Goal: Task Accomplishment & Management: Use online tool/utility

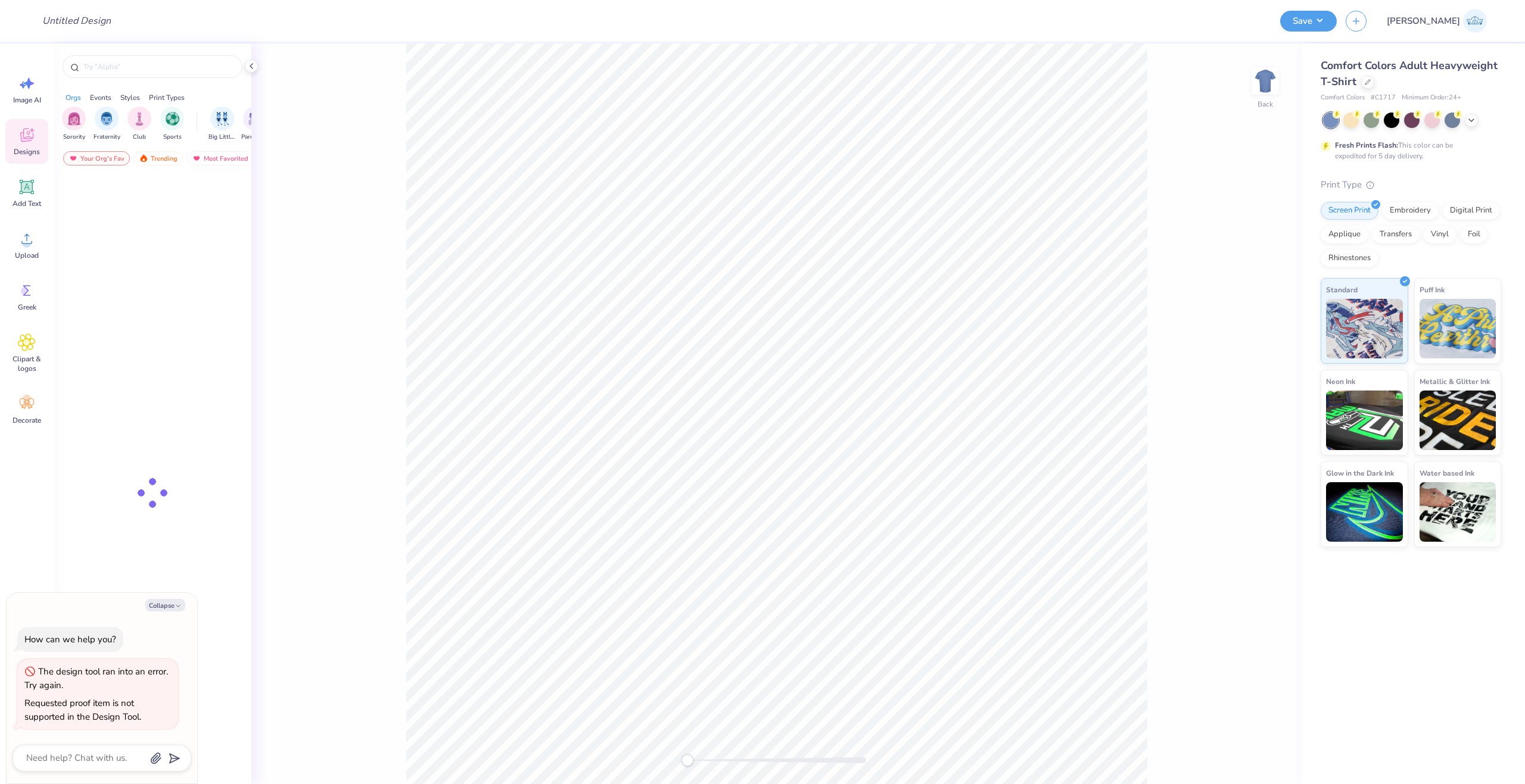
type textarea "x"
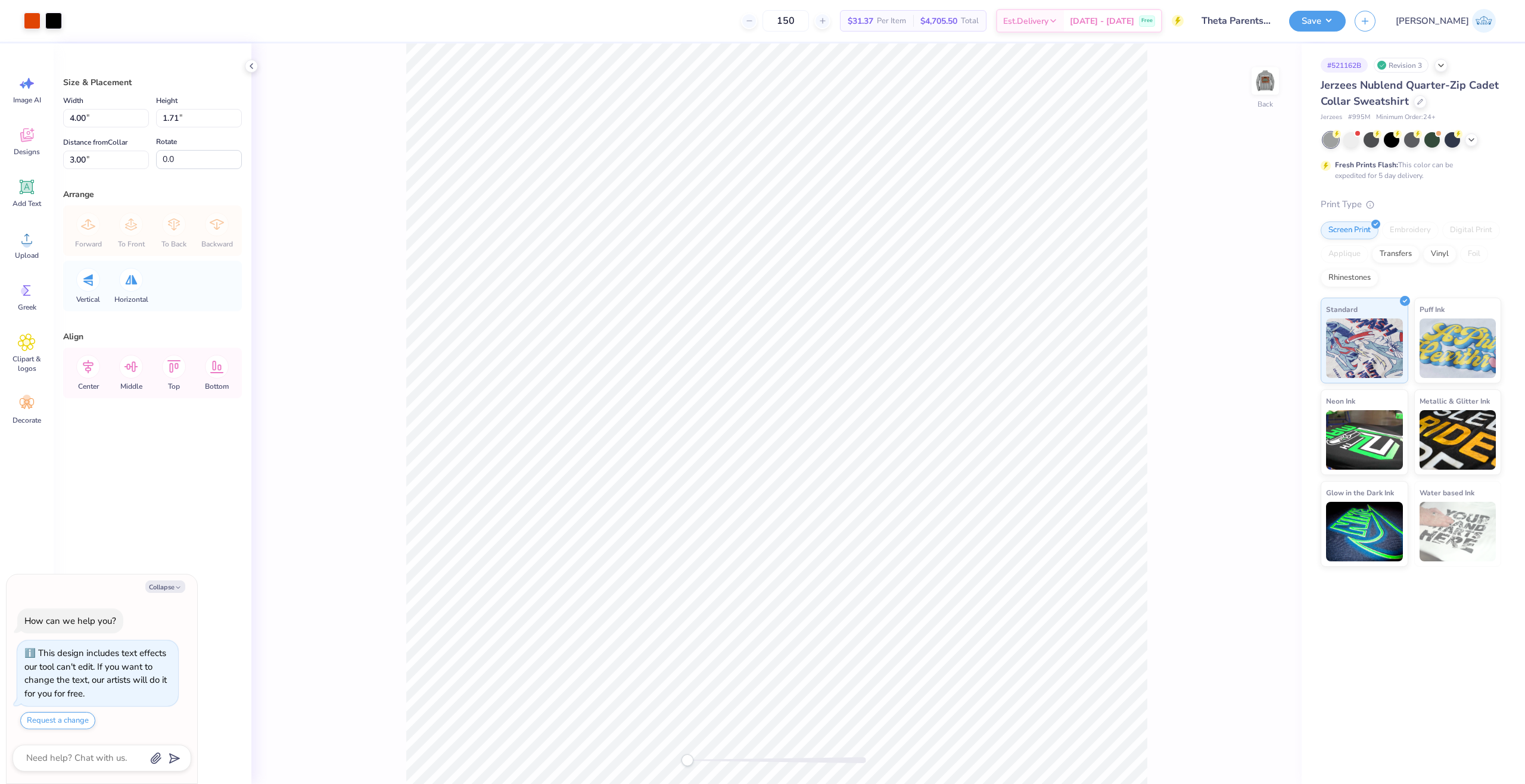
click at [1280, 79] on div "Back" at bounding box center [776, 414] width 1050 height 740
type textarea "x"
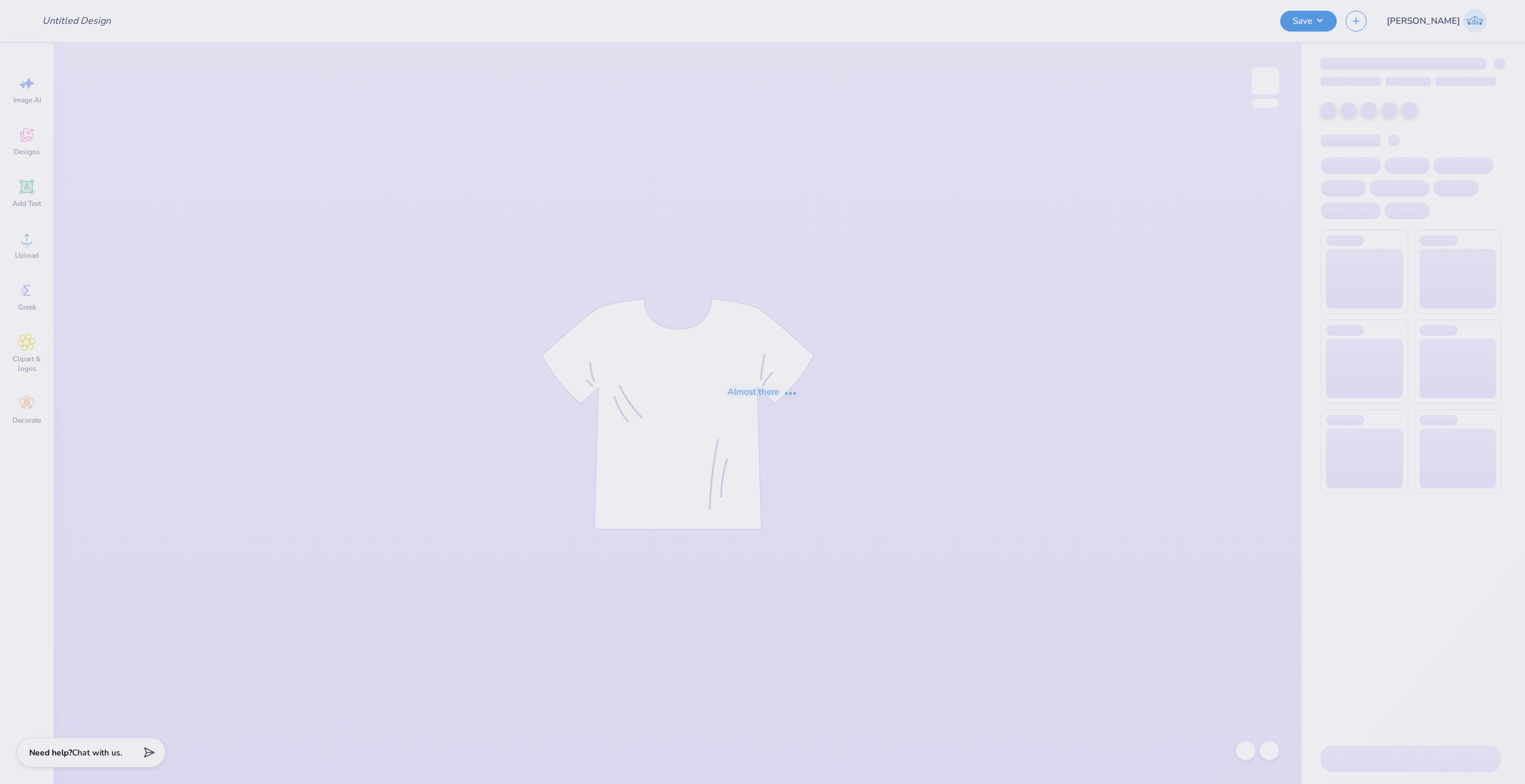
type input "Theta Parents Weekend 2025 Q-Zip"
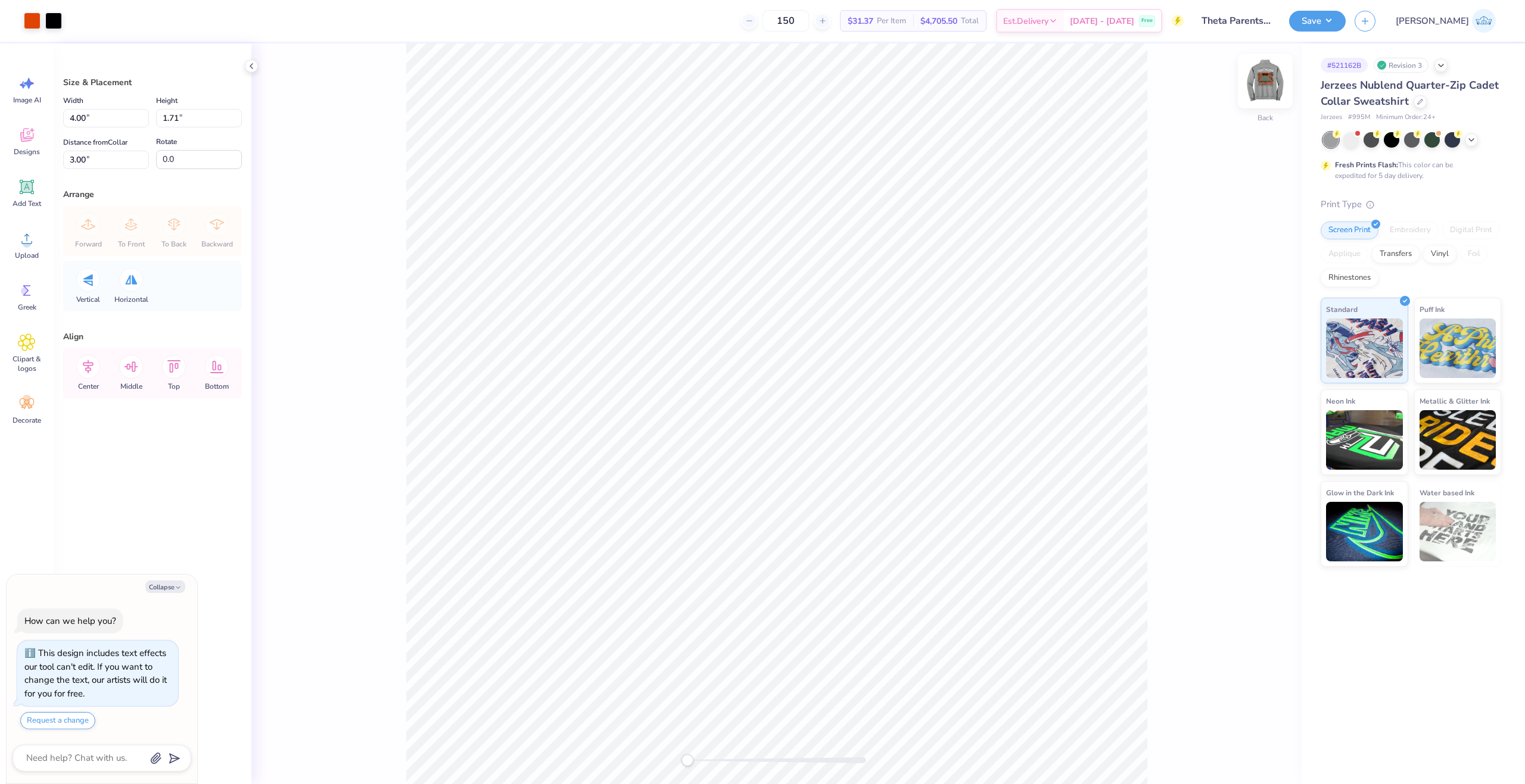
click at [1265, 86] on img at bounding box center [1265, 81] width 48 height 48
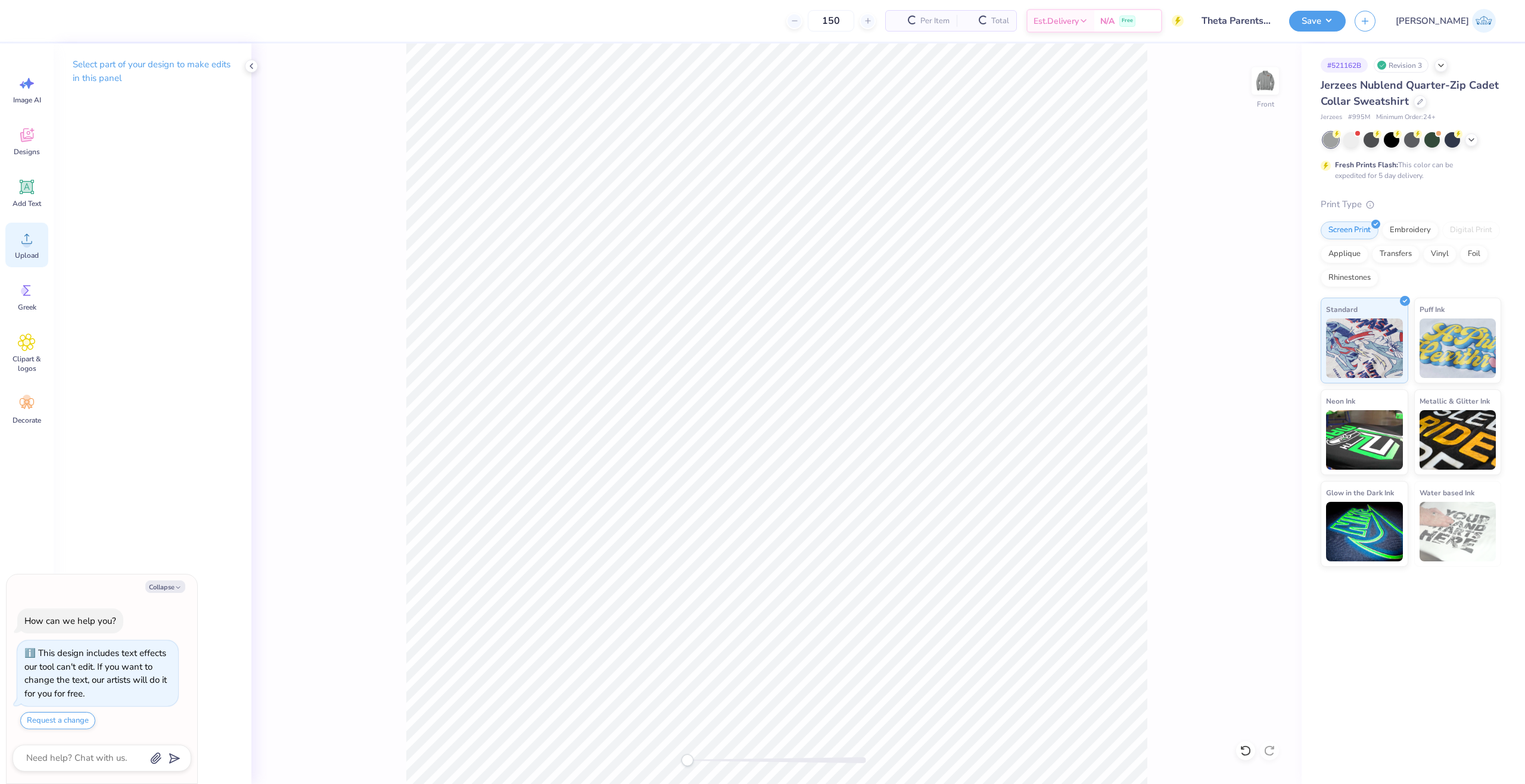
click at [24, 250] on div "Upload" at bounding box center [26, 245] width 43 height 45
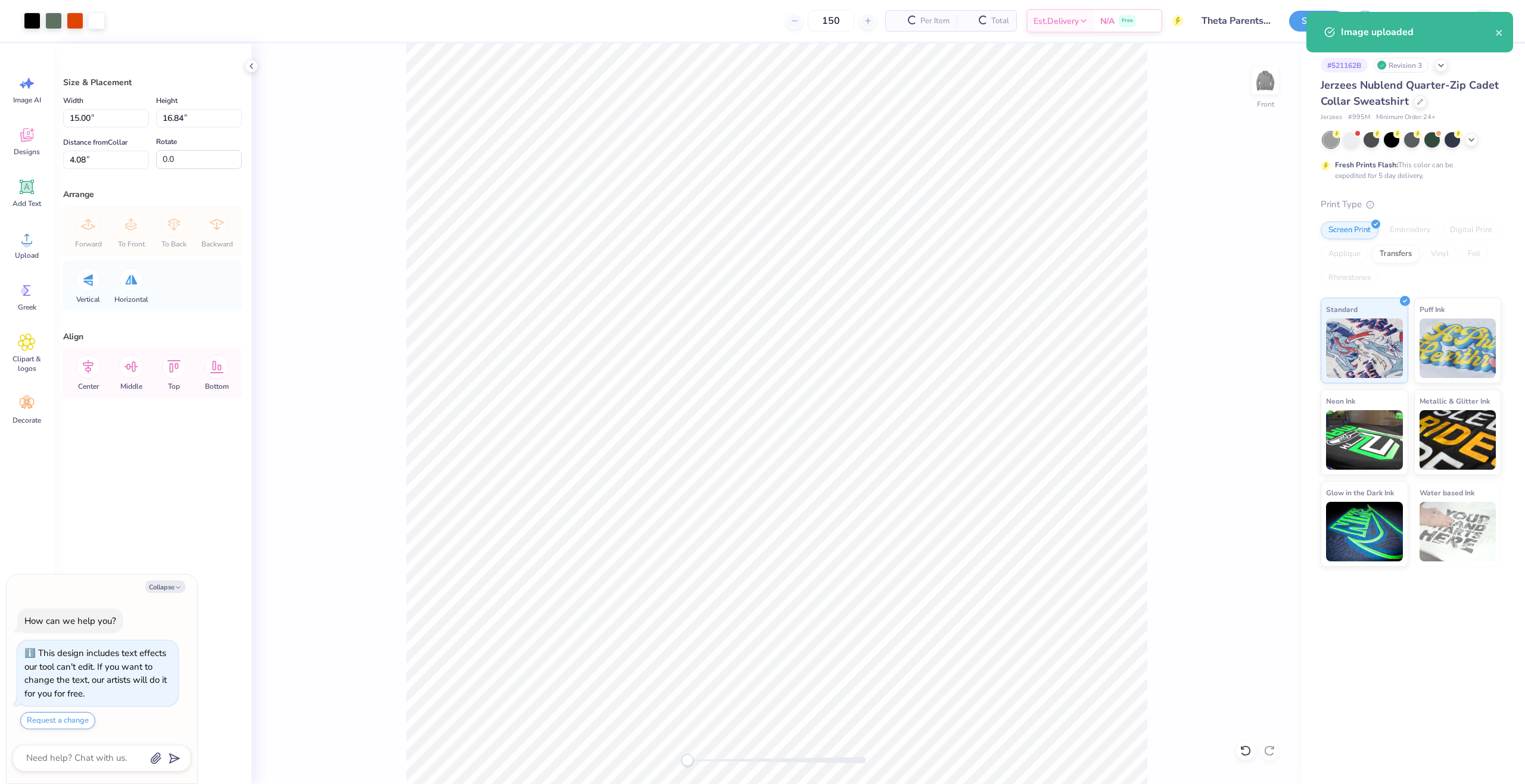
type textarea "x"
click at [92, 127] on div "Width 15.00 15.00 " Height 16.84 16.84 " Distance from Collar 4.08 4.08 " Rotat…" at bounding box center [152, 132] width 179 height 76
click at [87, 119] on input "15.00" at bounding box center [106, 118] width 86 height 19
type input "12.5"
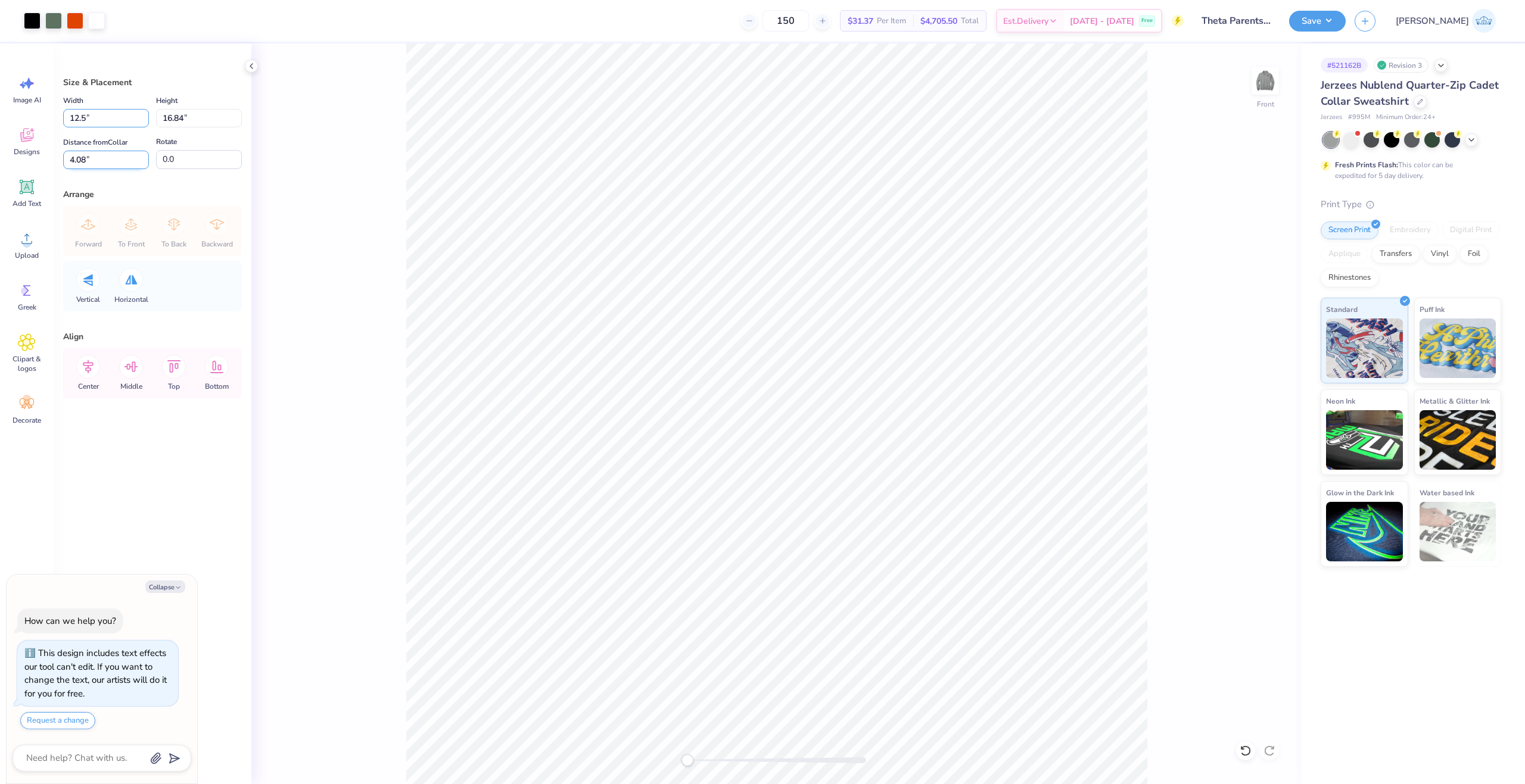
type textarea "x"
type input "12.50"
type input "14.04"
click at [78, 156] on input "5.48" at bounding box center [106, 160] width 86 height 19
type input "3"
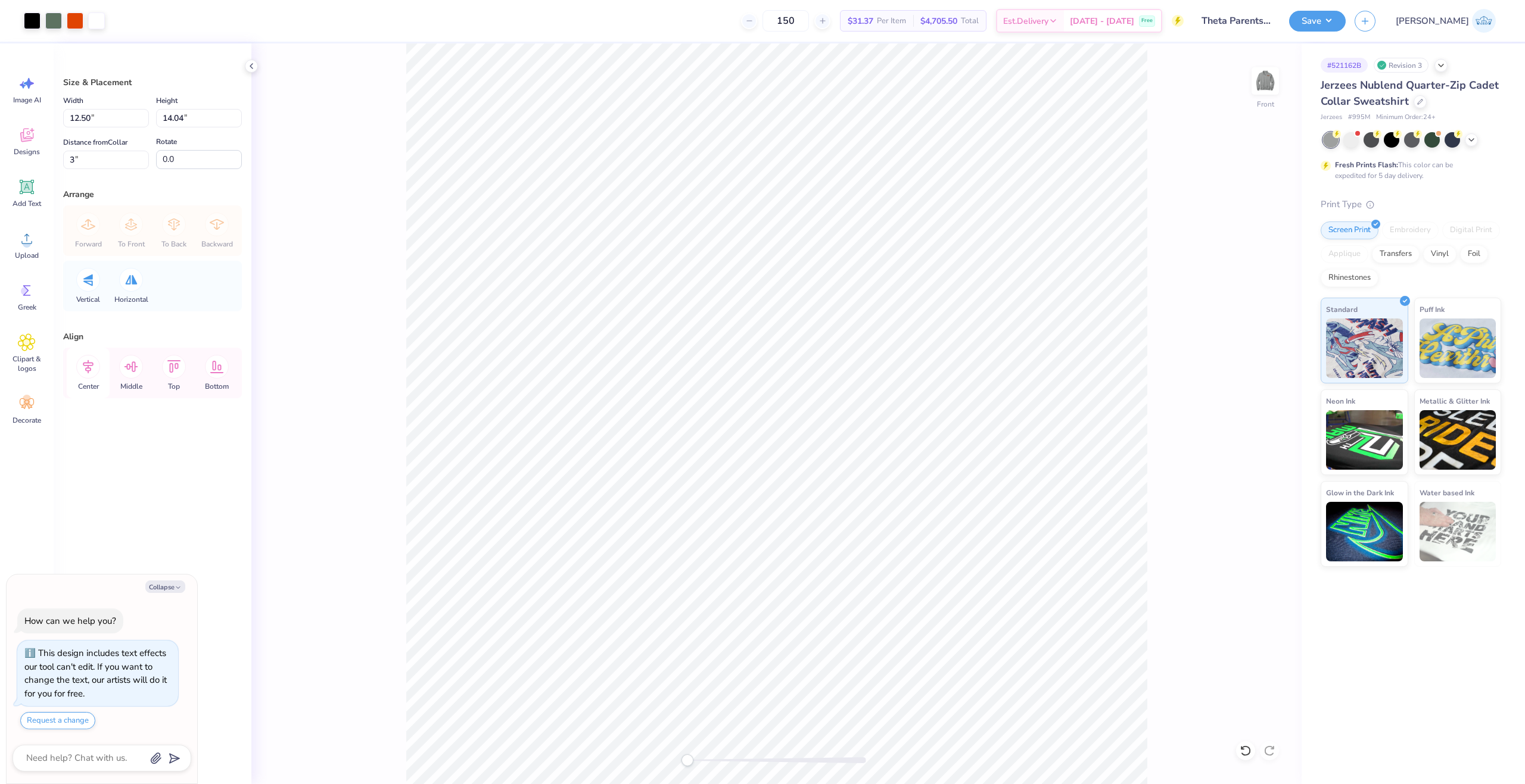
click at [89, 371] on icon at bounding box center [88, 367] width 11 height 13
click at [96, 370] on icon at bounding box center [88, 367] width 24 height 24
click at [1346, 30] on div "Save" at bounding box center [1317, 21] width 57 height 21
click at [1346, 21] on button "Save" at bounding box center [1317, 19] width 57 height 21
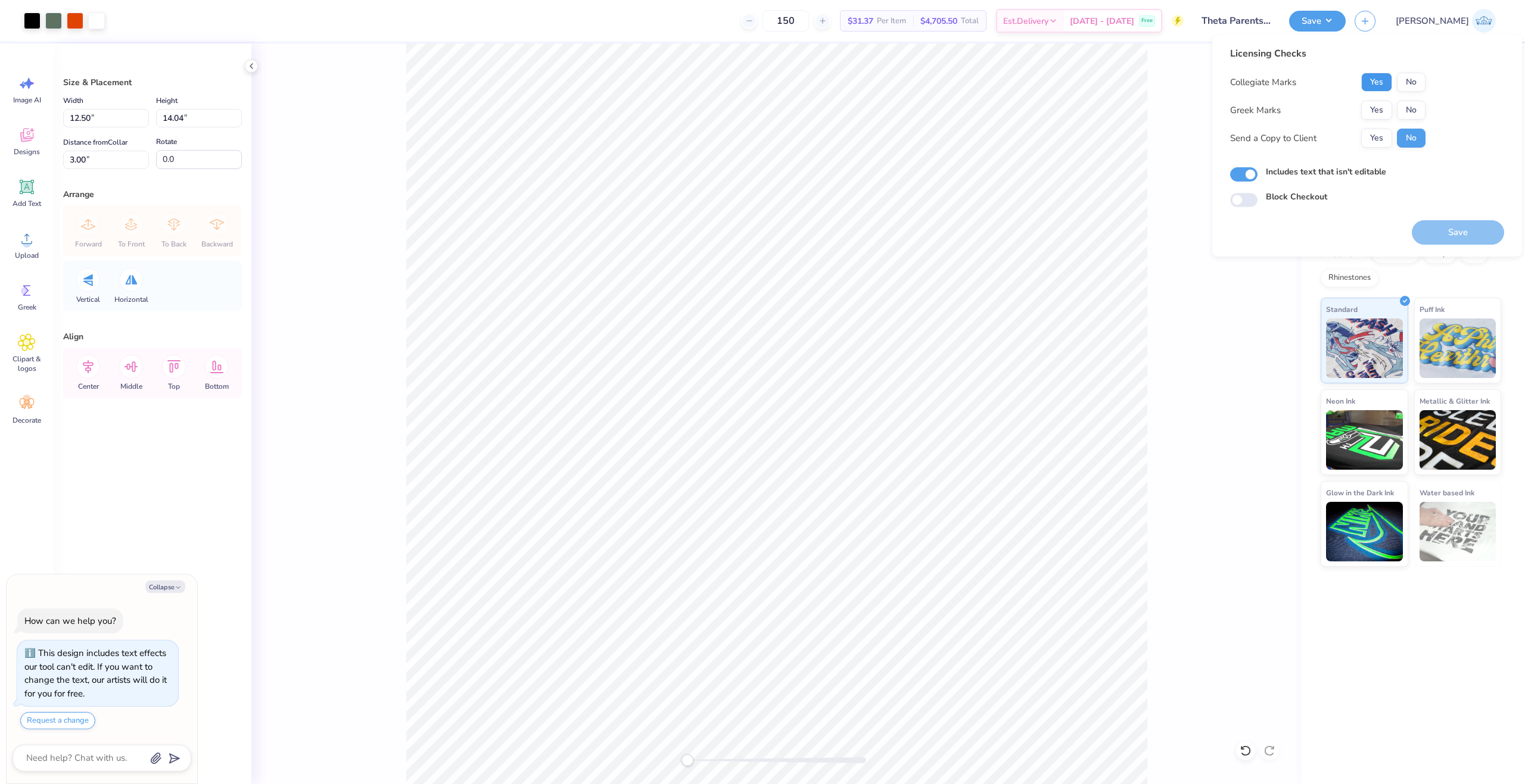
click at [1386, 82] on button "Yes" at bounding box center [1377, 82] width 31 height 19
click at [1380, 119] on div "Collegiate Marks Yes No Greek Marks Yes No Send a Copy to Client Yes No" at bounding box center [1328, 110] width 195 height 75
click at [1380, 106] on button "Yes" at bounding box center [1377, 110] width 31 height 19
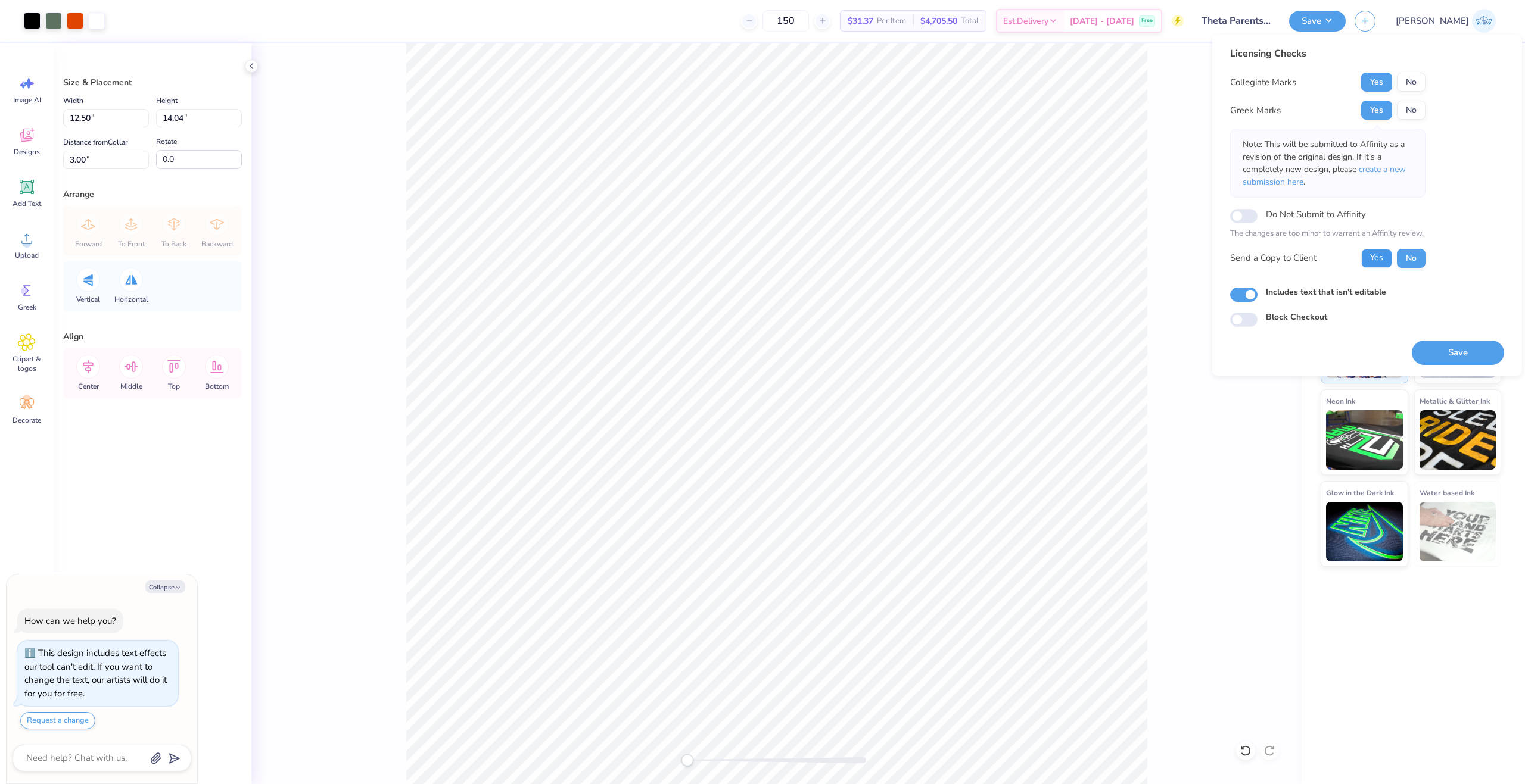
click at [1378, 255] on button "Yes" at bounding box center [1377, 259] width 31 height 19
click at [1427, 344] on div "Save" at bounding box center [1458, 345] width 93 height 37
click at [1431, 345] on button "Save" at bounding box center [1458, 353] width 93 height 24
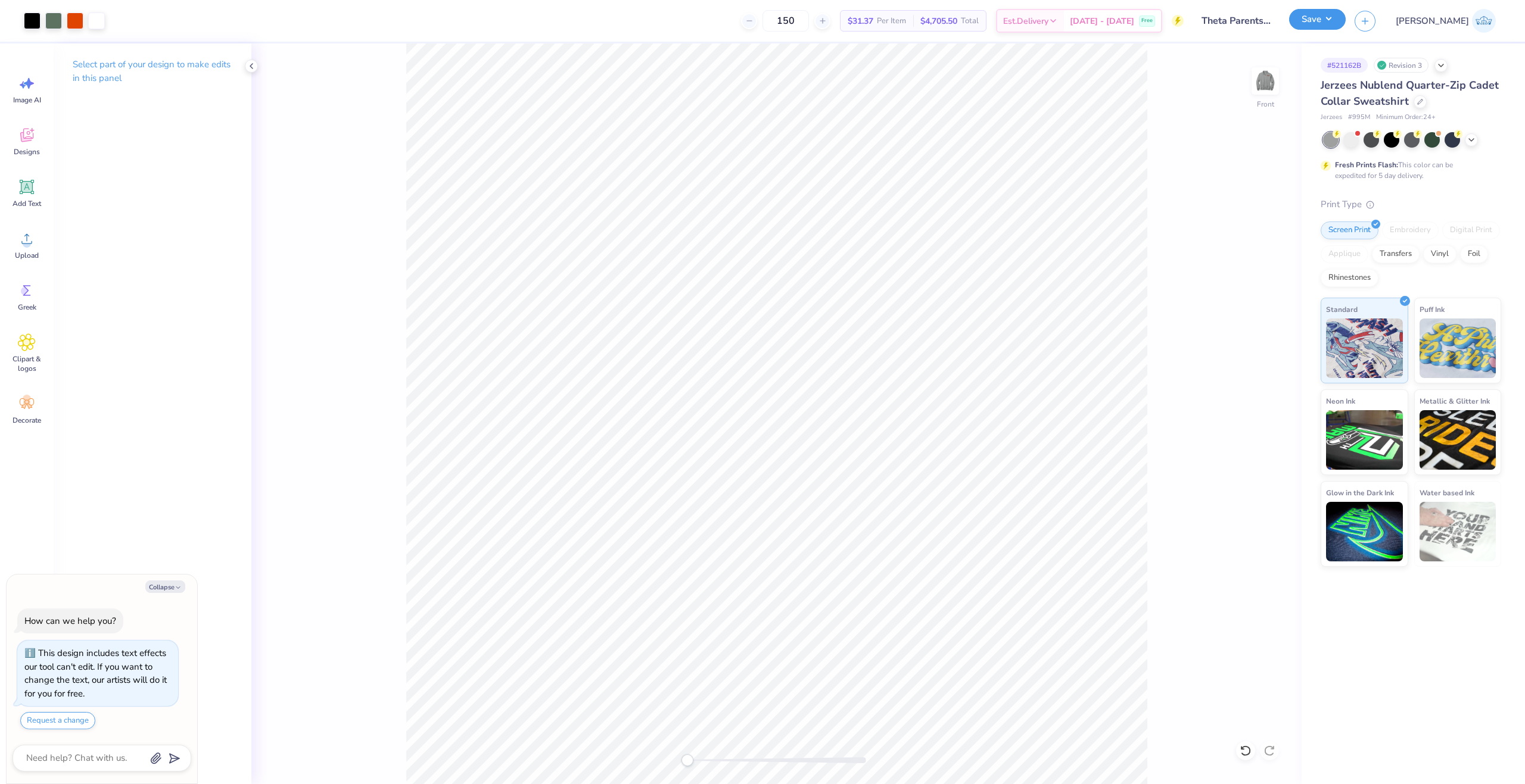
click at [1346, 17] on button "Save" at bounding box center [1317, 19] width 57 height 21
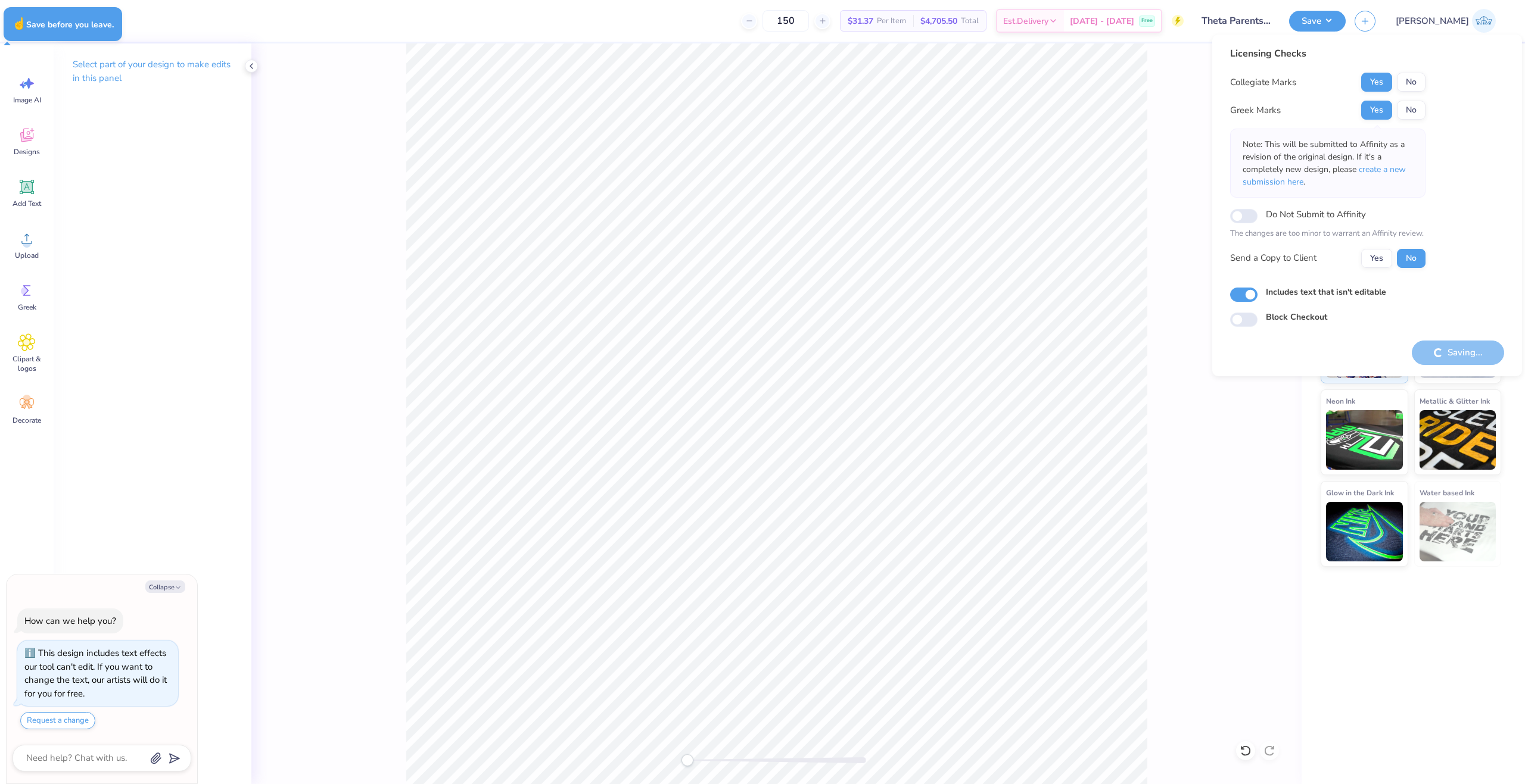
type textarea "x"
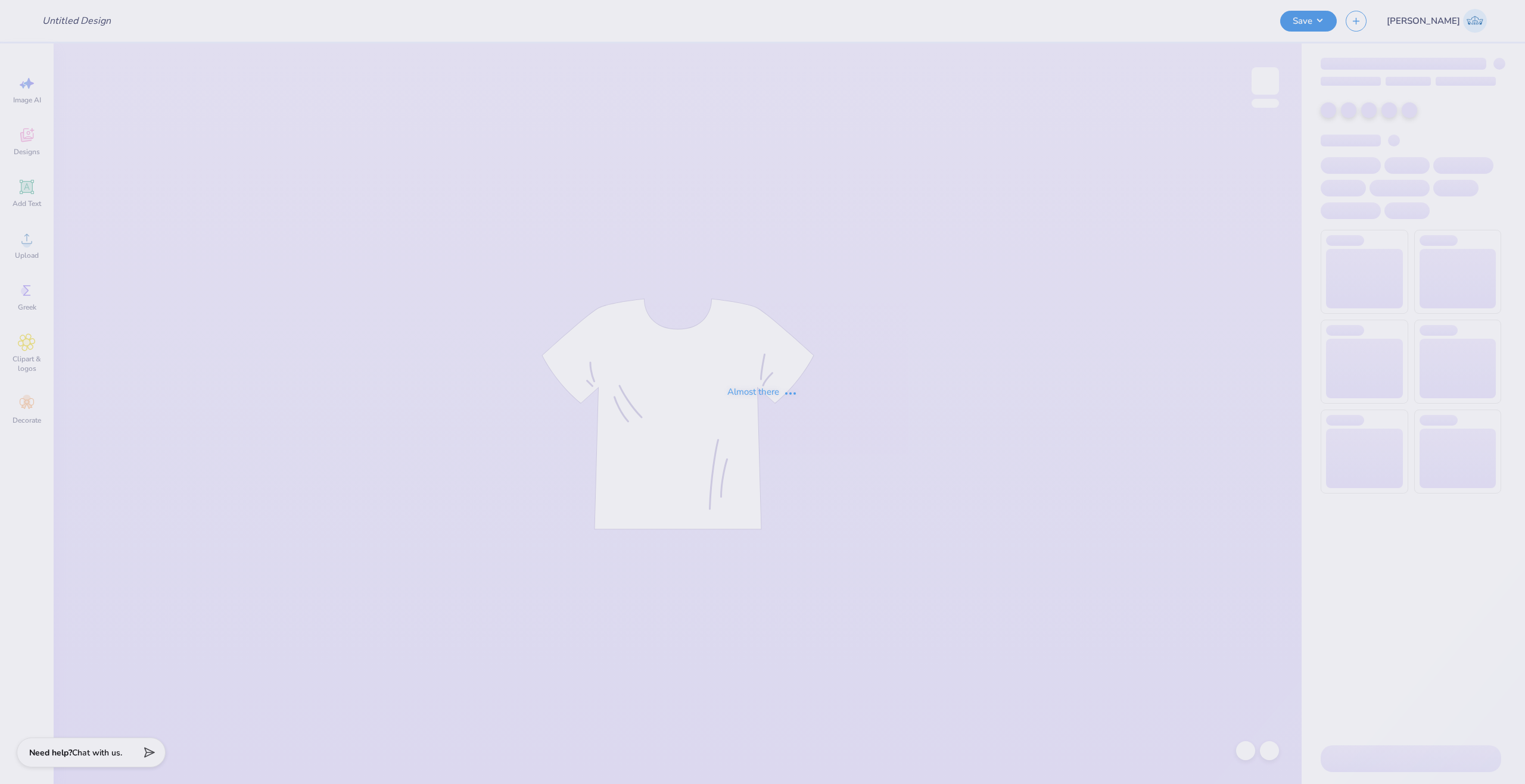
type input "Theta Parents Weekend 2025 Q-Zip"
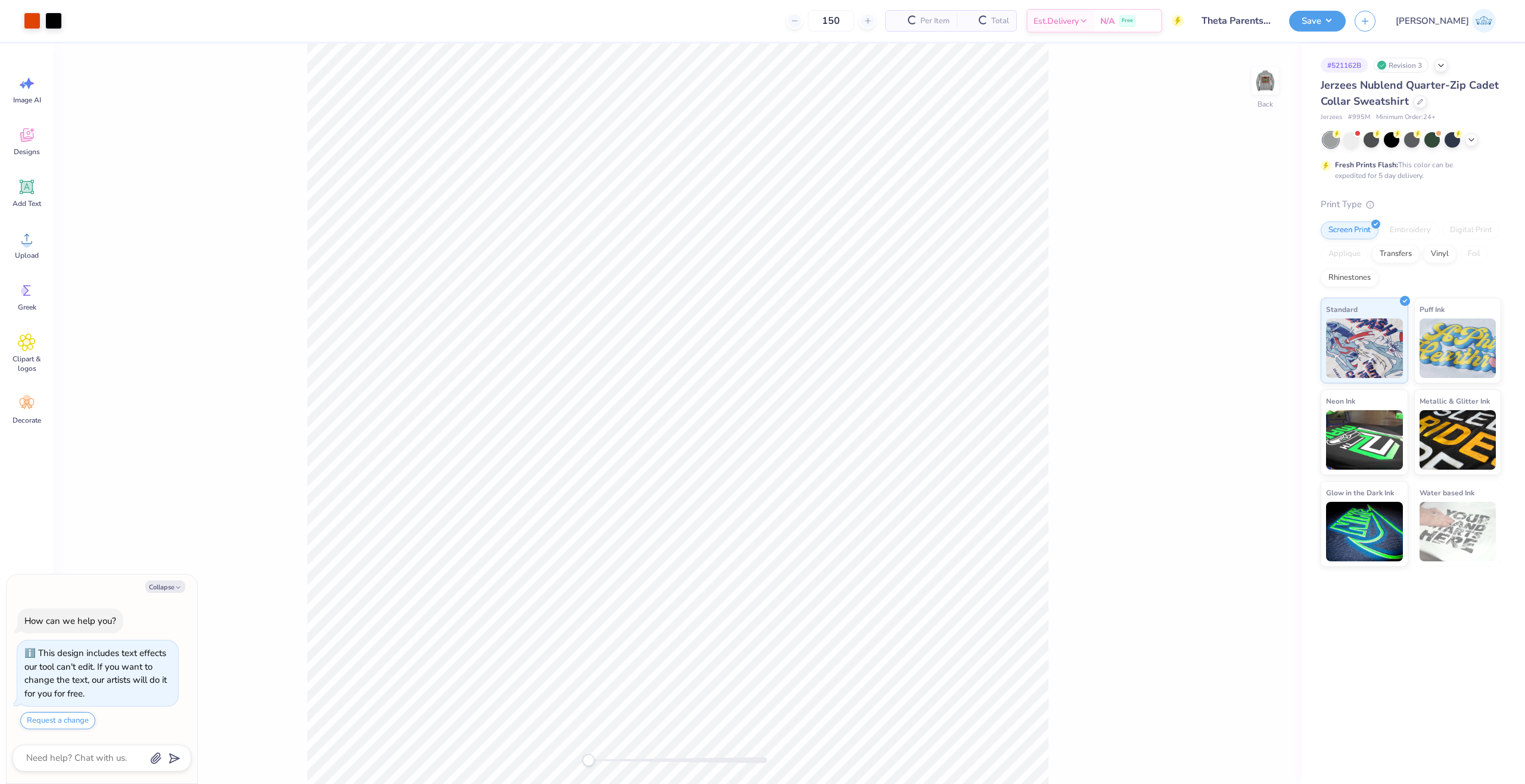
click at [1249, 94] on div "Back" at bounding box center [677, 414] width 1247 height 740
click at [1265, 88] on img at bounding box center [1265, 81] width 48 height 48
click at [244, 609] on div "Front" at bounding box center [677, 414] width 1247 height 740
click at [40, 231] on div "Upload" at bounding box center [26, 245] width 43 height 45
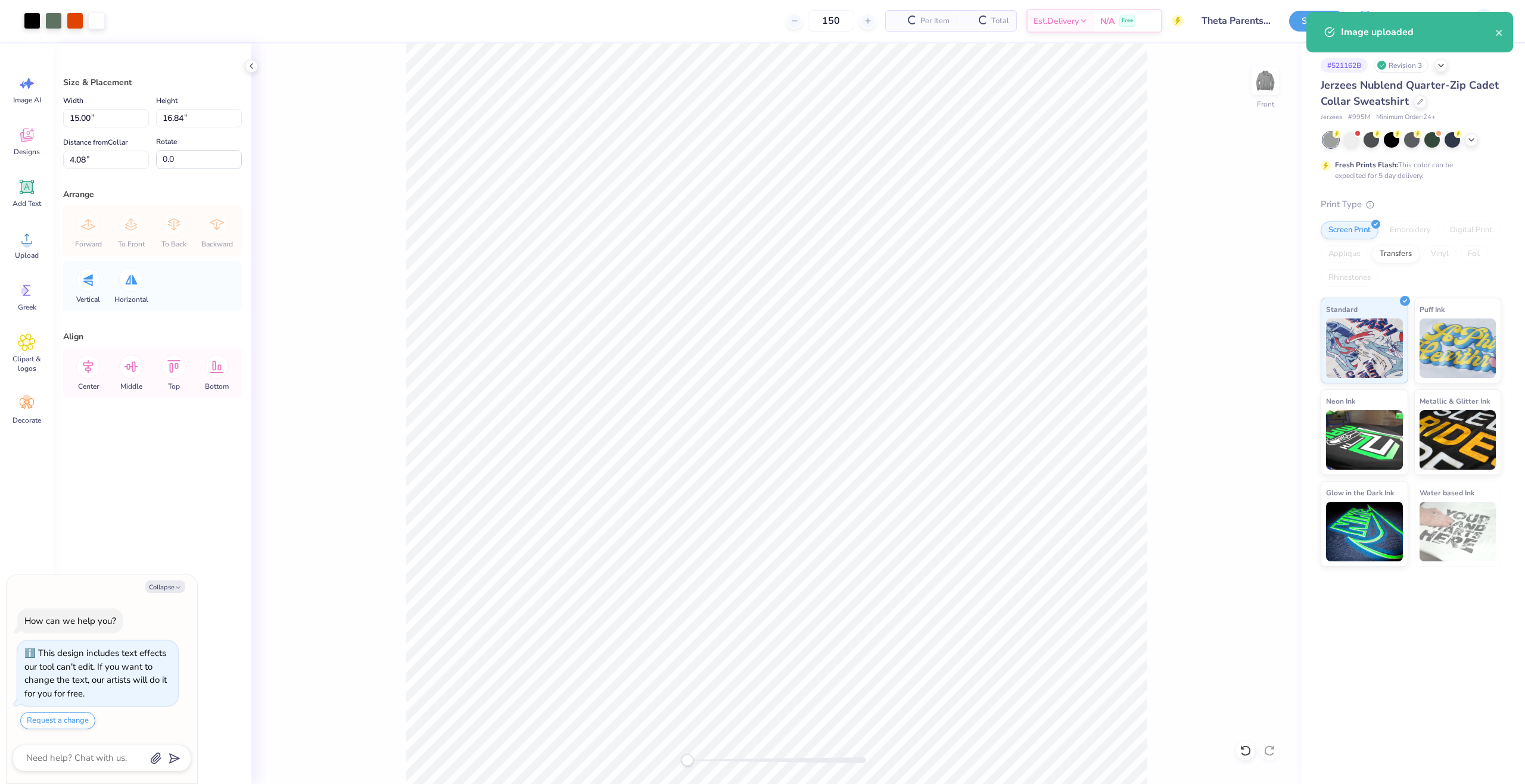
type textarea "x"
click at [102, 114] on input "15.00" at bounding box center [106, 118] width 86 height 19
type input "1"
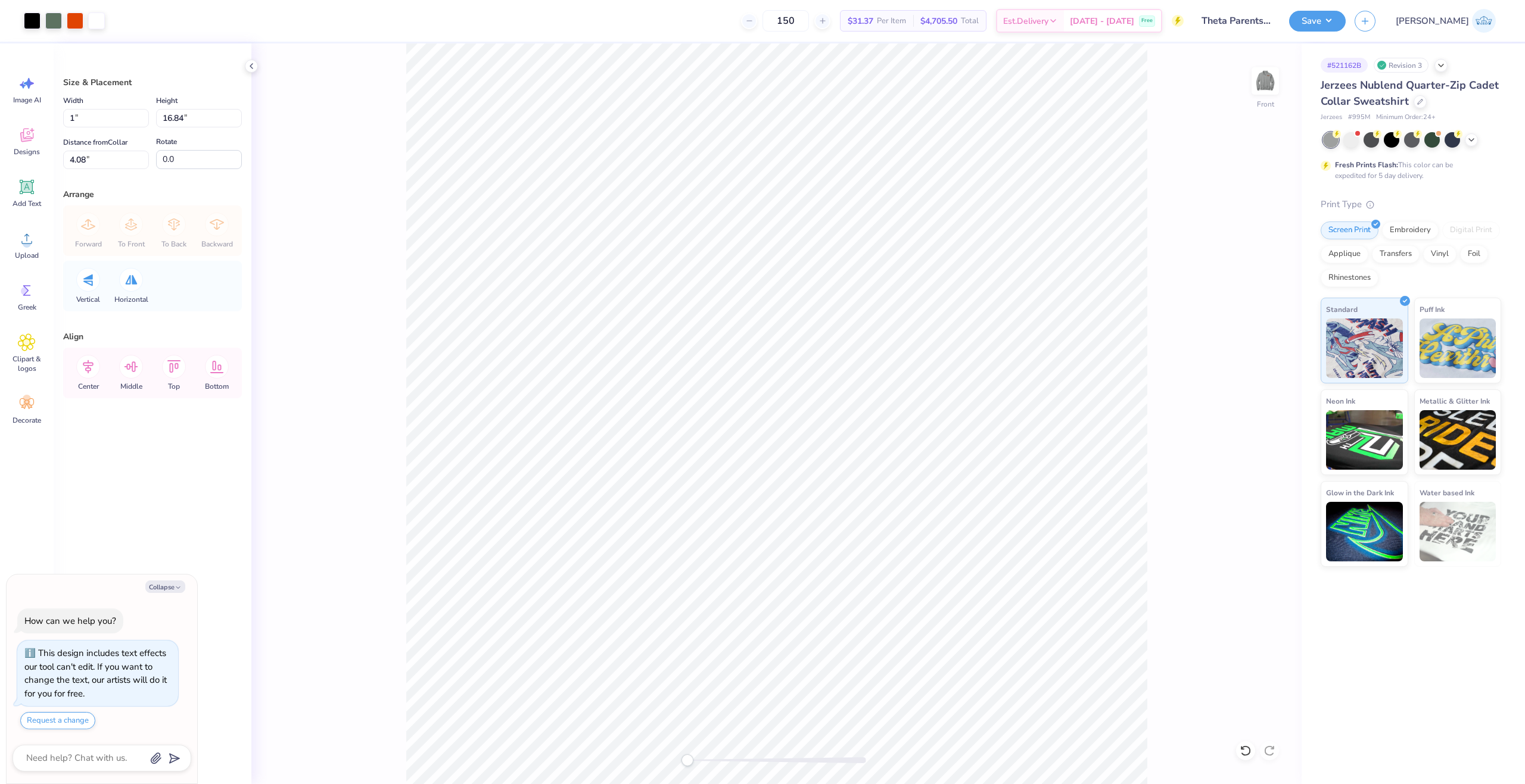
type textarea "x"
type input "1.00"
type input "1.12"
type input "11.94"
click at [98, 119] on input "1.00" at bounding box center [106, 118] width 86 height 19
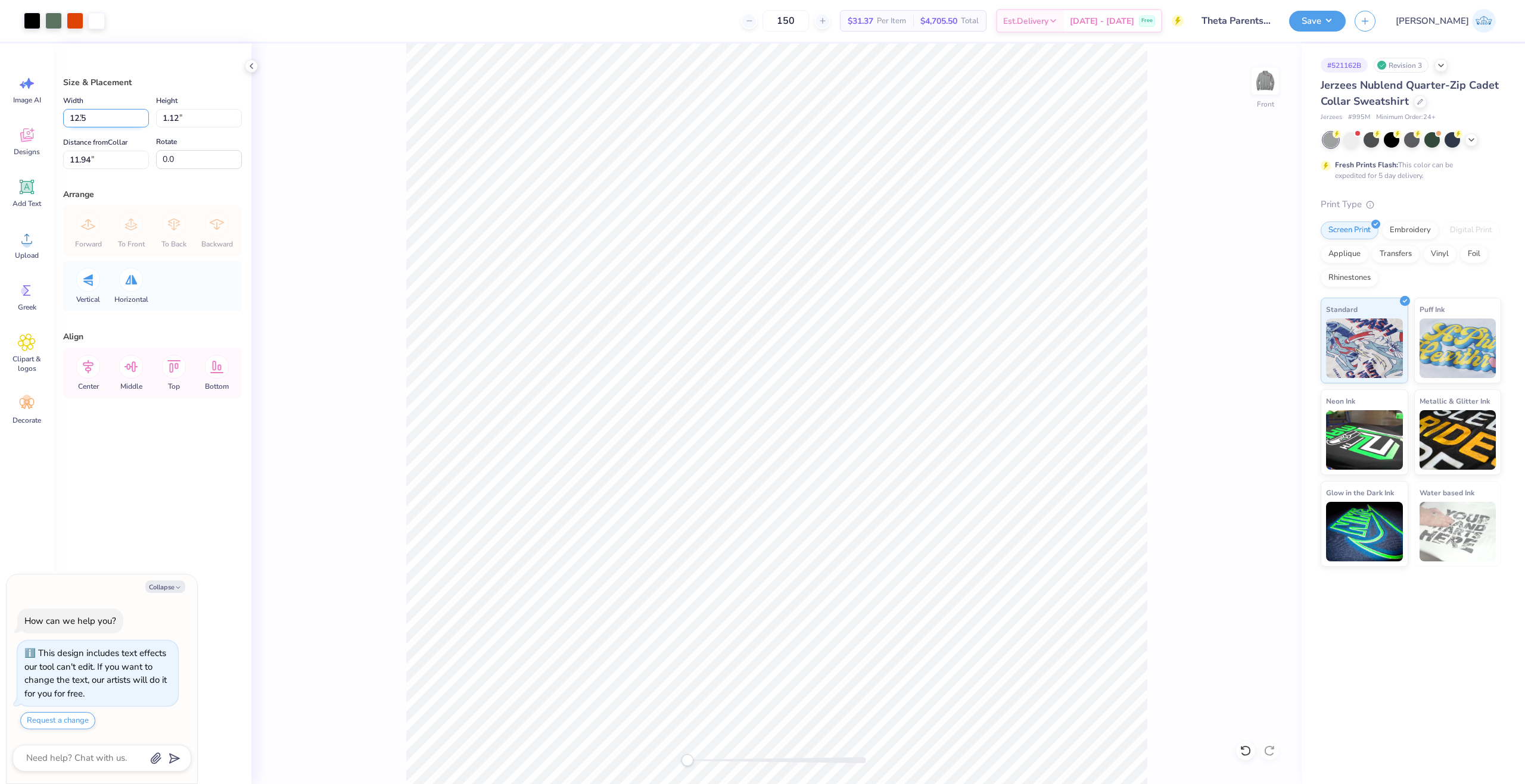
type input "12.5"
click at [84, 159] on input "11.94" at bounding box center [106, 160] width 86 height 19
type textarea "x"
type input "12.50"
type input "14.04"
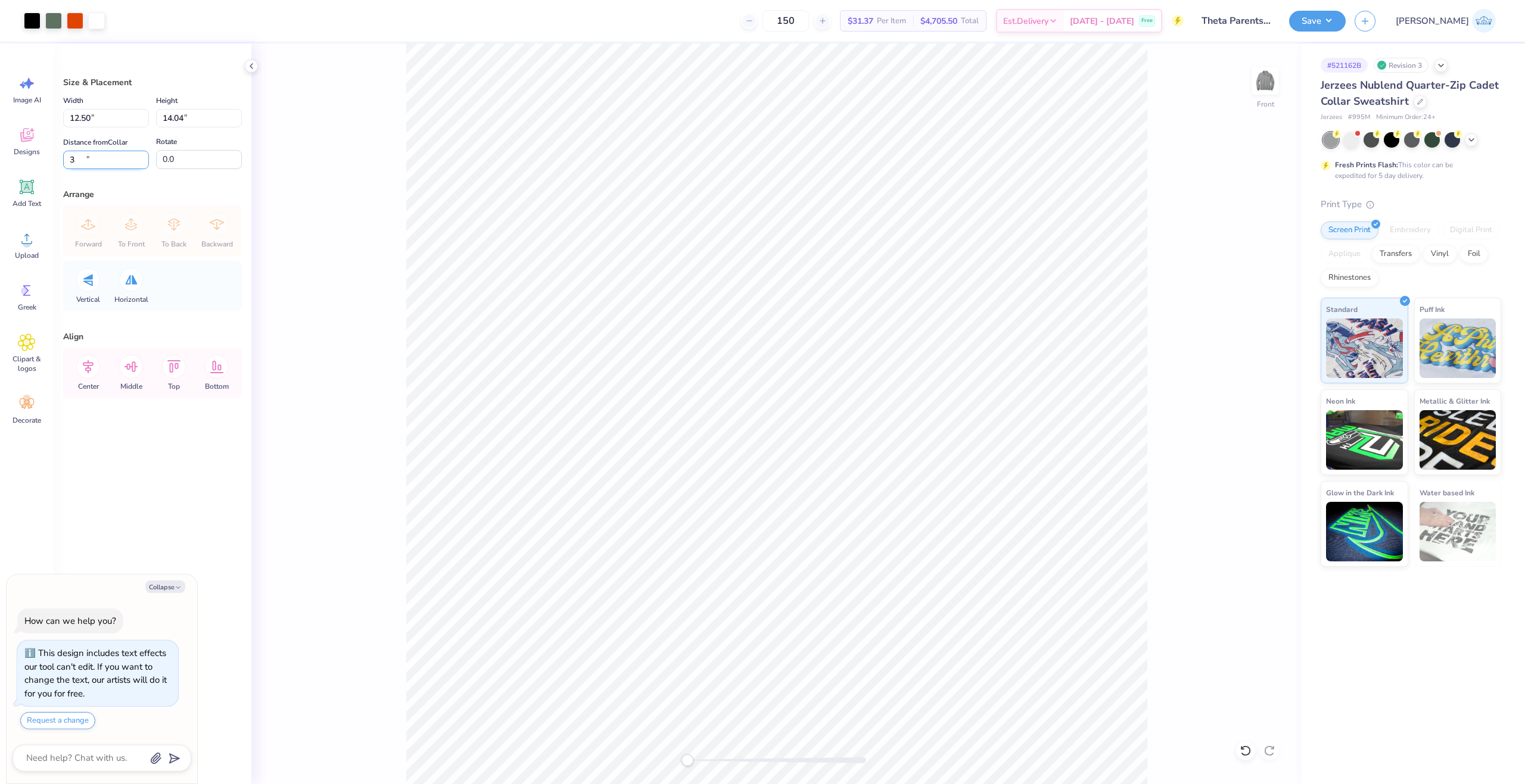
type input "3"
click at [91, 361] on icon at bounding box center [88, 367] width 24 height 24
click at [1346, 24] on button "Save" at bounding box center [1317, 19] width 57 height 21
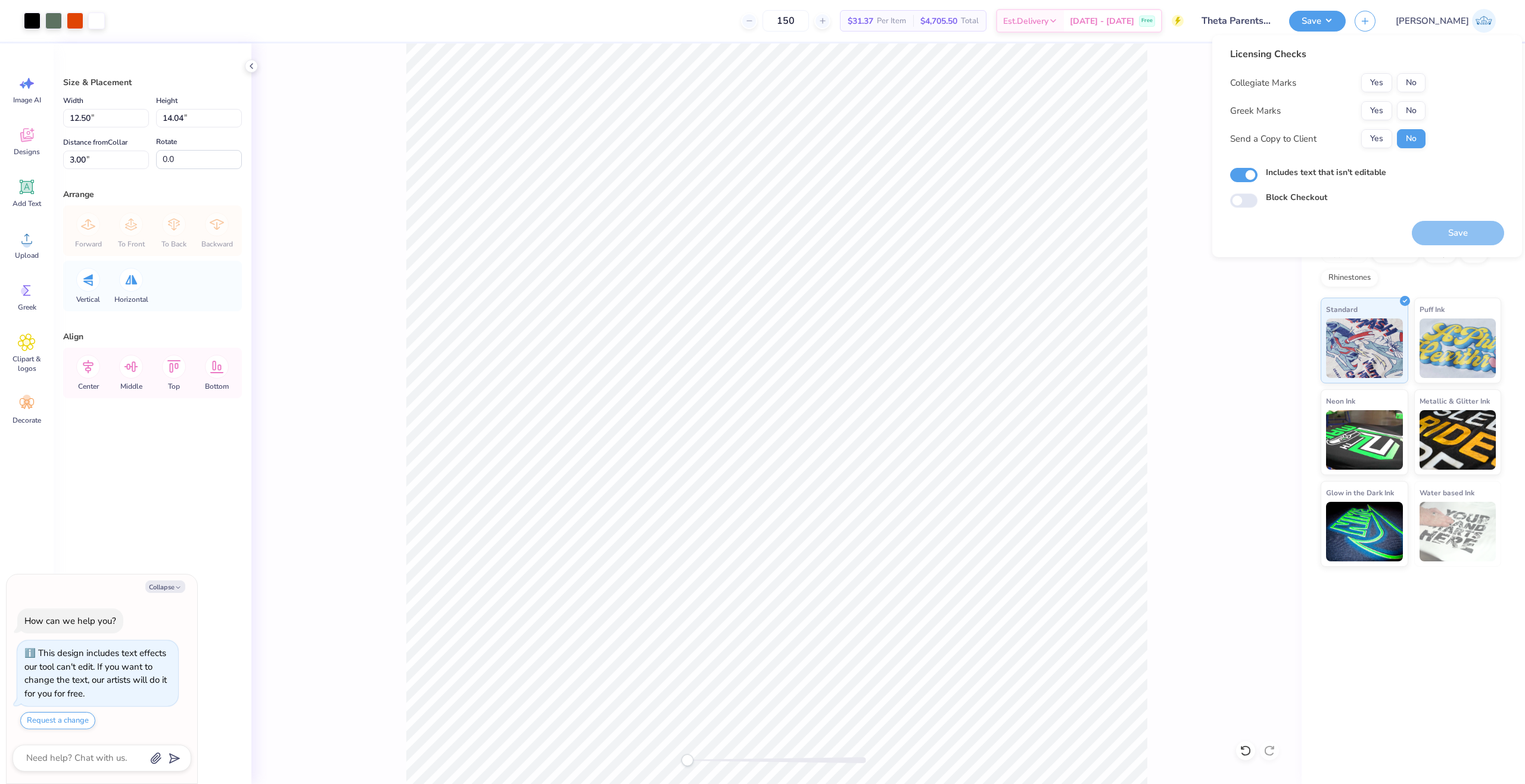
click at [1384, 94] on div "Collegiate Marks Yes No Greek Marks Yes No Send a Copy to Client Yes No" at bounding box center [1328, 110] width 195 height 75
click at [1381, 82] on button "Yes" at bounding box center [1377, 83] width 31 height 19
click at [1381, 107] on button "Yes" at bounding box center [1377, 111] width 31 height 19
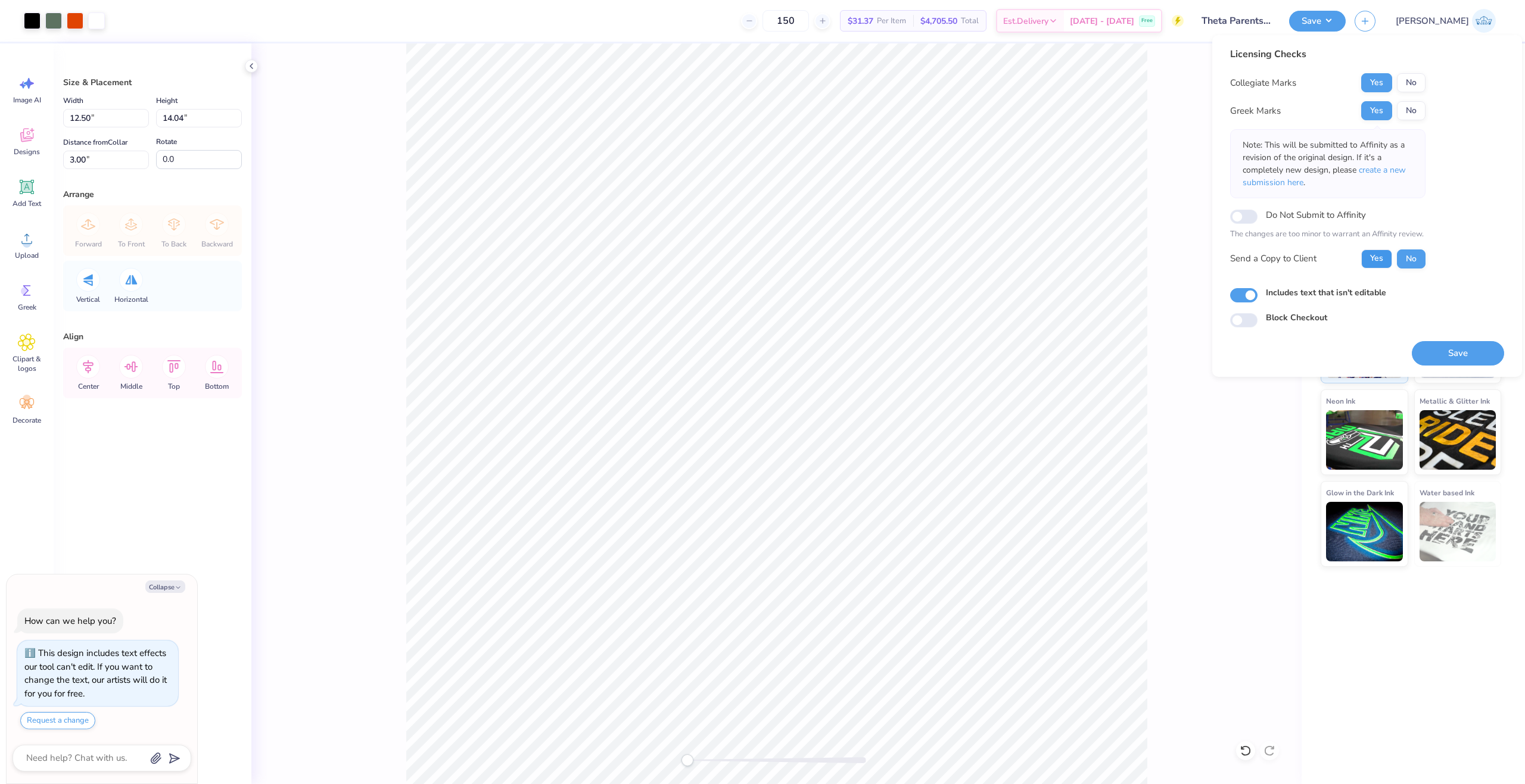
click at [1378, 250] on button "Yes" at bounding box center [1377, 259] width 31 height 19
click at [1443, 364] on button "Save" at bounding box center [1458, 353] width 93 height 24
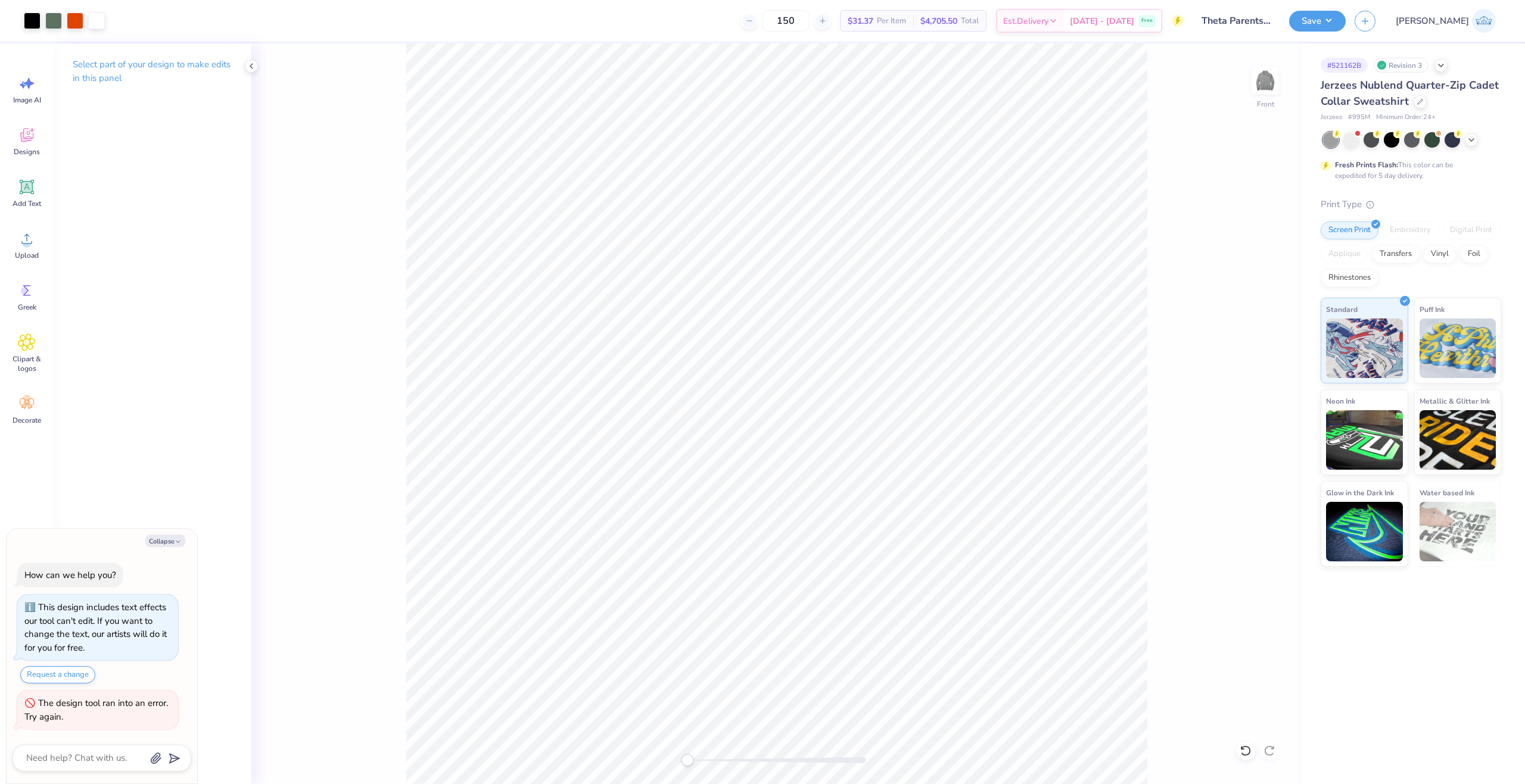
type textarea "x"
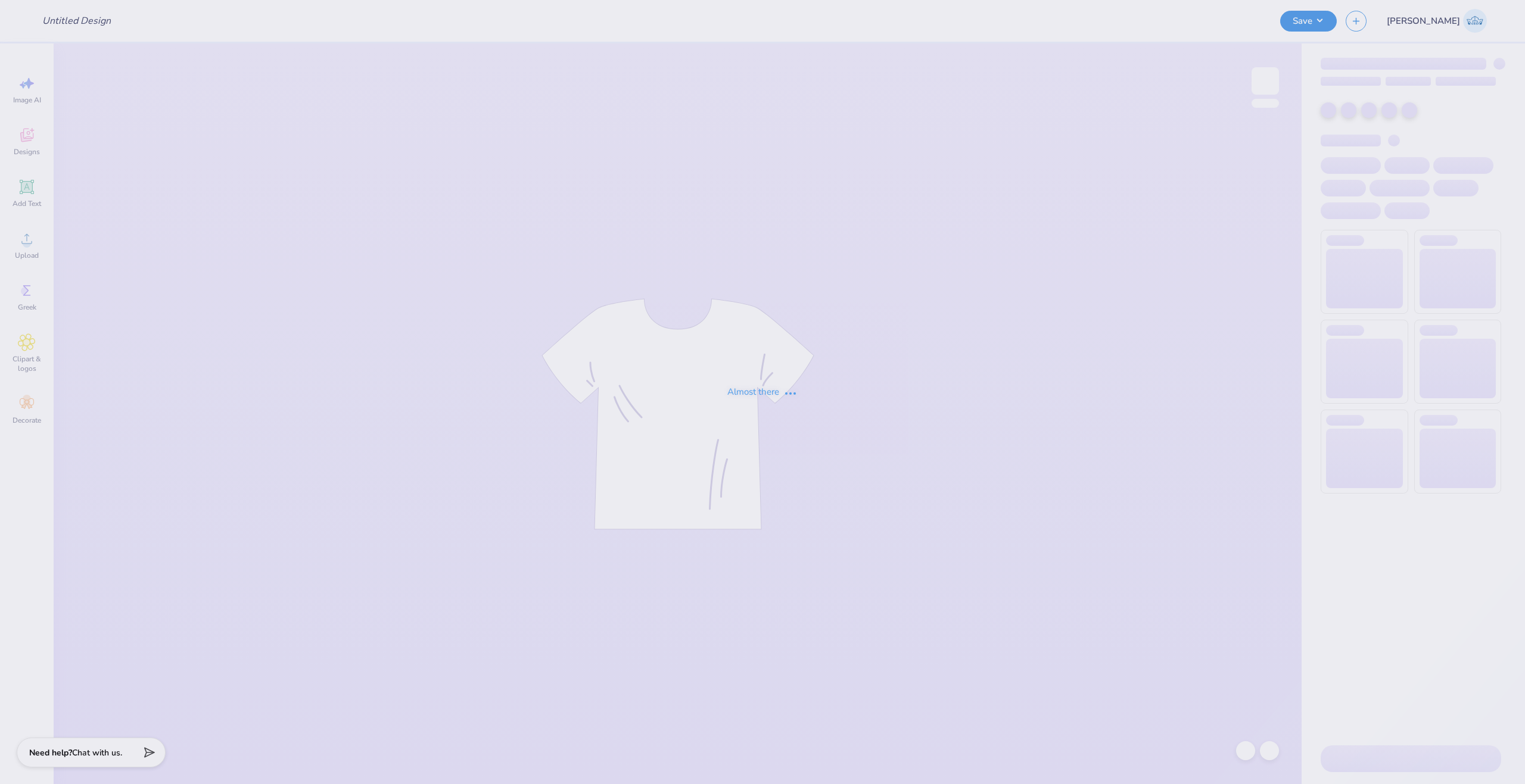
type input "Merch for Sigma Sigma Sigma"
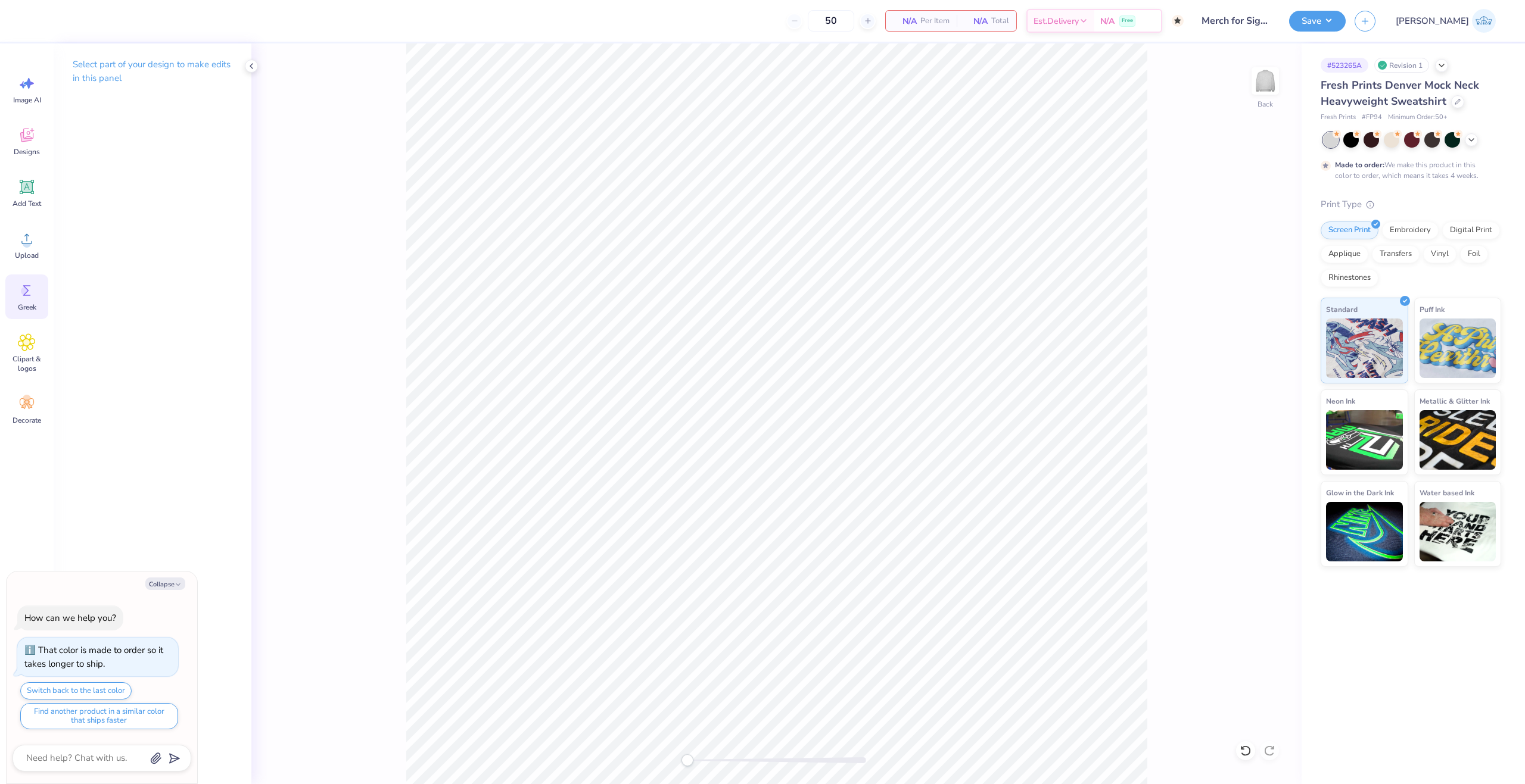
click at [22, 311] on span "Greek" at bounding box center [27, 307] width 19 height 10
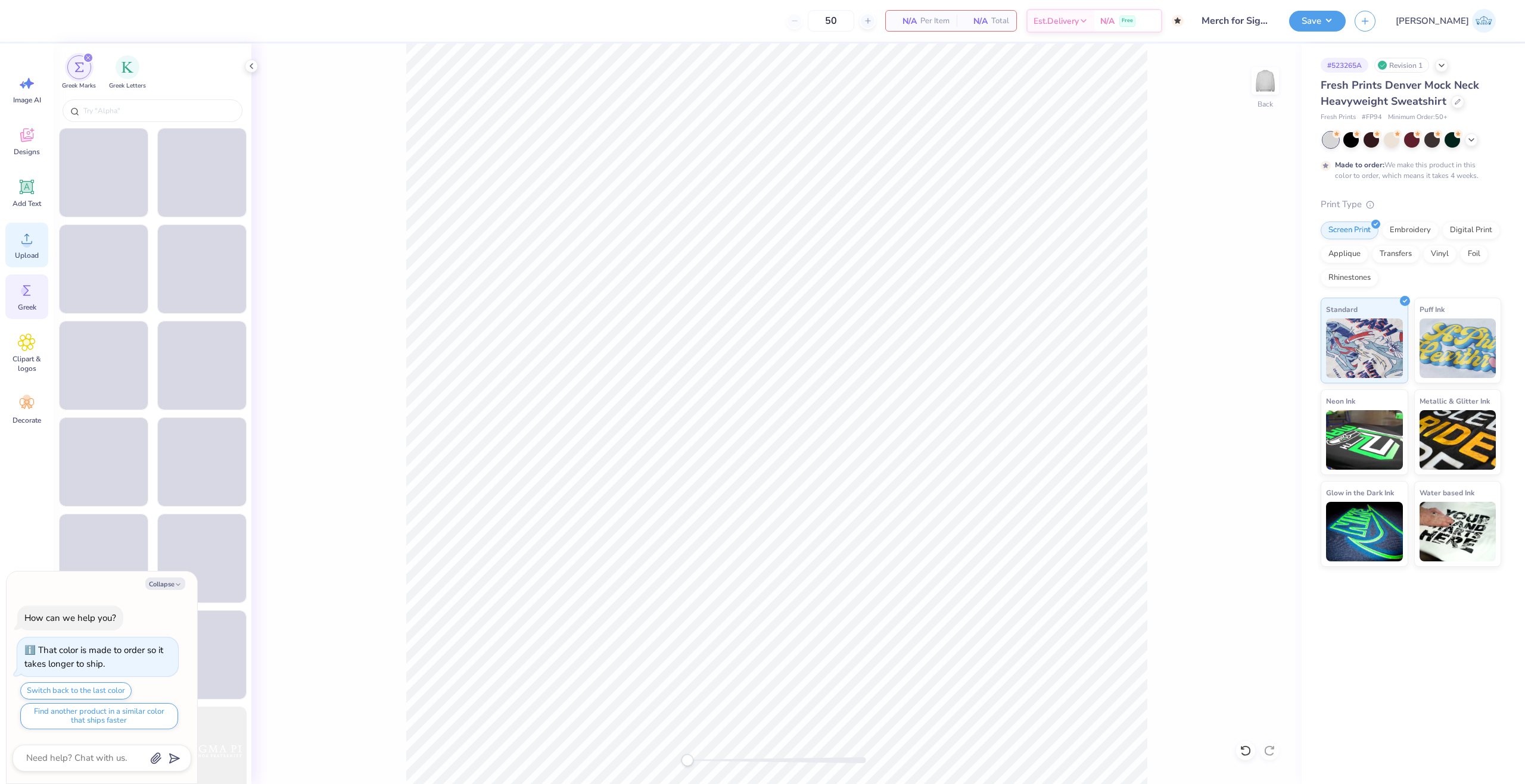
click at [21, 241] on icon at bounding box center [27, 239] width 18 height 18
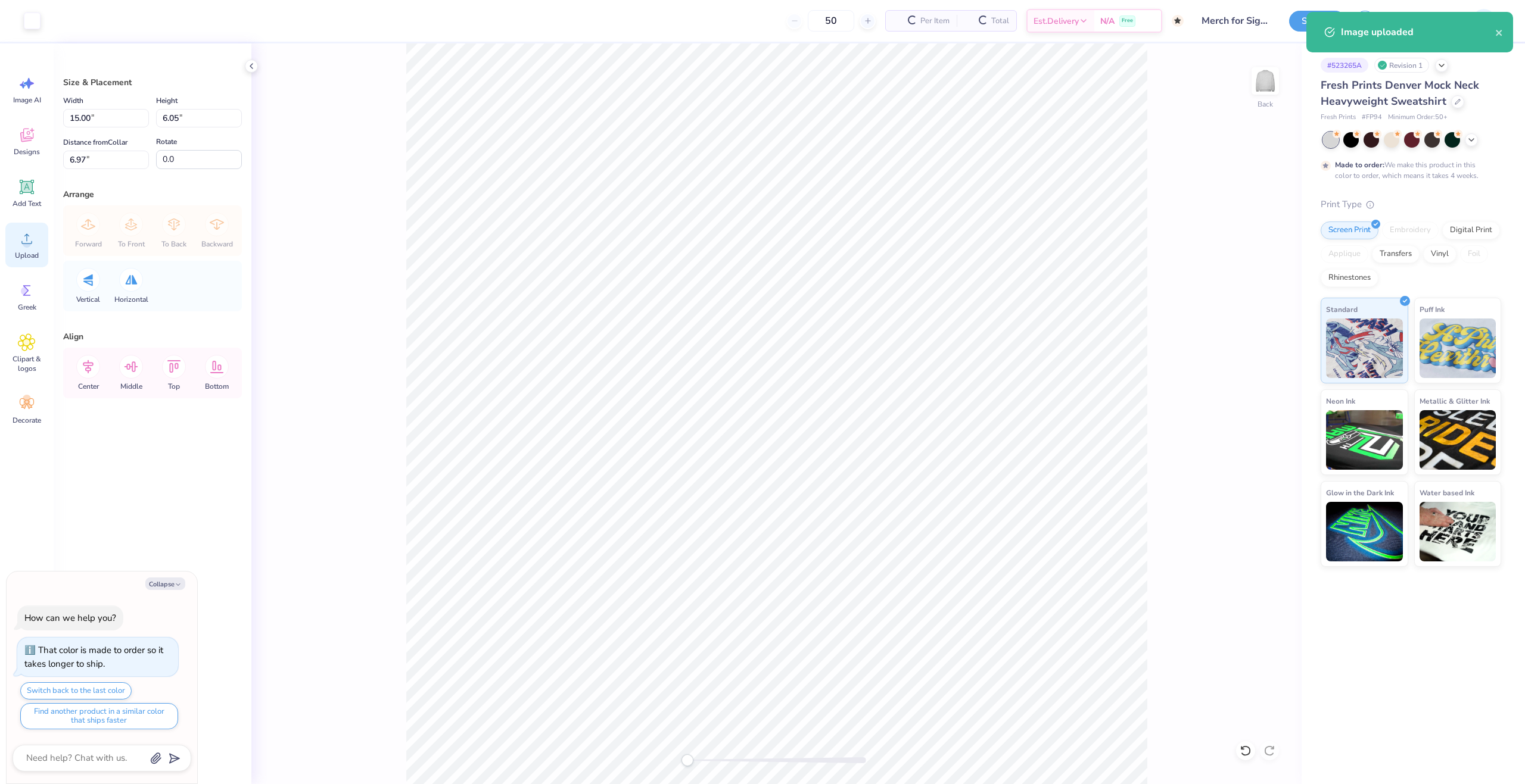
type textarea "x"
click at [86, 114] on input "15.00" at bounding box center [106, 118] width 86 height 19
type input "12.50"
type textarea "x"
type input "5.05"
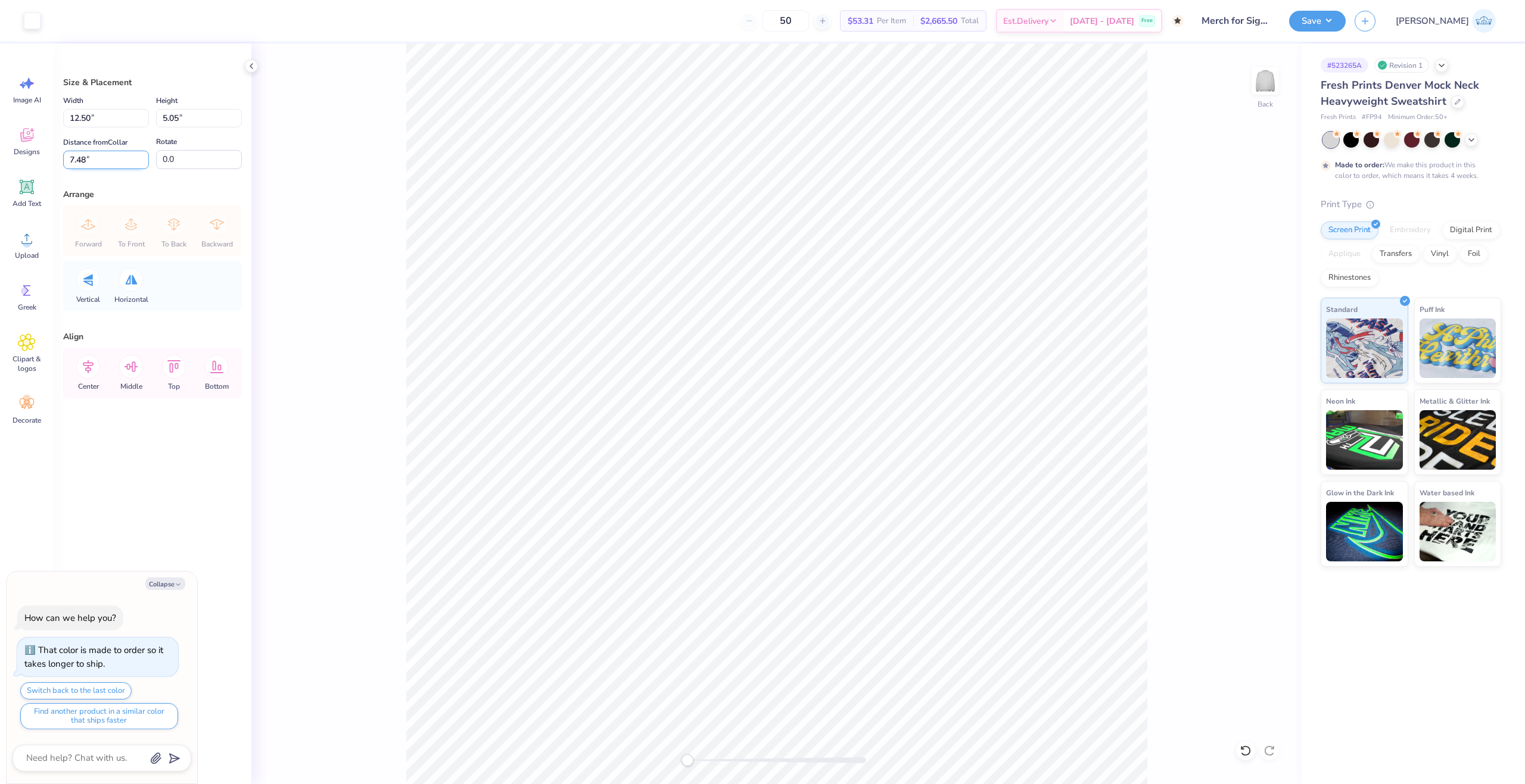
click at [109, 168] on input "7.48" at bounding box center [106, 160] width 86 height 19
type input "2"
click at [331, 317] on div "Back" at bounding box center [776, 414] width 1050 height 740
click at [94, 370] on icon at bounding box center [88, 367] width 24 height 24
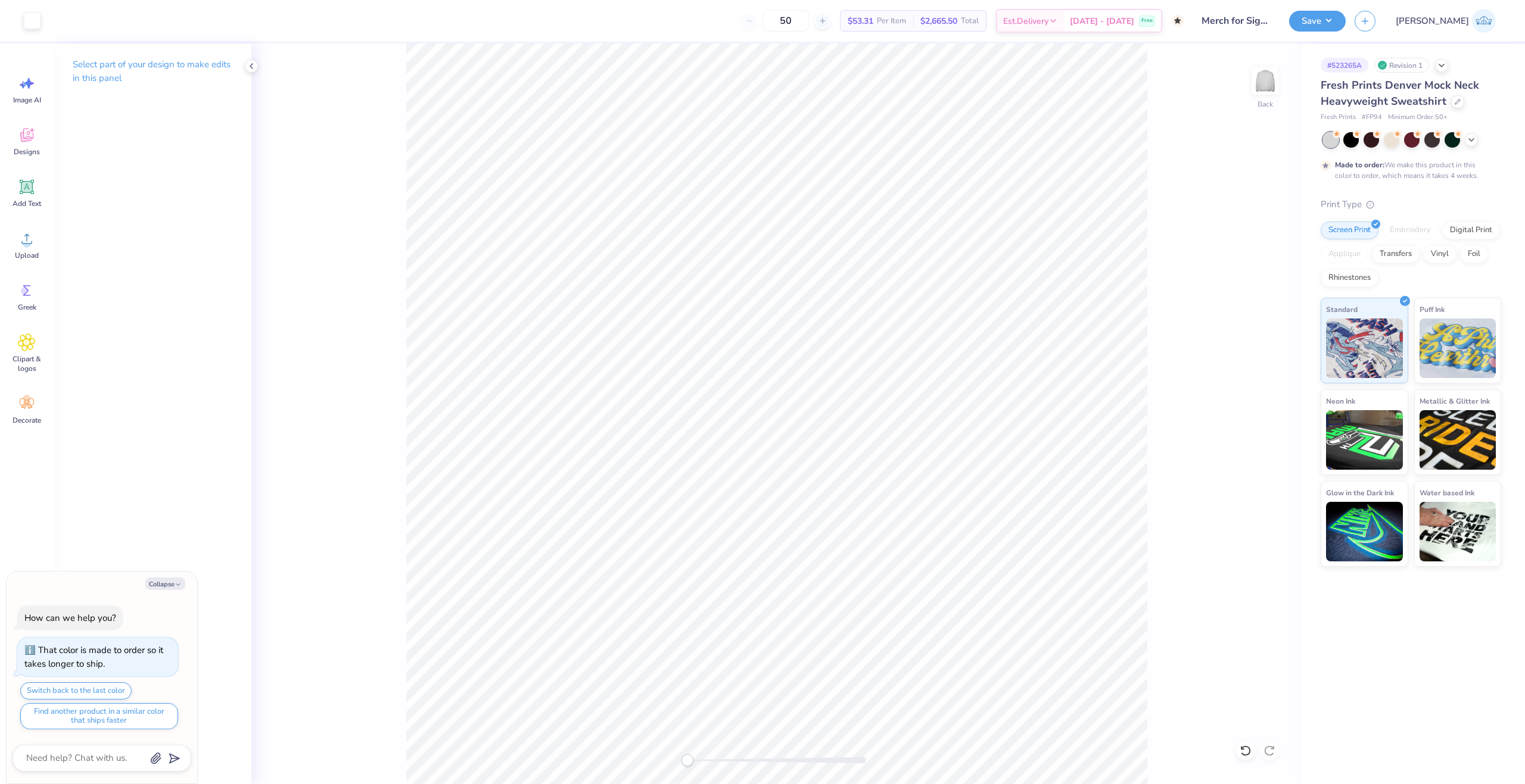
click at [1346, 25] on div "Save" at bounding box center [1317, 21] width 57 height 21
click at [1346, 21] on button "Save" at bounding box center [1317, 19] width 57 height 21
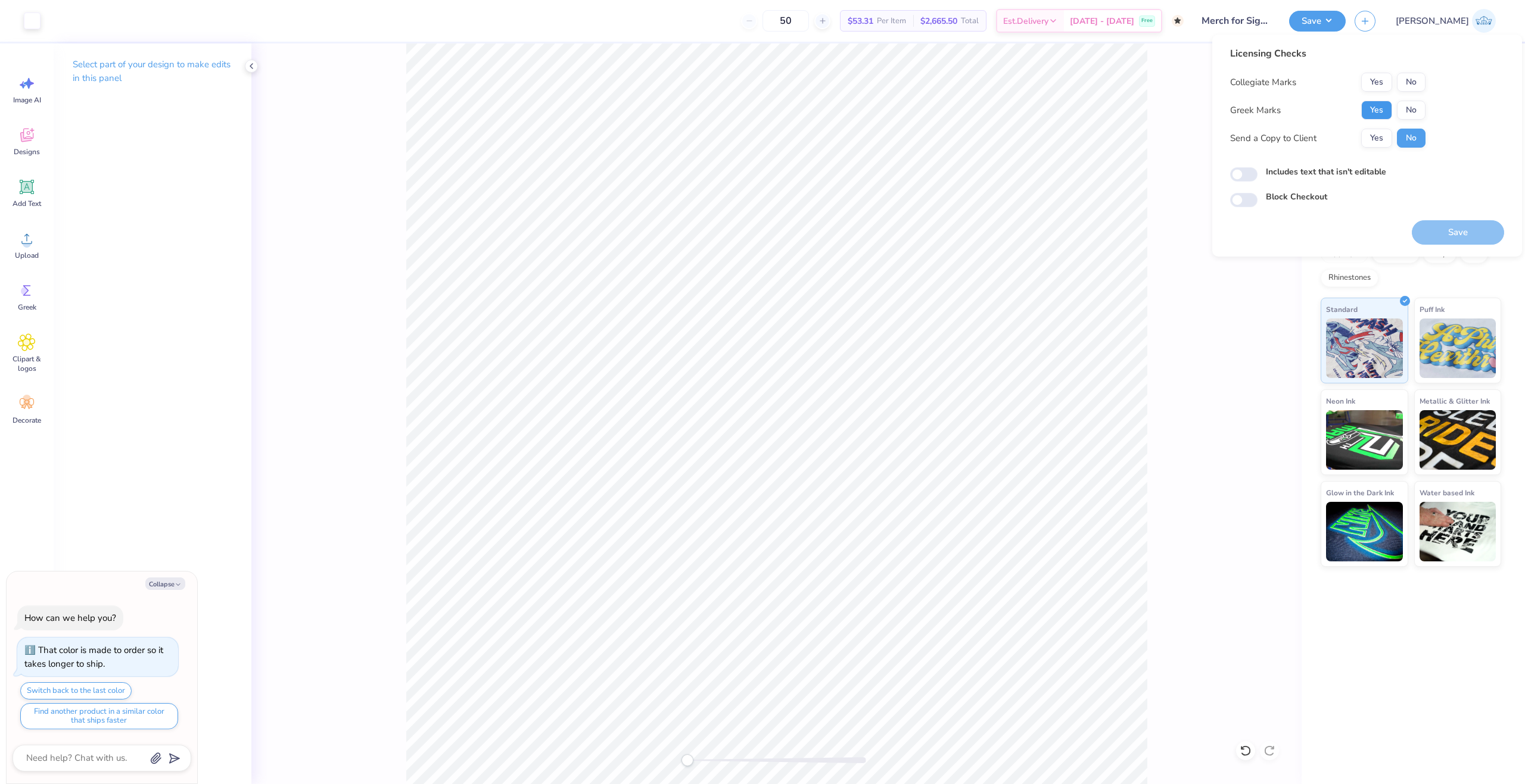
click at [1378, 110] on button "Yes" at bounding box center [1377, 110] width 31 height 19
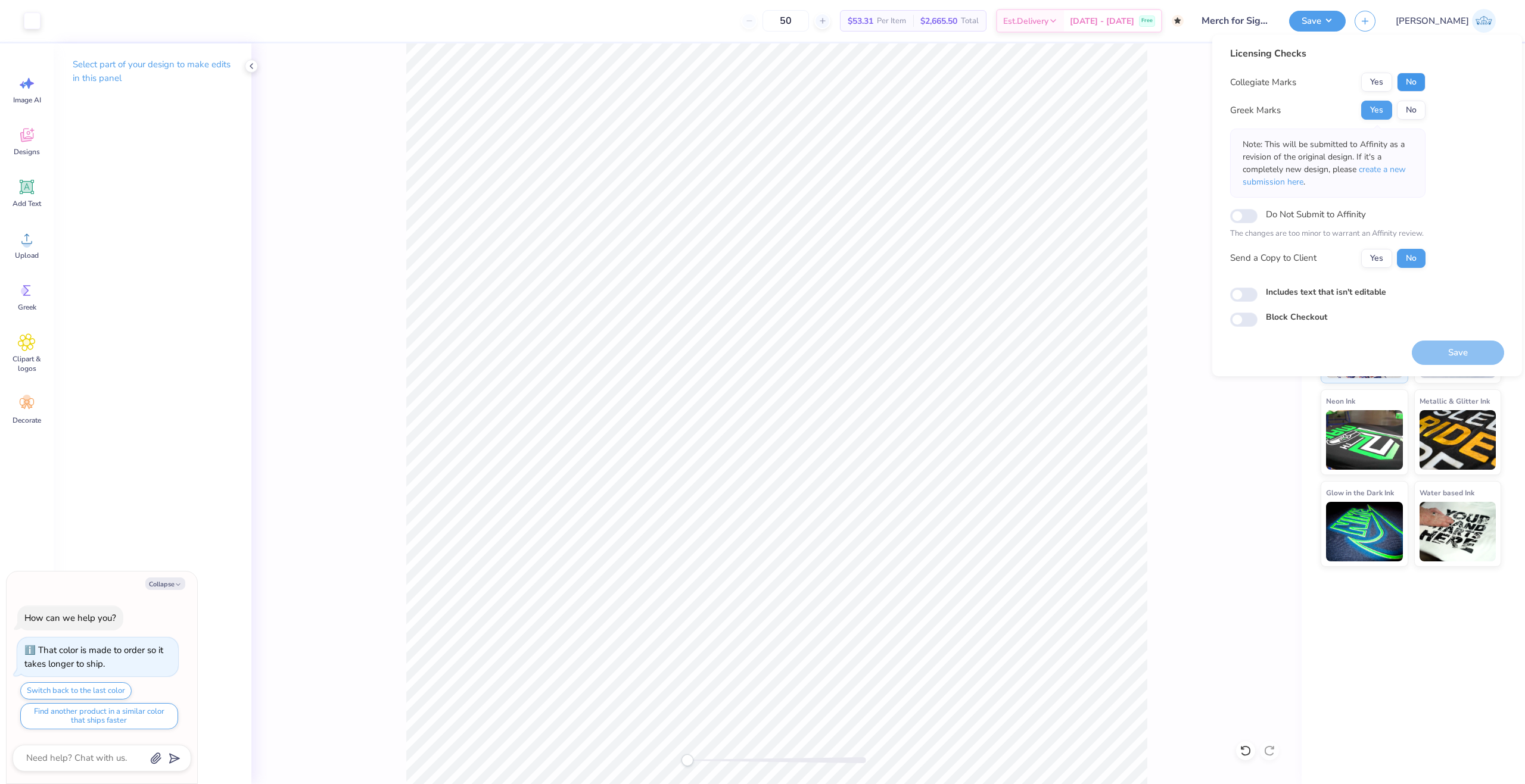
click at [1400, 90] on button "No" at bounding box center [1411, 82] width 29 height 19
click at [1362, 254] on button "Yes" at bounding box center [1377, 259] width 31 height 19
type textarea "x"
click at [1237, 292] on input "Includes text that isn't editable" at bounding box center [1244, 295] width 28 height 14
checkbox input "true"
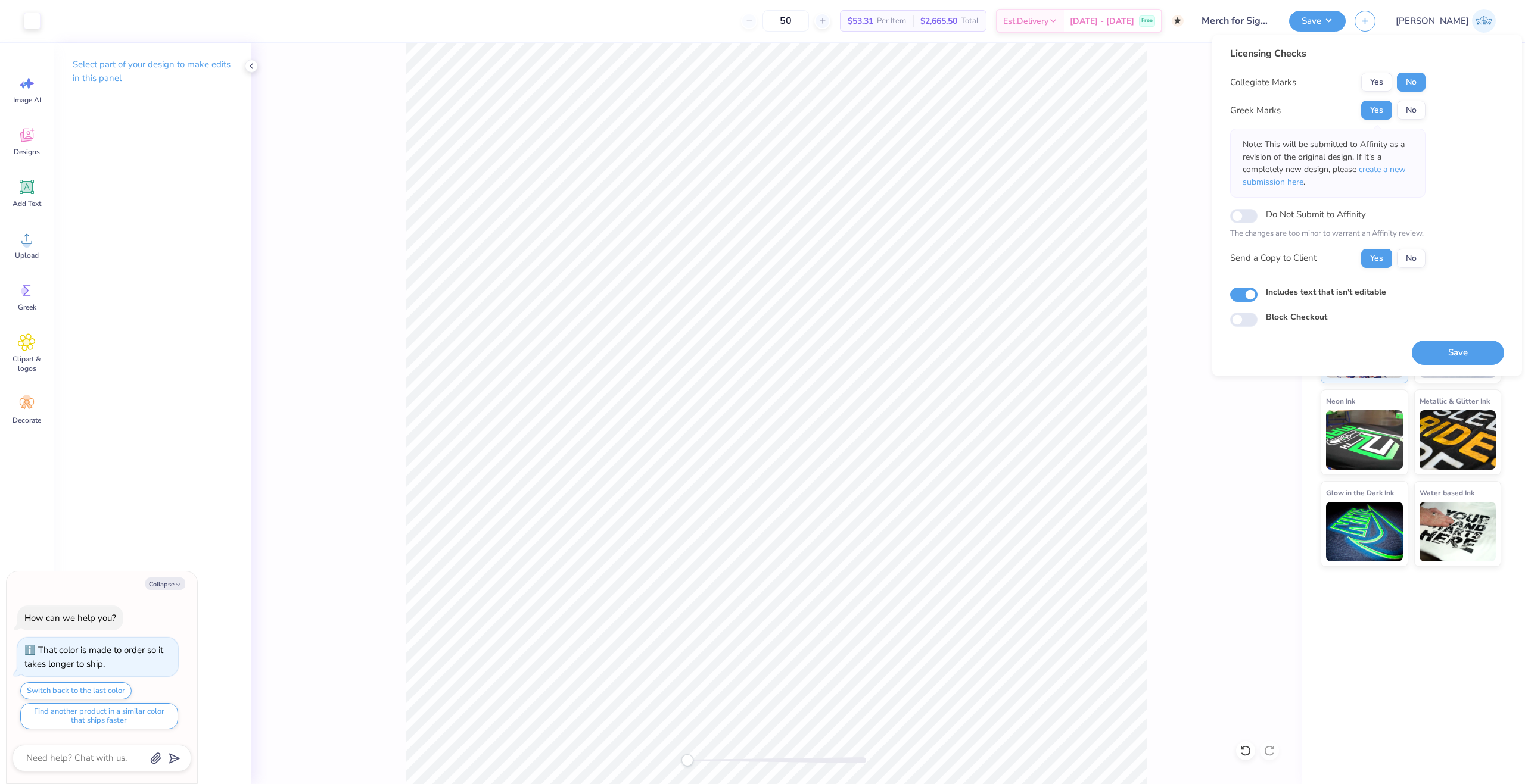
click at [1444, 360] on button "Save" at bounding box center [1458, 353] width 93 height 24
type textarea "x"
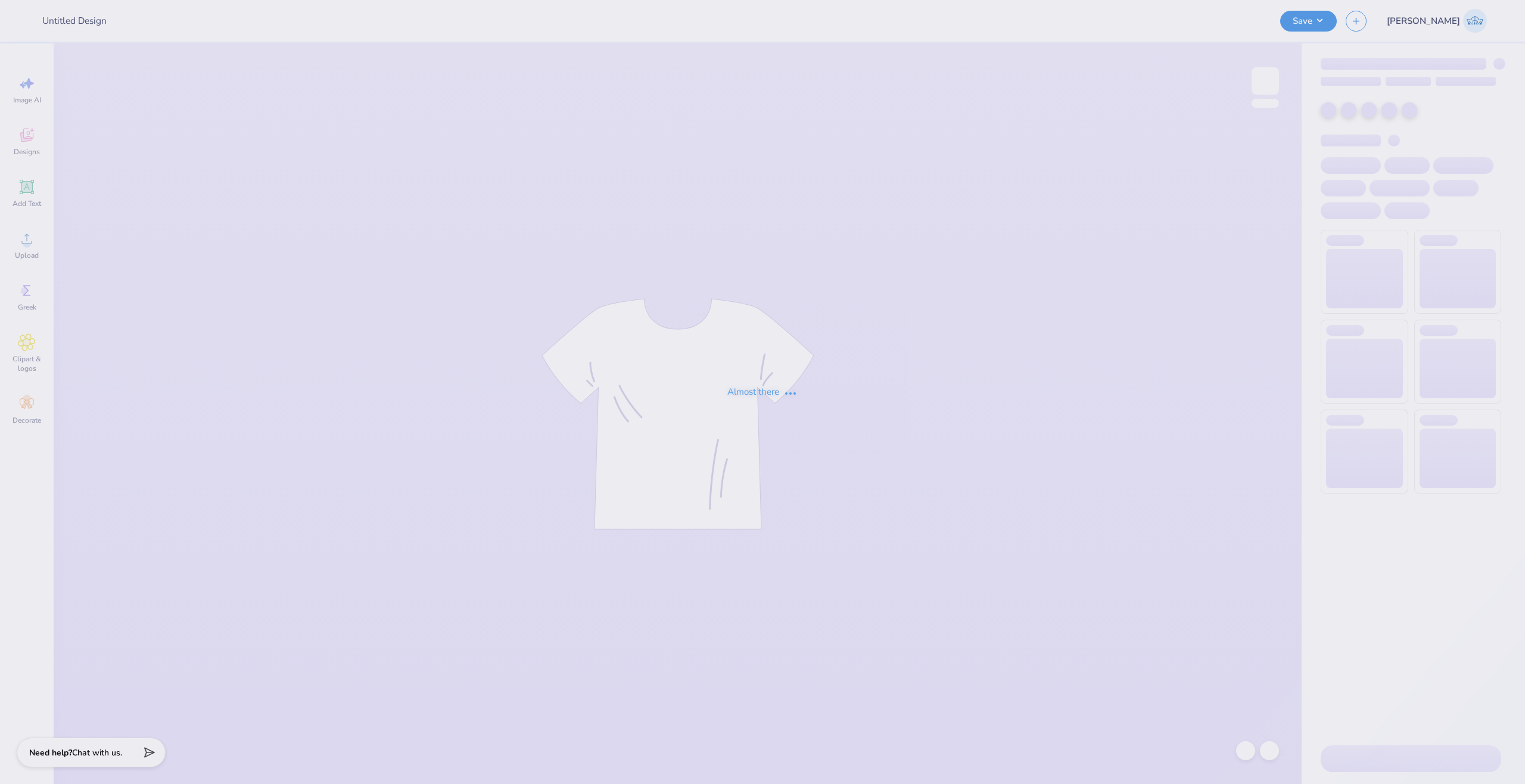
type input "Merch for Sigma Sigma Sigma"
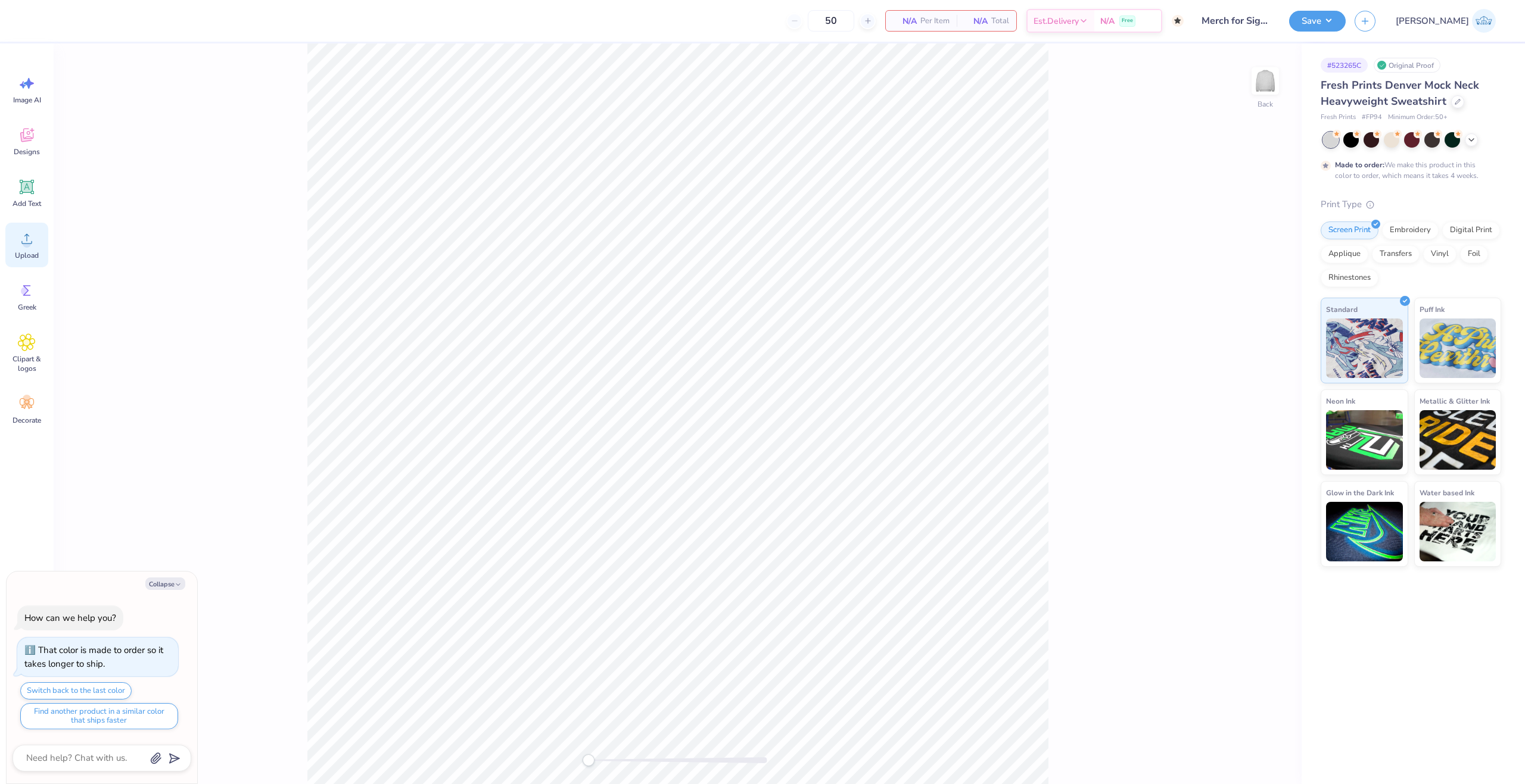
click at [38, 239] on div "Upload" at bounding box center [26, 245] width 43 height 45
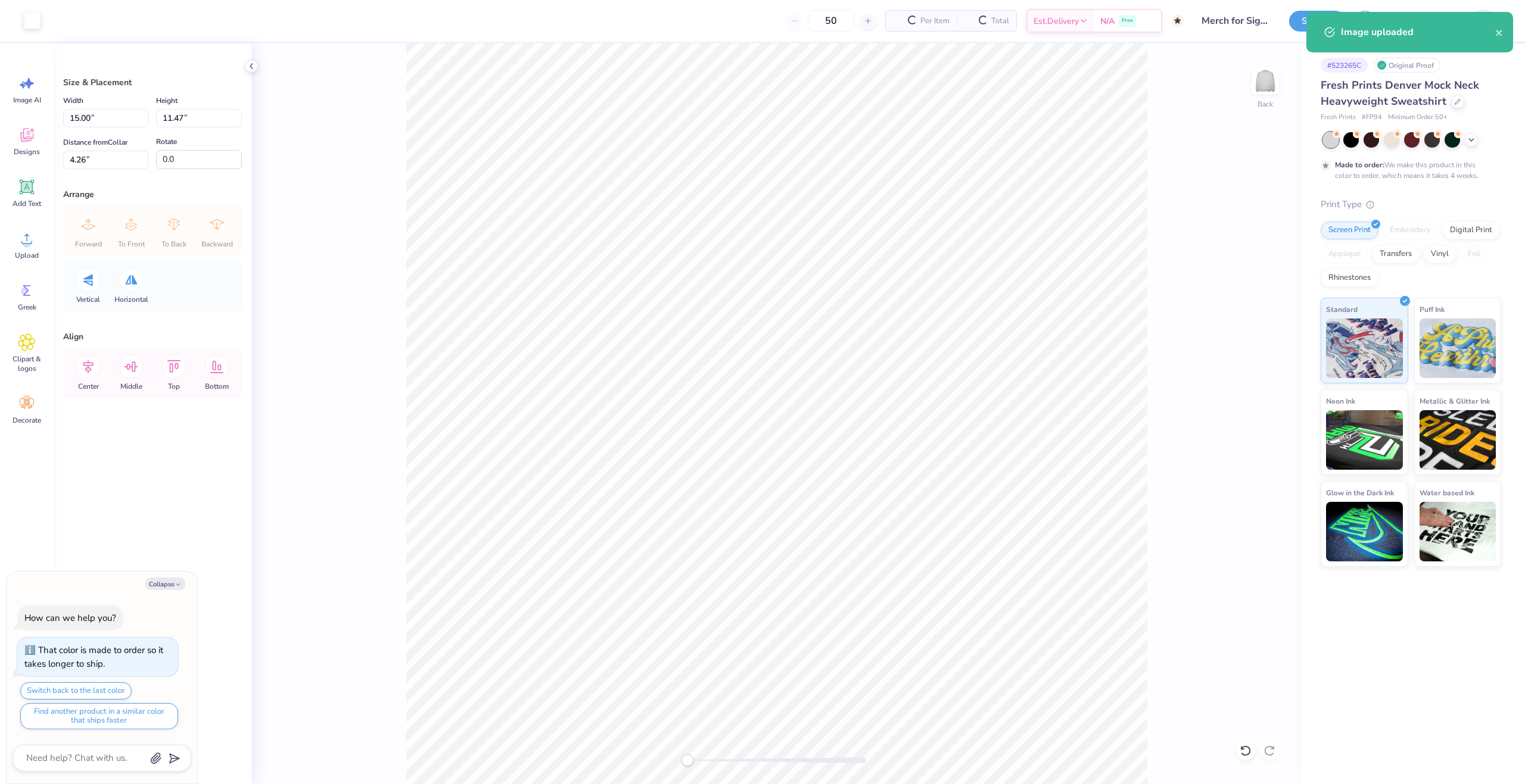
type textarea "x"
click at [71, 111] on input "15.00" at bounding box center [106, 118] width 86 height 19
type input "12.50"
type textarea "x"
type input "9.56"
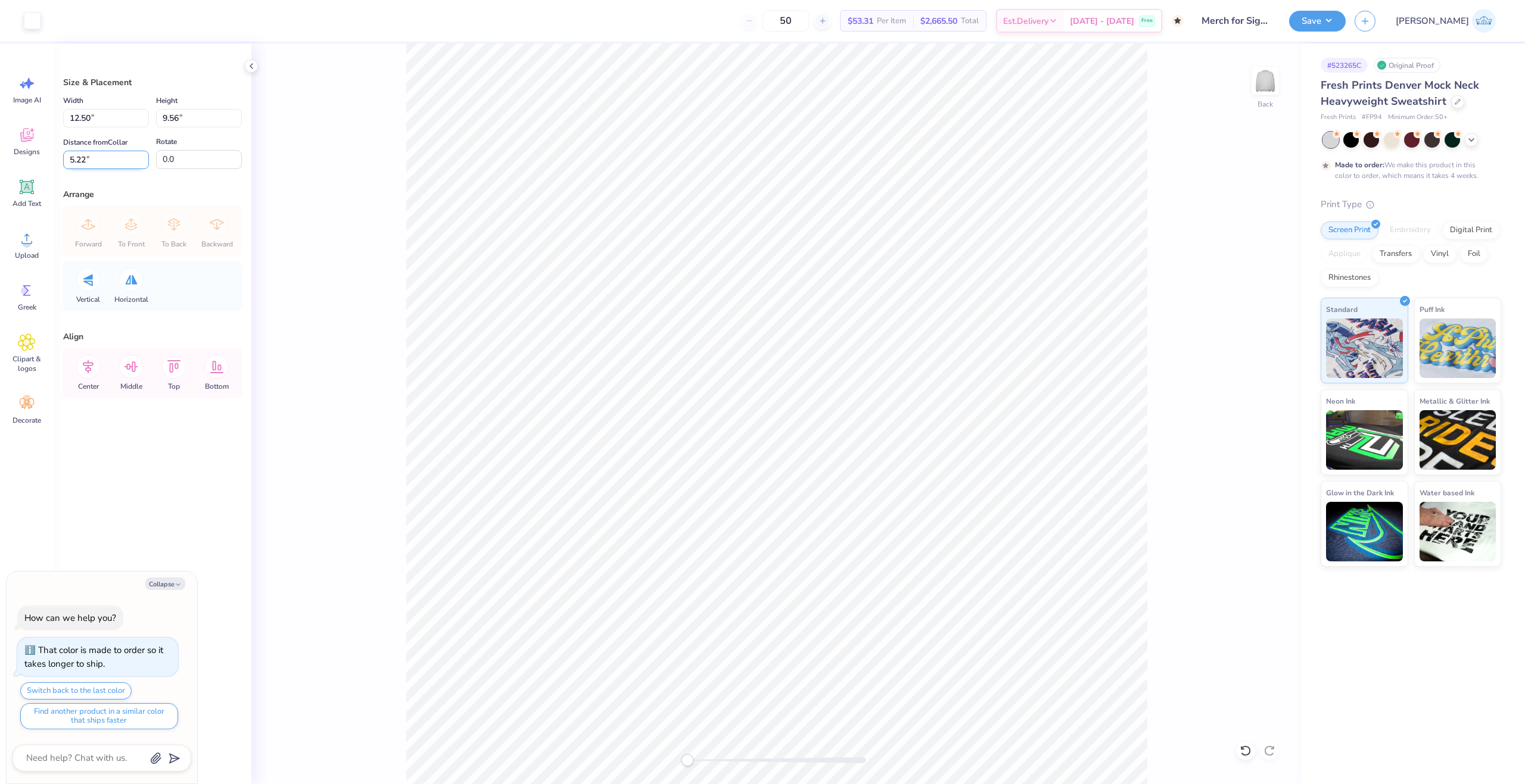
click at [93, 159] on input "5.22" at bounding box center [106, 160] width 86 height 19
type input "2"
click at [380, 210] on div "Back" at bounding box center [776, 414] width 1050 height 740
click at [1378, 31] on div "Save JA" at bounding box center [1406, 21] width 236 height 42
click at [1346, 22] on button "Save" at bounding box center [1317, 19] width 57 height 21
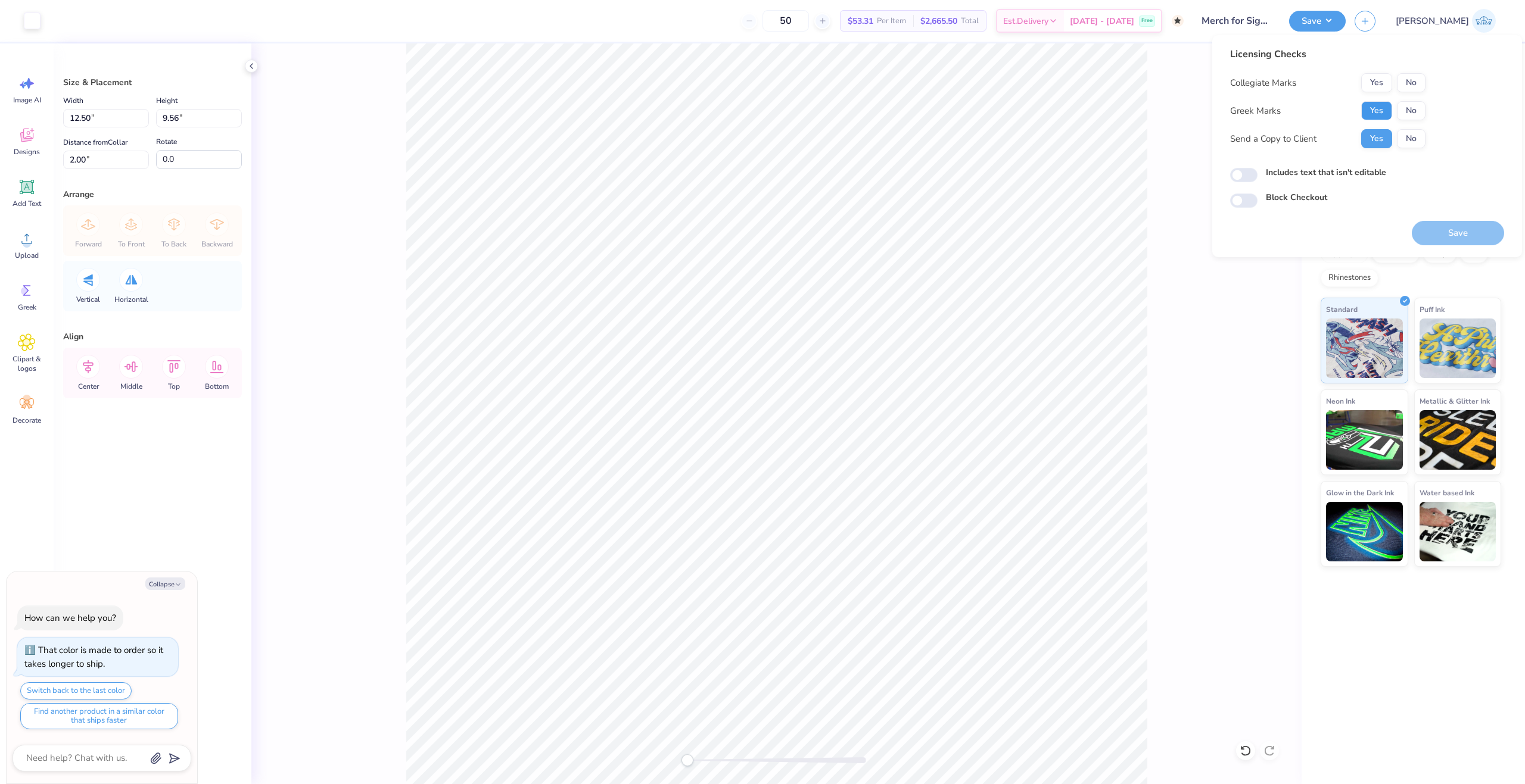
click at [1383, 105] on button "Yes" at bounding box center [1377, 111] width 31 height 19
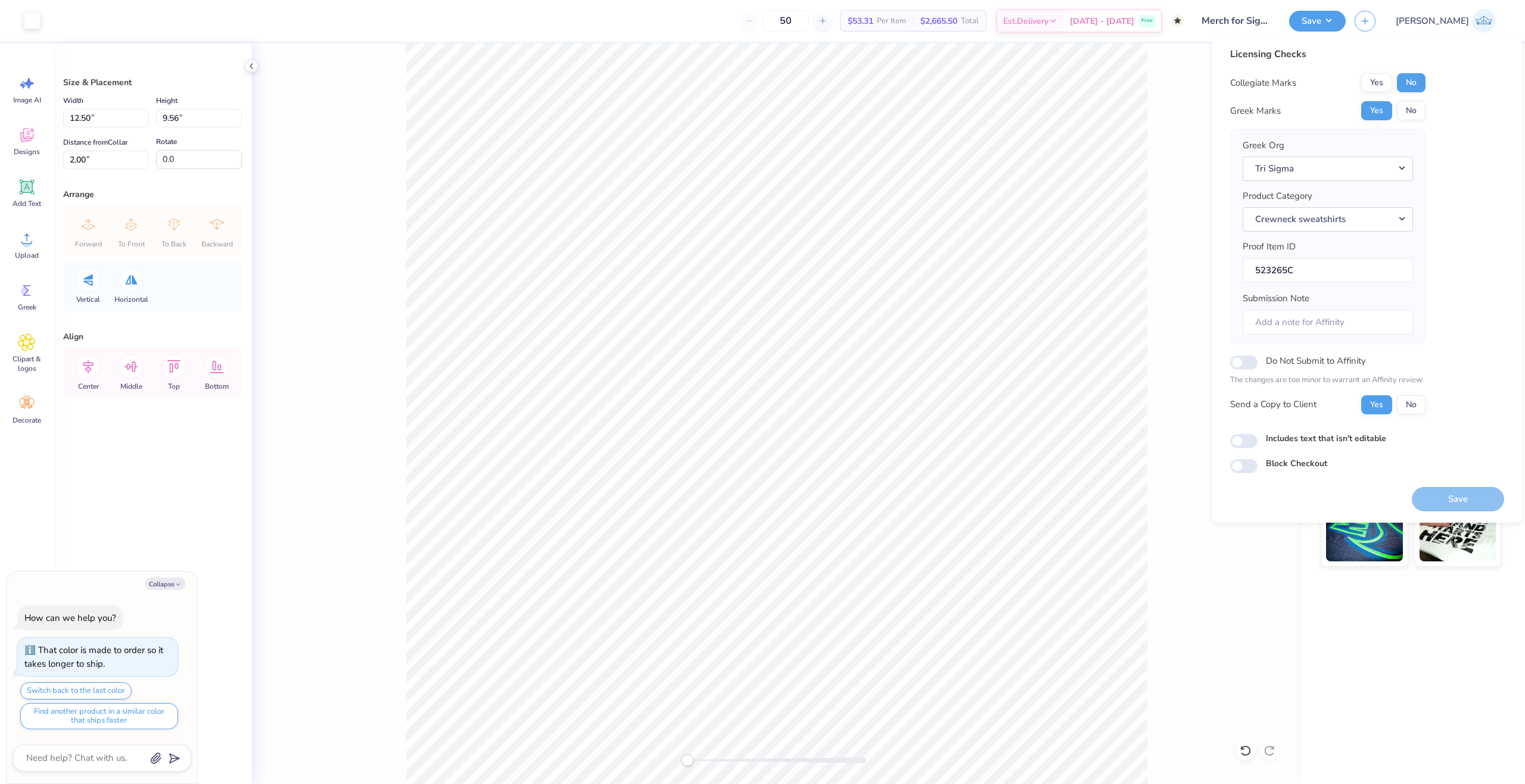
type textarea "x"
click at [1245, 446] on input "Includes text that isn't editable" at bounding box center [1244, 441] width 28 height 14
checkbox input "true"
click at [1431, 499] on button "Save" at bounding box center [1458, 499] width 93 height 24
type textarea "x"
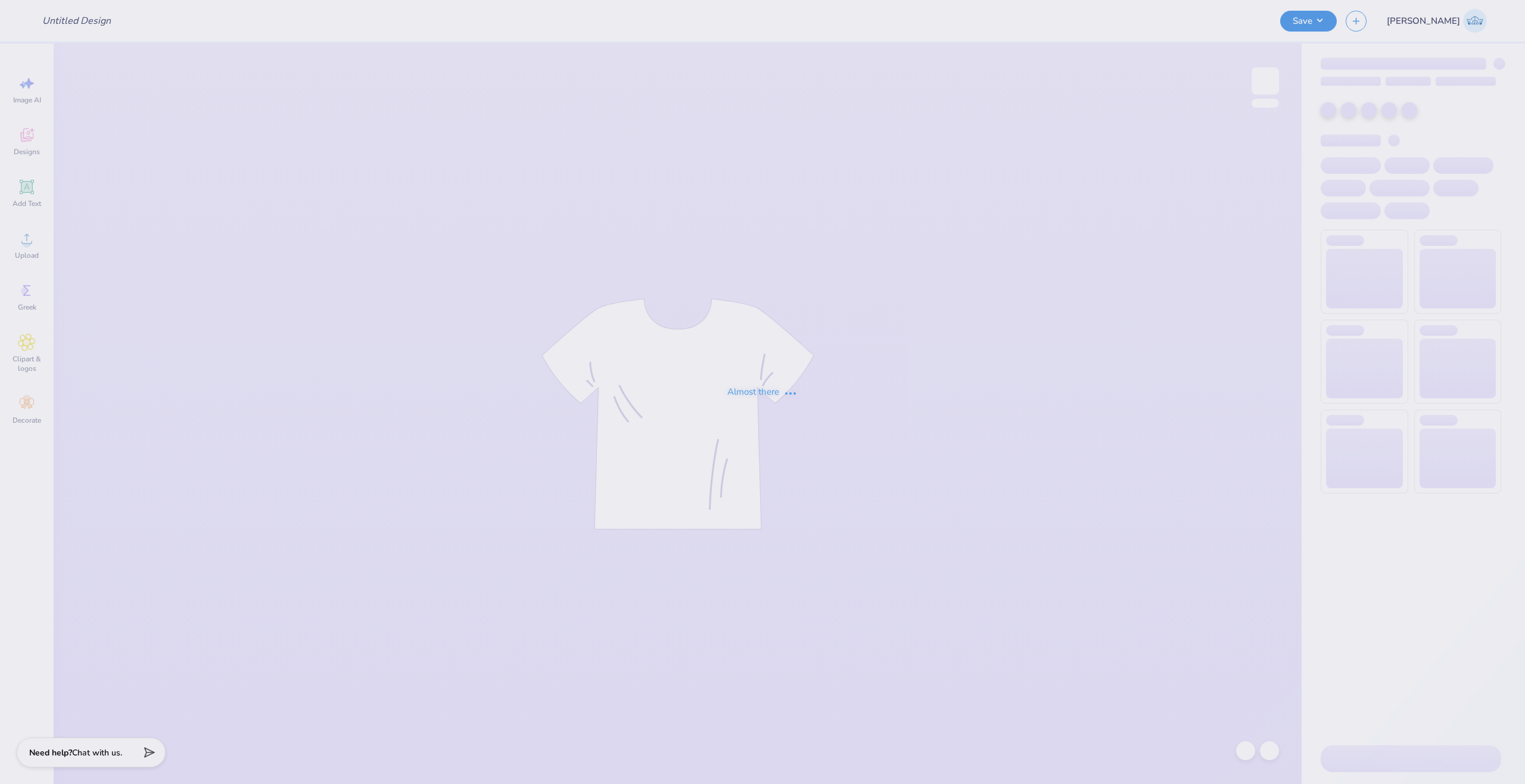
type input "philo 27"
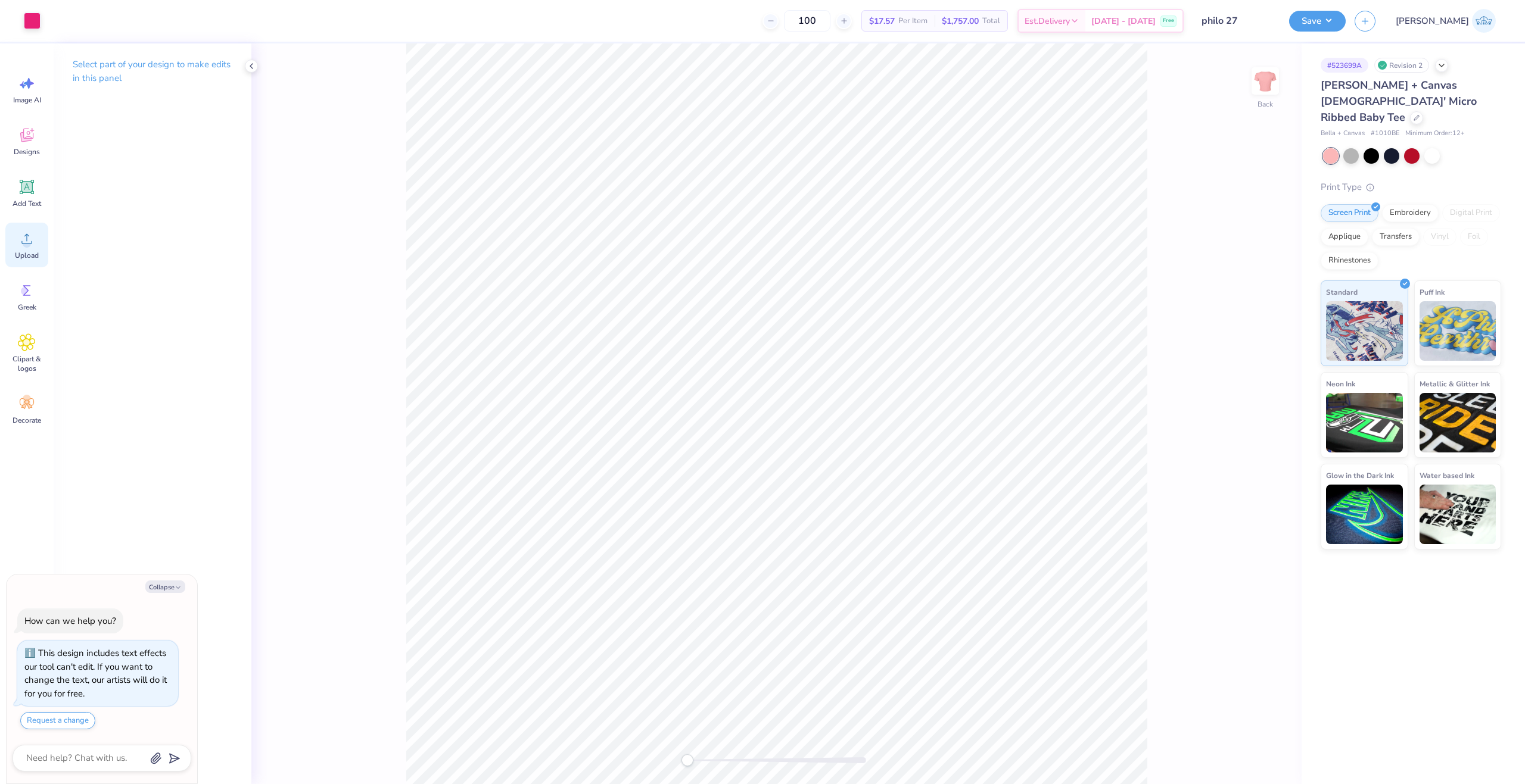
click at [46, 259] on div "Upload" at bounding box center [26, 245] width 43 height 45
click at [24, 252] on span "Upload" at bounding box center [26, 255] width 24 height 10
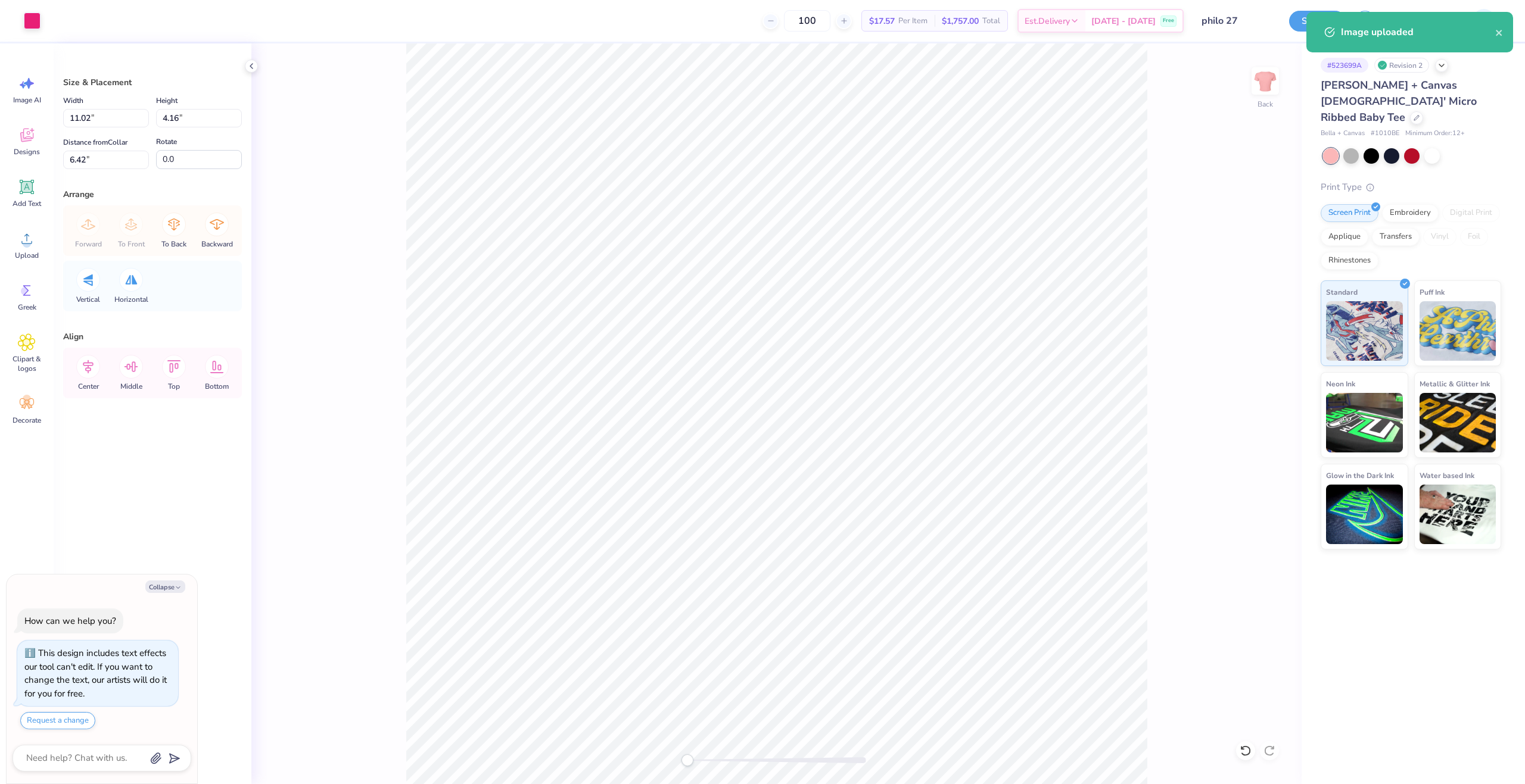
type textarea "x"
type input "7.00"
type input "2.65"
type input "3.00"
type textarea "x"
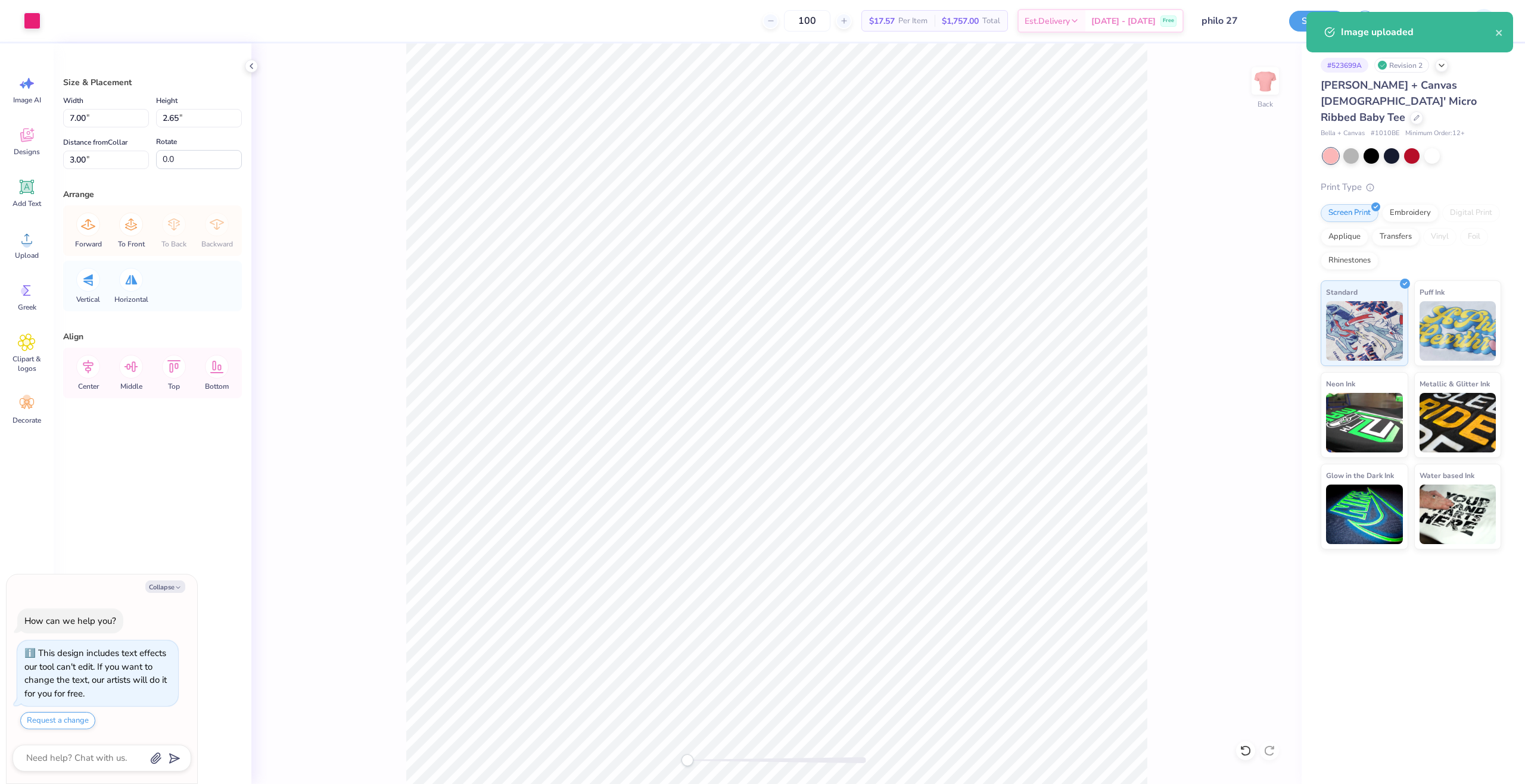
type input "11.02"
type input "4.16"
type input "6.42"
click at [87, 116] on input "11.02" at bounding box center [106, 118] width 86 height 19
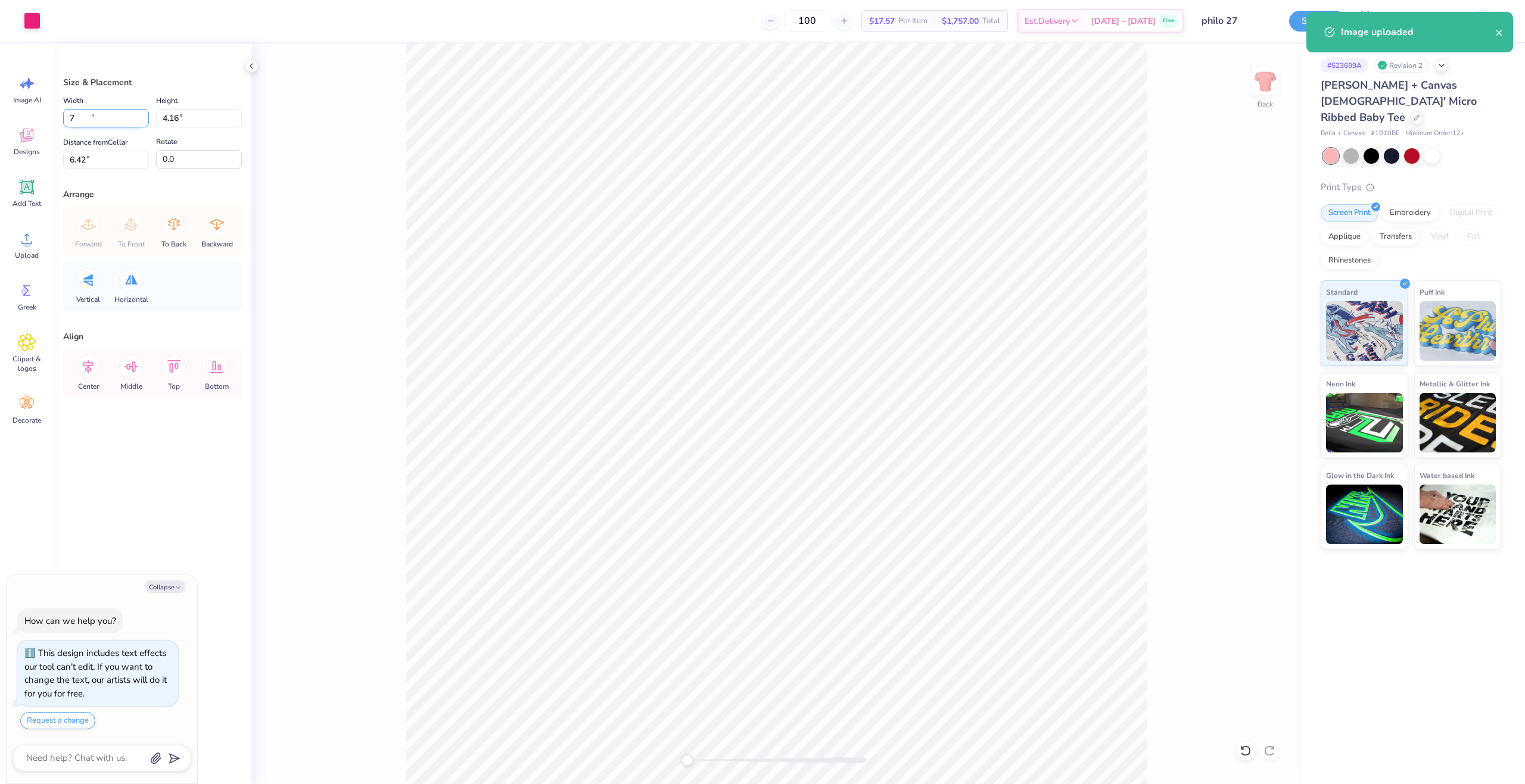
type input "7"
type textarea "x"
type input "7.00"
type input "2.64"
type input "7.18"
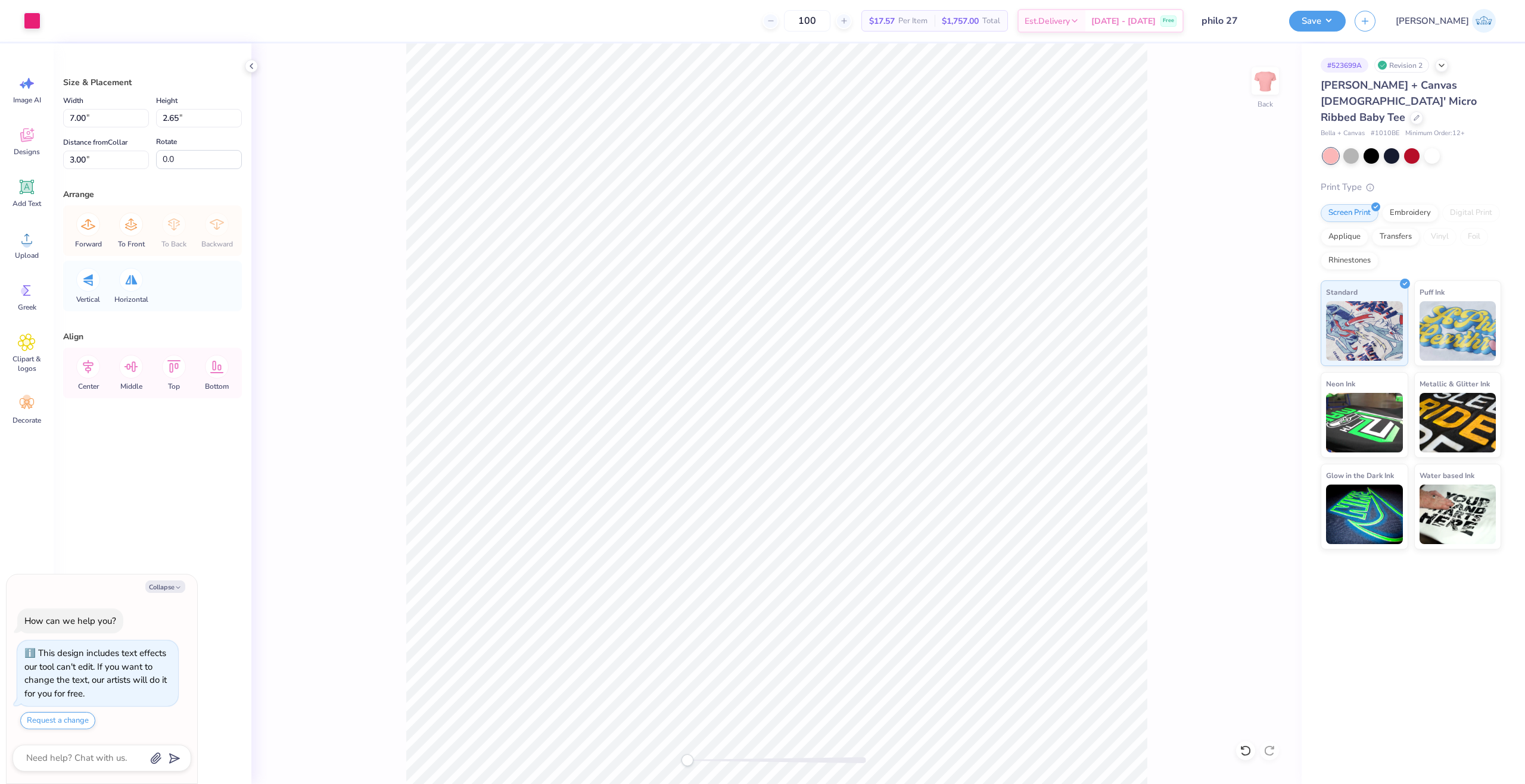
type textarea "x"
type input "2.64"
type input "7.18"
type textarea "x"
type input "2.65"
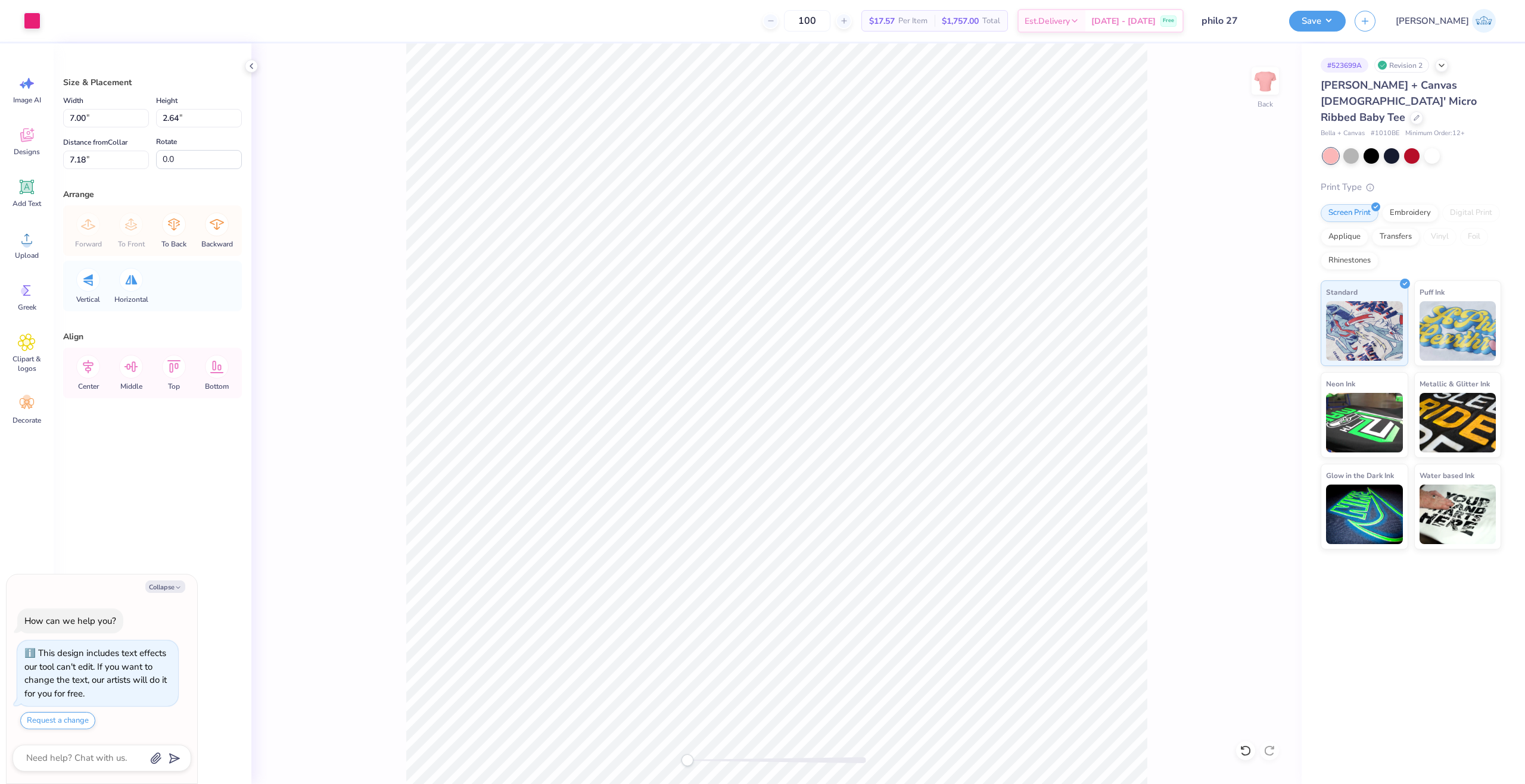
type input "3.00"
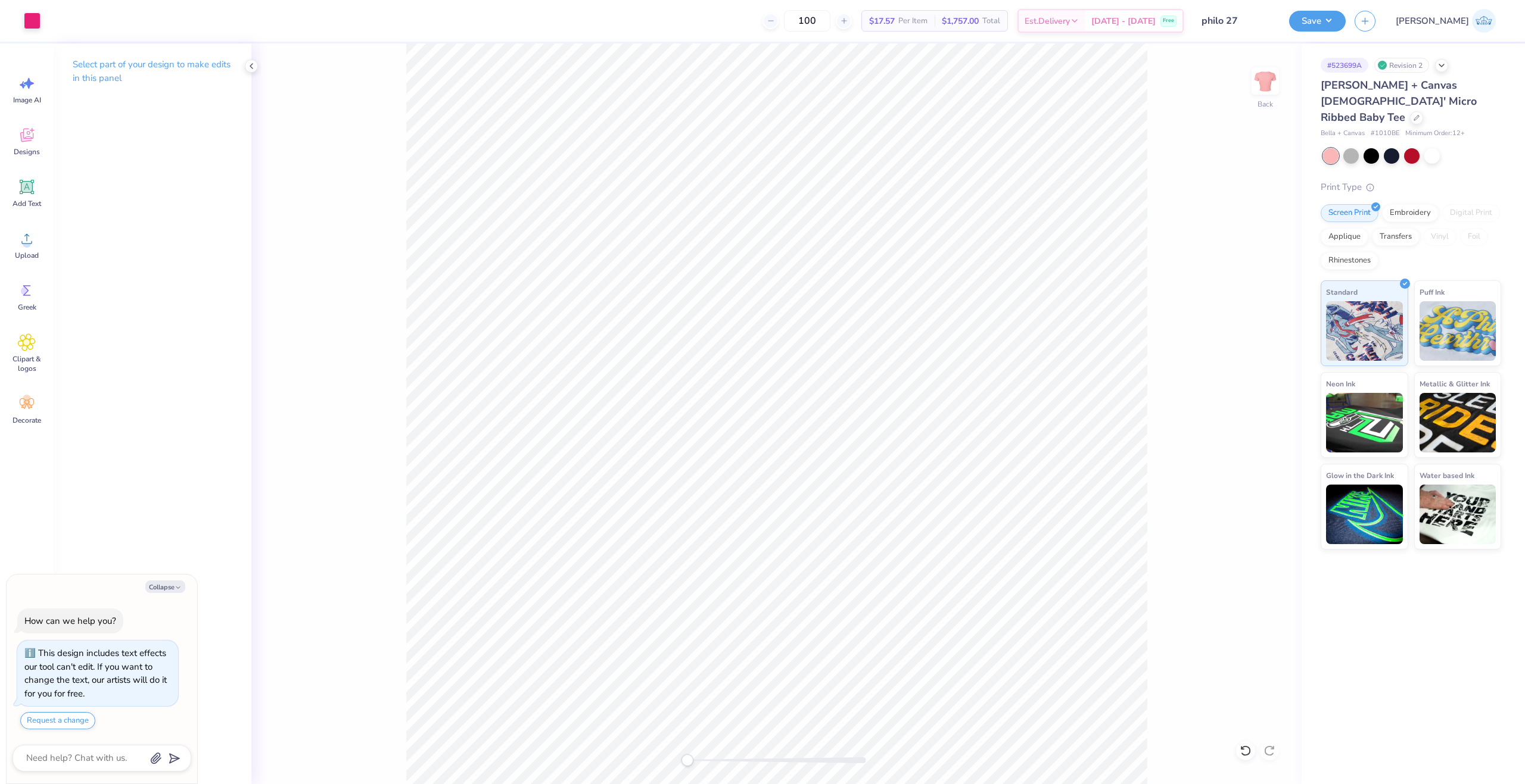
type textarea "x"
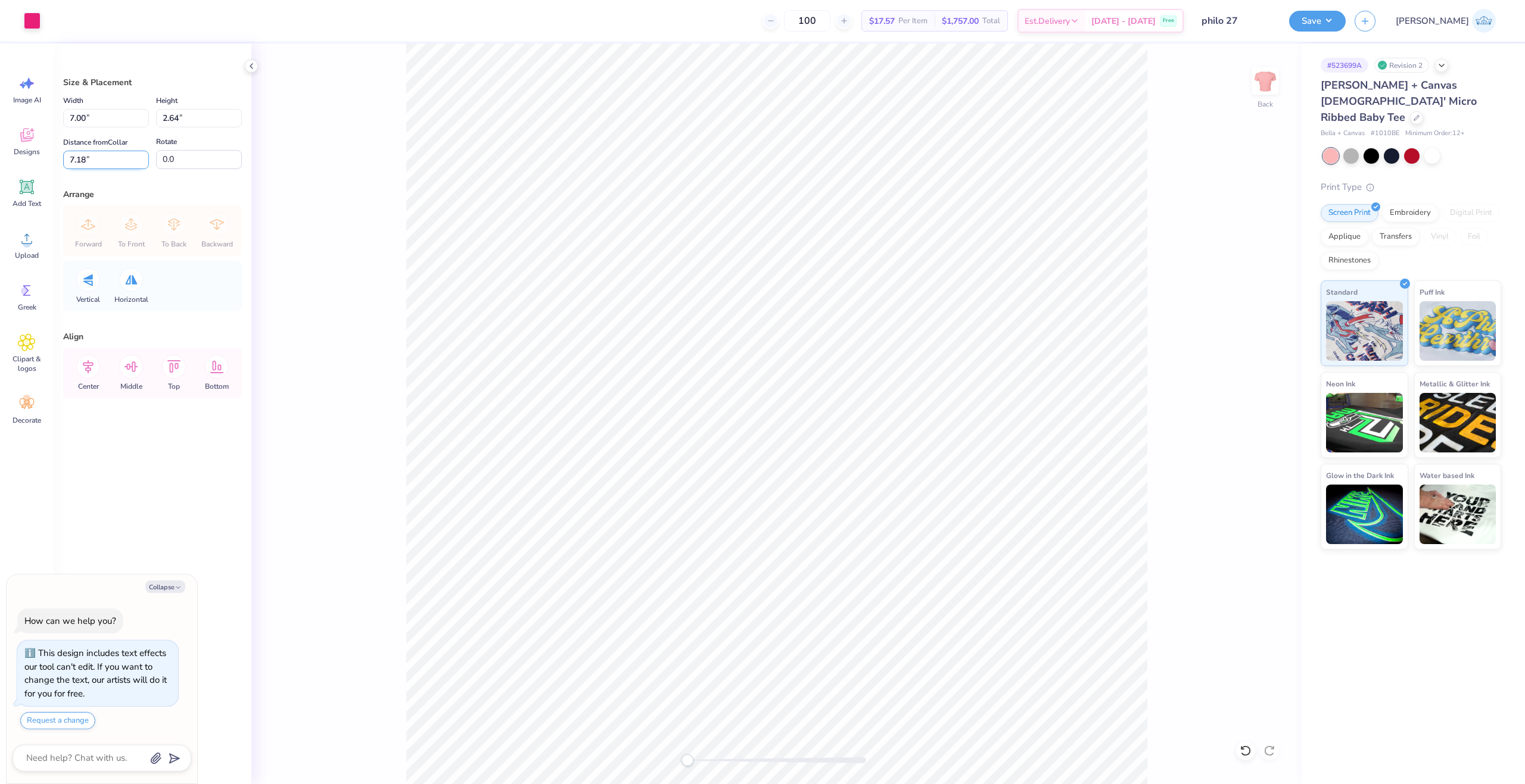
click at [102, 164] on input "7.18" at bounding box center [106, 160] width 86 height 19
type input "3"
click at [360, 255] on div "Back" at bounding box center [776, 414] width 1050 height 740
click at [94, 362] on icon at bounding box center [88, 367] width 24 height 24
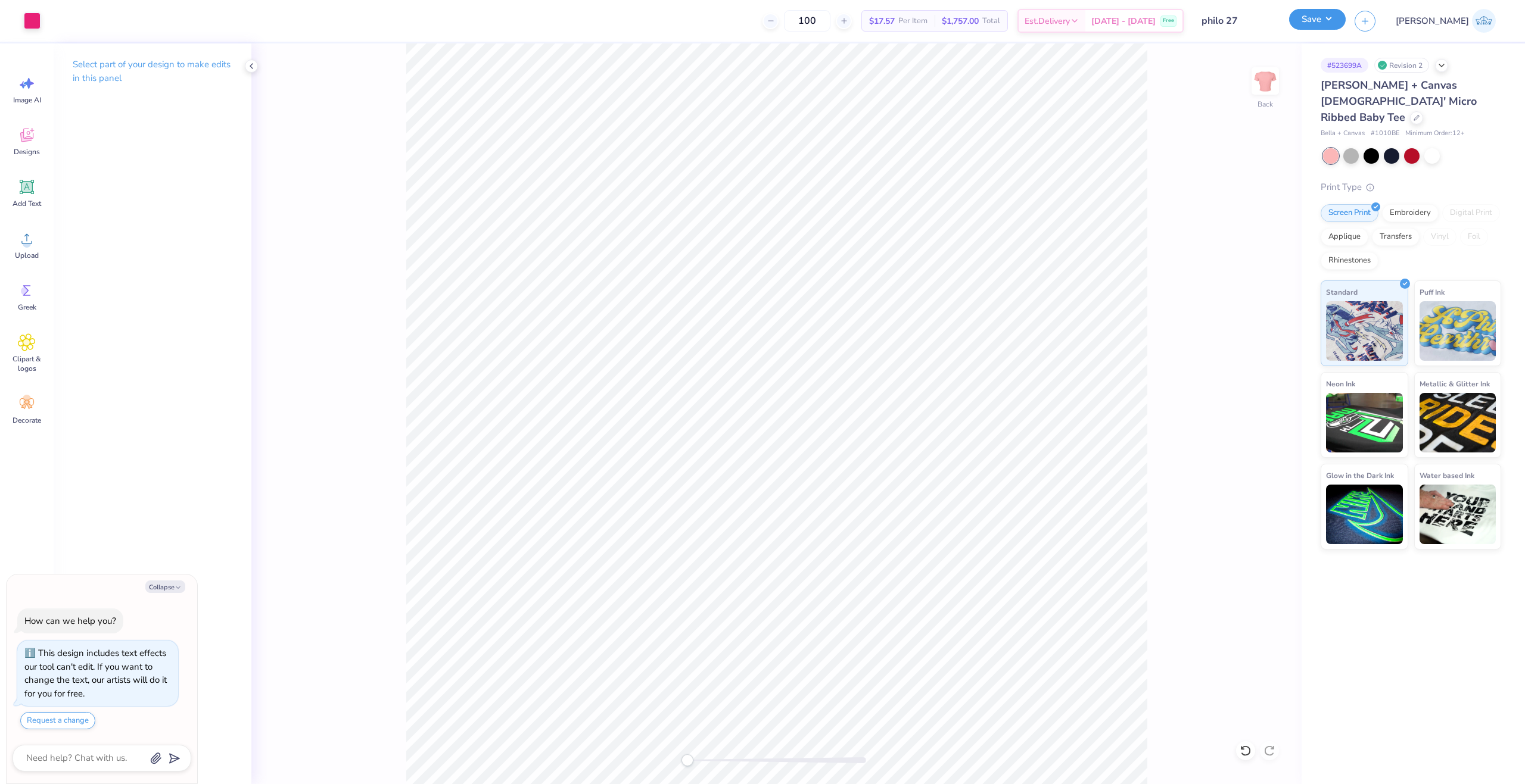
click at [1346, 12] on button "Save" at bounding box center [1317, 19] width 57 height 21
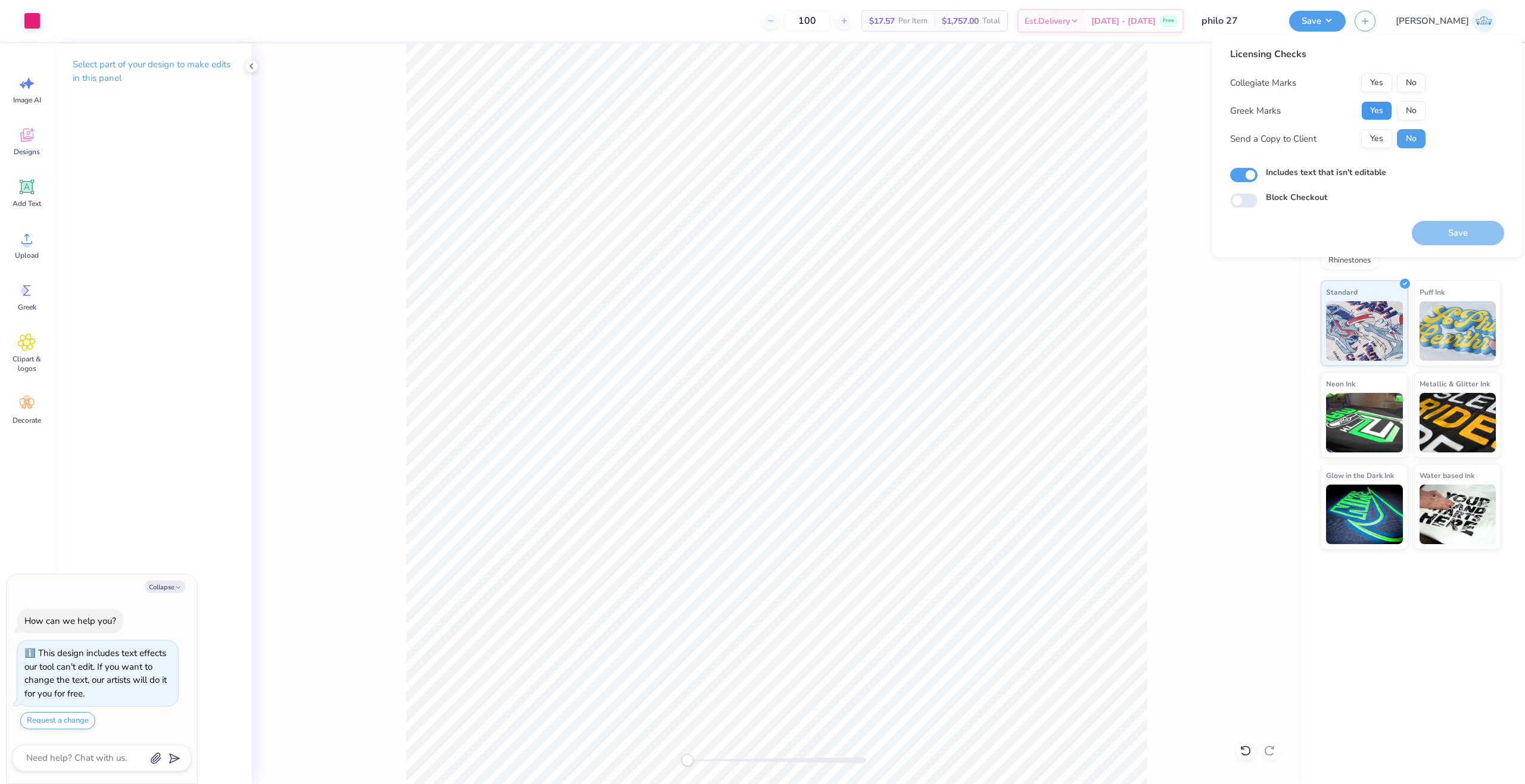
click at [1375, 105] on button "Yes" at bounding box center [1377, 111] width 31 height 19
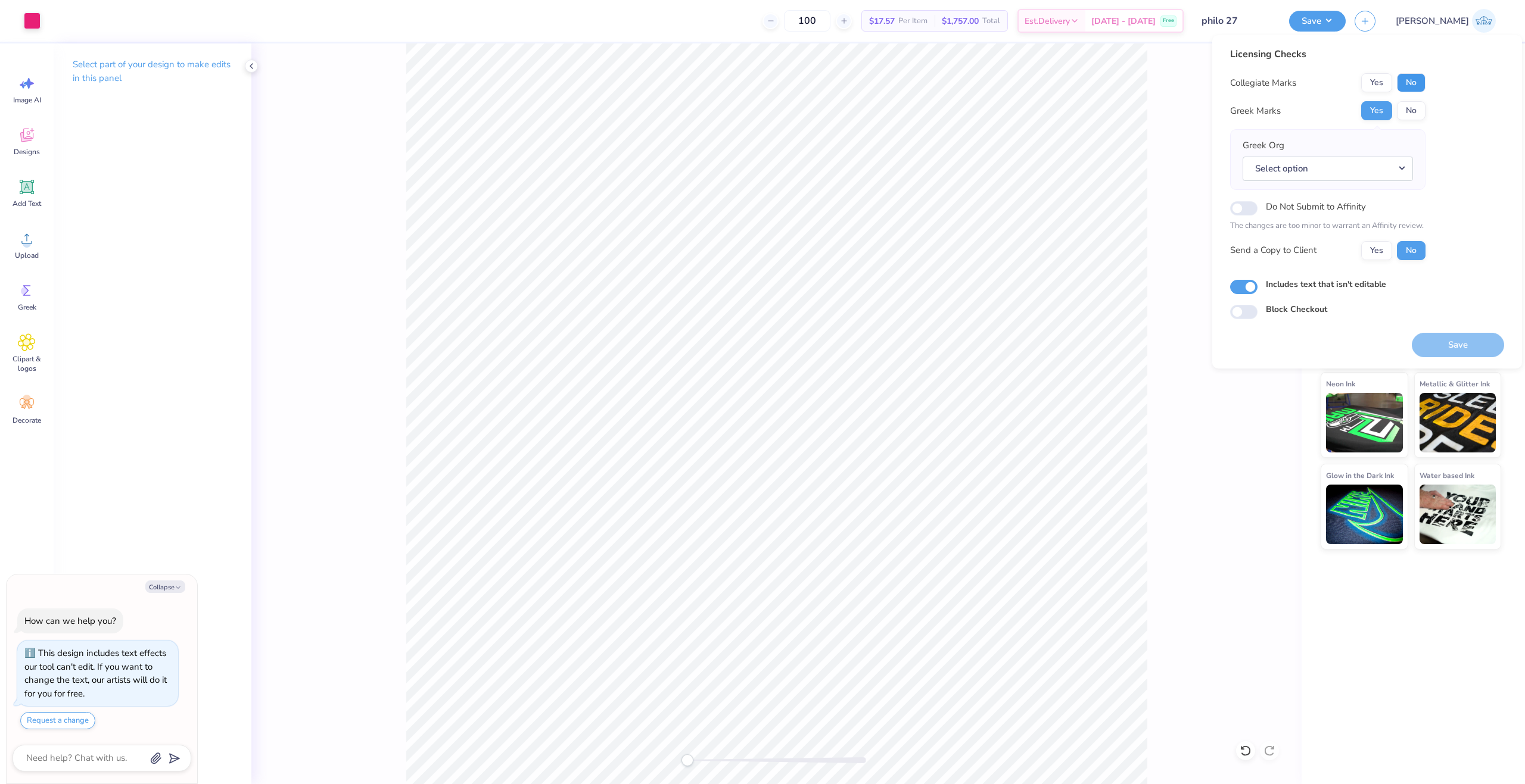
click at [1400, 88] on button "No" at bounding box center [1411, 83] width 29 height 19
click at [1373, 241] on div "Yes No" at bounding box center [1393, 251] width 64 height 19
click at [1379, 252] on button "Yes" at bounding box center [1377, 251] width 31 height 19
click at [1444, 330] on div "Save" at bounding box center [1458, 338] width 93 height 37
click at [1447, 336] on button "Save" at bounding box center [1458, 345] width 93 height 24
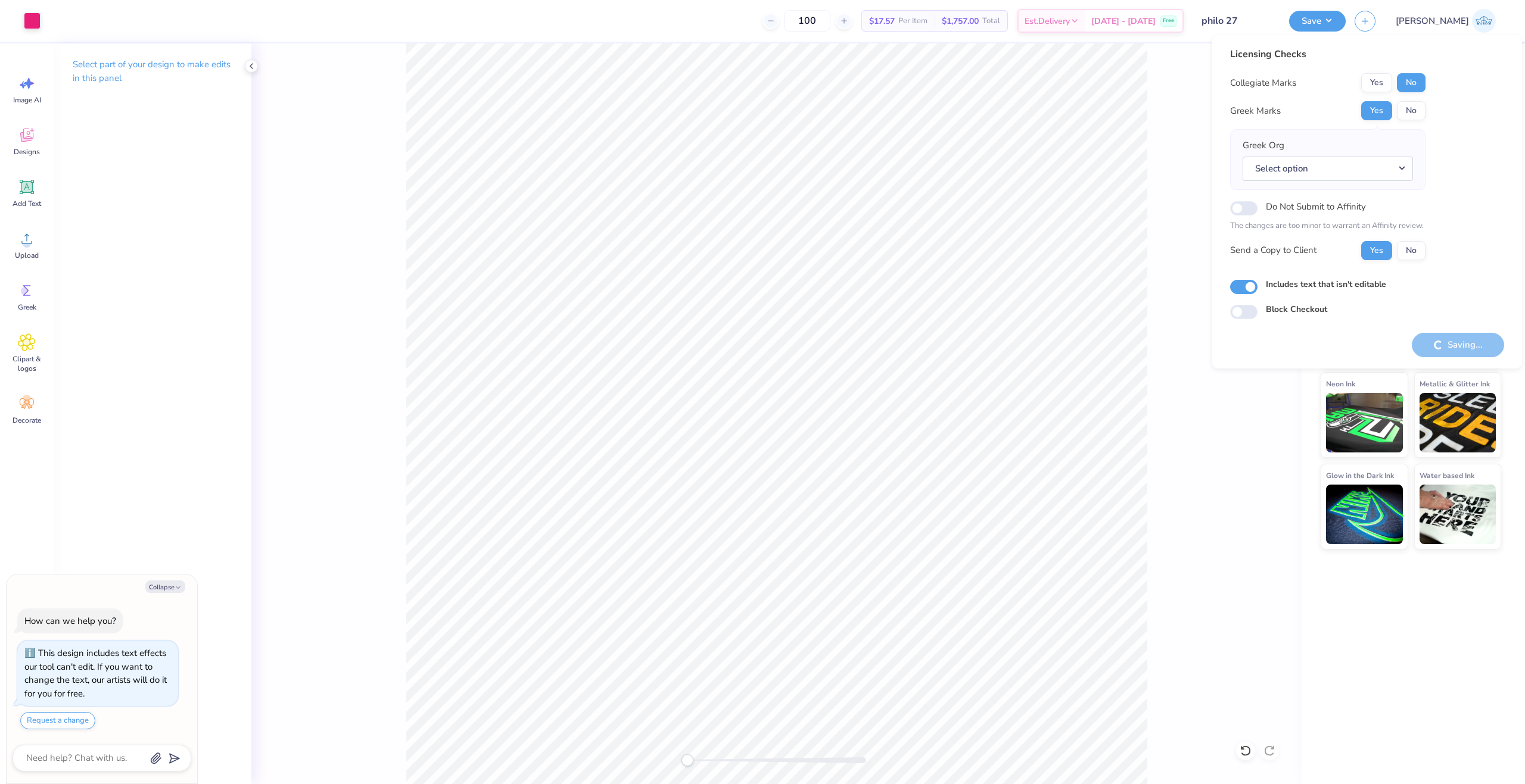
type textarea "x"
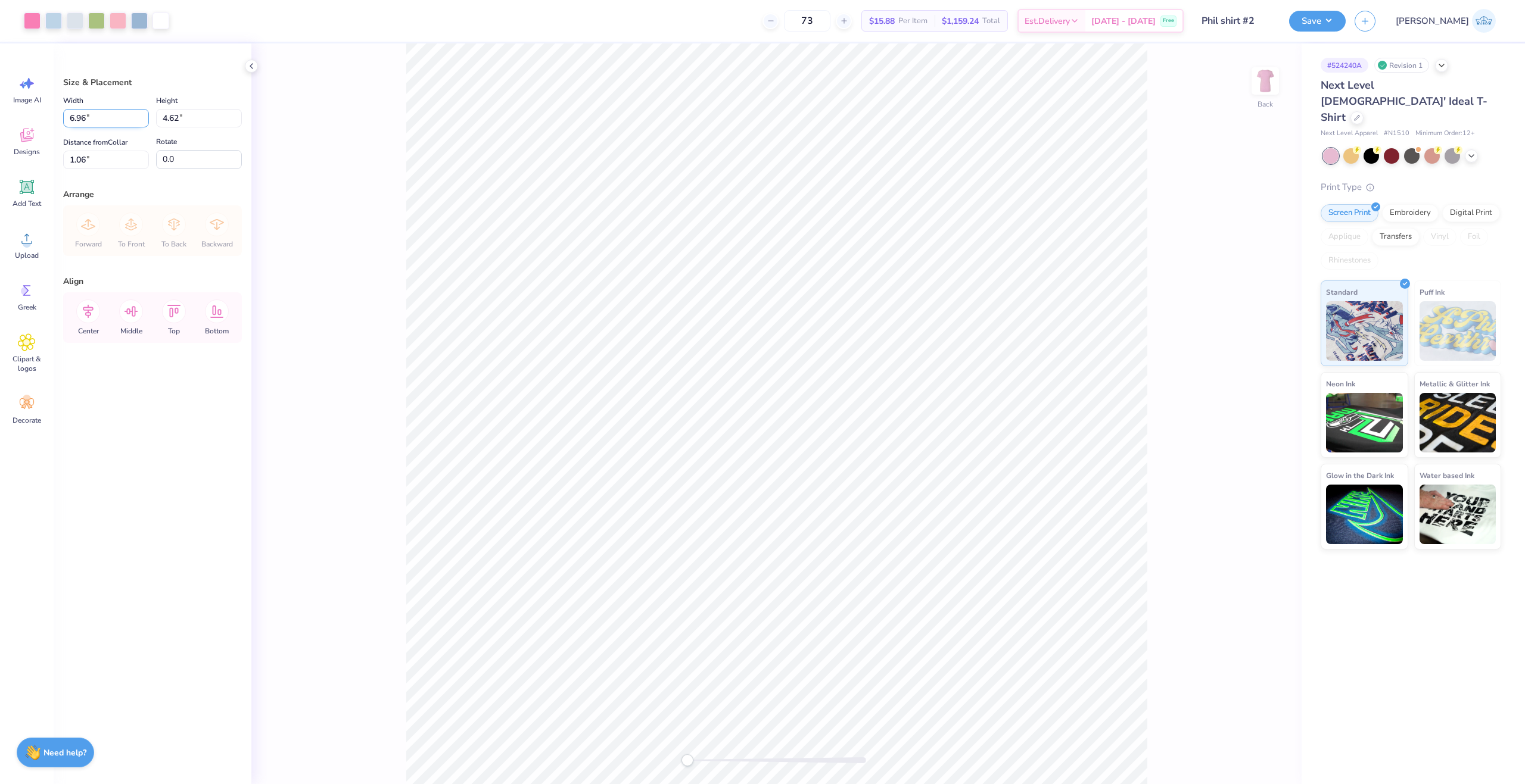
click at [96, 110] on input "6.96" at bounding box center [106, 118] width 86 height 19
type input "7.00"
type input "4.65"
click at [89, 152] on input "1.05" at bounding box center [106, 160] width 86 height 19
type input "1.00"
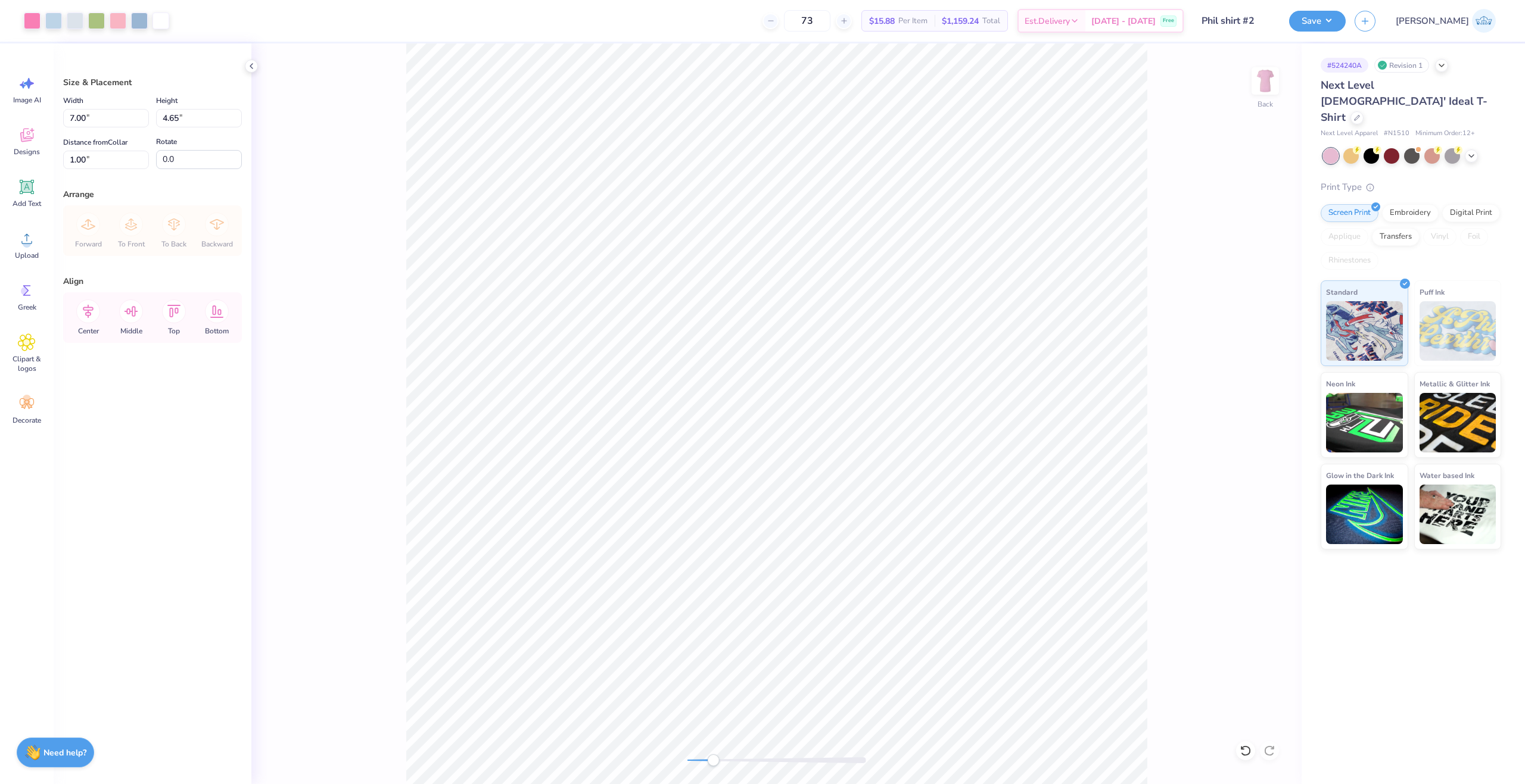
drag, startPoint x: 702, startPoint y: 759, endPoint x: 714, endPoint y: 760, distance: 12.0
click at [714, 760] on div at bounding box center [777, 760] width 179 height 6
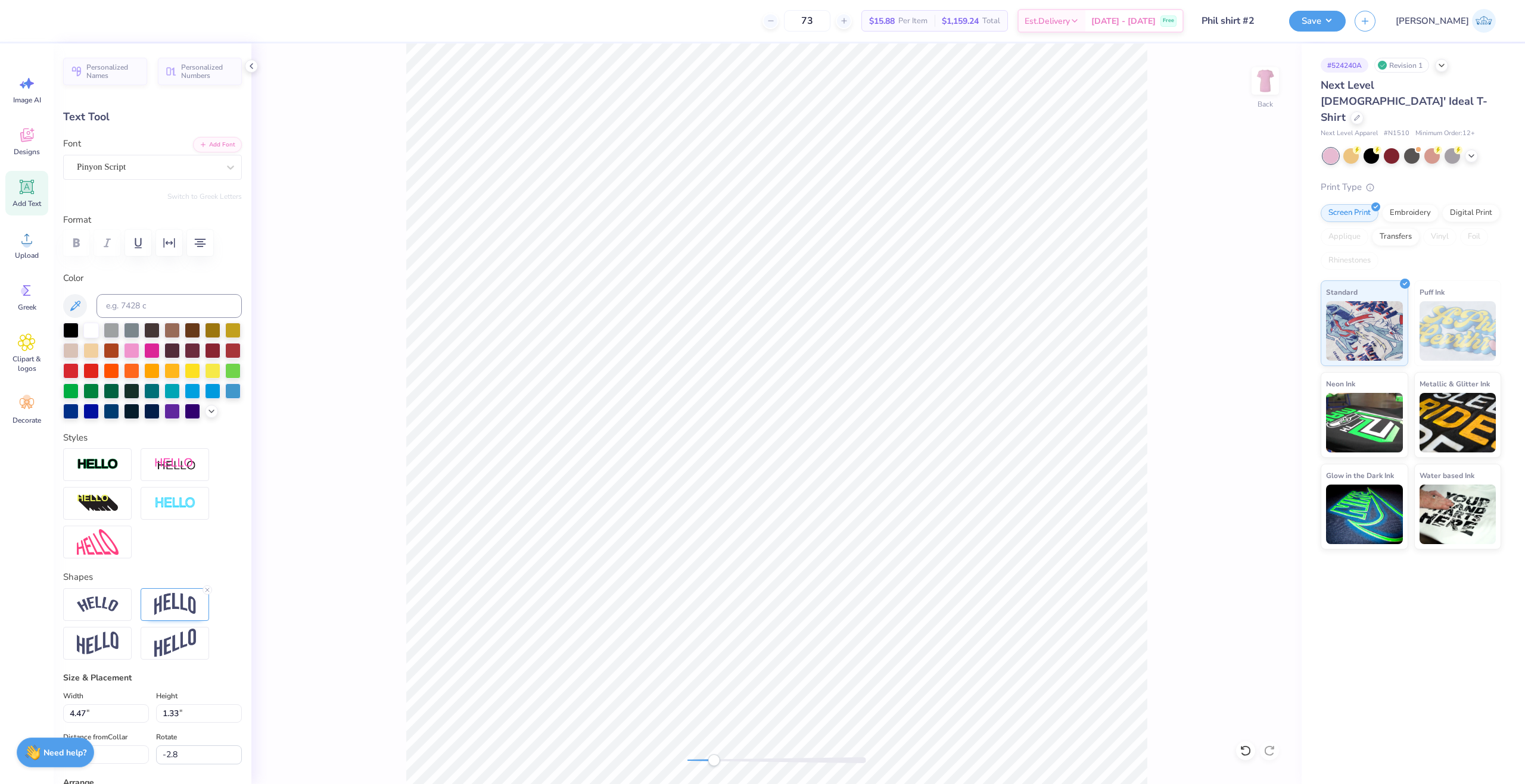
scroll to position [10, 4]
paste textarea "®"
type textarea "Think Pink®"
type input "0.0"
type input "5.06"
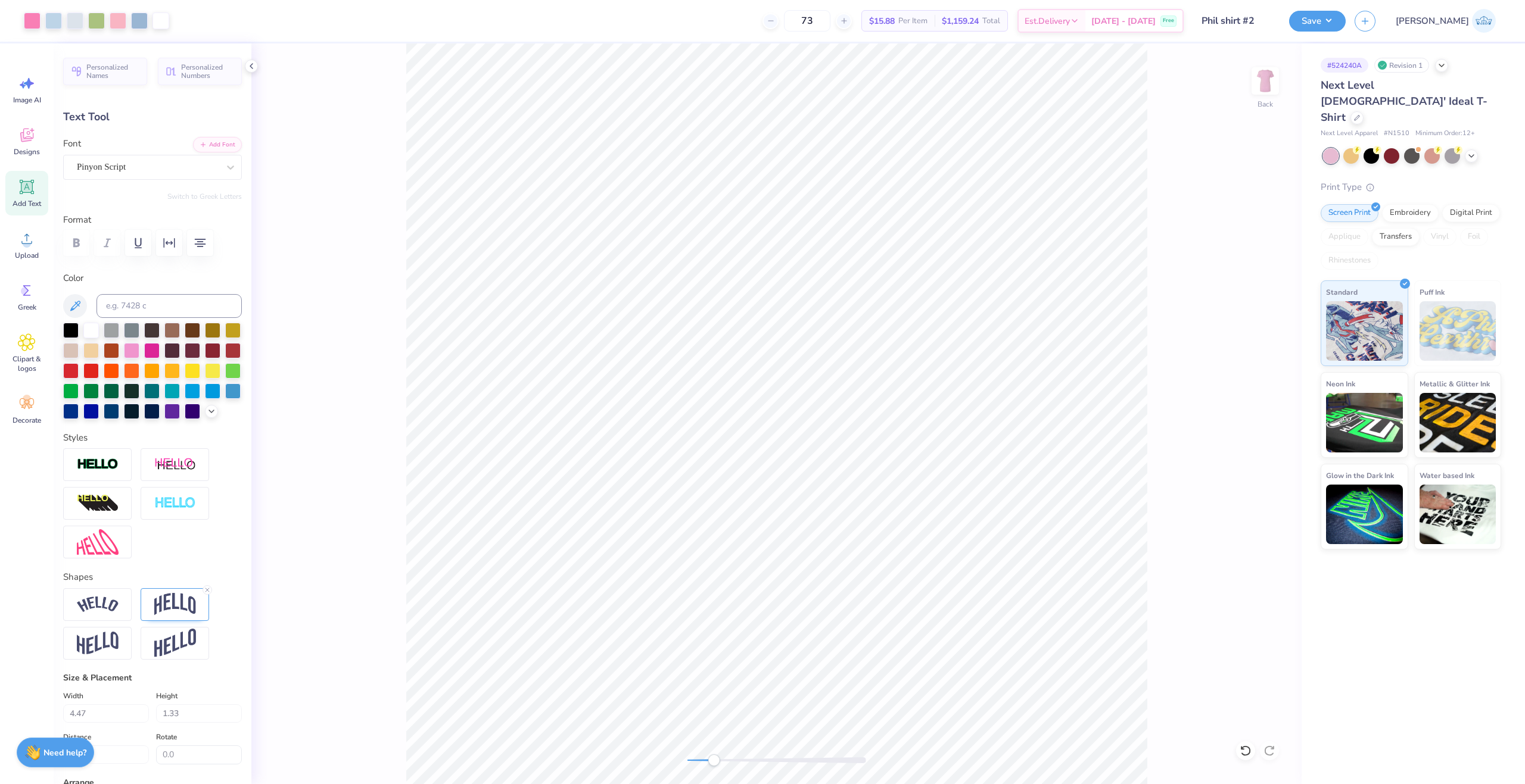
type input "1.39"
type input "4.30"
type input "0.0"
click at [30, 248] on div "Upload" at bounding box center [26, 245] width 43 height 45
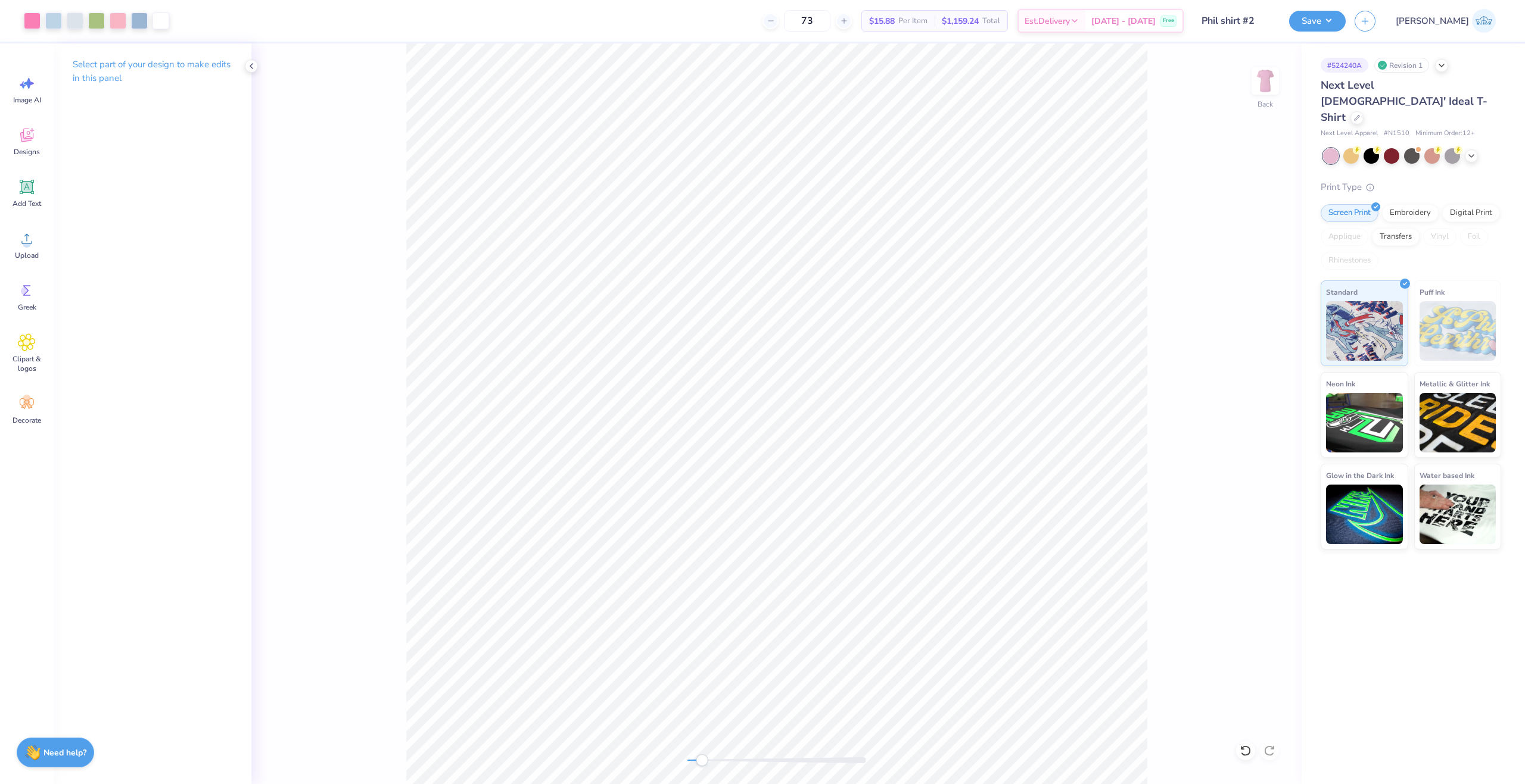
drag, startPoint x: 724, startPoint y: 760, endPoint x: 701, endPoint y: 763, distance: 23.2
click at [701, 763] on div at bounding box center [777, 760] width 179 height 6
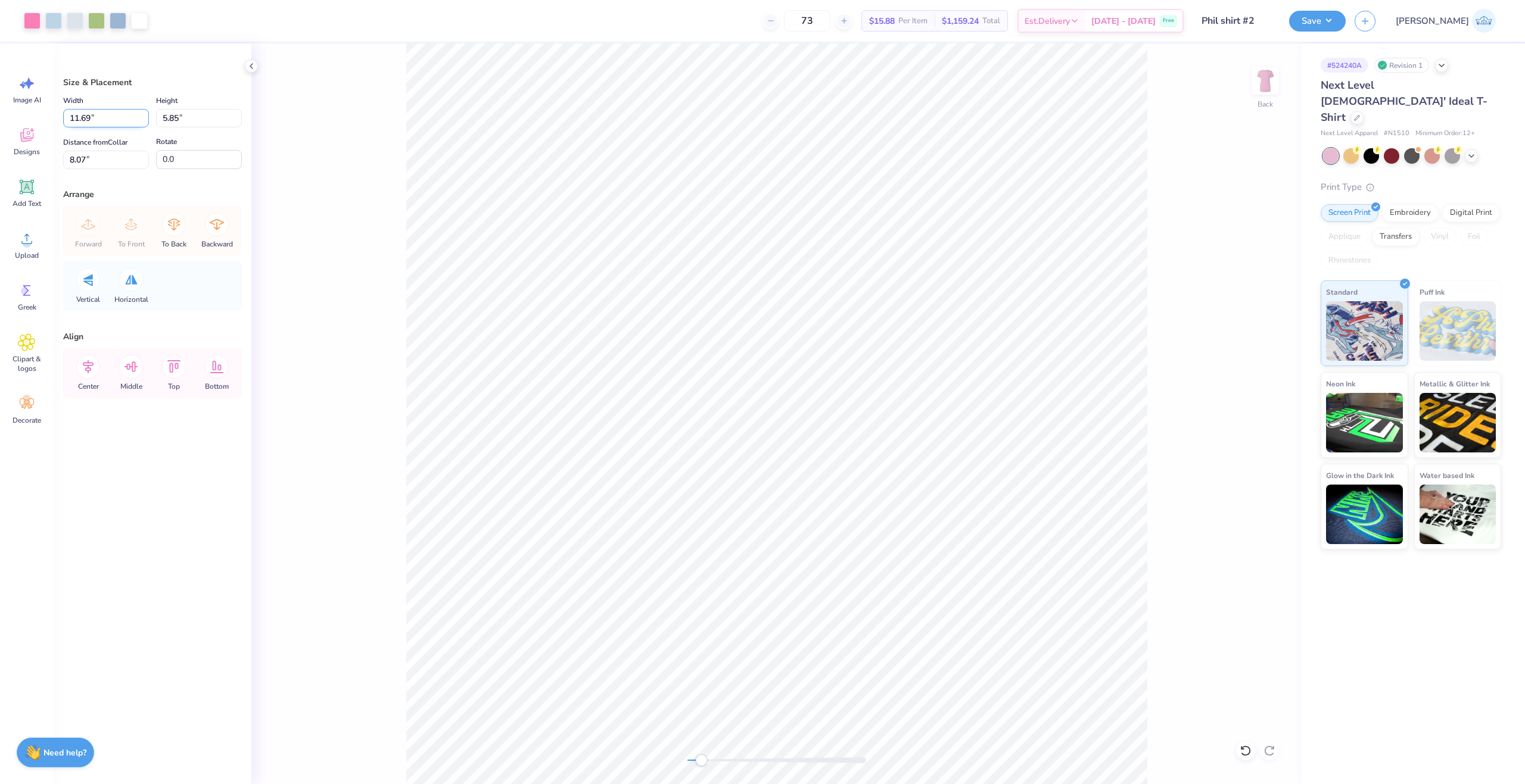
click at [72, 125] on input "11.69" at bounding box center [106, 118] width 86 height 19
type input "7.00"
type input "3.50"
type input "9.25"
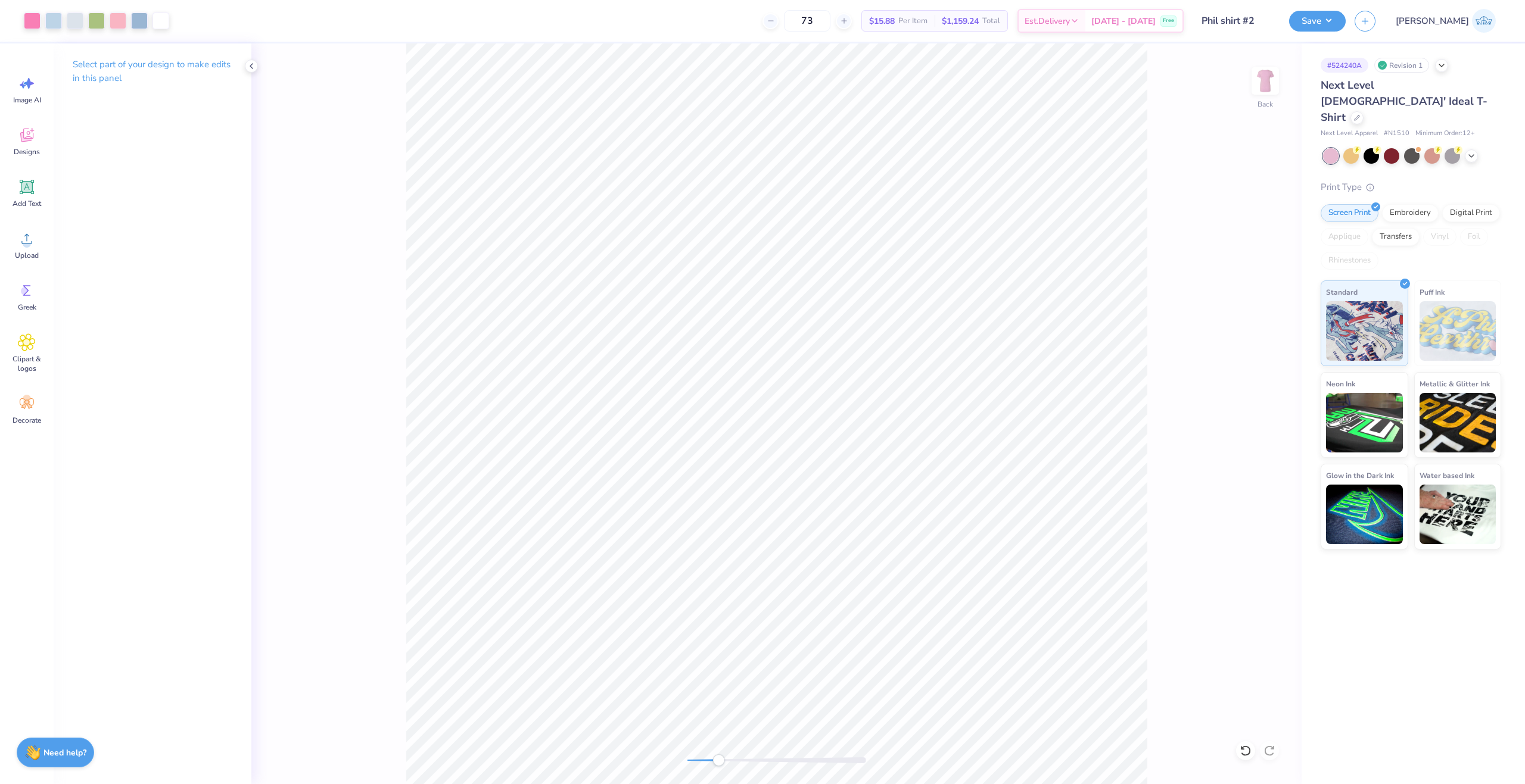
click at [735, 771] on div "Back" at bounding box center [776, 414] width 1050 height 740
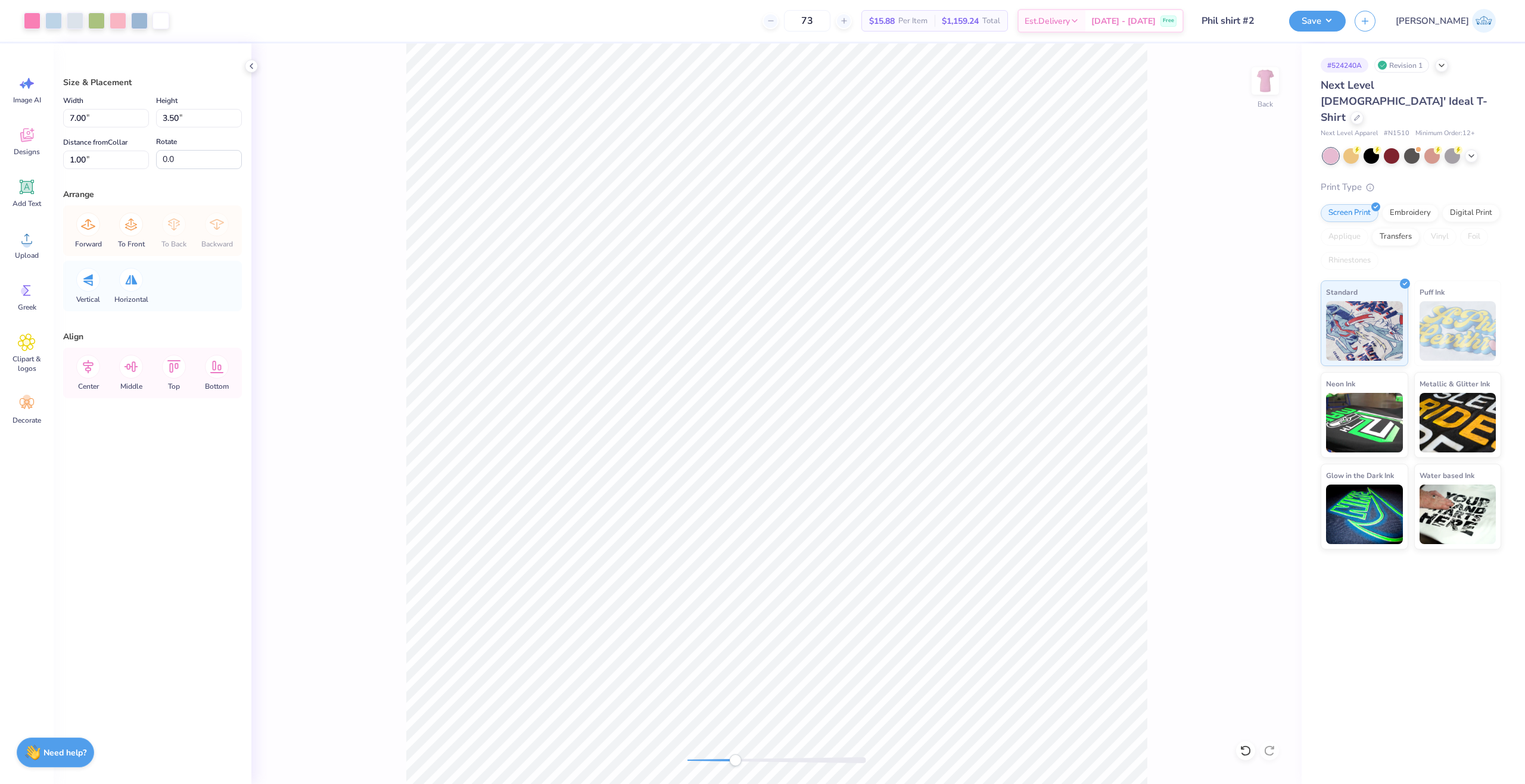
type input "1.00"
click at [105, 152] on input "4.78" at bounding box center [106, 160] width 86 height 19
type input "1"
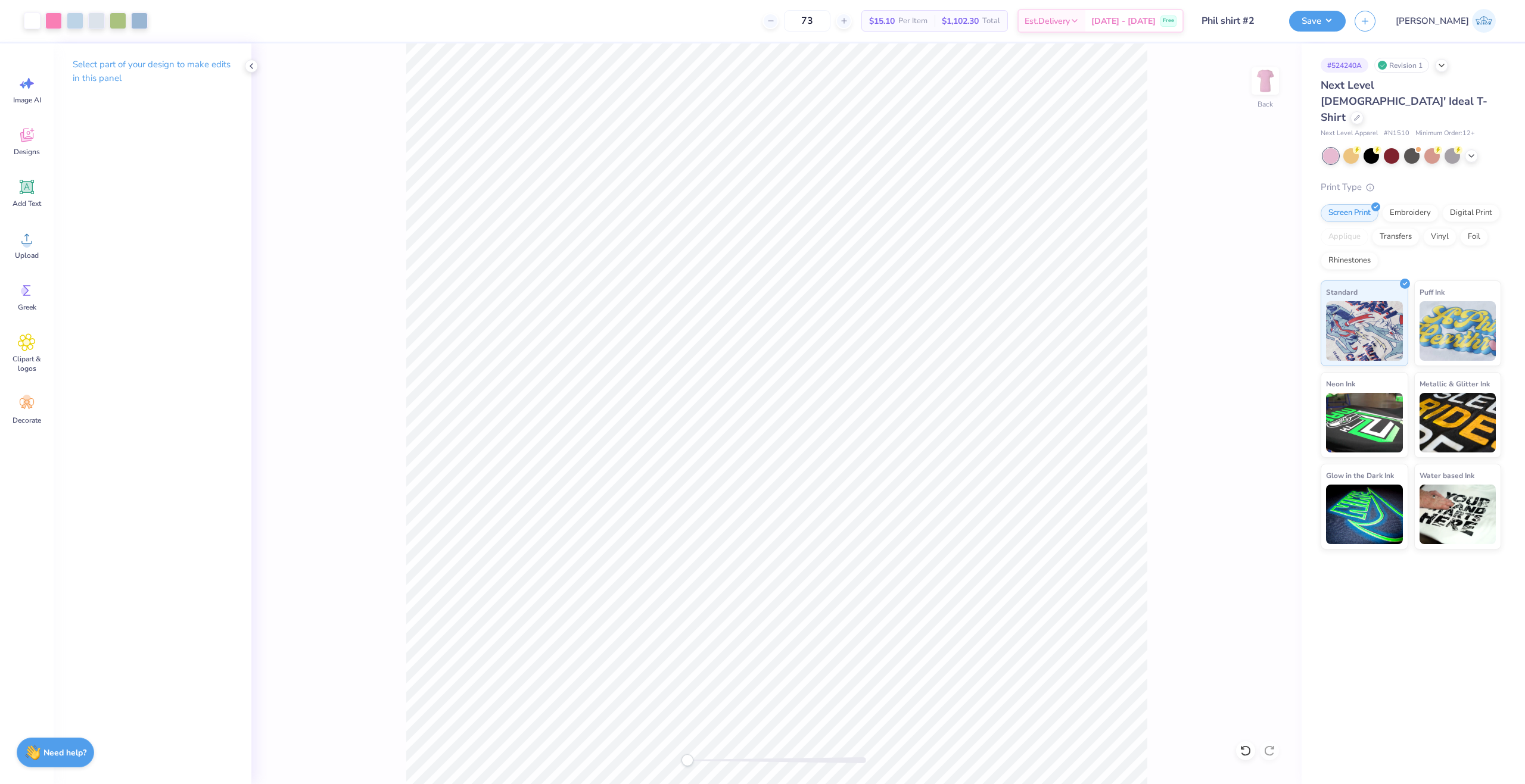
click at [601, 759] on div "Back" at bounding box center [776, 414] width 1050 height 740
click at [693, 762] on div "Accessibility label" at bounding box center [687, 760] width 12 height 12
drag, startPoint x: 714, startPoint y: 762, endPoint x: 757, endPoint y: 762, distance: 43.0
click at [757, 762] on div "Accessibility label" at bounding box center [756, 760] width 12 height 12
click at [667, 762] on div "Back" at bounding box center [776, 414] width 1050 height 740
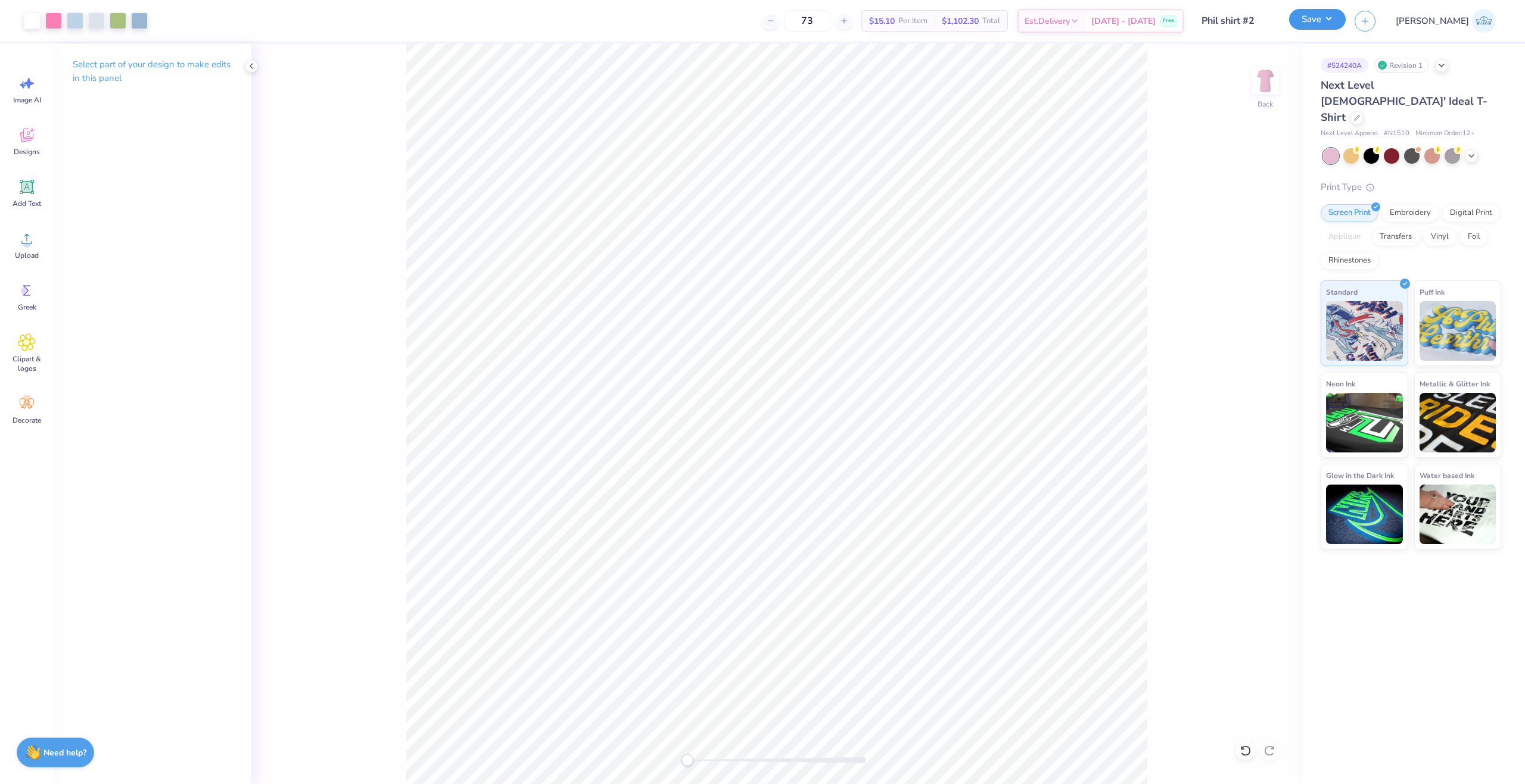
click at [1346, 28] on button "Save" at bounding box center [1317, 19] width 57 height 21
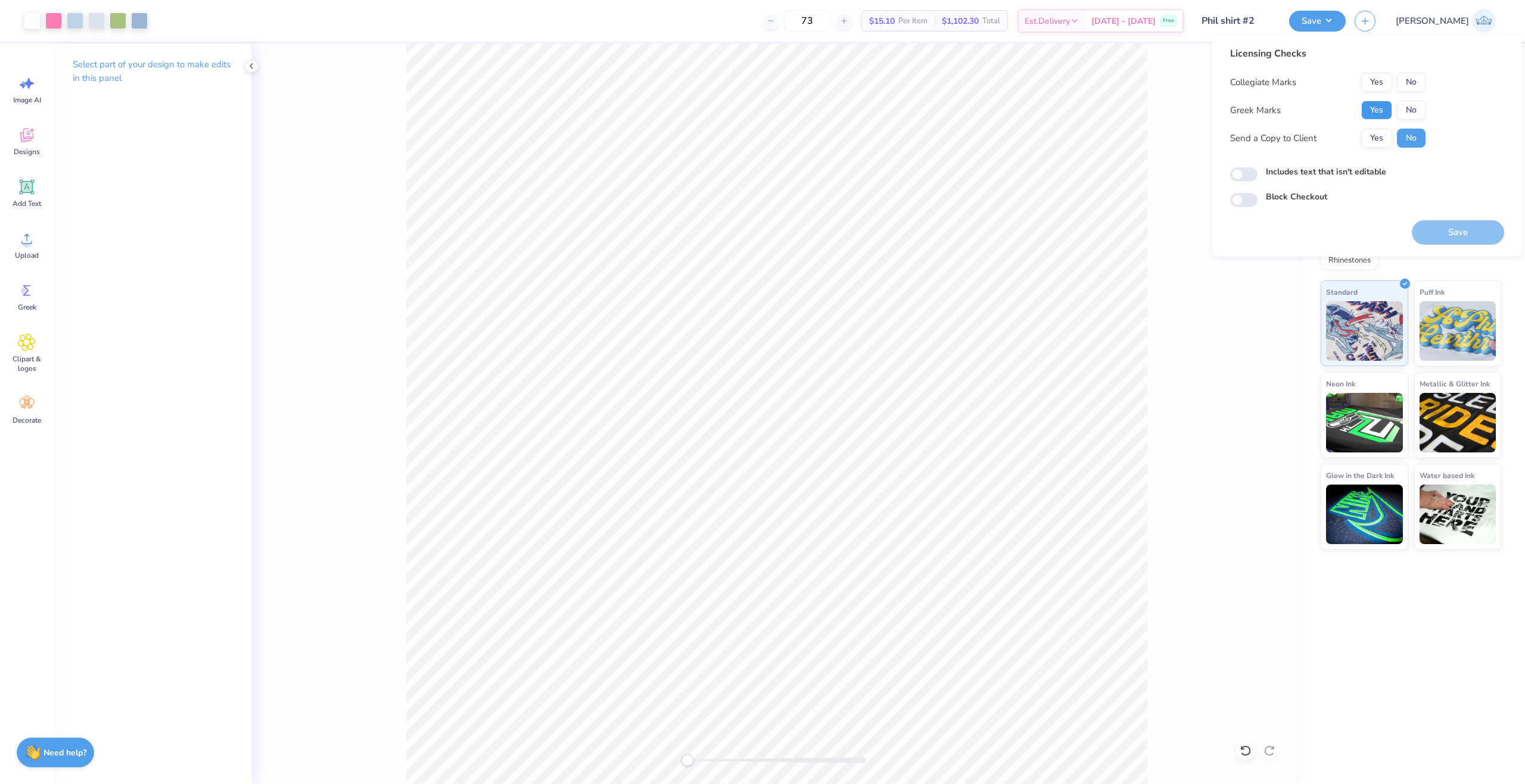
click at [1375, 118] on button "Yes" at bounding box center [1377, 110] width 31 height 19
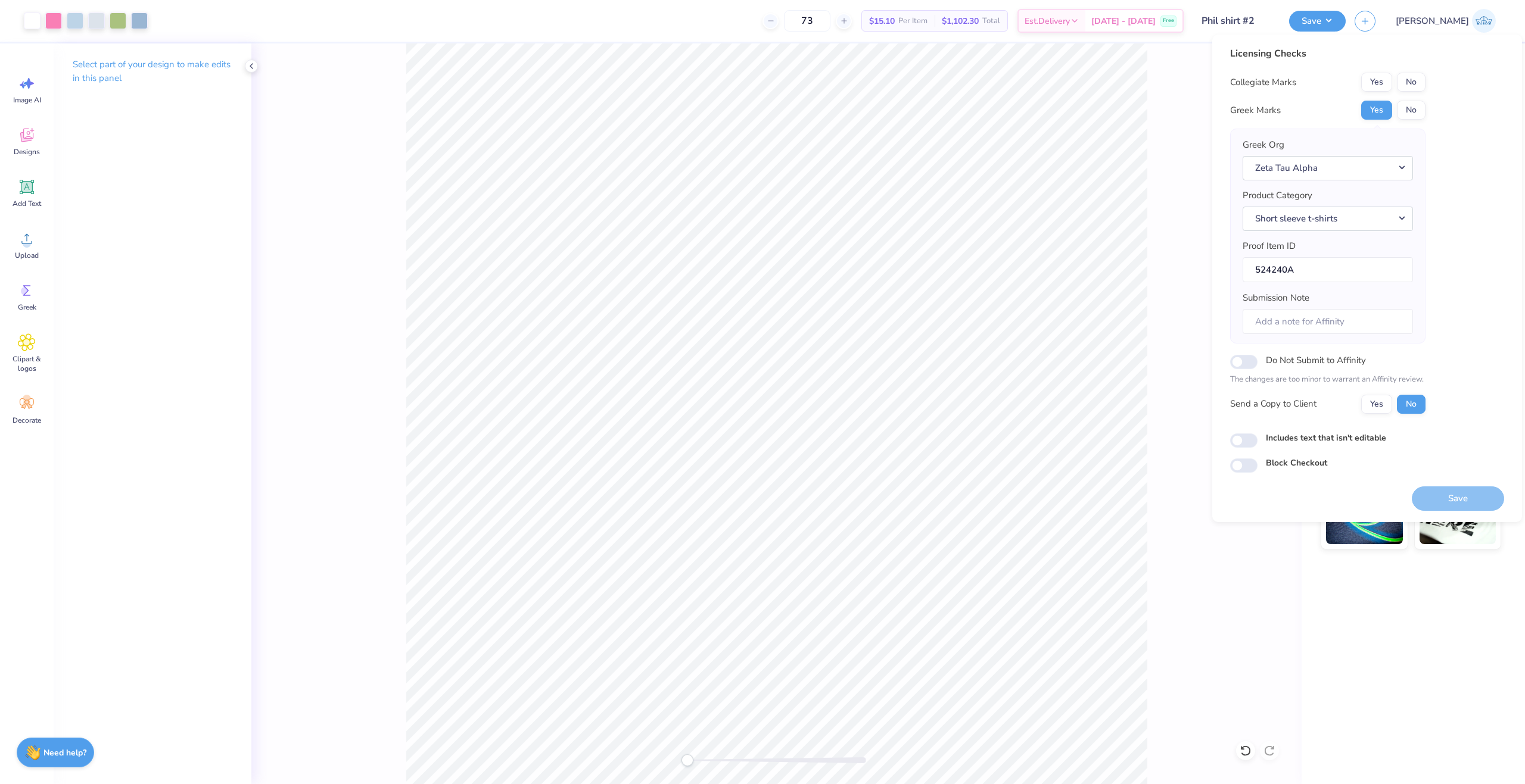
click at [1411, 92] on div "Collegiate Marks Yes No Greek Marks Yes No Greek Org Zeta Tau Alpha Product Cat…" at bounding box center [1328, 243] width 195 height 341
click at [1411, 78] on button "No" at bounding box center [1411, 82] width 29 height 19
click at [1371, 397] on button "Yes" at bounding box center [1377, 405] width 31 height 19
click at [1227, 433] on div "Licensing Checks Collegiate Marks Yes No Greek Marks Yes No Greek Org Zeta Tau …" at bounding box center [1367, 278] width 310 height 487
click at [1226, 440] on div "Licensing Checks Collegiate Marks Yes No Greek Marks Yes No Greek Org Zeta Tau …" at bounding box center [1367, 278] width 310 height 487
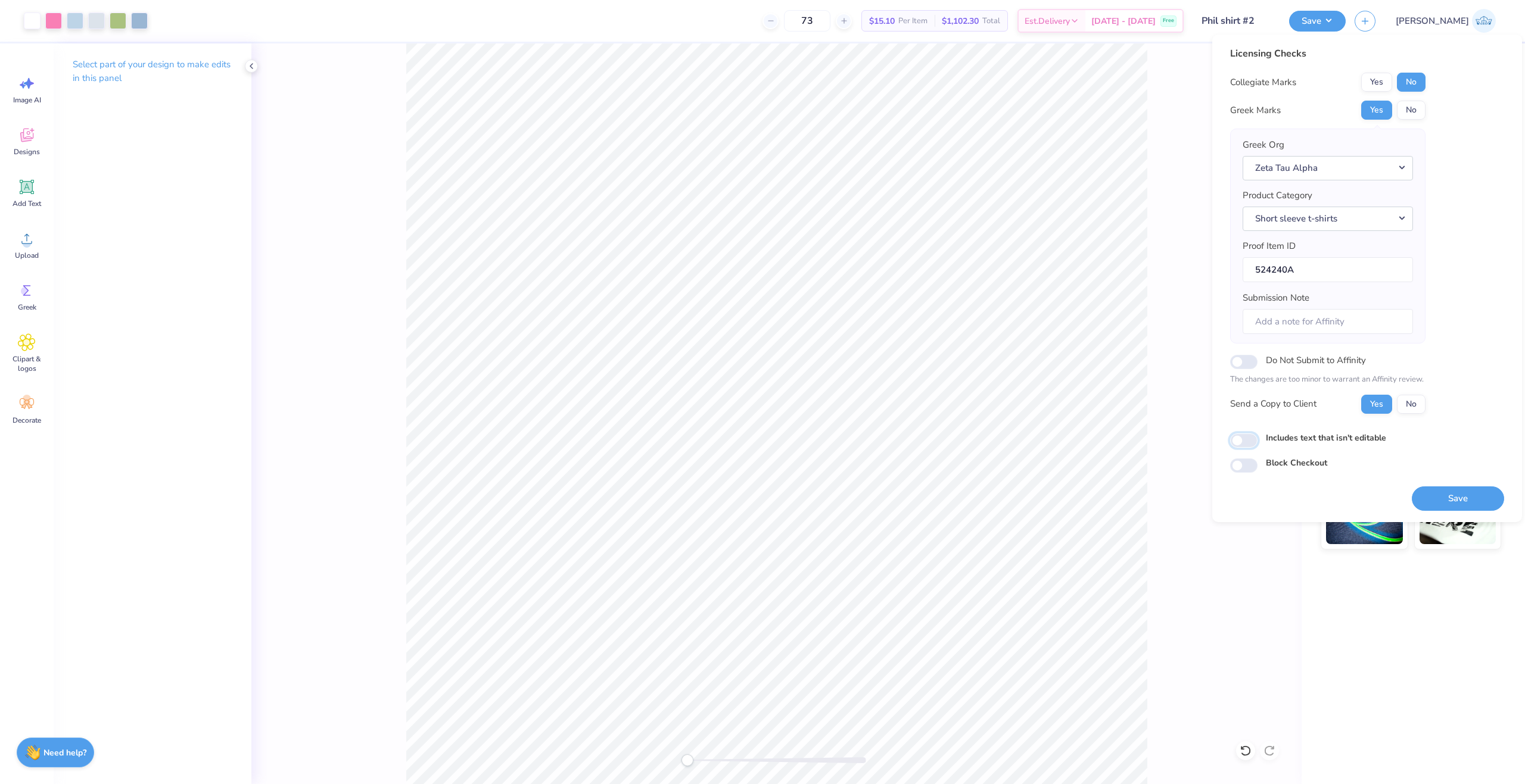
click at [1245, 440] on input "Includes text that isn't editable" at bounding box center [1244, 440] width 28 height 14
checkbox input "true"
click at [1452, 504] on button "Save" at bounding box center [1458, 499] width 93 height 24
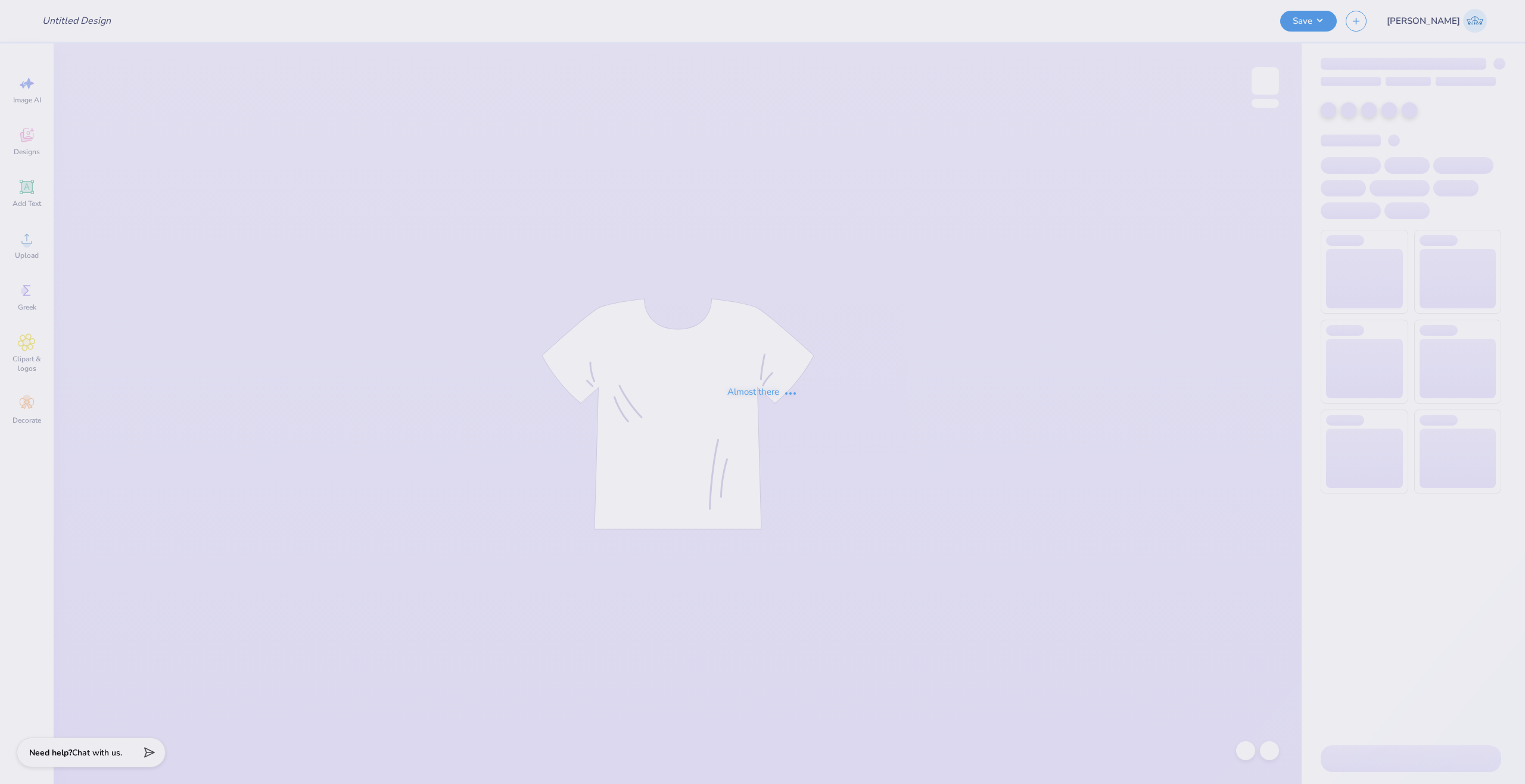
type input "delt formal idea"
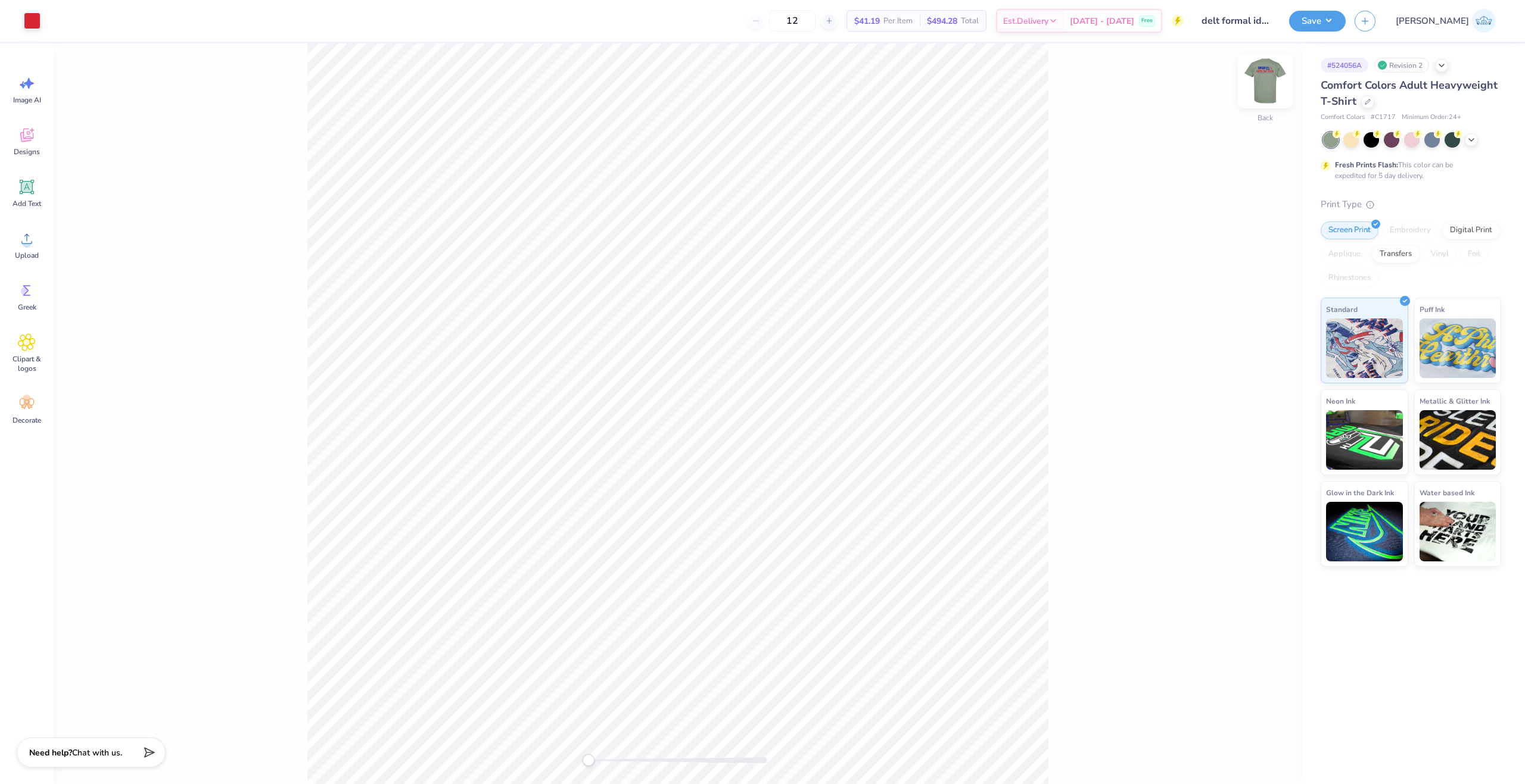
click at [1264, 78] on img at bounding box center [1265, 81] width 48 height 48
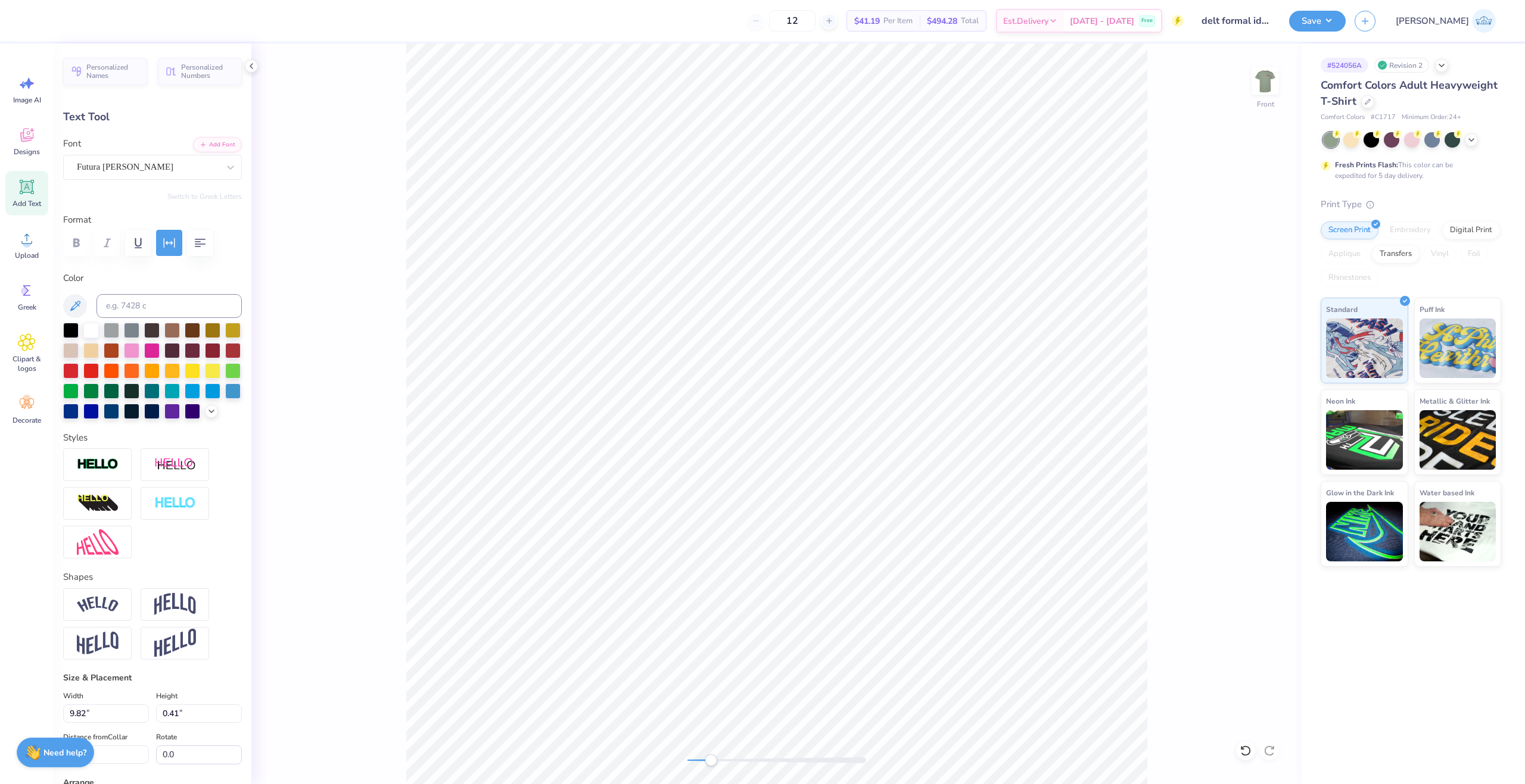
drag, startPoint x: 692, startPoint y: 758, endPoint x: 710, endPoint y: 758, distance: 18.0
click at [710, 758] on div "Accessibility label" at bounding box center [710, 760] width 12 height 12
click at [994, 250] on li "Duplicate" at bounding box center [985, 247] width 94 height 23
type input "9.37"
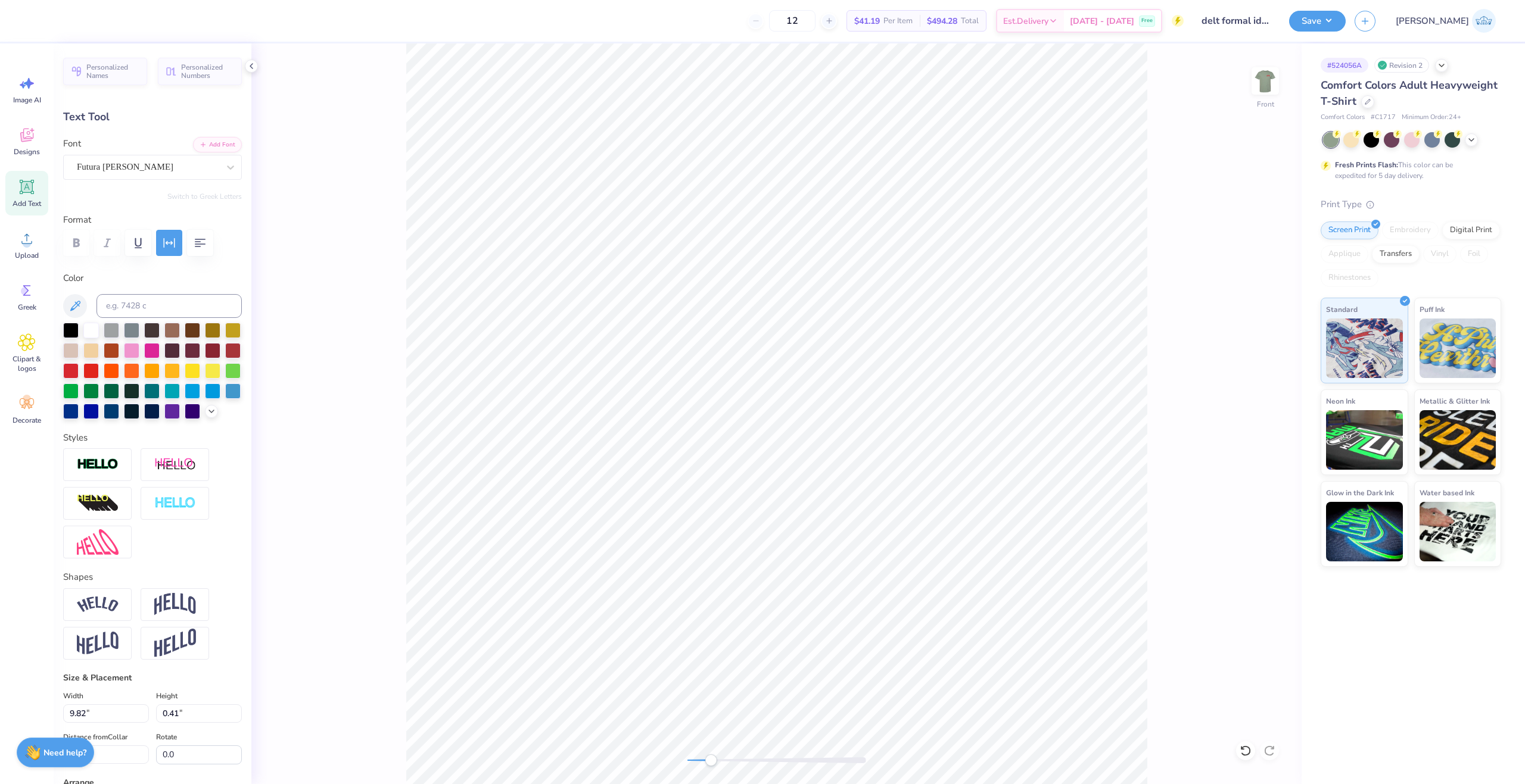
scroll to position [10, 5]
type textarea "TM"
type input "1.02"
type input "0.39"
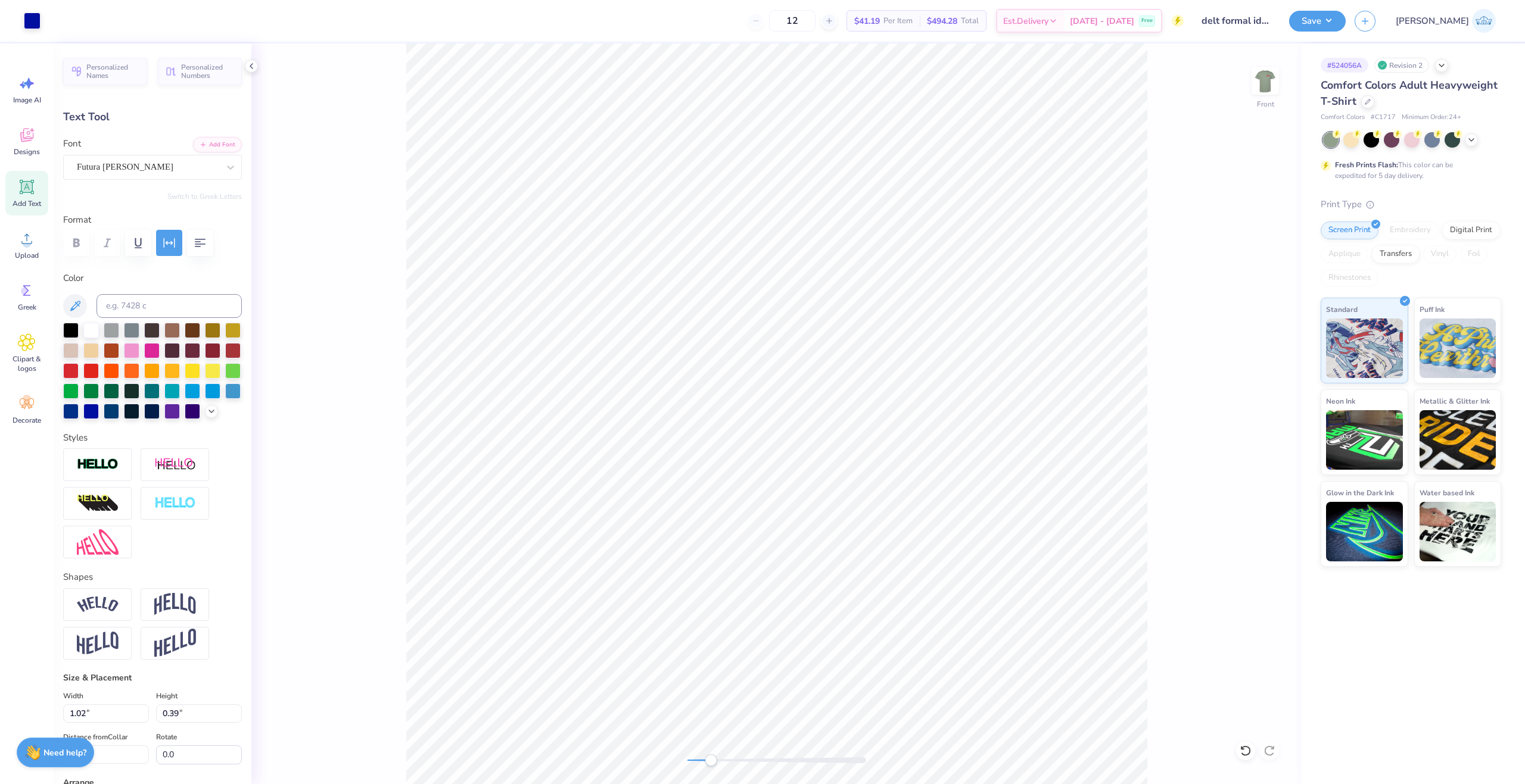
type input "9.38"
click at [164, 243] on icon "button" at bounding box center [170, 243] width 12 height 10
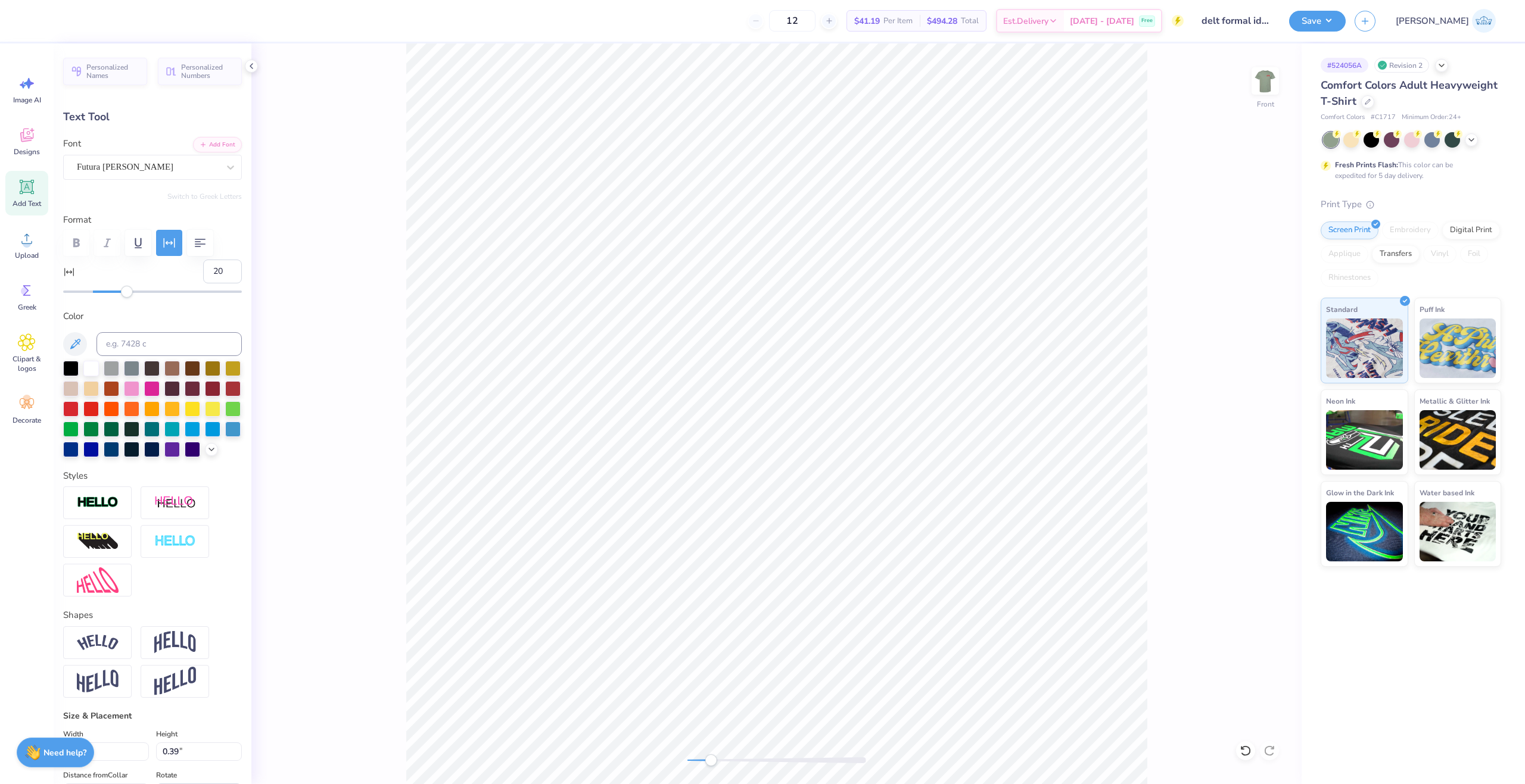
type input "19"
drag, startPoint x: 157, startPoint y: 293, endPoint x: 118, endPoint y: 296, distance: 39.1
click at [118, 296] on div "Accessibility label" at bounding box center [118, 292] width 12 height 12
type input "0.43"
type input "0.20"
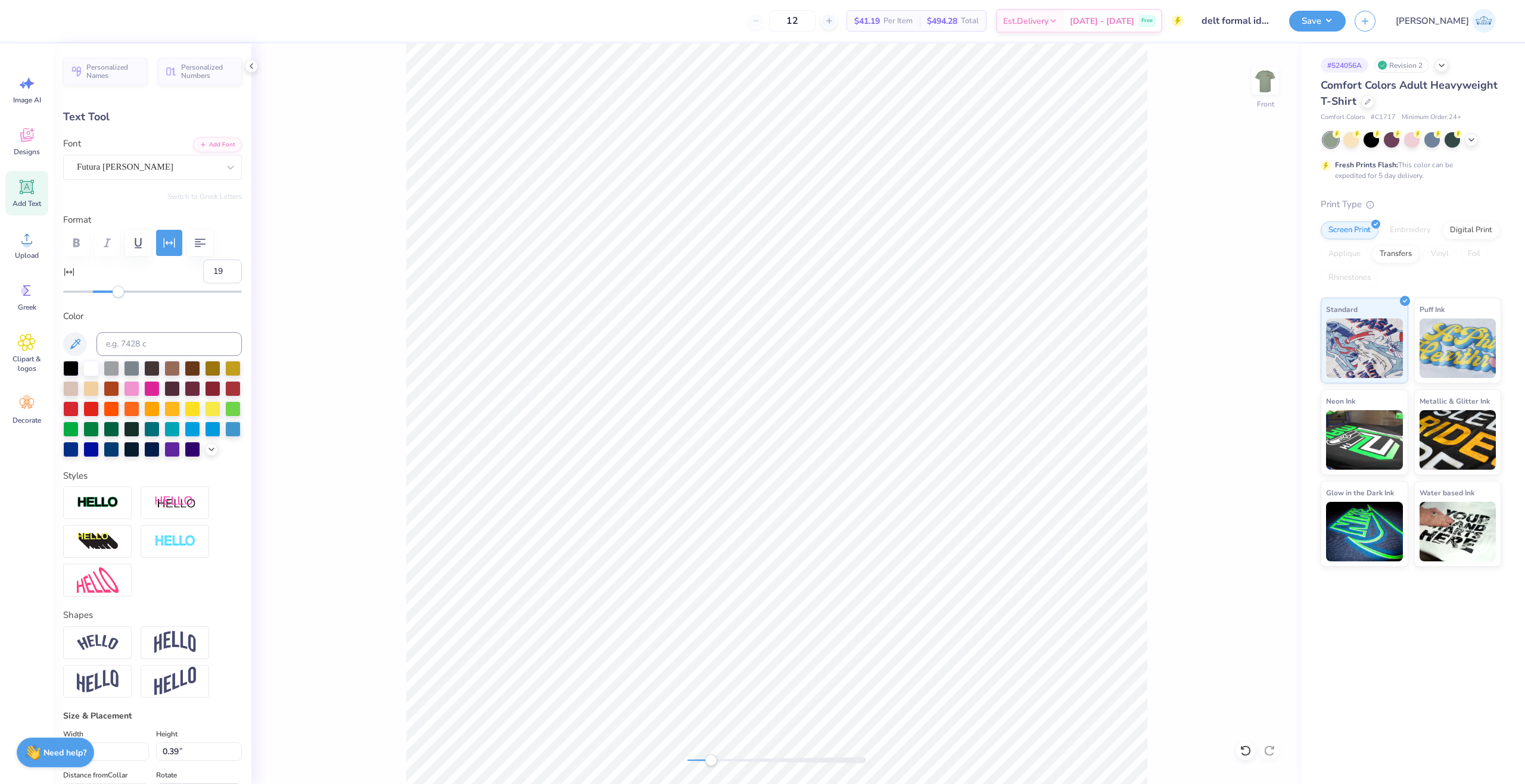
type input "8.39"
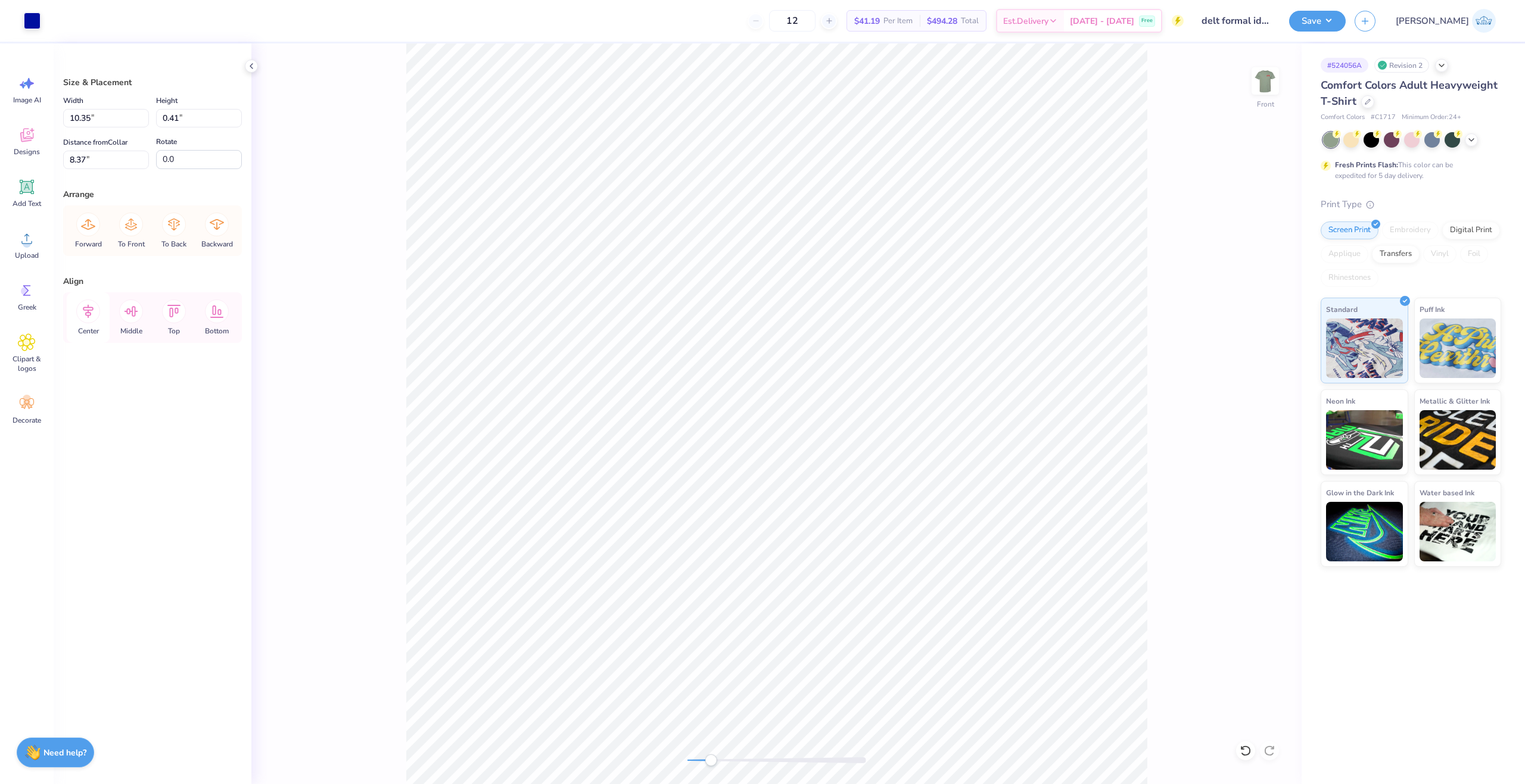
click at [90, 306] on icon at bounding box center [88, 311] width 24 height 24
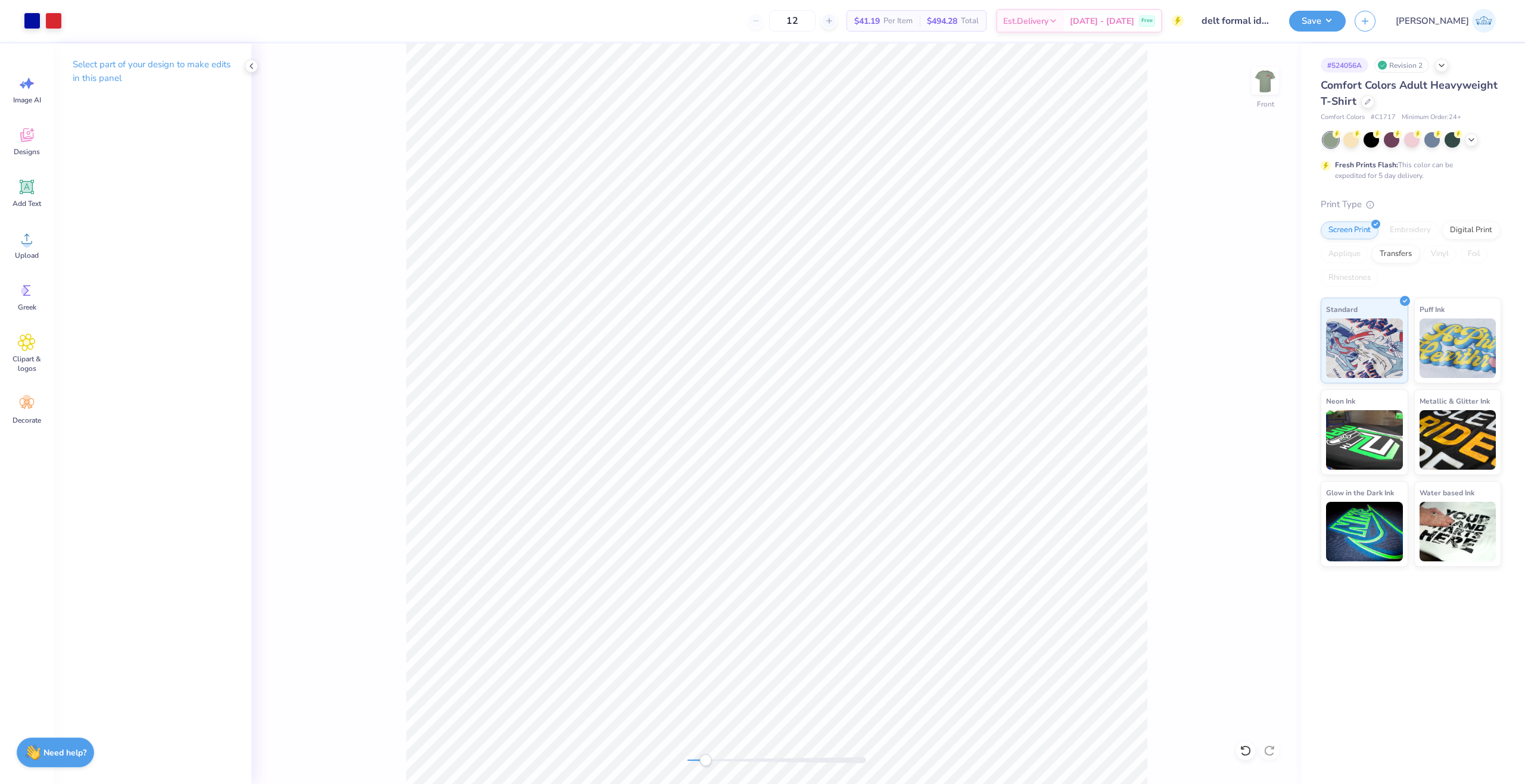
click at [710, 763] on div "Accessibility label" at bounding box center [705, 760] width 12 height 12
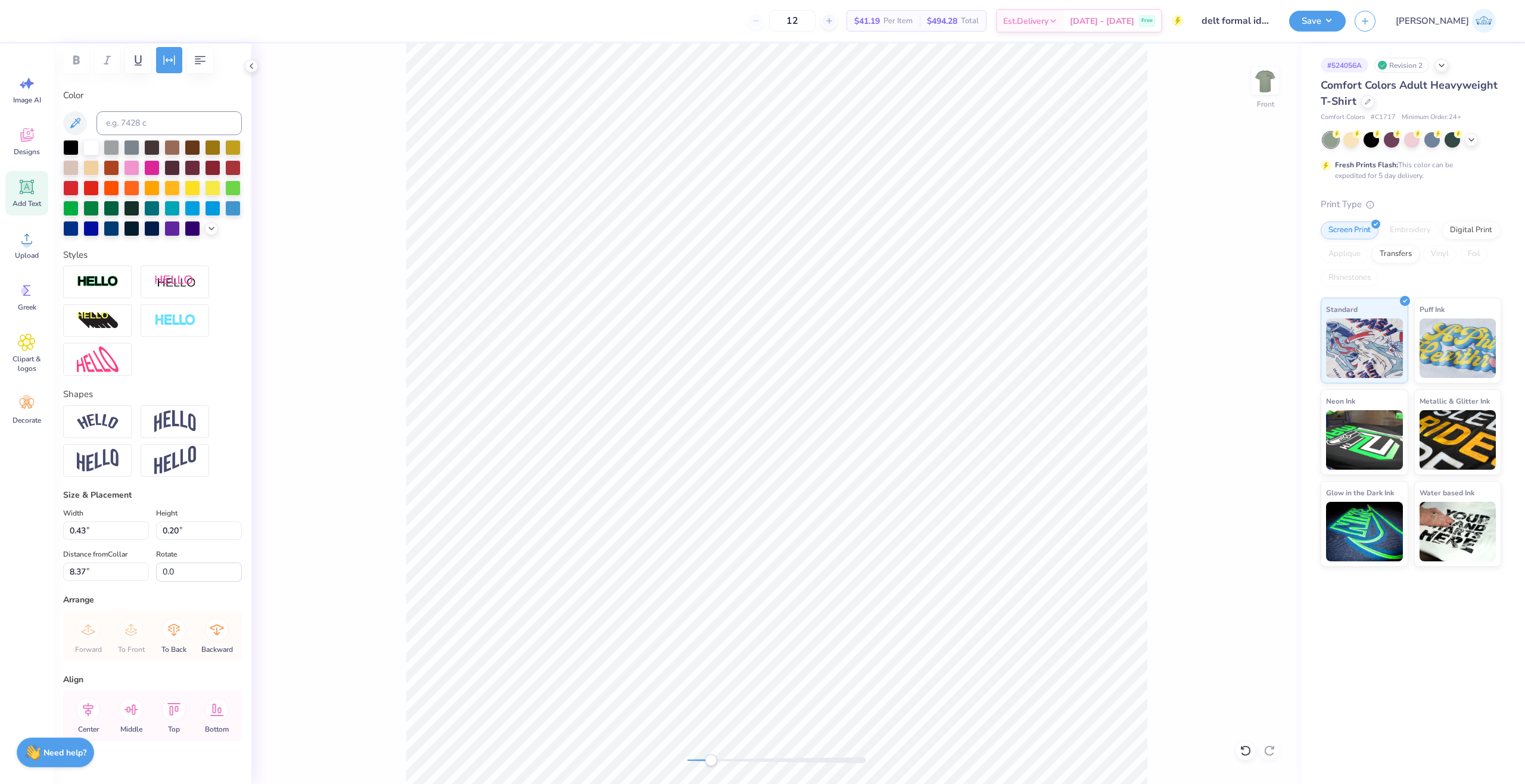
scroll to position [220, 0]
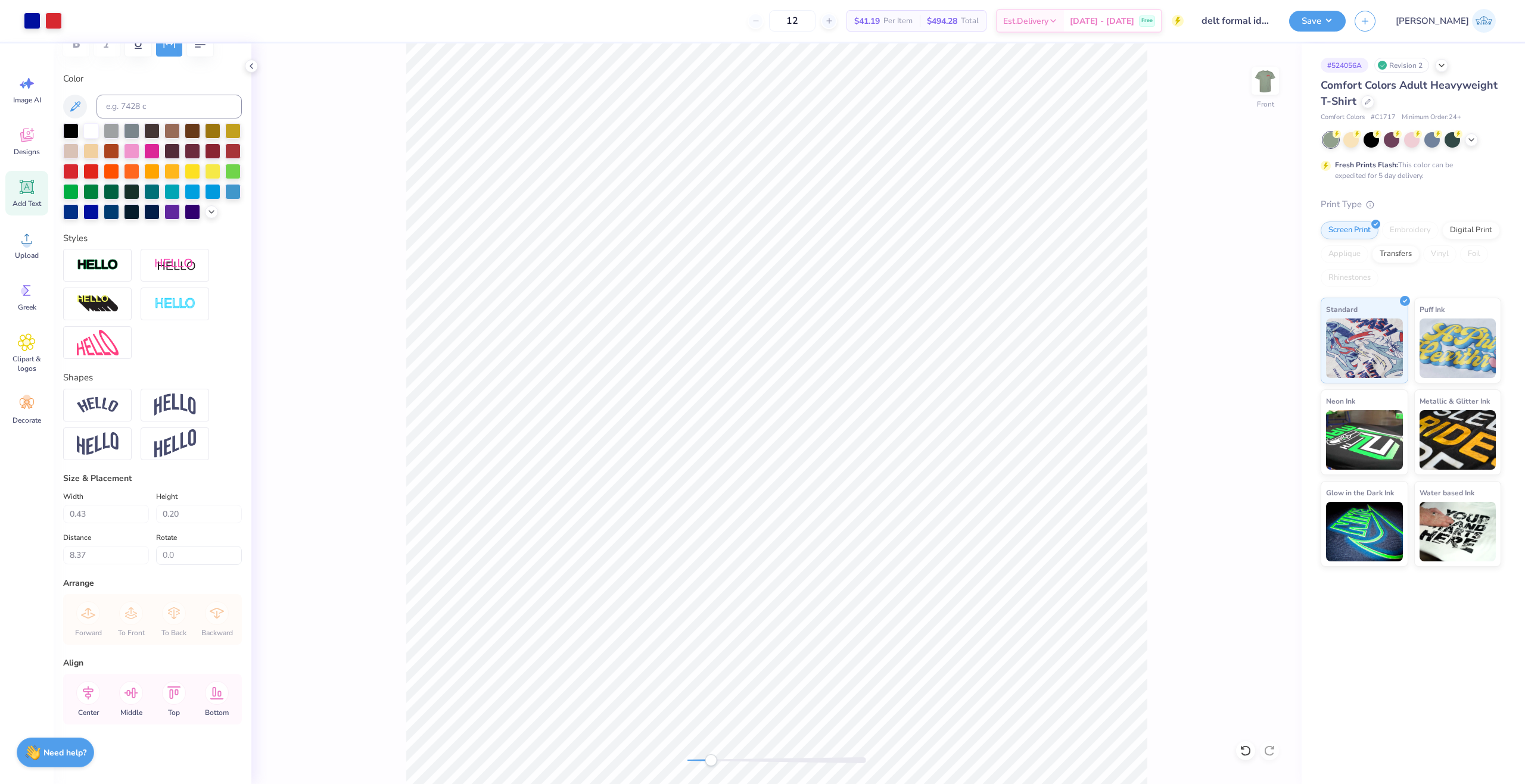
click at [733, 758] on div "Front" at bounding box center [776, 414] width 1050 height 740
click at [719, 763] on div "Accessibility label" at bounding box center [719, 760] width 12 height 12
type input "0.37"
type input "0.17"
click at [675, 754] on div "Front" at bounding box center [776, 414] width 1050 height 740
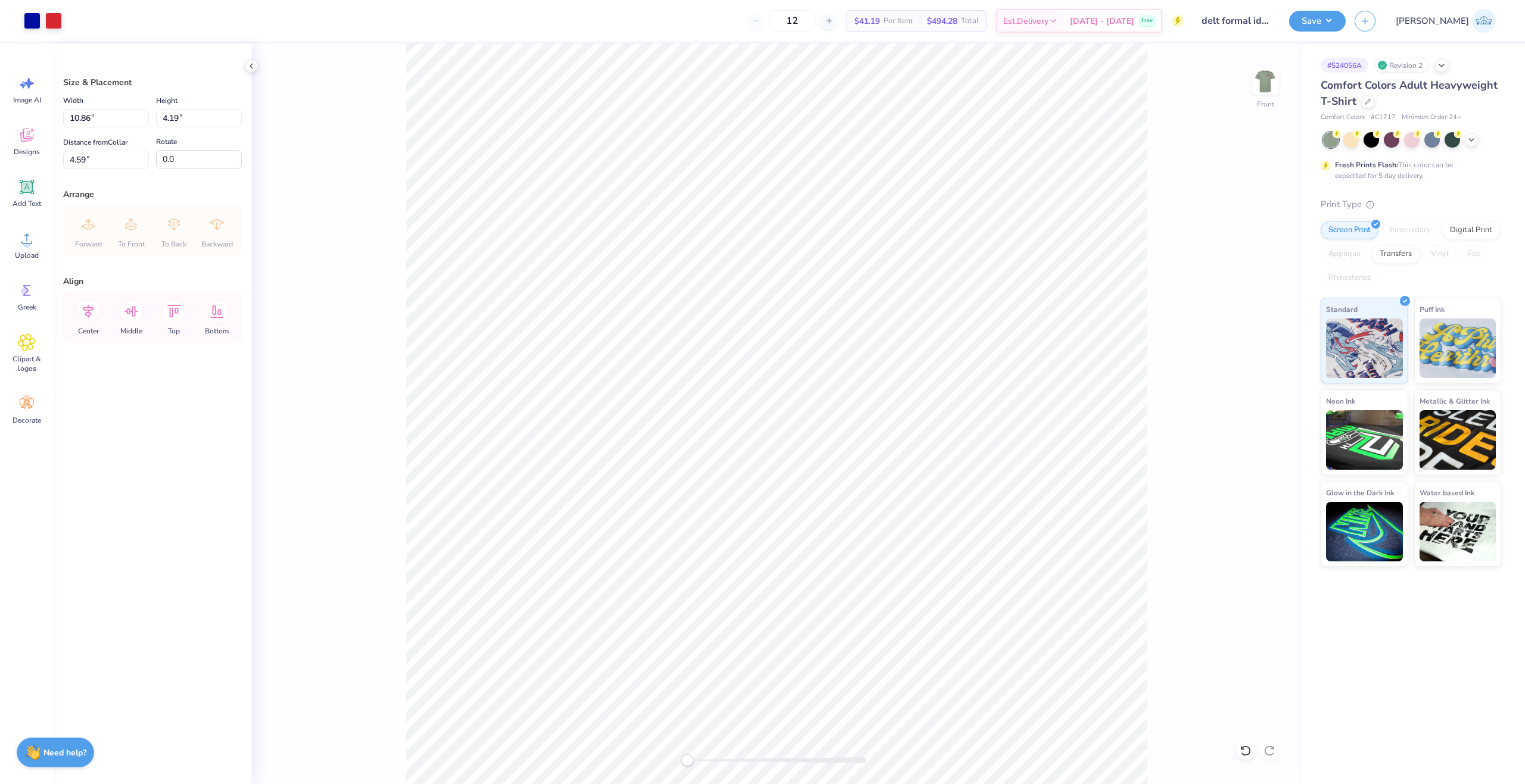
click at [82, 129] on div "Width 10.86 10.86 " Height 4.19 4.19 " Distance from Collar 4.59 4.59 " Rotate …" at bounding box center [152, 132] width 179 height 76
click at [80, 121] on input "10.86" at bounding box center [106, 118] width 86 height 19
type input "11.00"
type input "4.24"
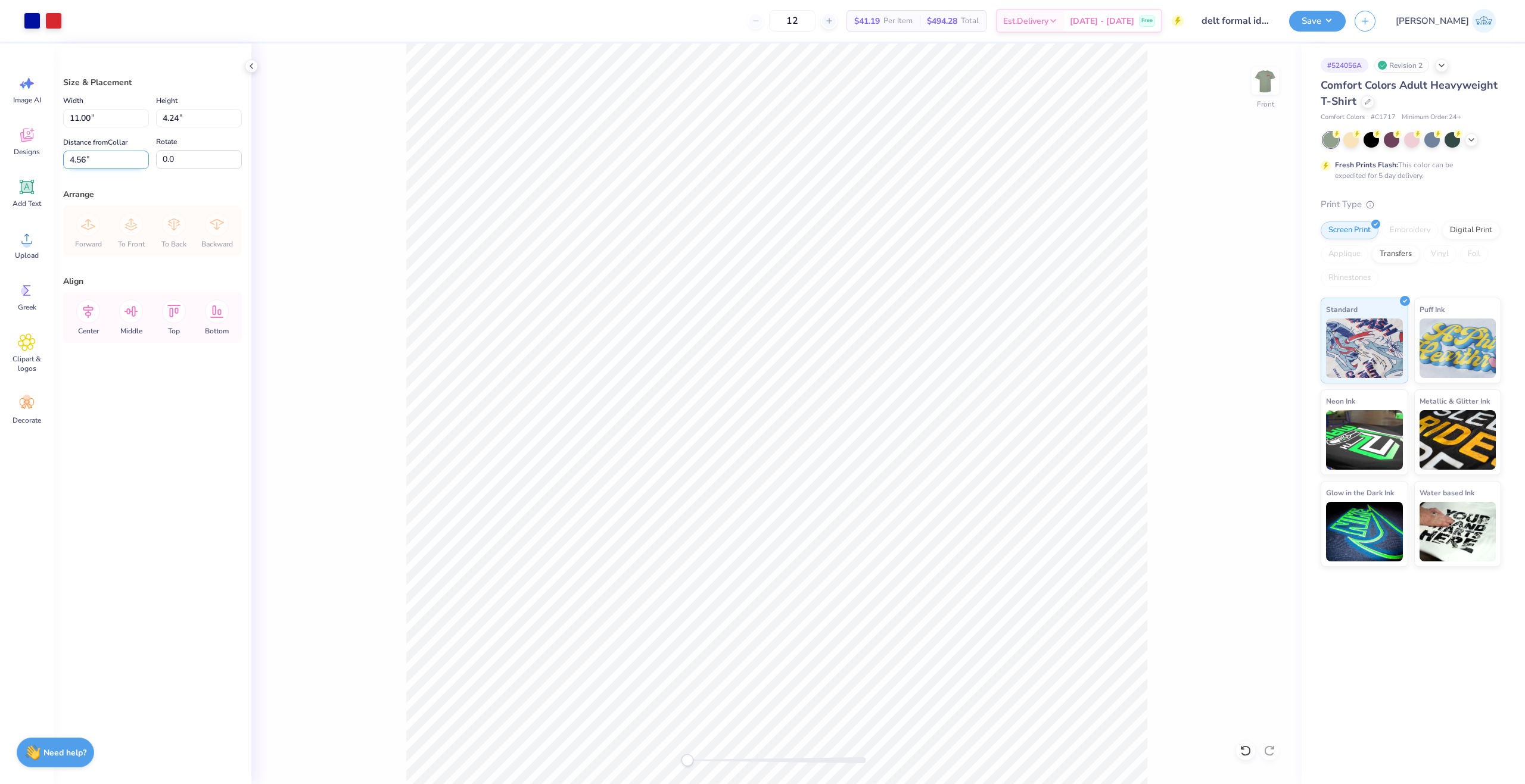
click at [80, 165] on input "4.56" at bounding box center [106, 160] width 86 height 19
type input "3.00"
click at [337, 186] on div "Front" at bounding box center [776, 414] width 1050 height 740
drag, startPoint x: 132, startPoint y: 314, endPoint x: 94, endPoint y: 317, distance: 38.1
click at [94, 317] on div "Center Middle Top Bottom" at bounding box center [152, 317] width 172 height 51
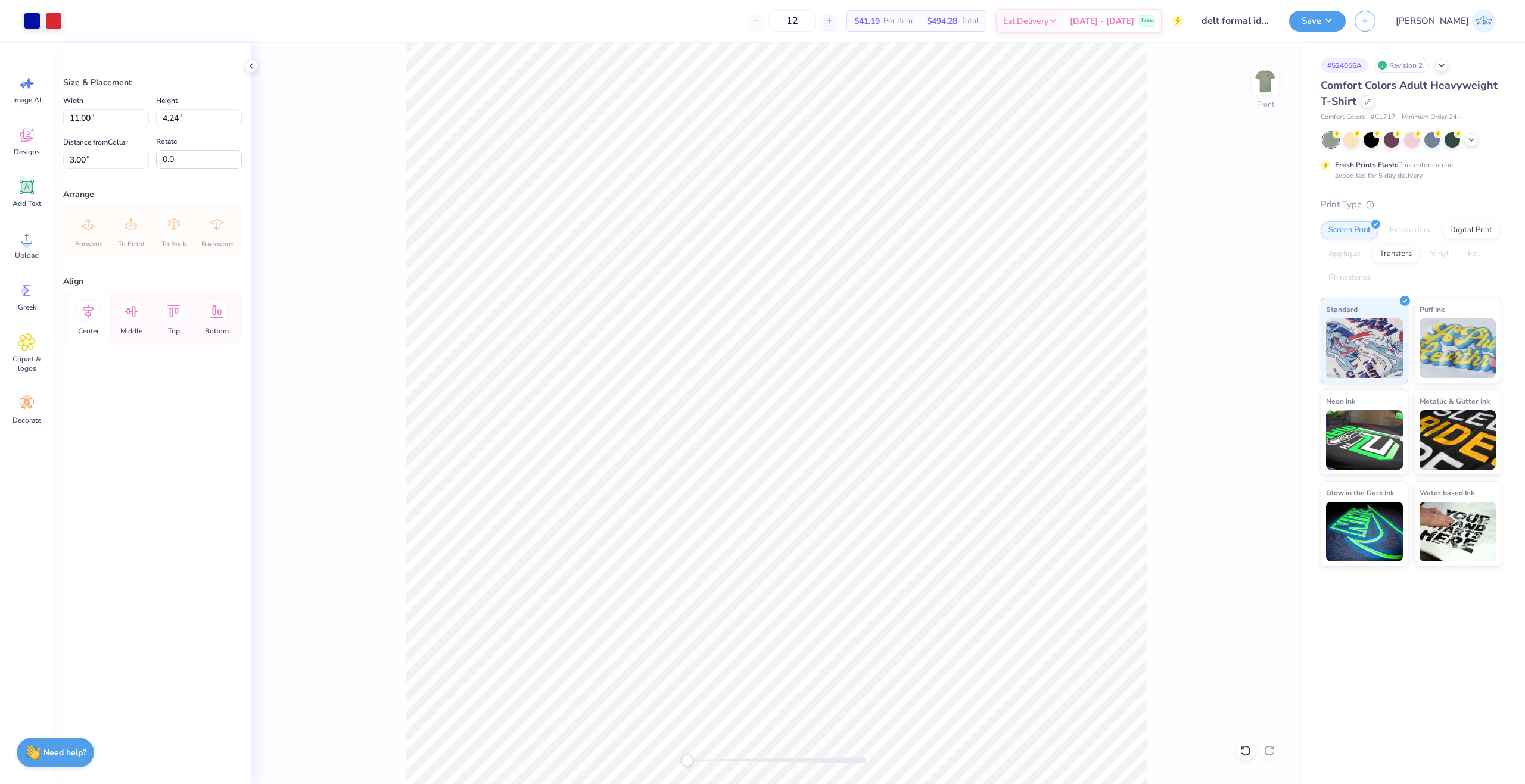
click at [94, 317] on icon at bounding box center [88, 311] width 24 height 24
click at [888, 415] on li "Group" at bounding box center [881, 416] width 94 height 23
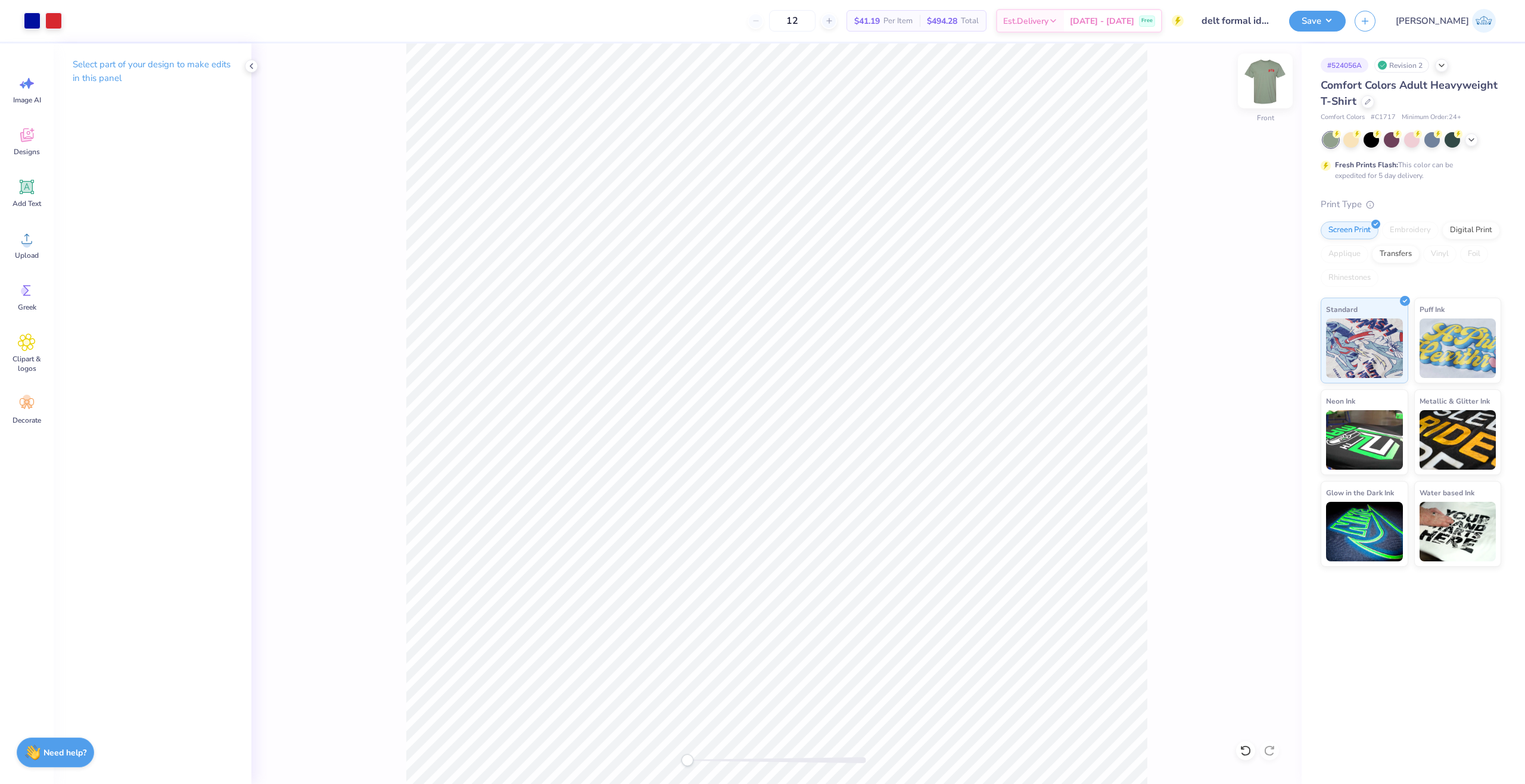
click at [1271, 80] on img at bounding box center [1265, 81] width 48 height 48
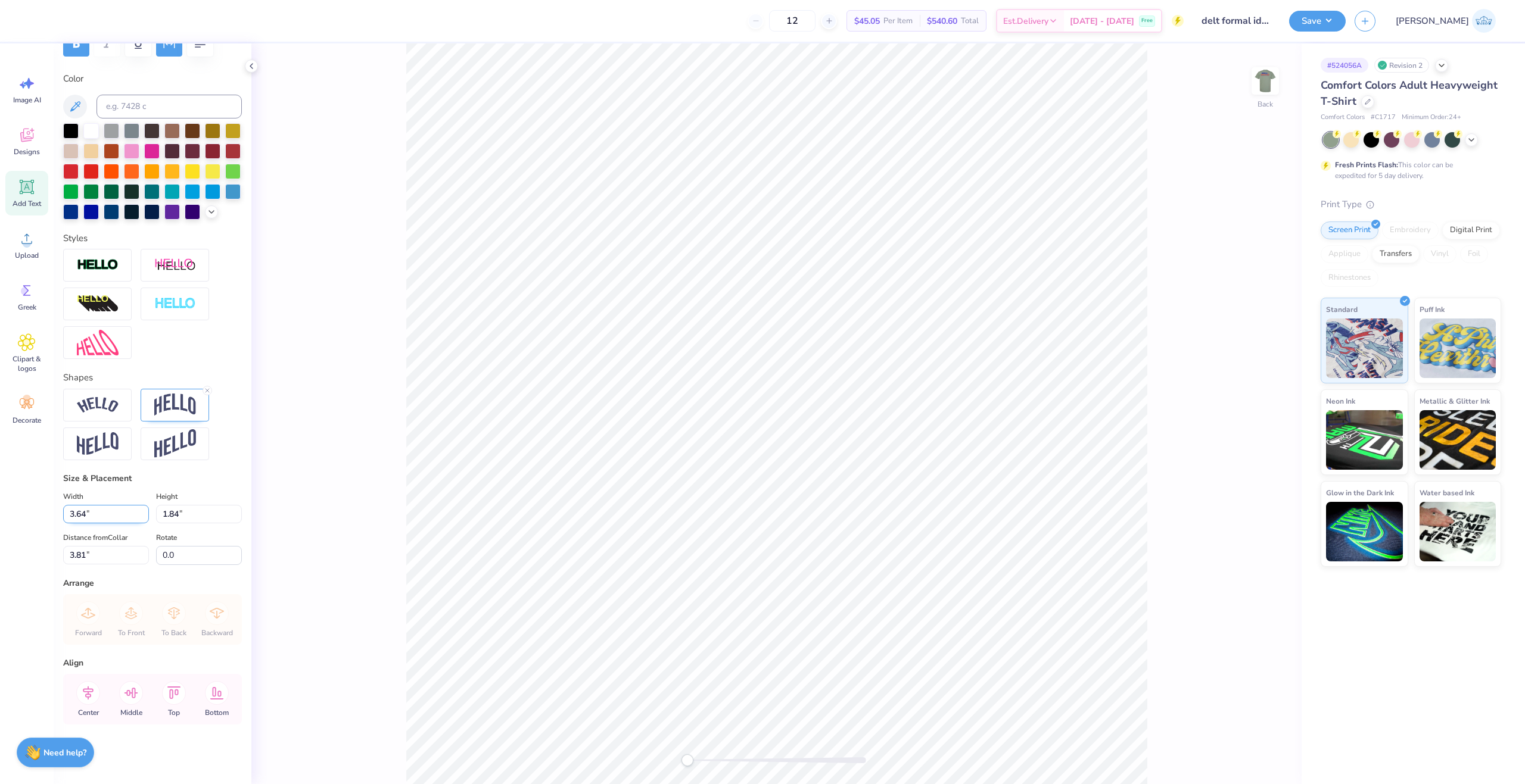
click at [78, 514] on input "3.64" at bounding box center [106, 514] width 86 height 19
type input "3.50"
type input "1.77"
click at [83, 561] on input "3.85" at bounding box center [106, 555] width 86 height 19
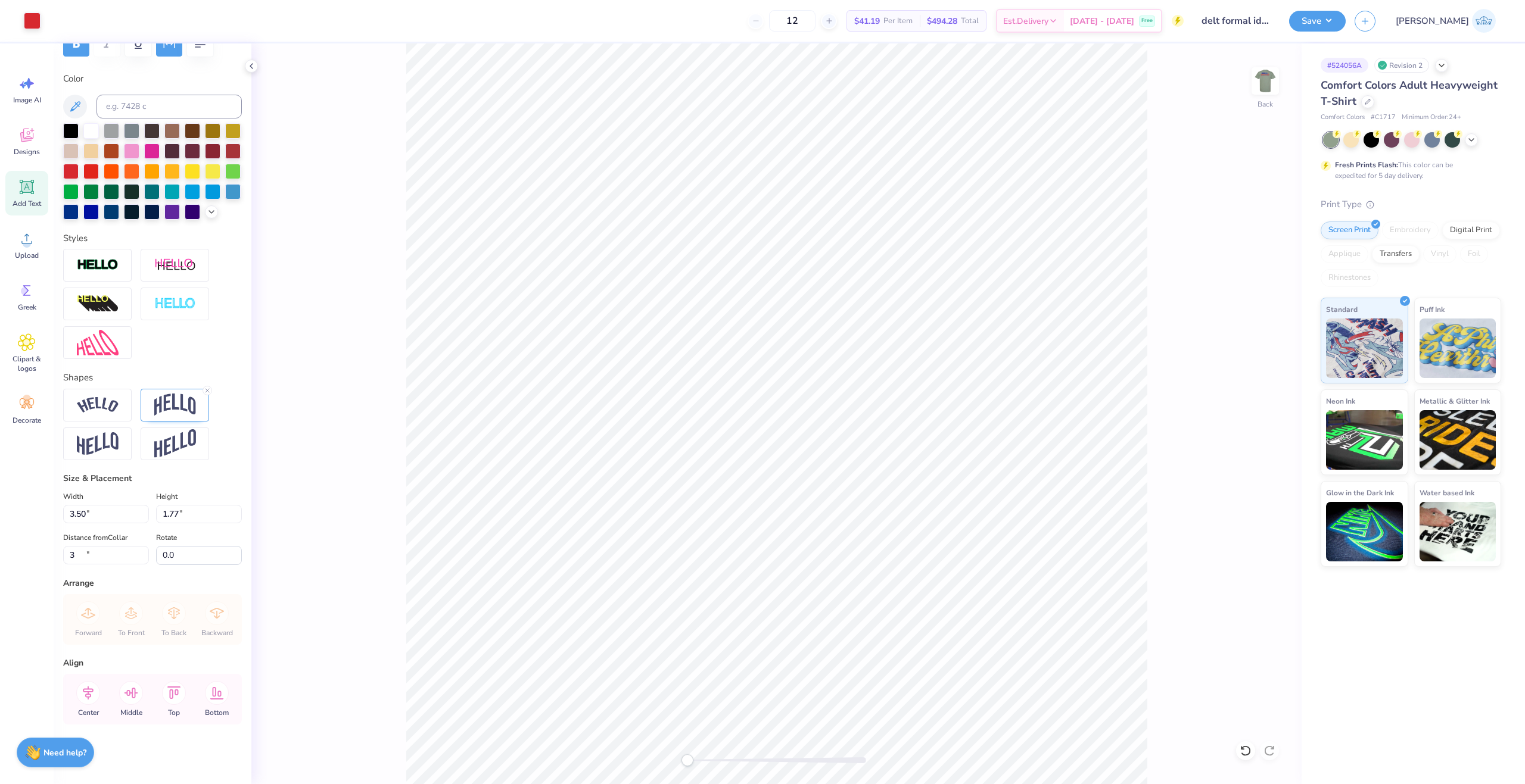
type input "3.00"
click at [1346, 26] on button "Save" at bounding box center [1317, 19] width 57 height 21
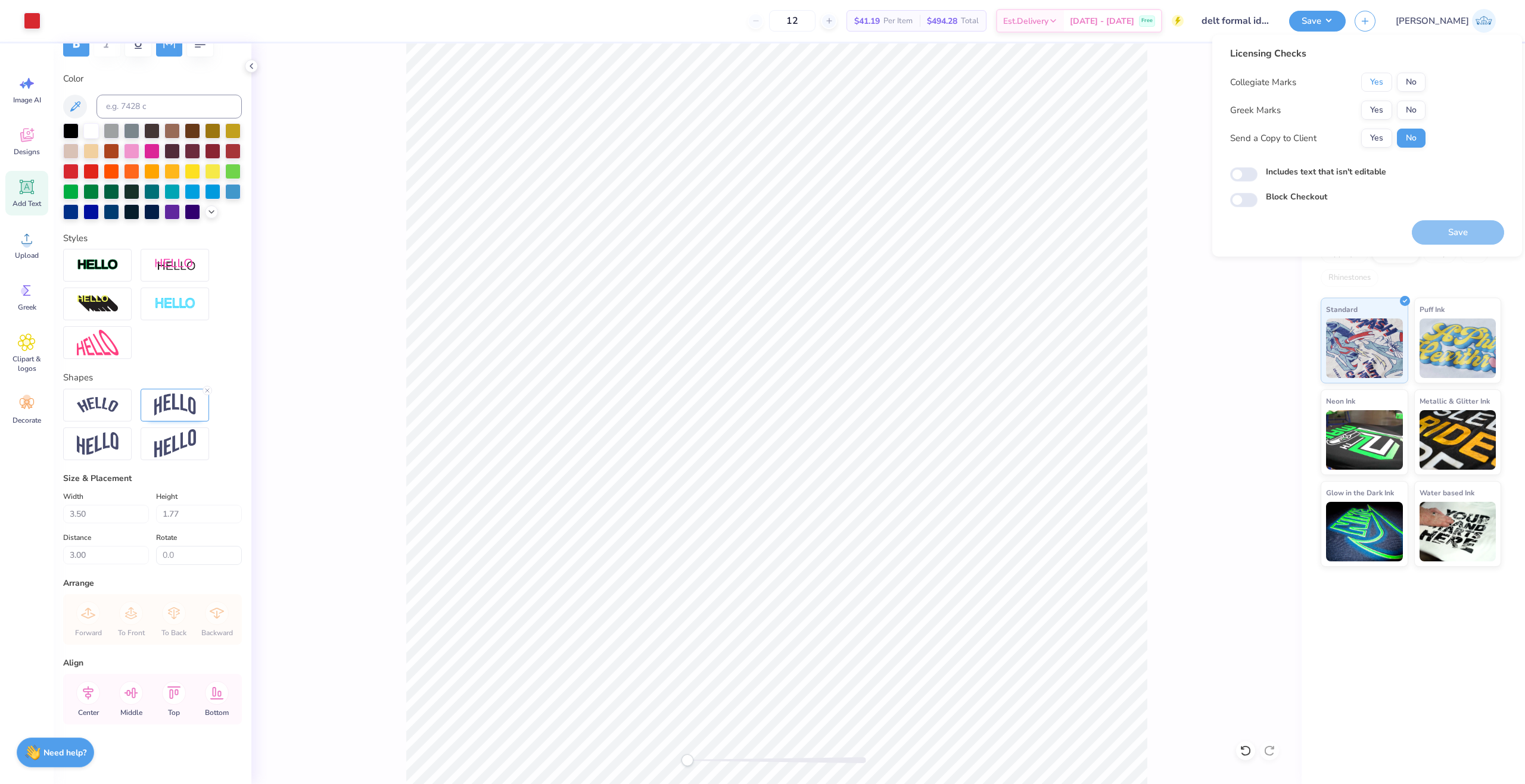
drag, startPoint x: 1388, startPoint y: 80, endPoint x: 1387, endPoint y: 100, distance: 20.0
click at [1388, 83] on button "Yes" at bounding box center [1377, 82] width 31 height 19
click at [1386, 101] on button "Yes" at bounding box center [1377, 110] width 31 height 19
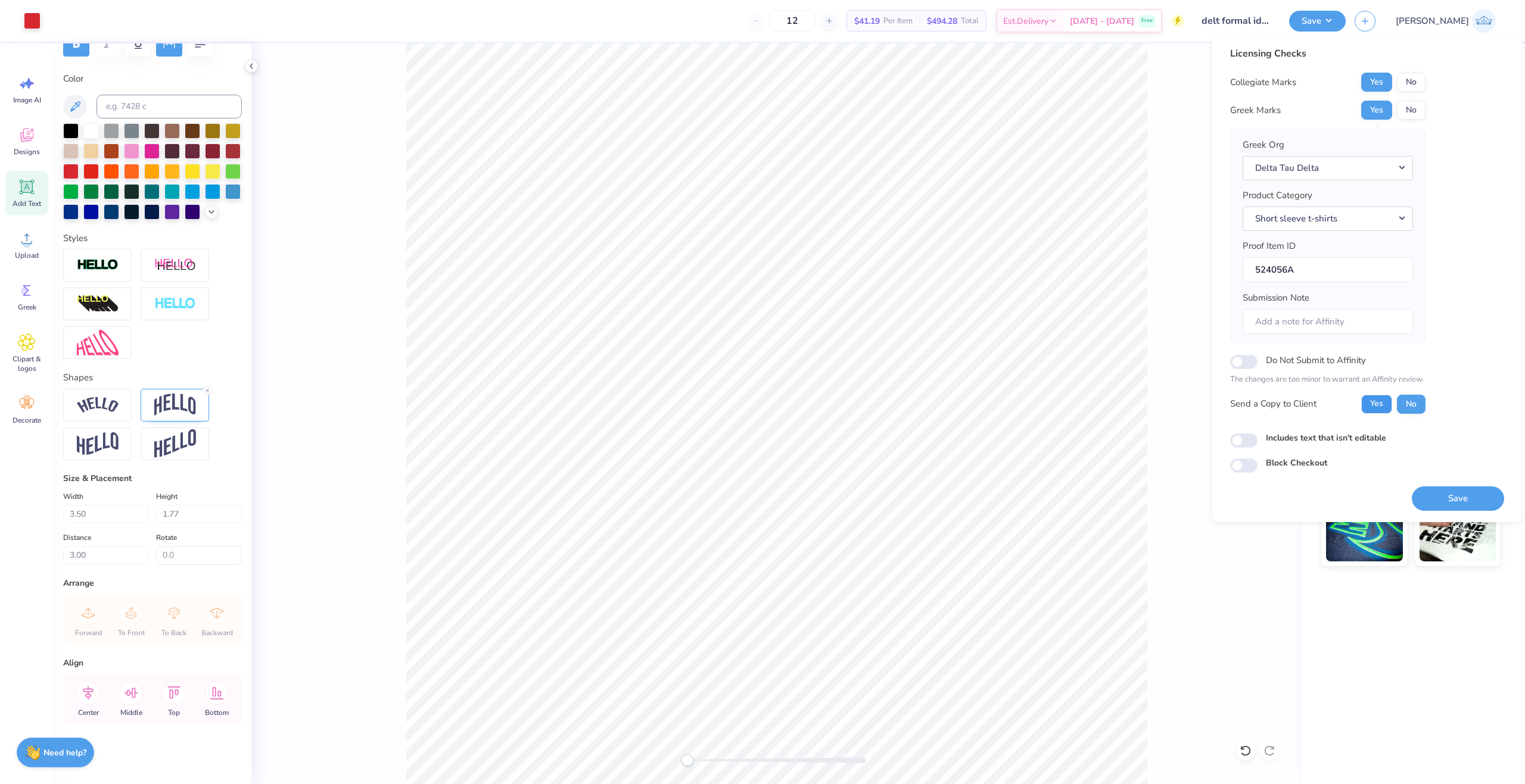
click at [1380, 409] on button "Yes" at bounding box center [1377, 405] width 31 height 19
click at [1458, 511] on div "Licensing Checks Collegiate Marks Yes No Greek Marks Yes No Greek Org Delta Tau…" at bounding box center [1367, 278] width 310 height 487
click at [1458, 509] on button "Save" at bounding box center [1458, 499] width 93 height 24
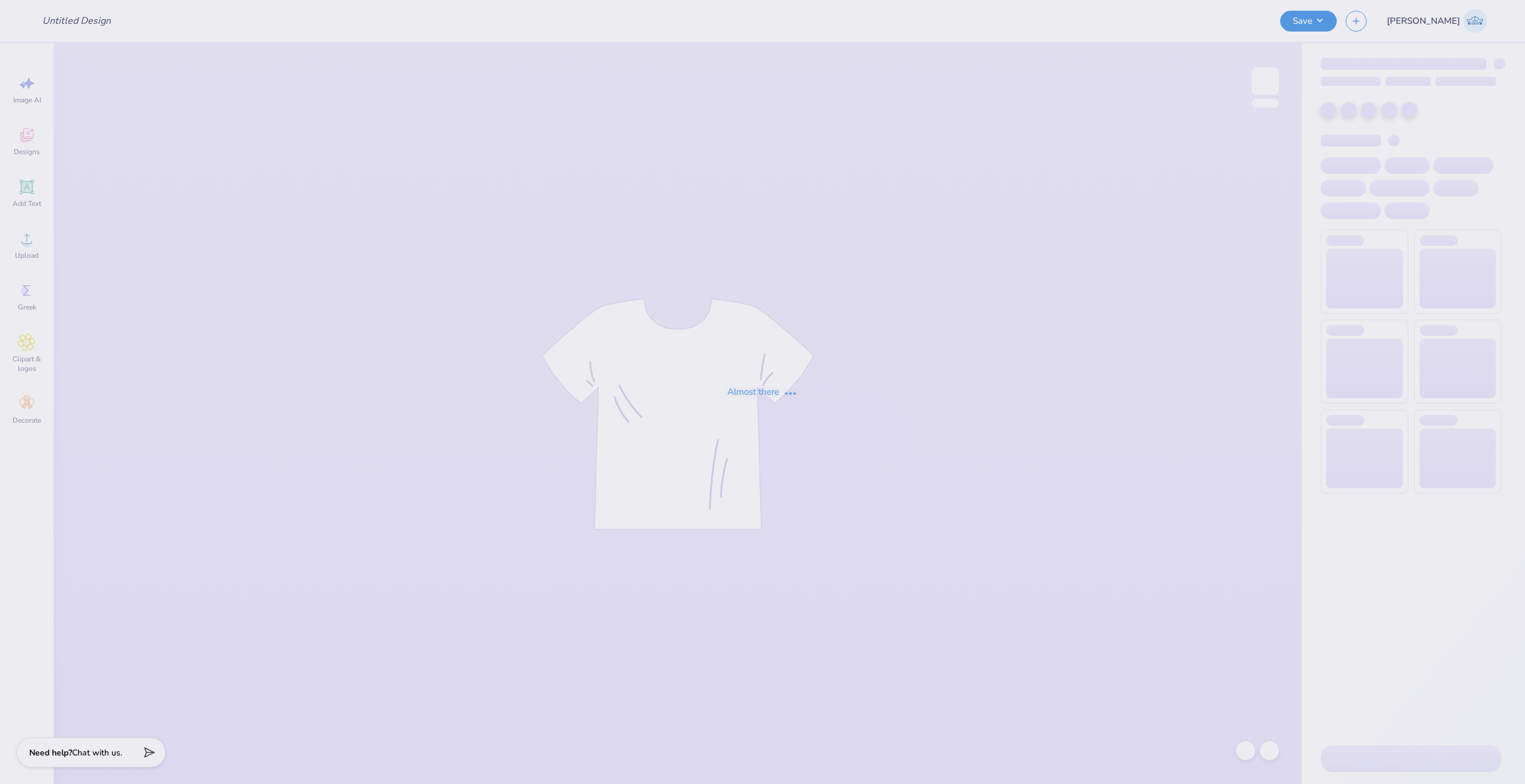
type input "fall 2025 1"
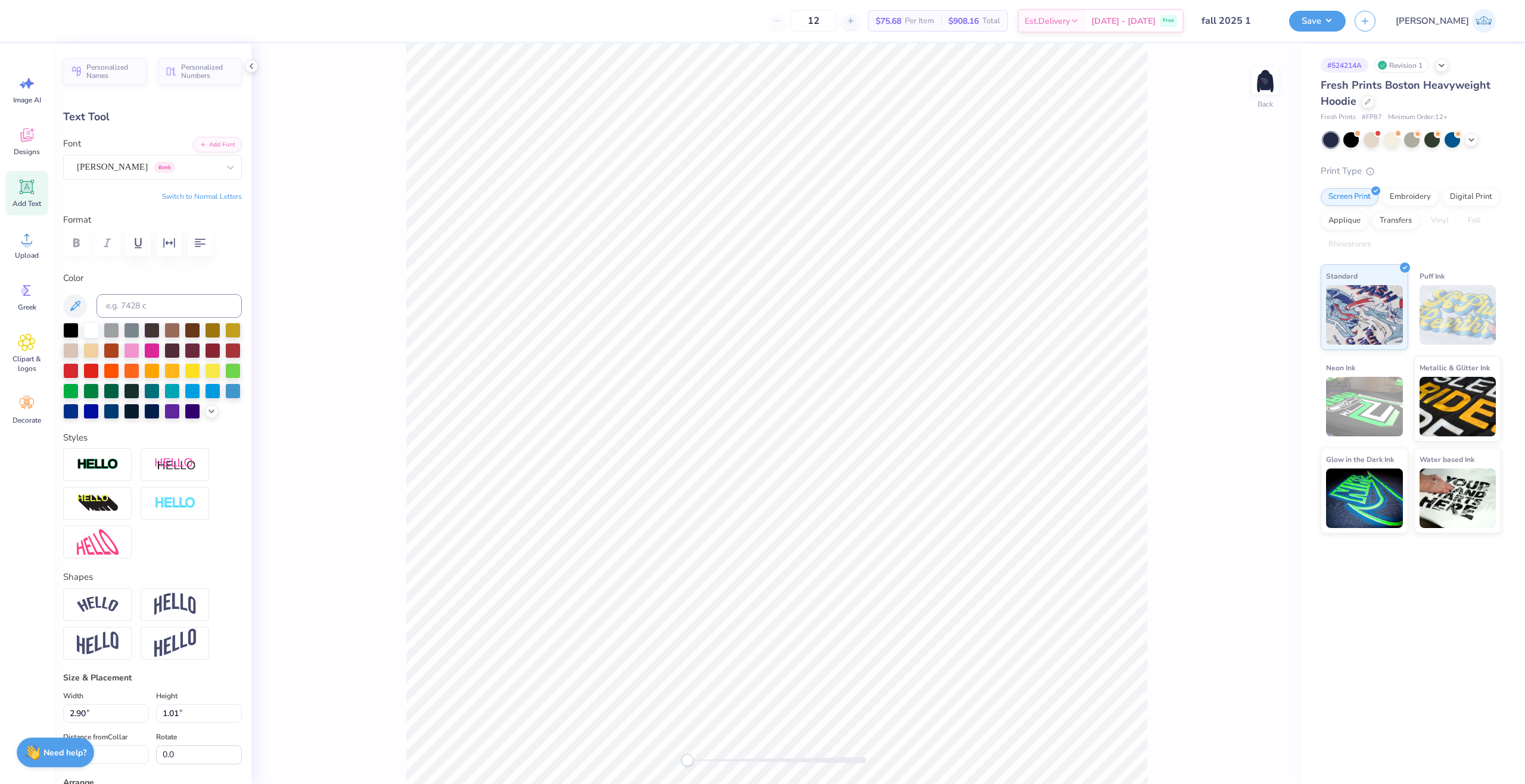
scroll to position [10, 2]
paste textarea
type textarea "ΣΔΤ"
click at [693, 765] on div "Accessibility label" at bounding box center [693, 760] width 12 height 12
type input "3.14"
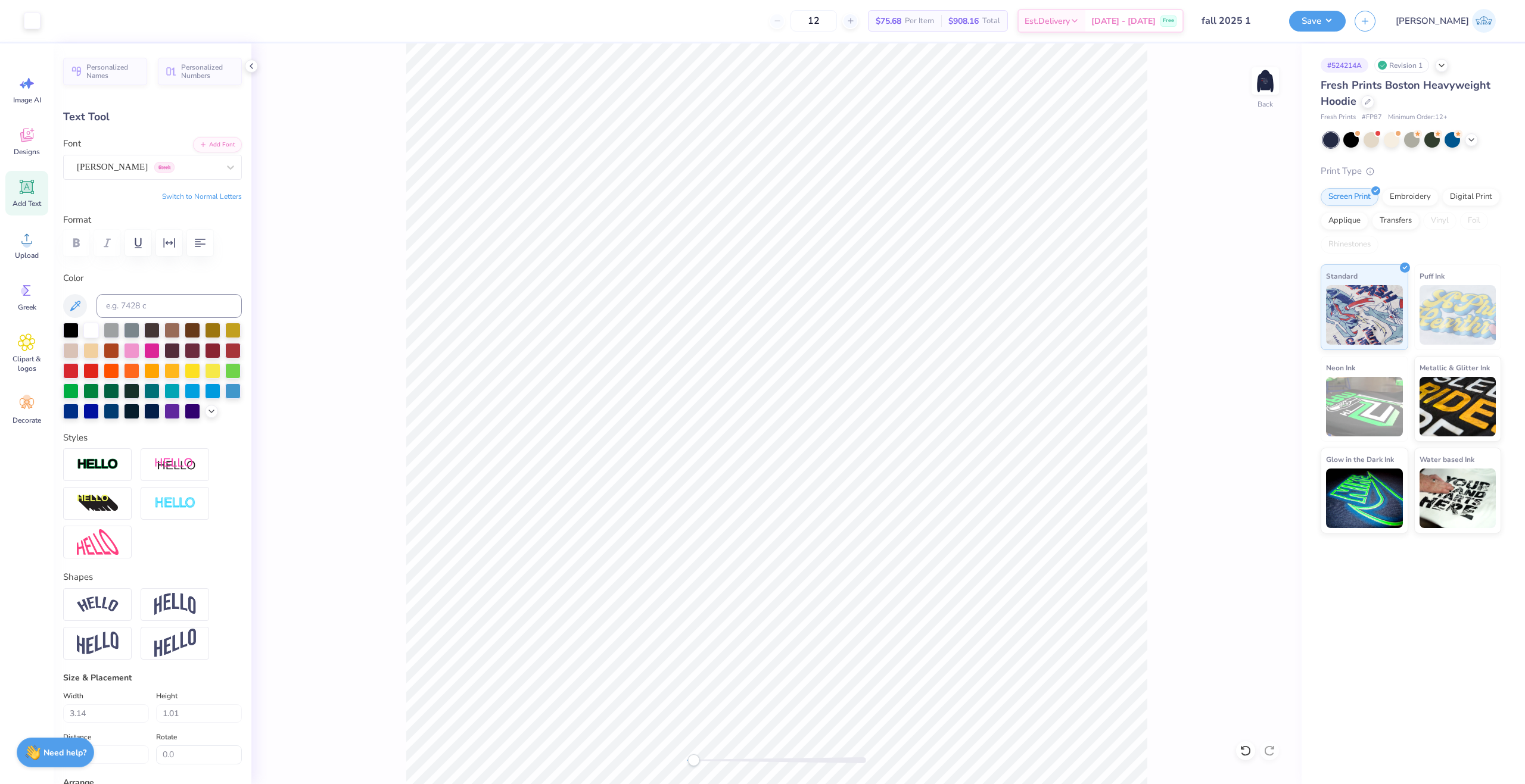
type input "0.77"
type input "5.39"
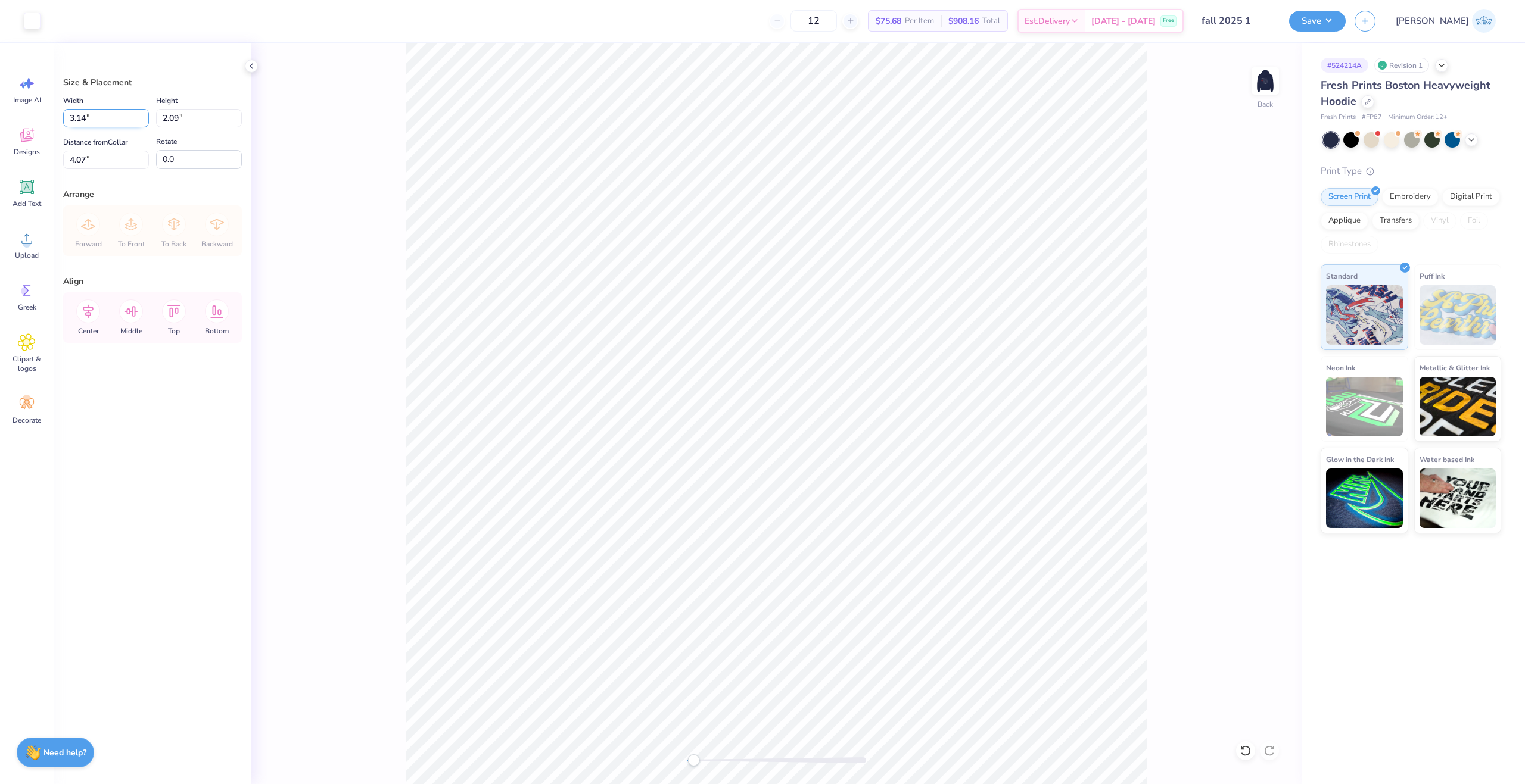
click at [96, 118] on input "3.14" at bounding box center [106, 118] width 86 height 19
type input "3.00"
type input "1.99"
click at [84, 157] on input "4.12" at bounding box center [106, 160] width 86 height 19
type input "3.00"
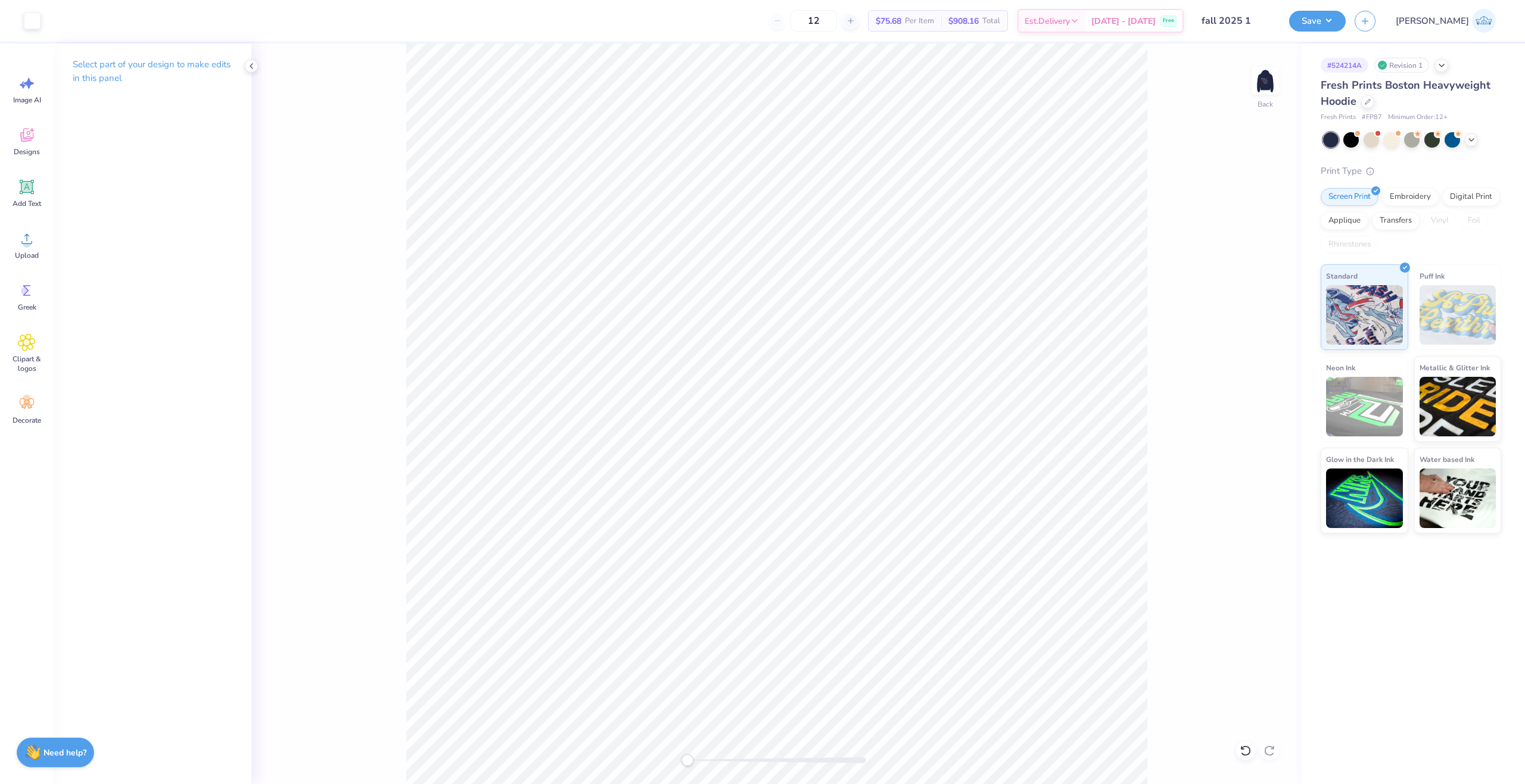
click at [658, 758] on div "Back" at bounding box center [776, 414] width 1050 height 740
click at [1258, 82] on img at bounding box center [1265, 81] width 24 height 24
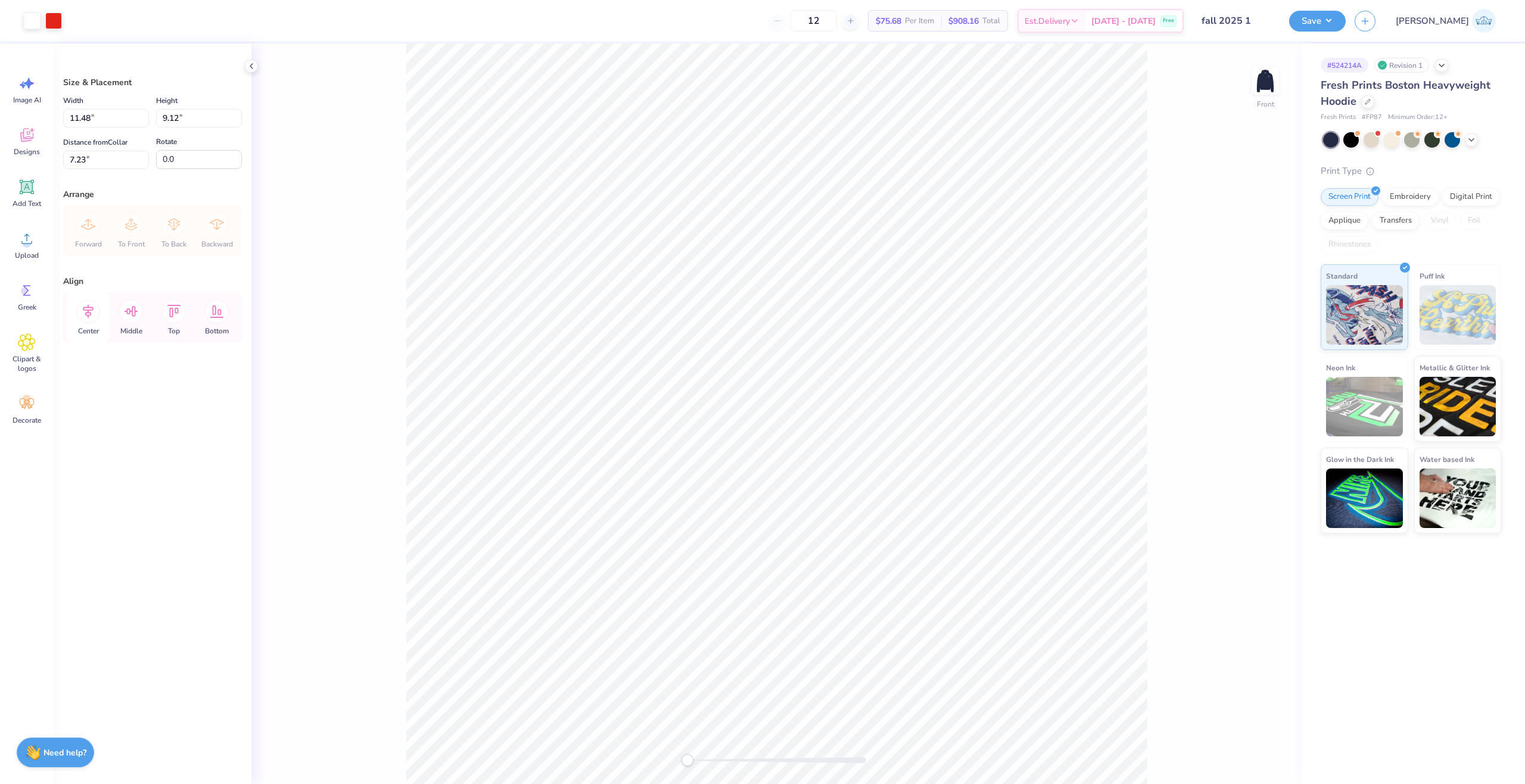
click at [91, 314] on icon at bounding box center [88, 311] width 11 height 13
click at [81, 125] on input "11.48" at bounding box center [106, 118] width 86 height 19
type input "11.50"
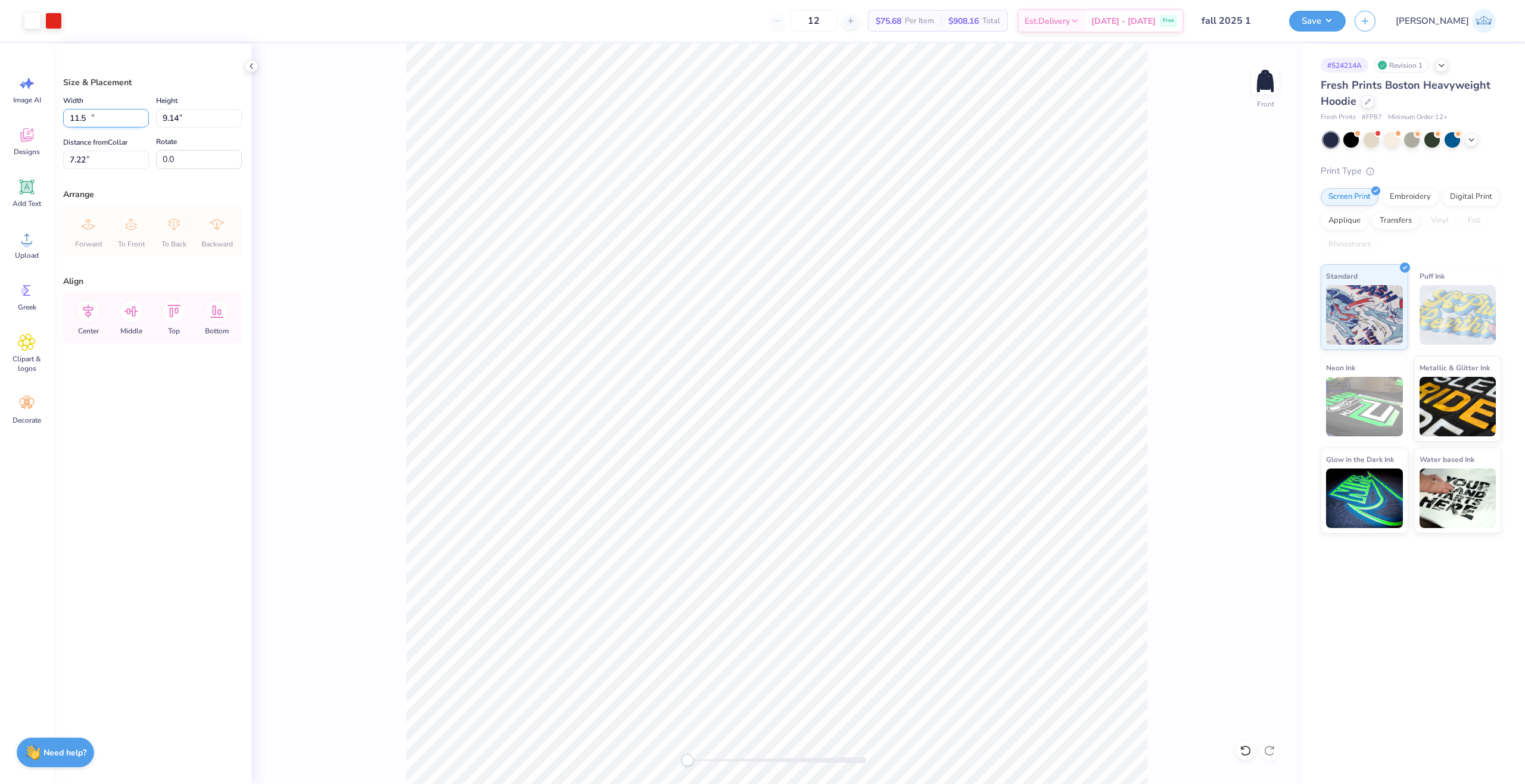
type input "9.14"
click at [79, 159] on input "7.22" at bounding box center [106, 160] width 86 height 19
type input "6.00"
click at [91, 304] on icon at bounding box center [88, 311] width 24 height 24
click at [86, 157] on input "6.09" at bounding box center [106, 160] width 86 height 19
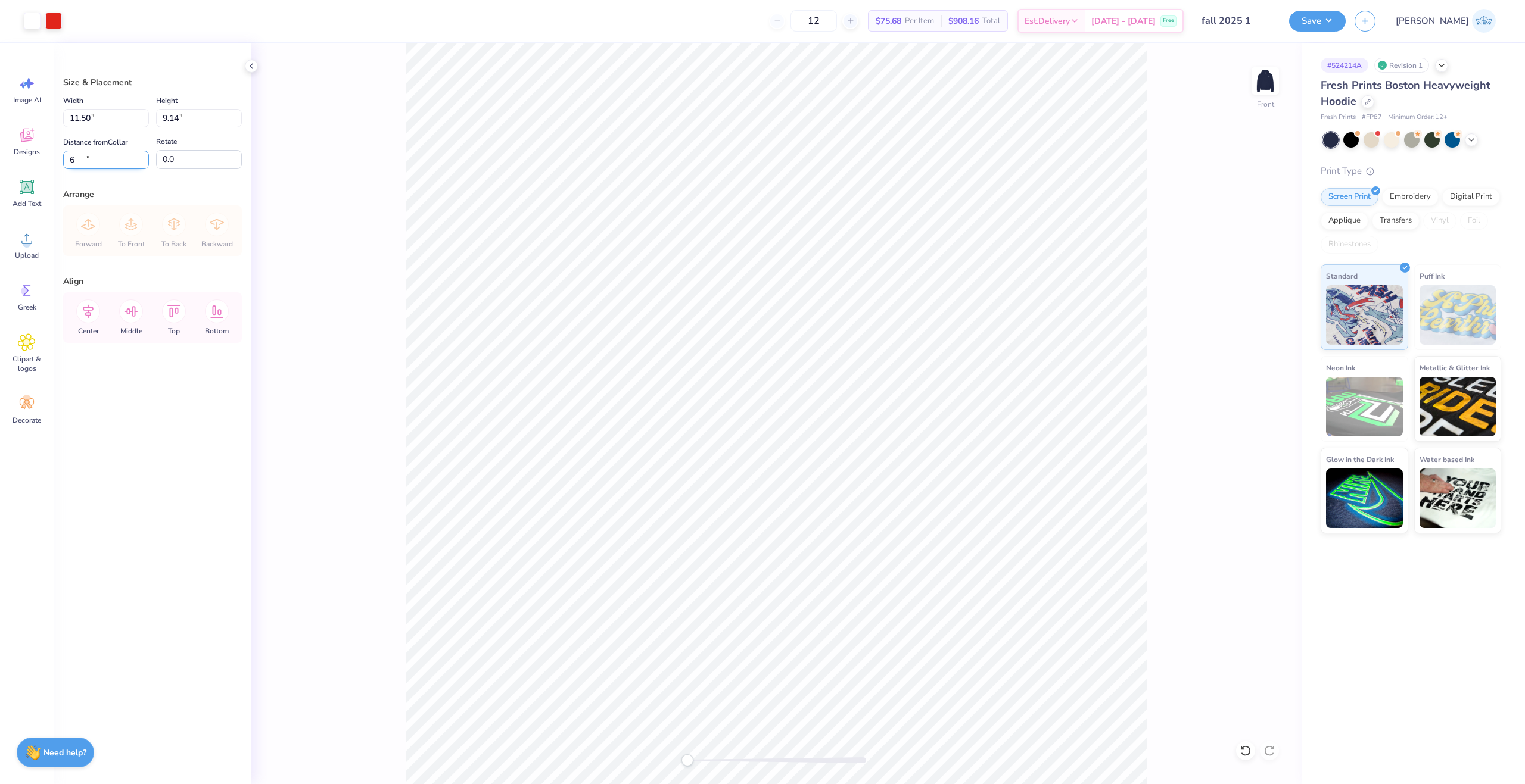
type input "6.00"
click at [364, 268] on div "Front" at bounding box center [776, 414] width 1050 height 740
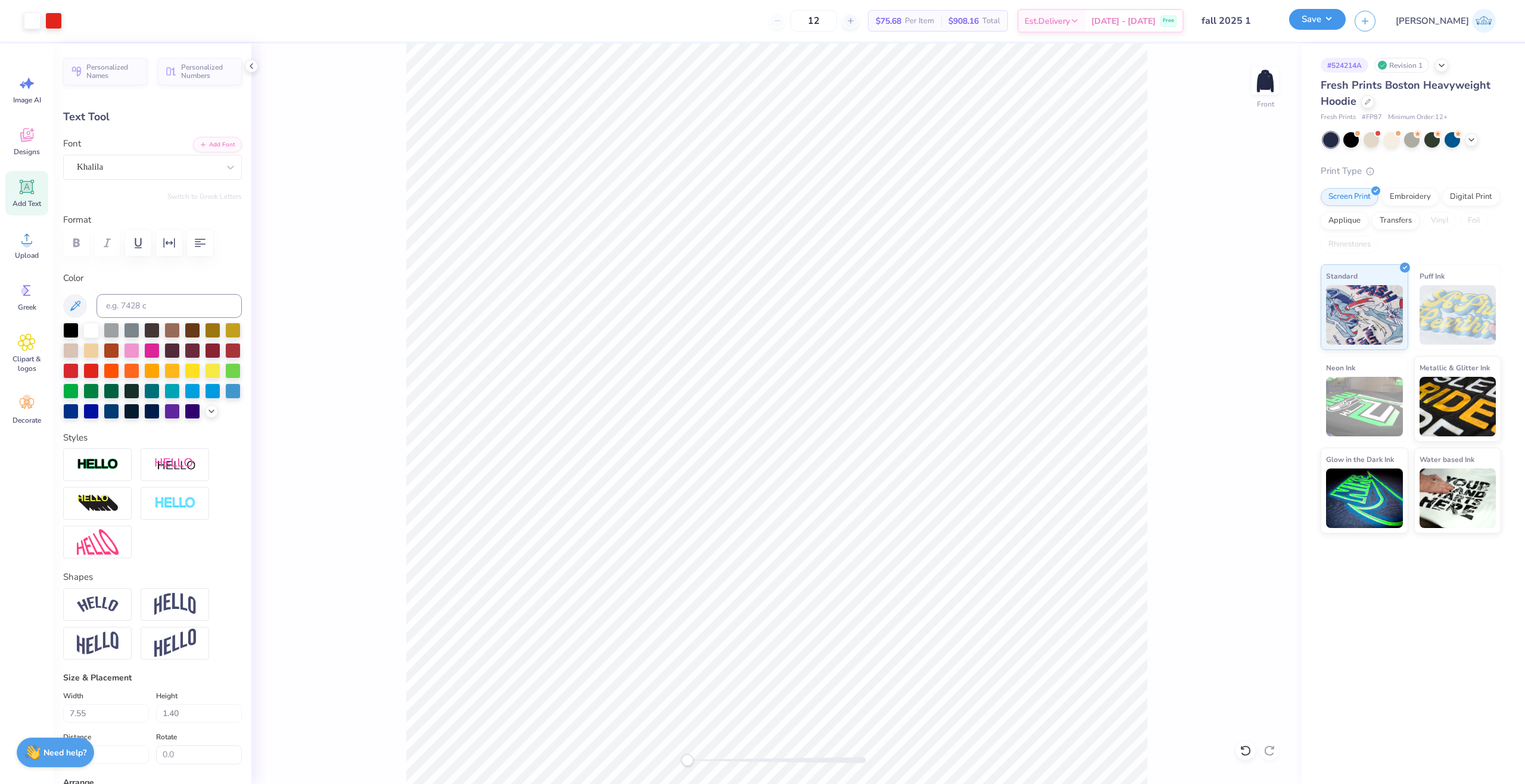
click at [1346, 27] on button "Save" at bounding box center [1317, 19] width 57 height 21
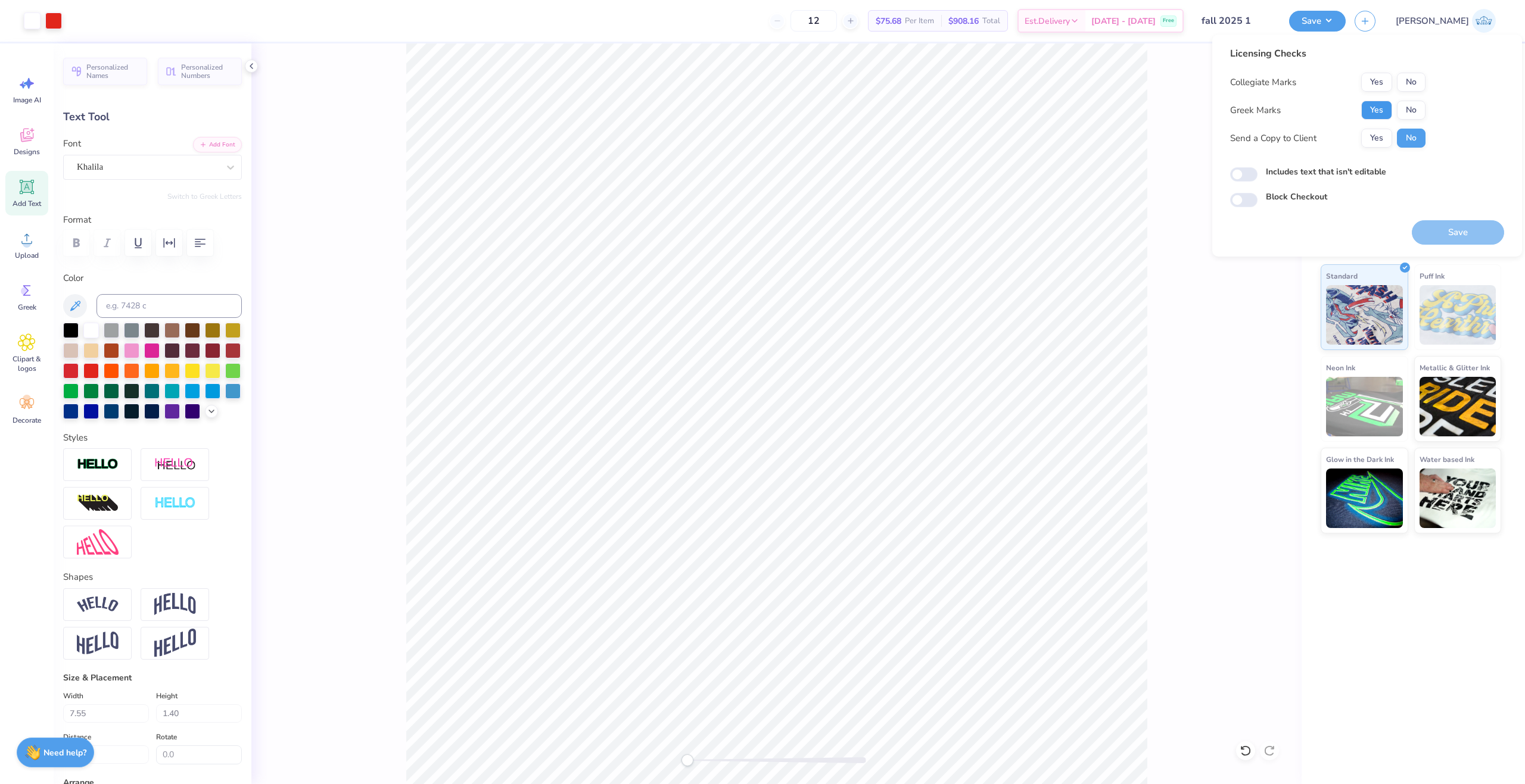
click at [1375, 110] on button "Yes" at bounding box center [1377, 110] width 31 height 19
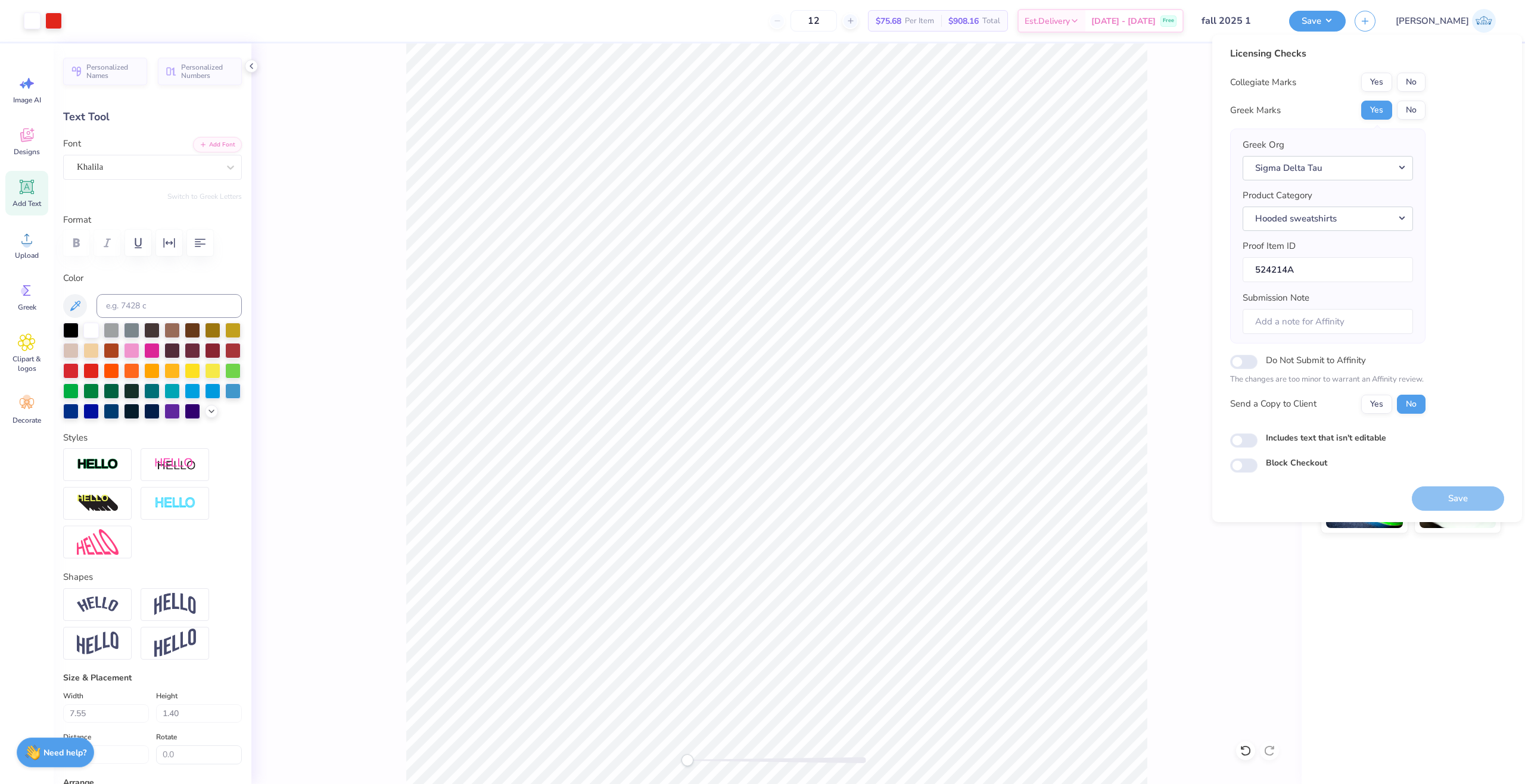
click at [1418, 94] on div "Collegiate Marks Yes No Greek Marks Yes No Greek Org Sigma Delta Tau Product Ca…" at bounding box center [1328, 243] width 195 height 341
click at [1411, 77] on button "No" at bounding box center [1411, 82] width 29 height 19
click at [1370, 406] on button "Yes" at bounding box center [1377, 405] width 31 height 19
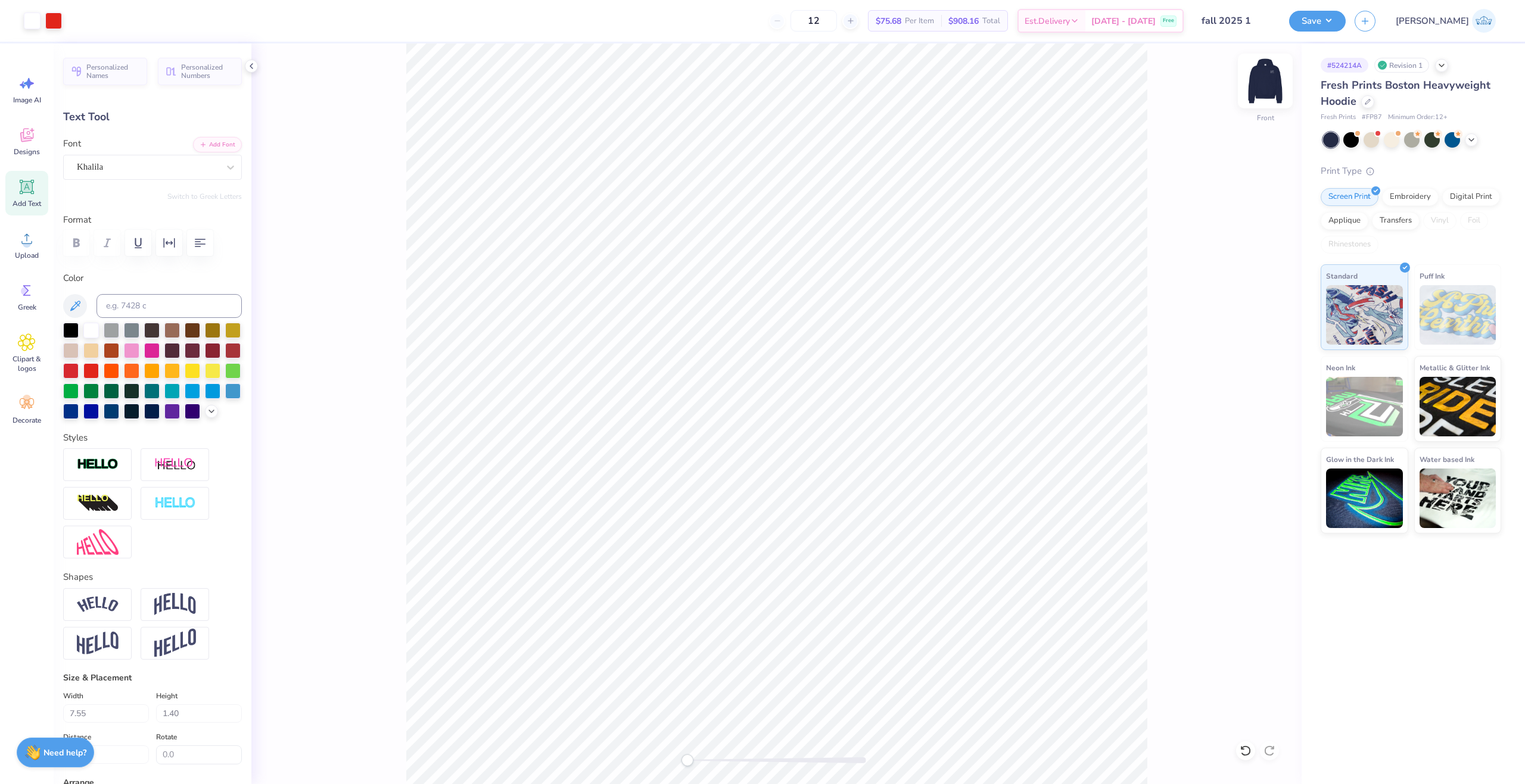
click at [1260, 87] on img at bounding box center [1265, 81] width 48 height 48
click at [1269, 81] on img at bounding box center [1265, 81] width 48 height 48
click at [744, 772] on div "Front" at bounding box center [776, 414] width 1050 height 740
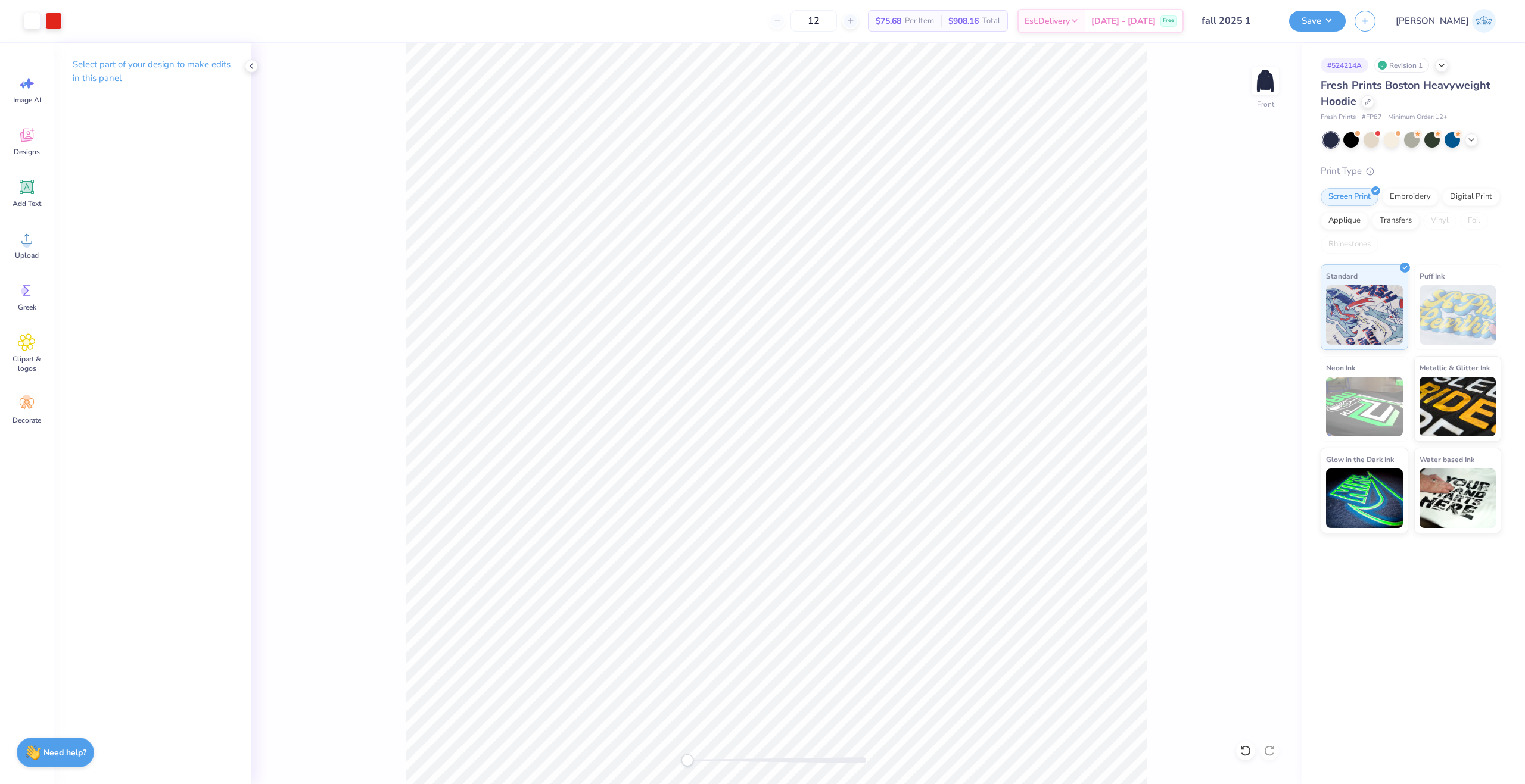
click at [680, 760] on div "Front" at bounding box center [776, 414] width 1050 height 740
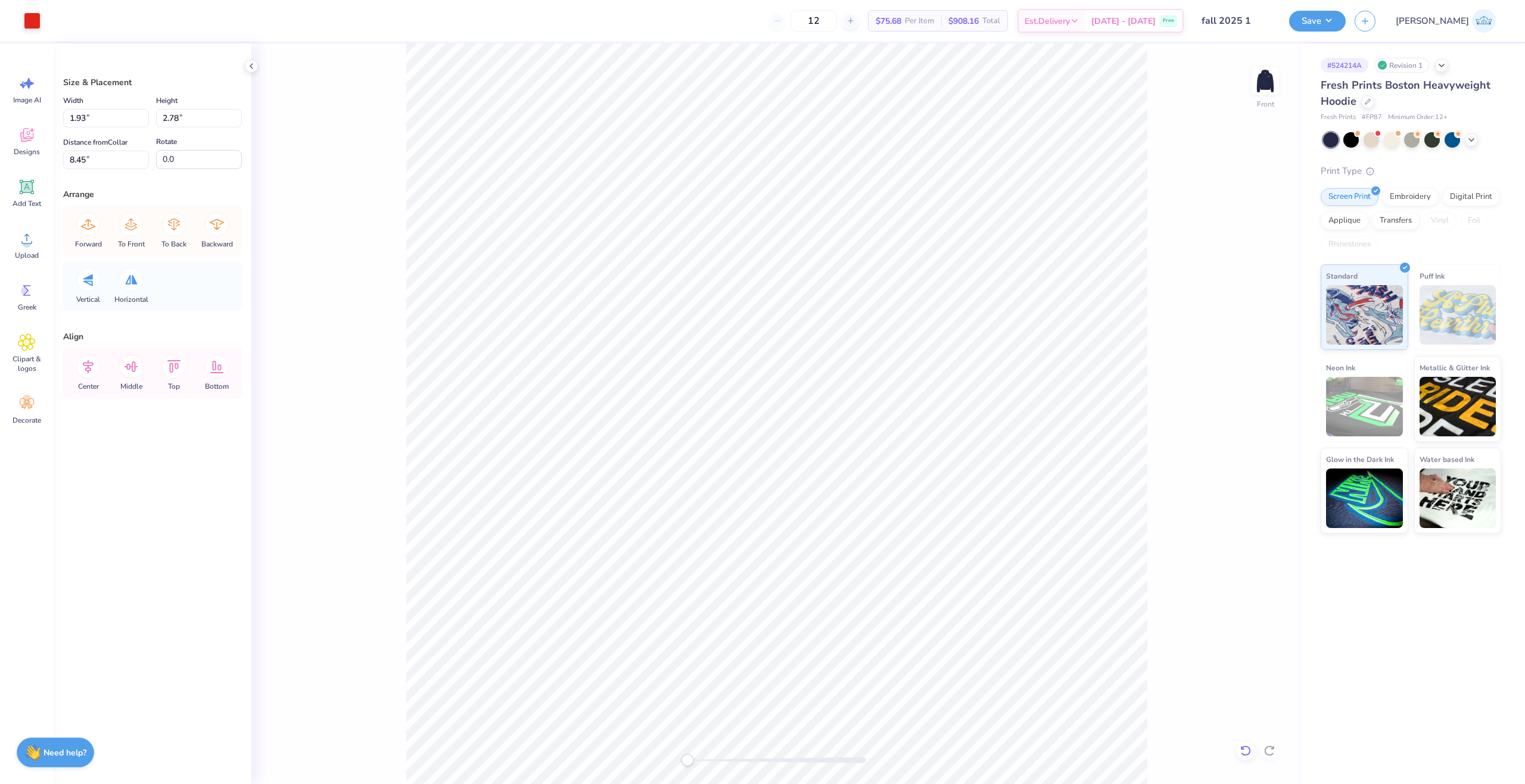
click at [1239, 756] on div at bounding box center [1246, 751] width 19 height 19
click at [736, 566] on li "Group" at bounding box center [722, 565] width 94 height 23
type input "11.50"
type input "9.14"
type input "6.00"
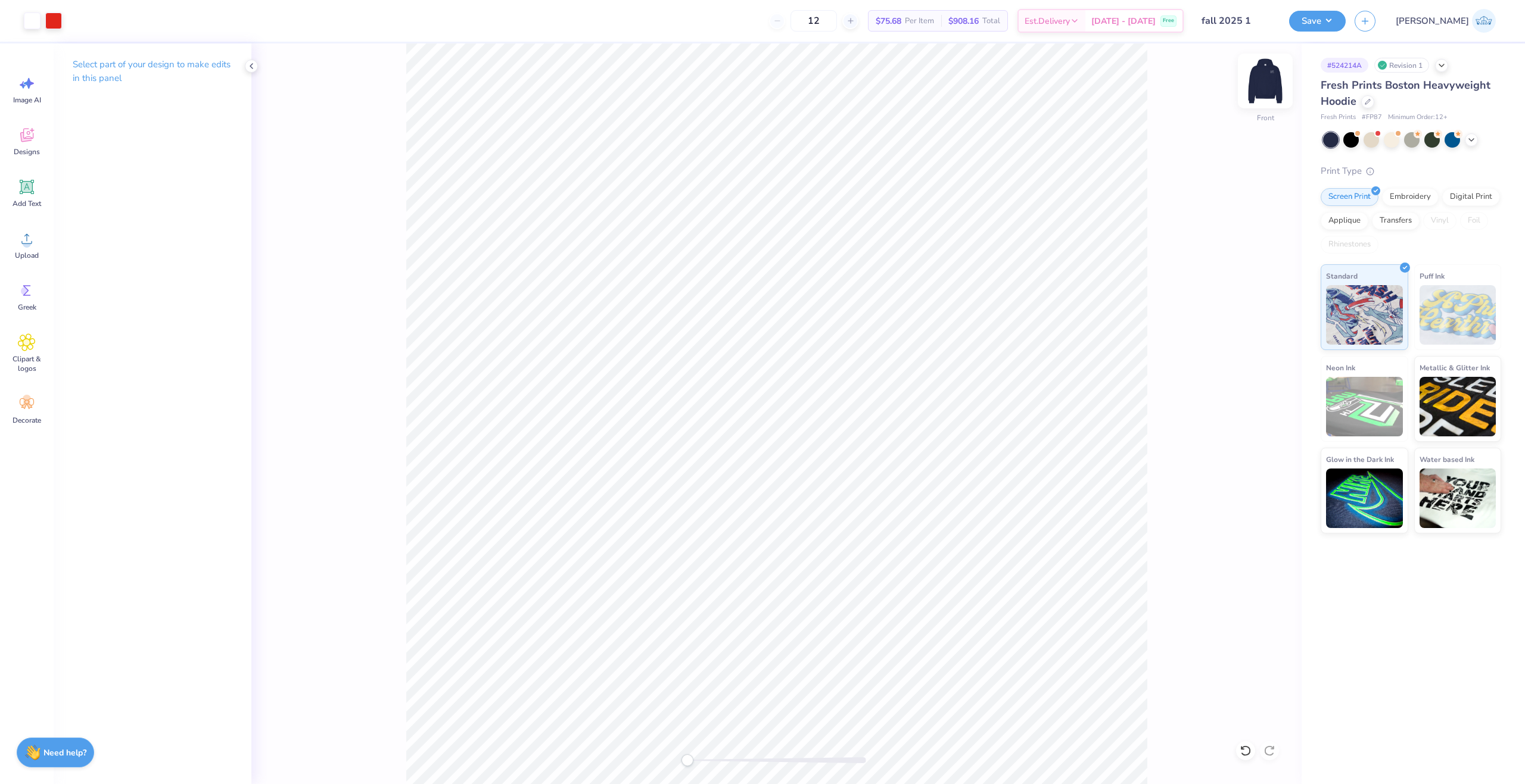
click at [1271, 84] on img at bounding box center [1265, 81] width 48 height 48
drag, startPoint x: 685, startPoint y: 758, endPoint x: 701, endPoint y: 761, distance: 16.3
click at [693, 761] on div "Accessibility label" at bounding box center [687, 760] width 12 height 12
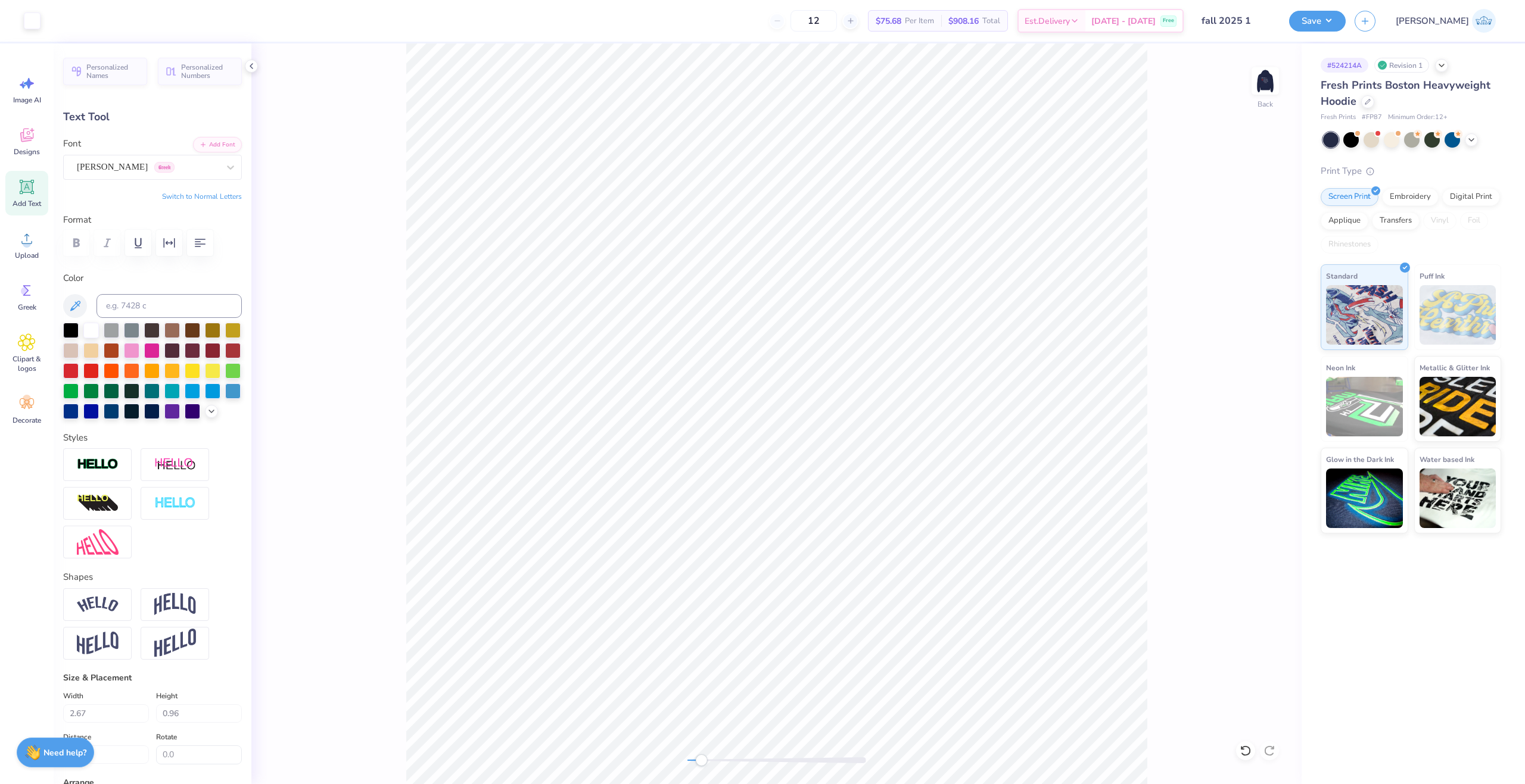
click at [691, 754] on div "Back" at bounding box center [776, 414] width 1050 height 740
click at [613, 764] on div "Back" at bounding box center [776, 414] width 1050 height 740
click at [1346, 26] on button "Save" at bounding box center [1317, 19] width 57 height 21
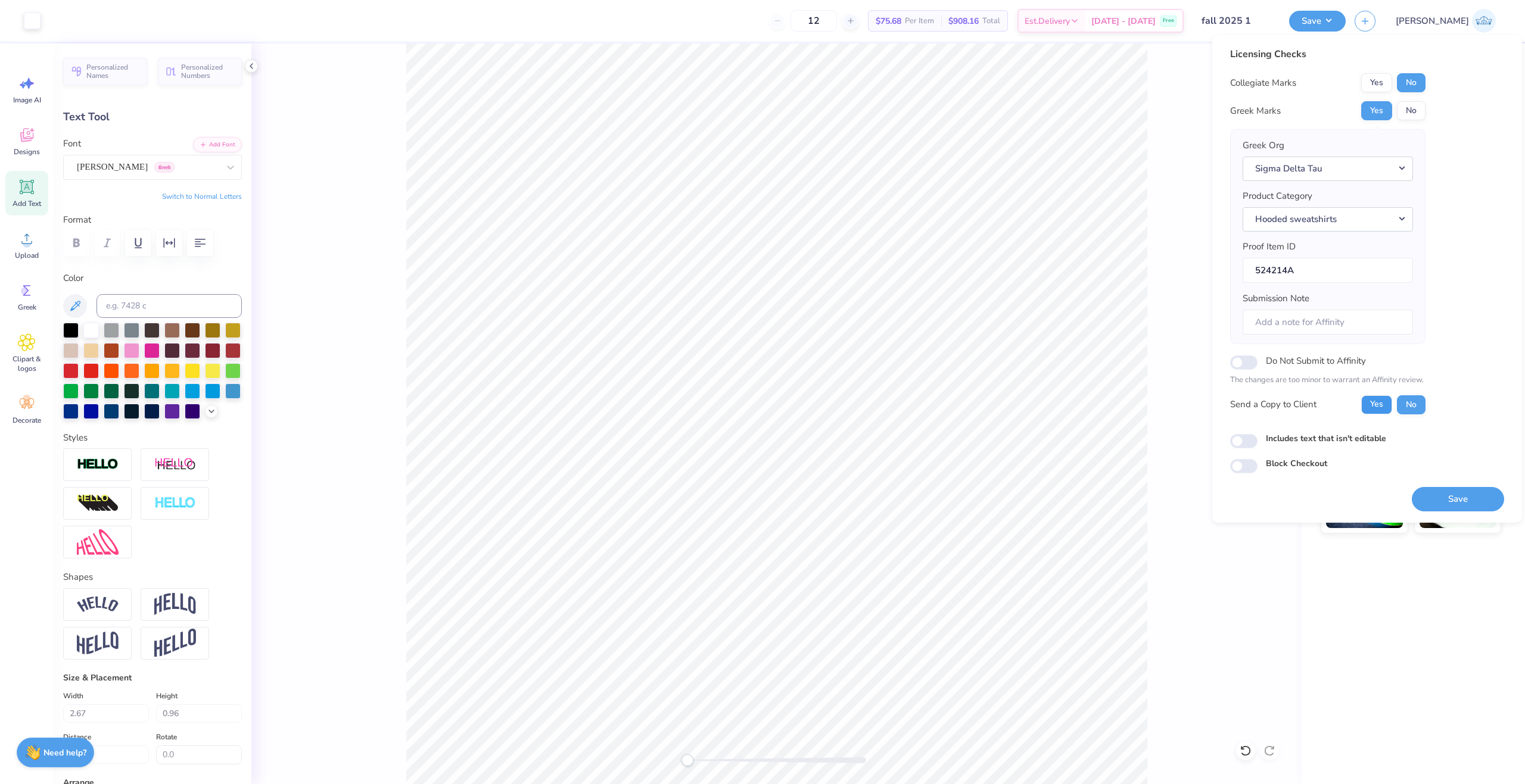
click at [1380, 402] on button "Yes" at bounding box center [1377, 405] width 31 height 19
click at [1444, 500] on button "Save" at bounding box center [1458, 499] width 93 height 24
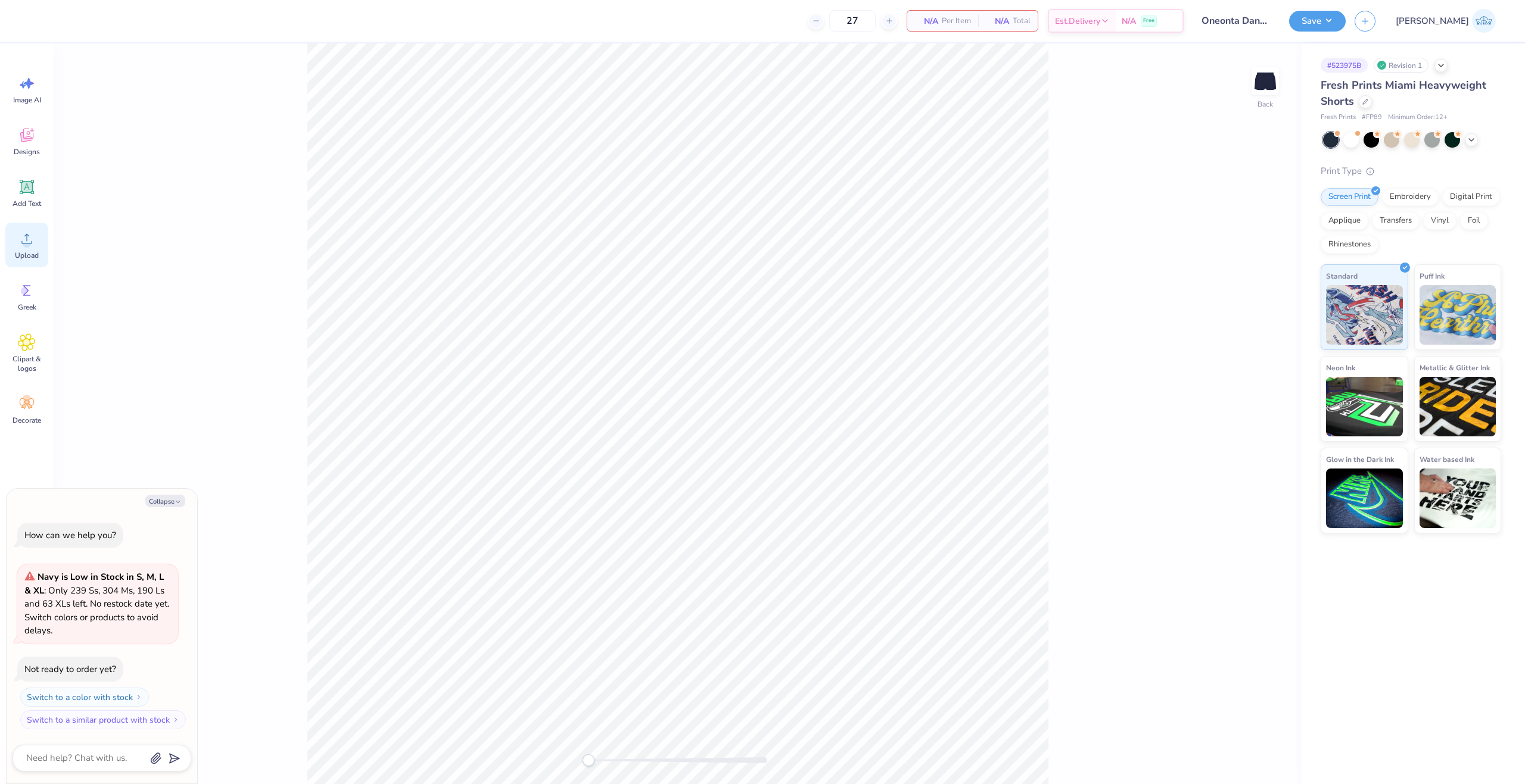
click at [40, 248] on div "Upload" at bounding box center [26, 245] width 43 height 45
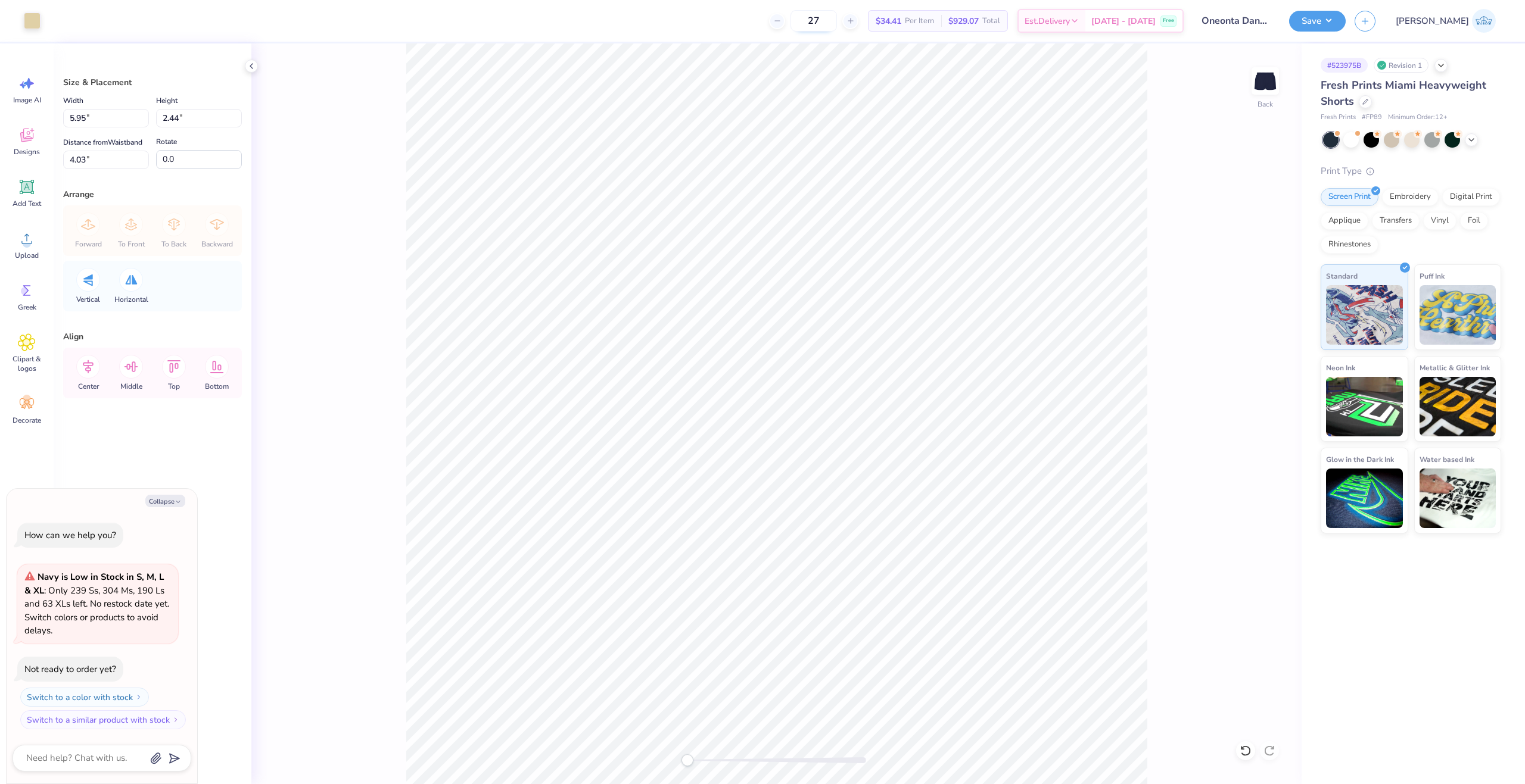
type textarea "x"
click at [93, 121] on input "5.95" at bounding box center [106, 118] width 86 height 19
type input "6"
type textarea "x"
type input "6.00"
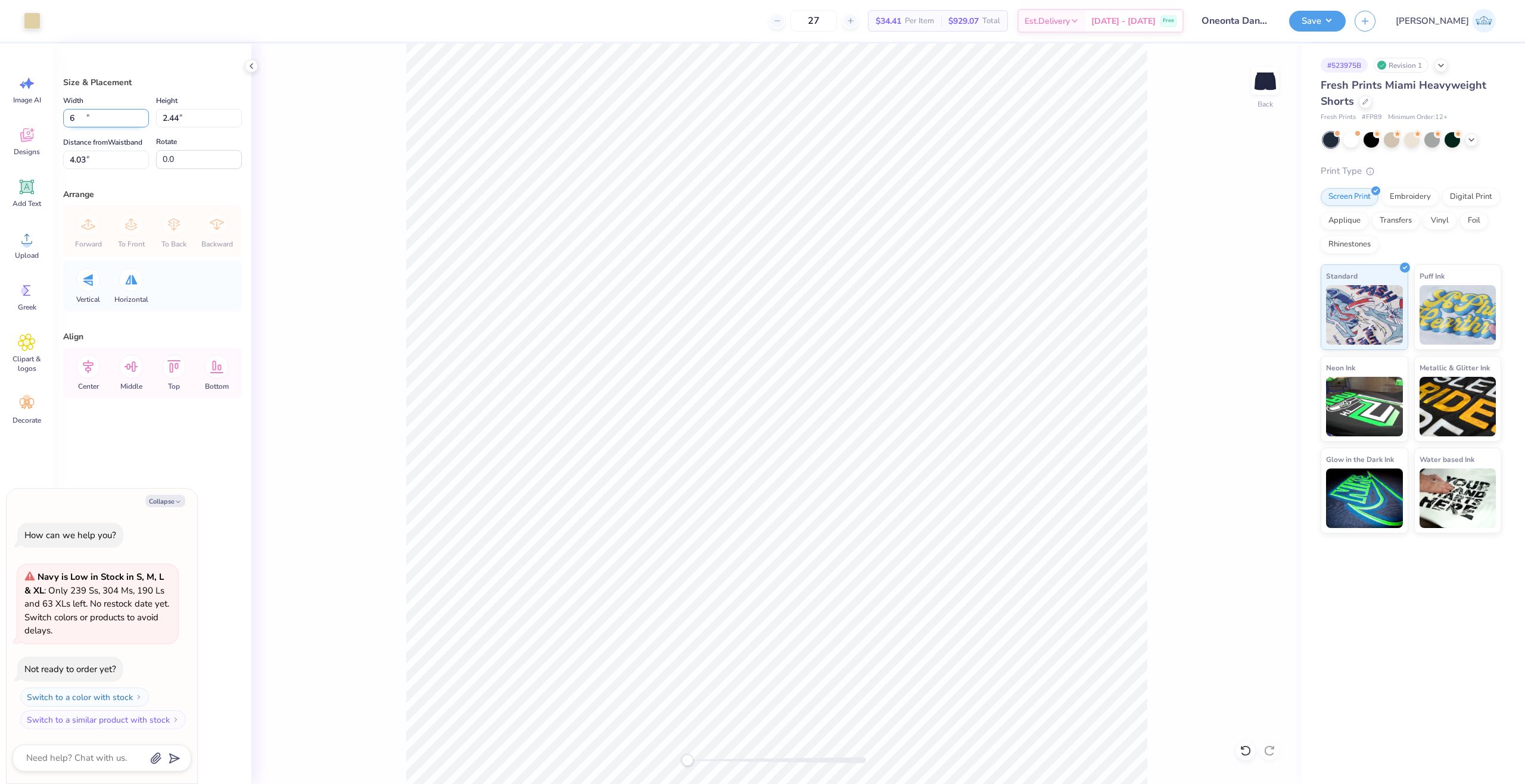
type input "2.46"
type input "7.09"
click at [90, 153] on input "7.09" at bounding box center [106, 160] width 86 height 19
click at [92, 371] on icon at bounding box center [88, 367] width 24 height 24
click at [1346, 29] on button "Save" at bounding box center [1317, 19] width 57 height 21
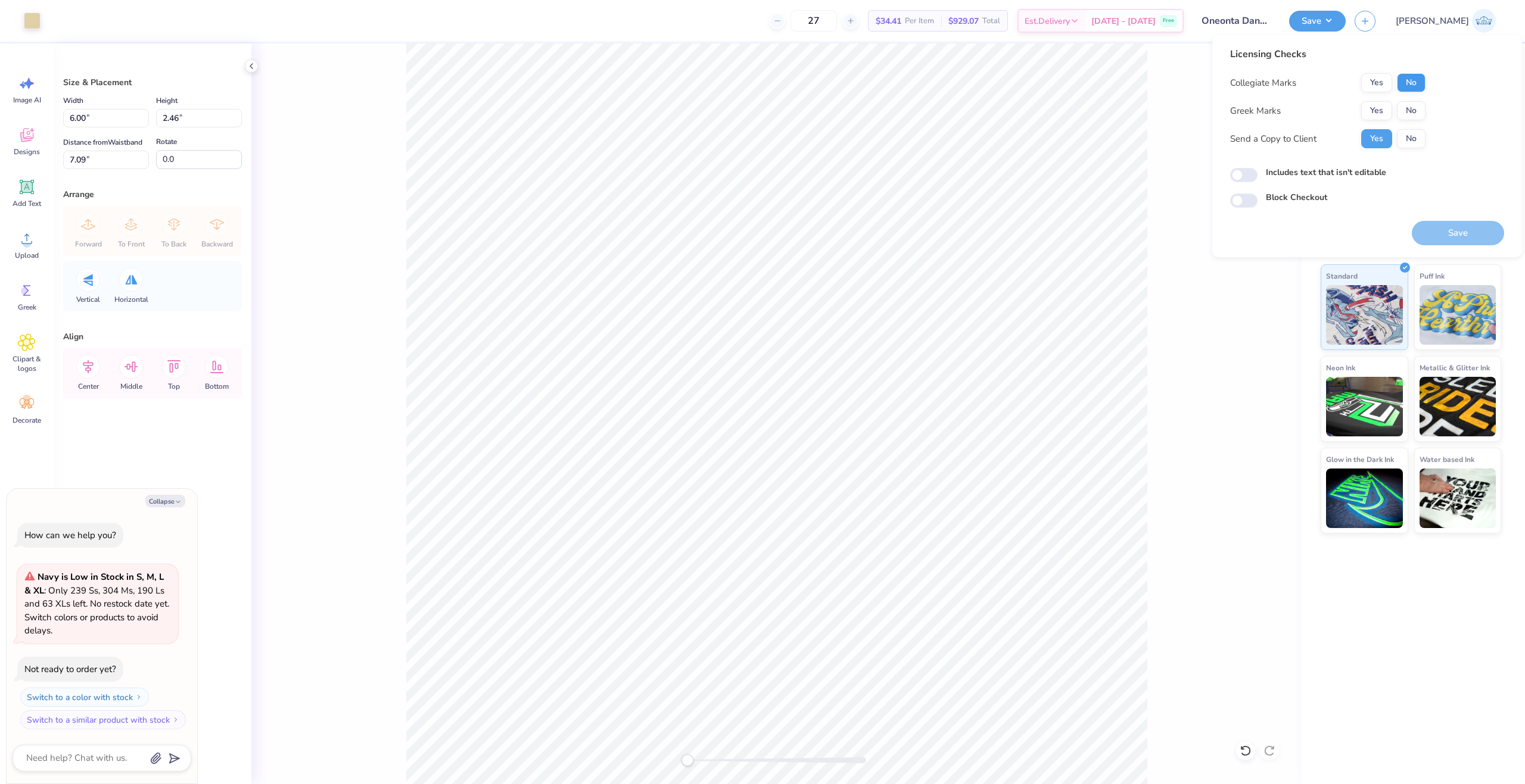
drag, startPoint x: 1387, startPoint y: 92, endPoint x: 1397, endPoint y: 87, distance: 11.2
click at [1388, 92] on div "Collegiate Marks Yes No Greek Marks Yes No Send a Copy to Client Yes No" at bounding box center [1328, 110] width 195 height 75
click at [1403, 85] on button "No" at bounding box center [1411, 83] width 29 height 19
click at [1407, 107] on button "No" at bounding box center [1411, 111] width 29 height 19
type textarea "x"
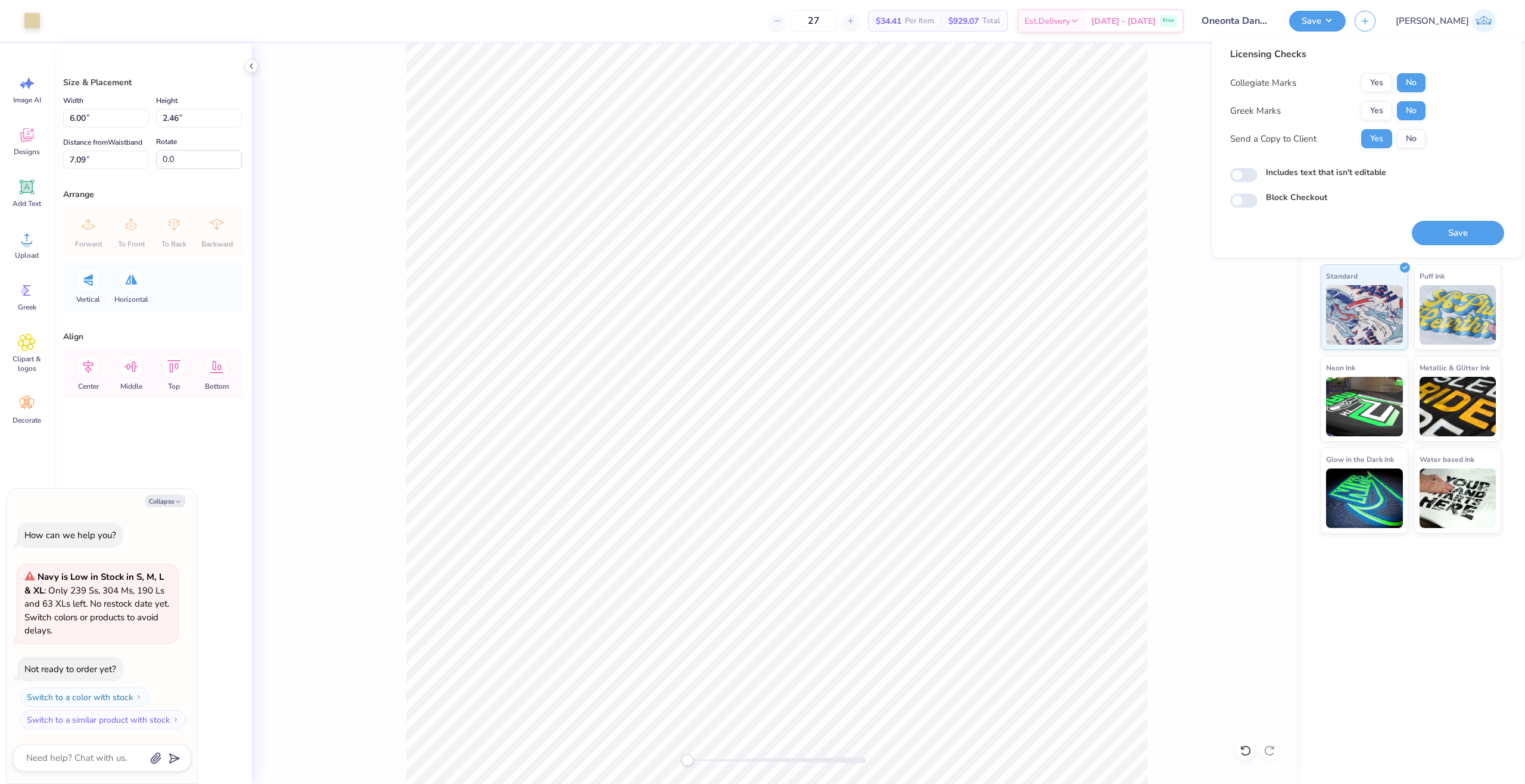
click at [1256, 168] on div "Includes text that isn't editable" at bounding box center [1367, 173] width 274 height 13
click at [1255, 168] on div "Includes text that isn't editable" at bounding box center [1367, 173] width 274 height 13
click at [1237, 180] on input "Includes text that isn't editable" at bounding box center [1244, 175] width 28 height 14
checkbox input "true"
click at [1476, 233] on button "Save" at bounding box center [1458, 233] width 93 height 24
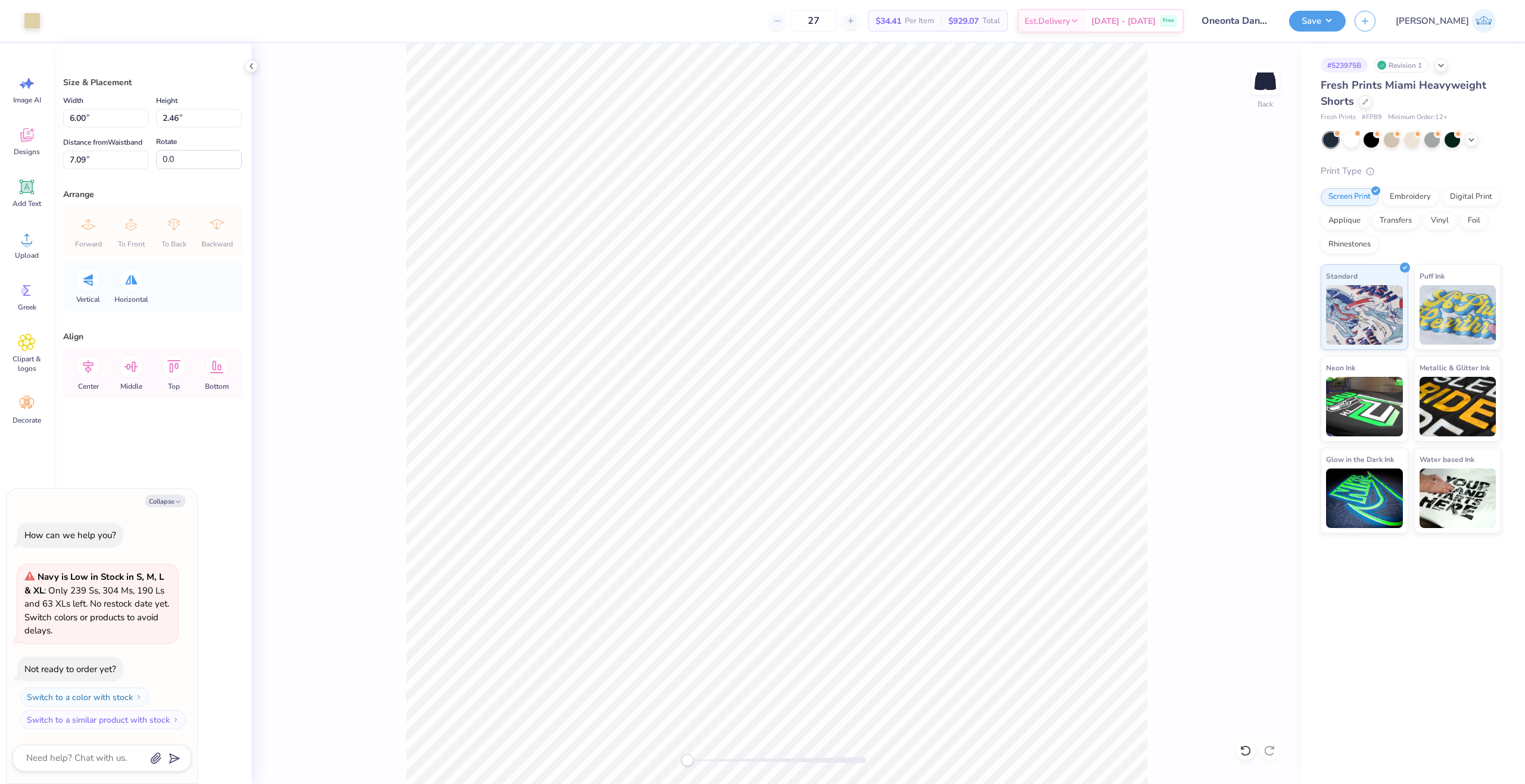
type textarea "x"
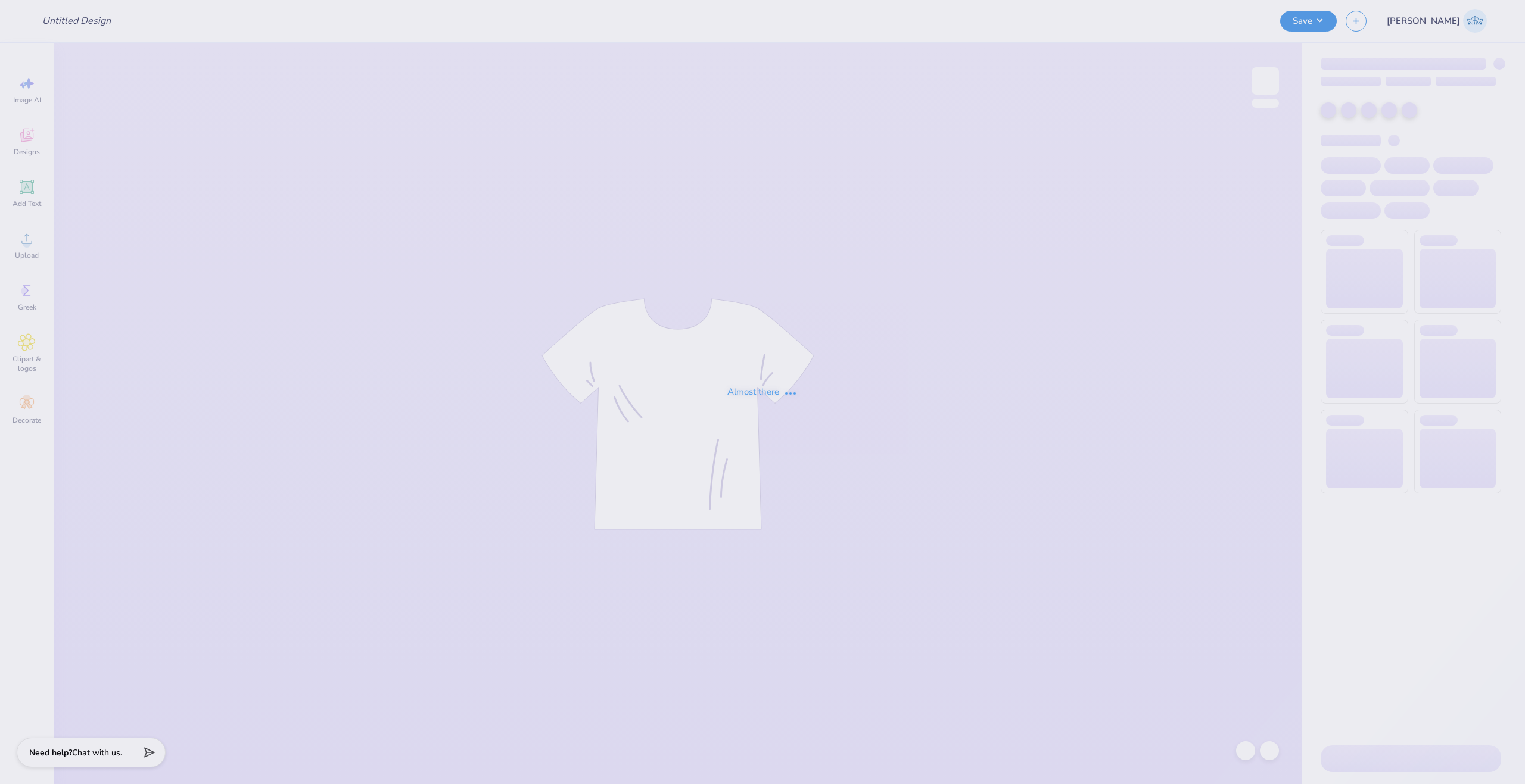
type input "Hearts"
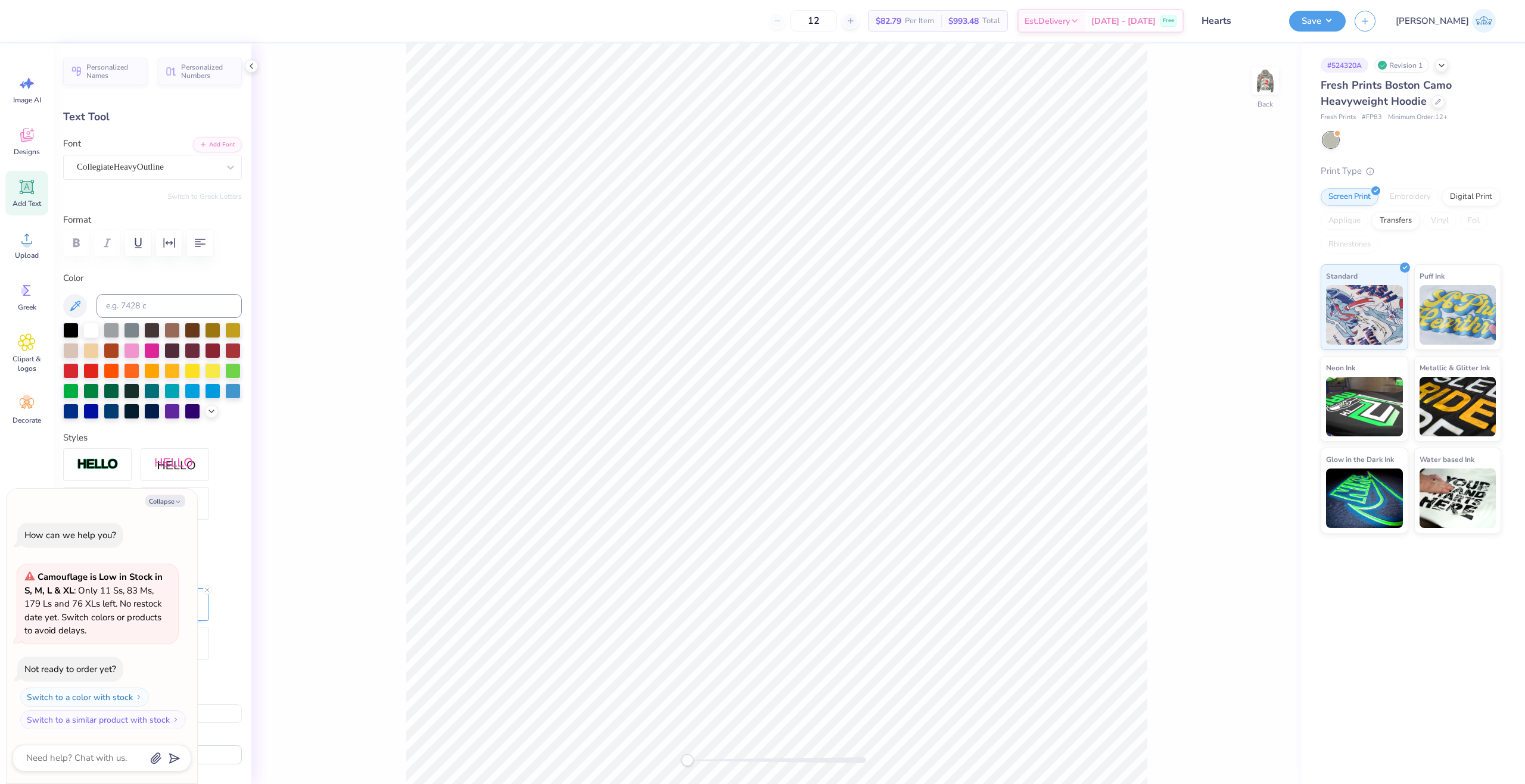
scroll to position [10, 2]
paste textarea
type textarea "x"
type textarea "ASA"
type textarea "x"
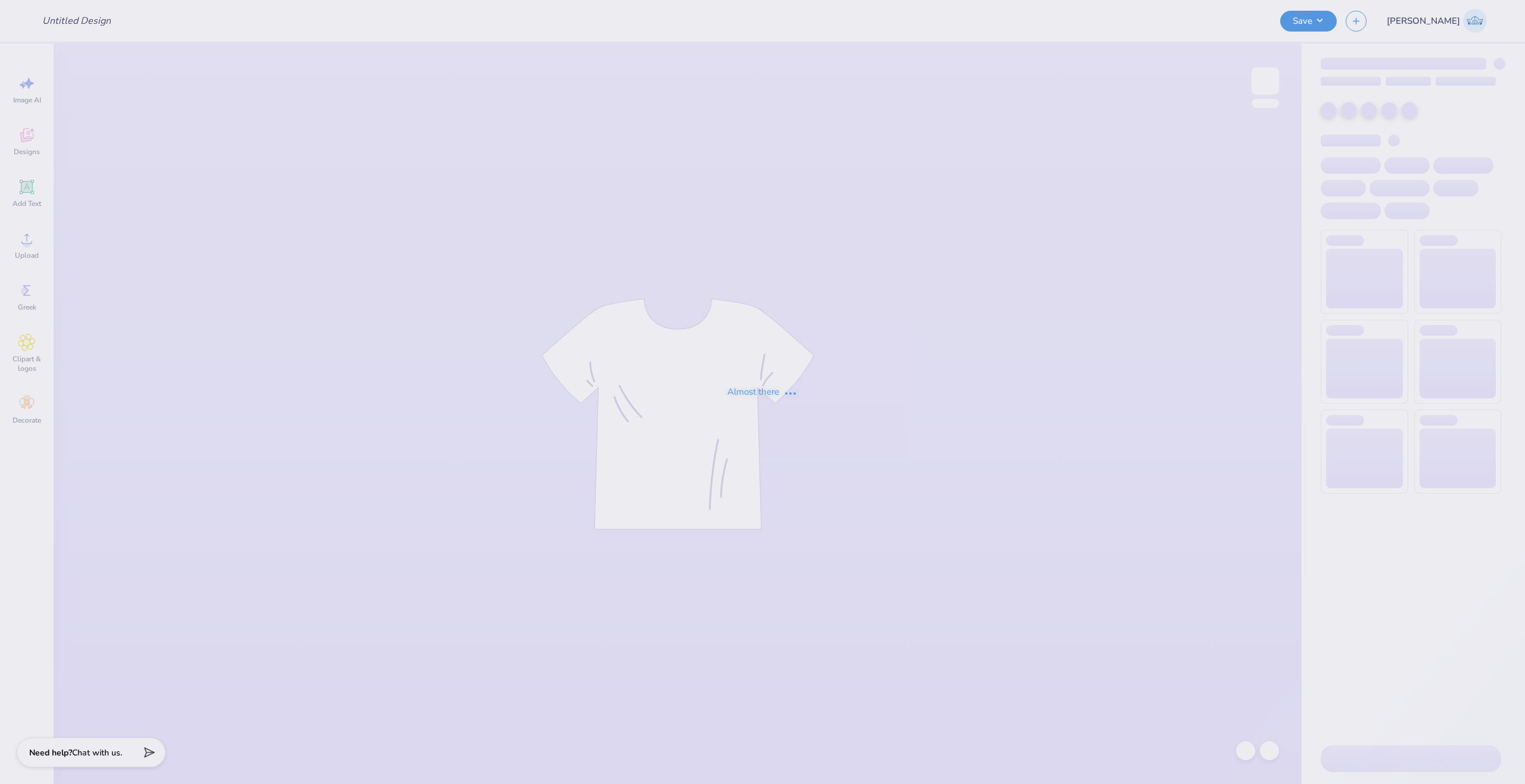
type input "Delta [GEOGRAPHIC_DATA]"
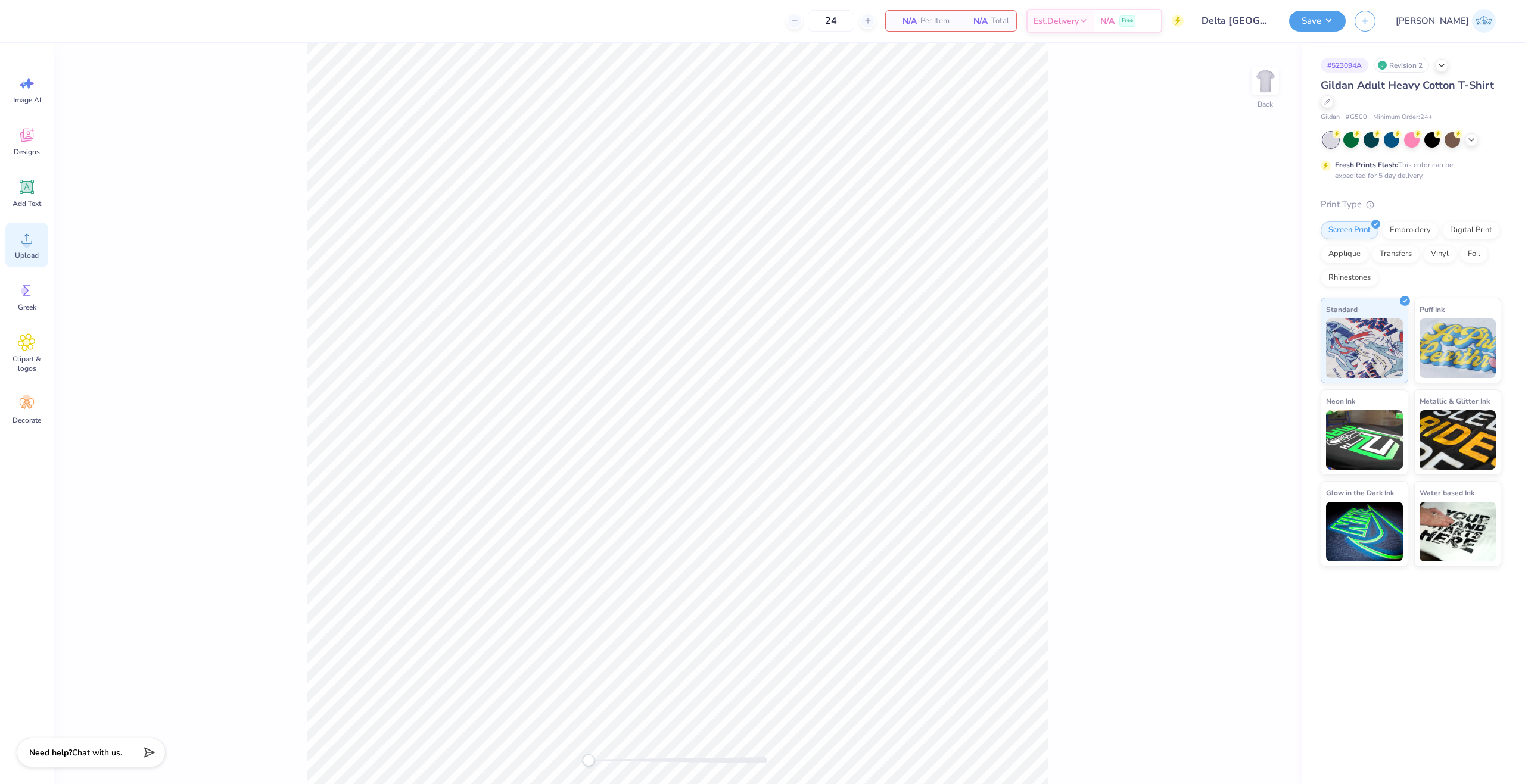
click at [40, 248] on div "Upload" at bounding box center [26, 245] width 43 height 45
click at [24, 246] on circle at bounding box center [26, 243] width 8 height 8
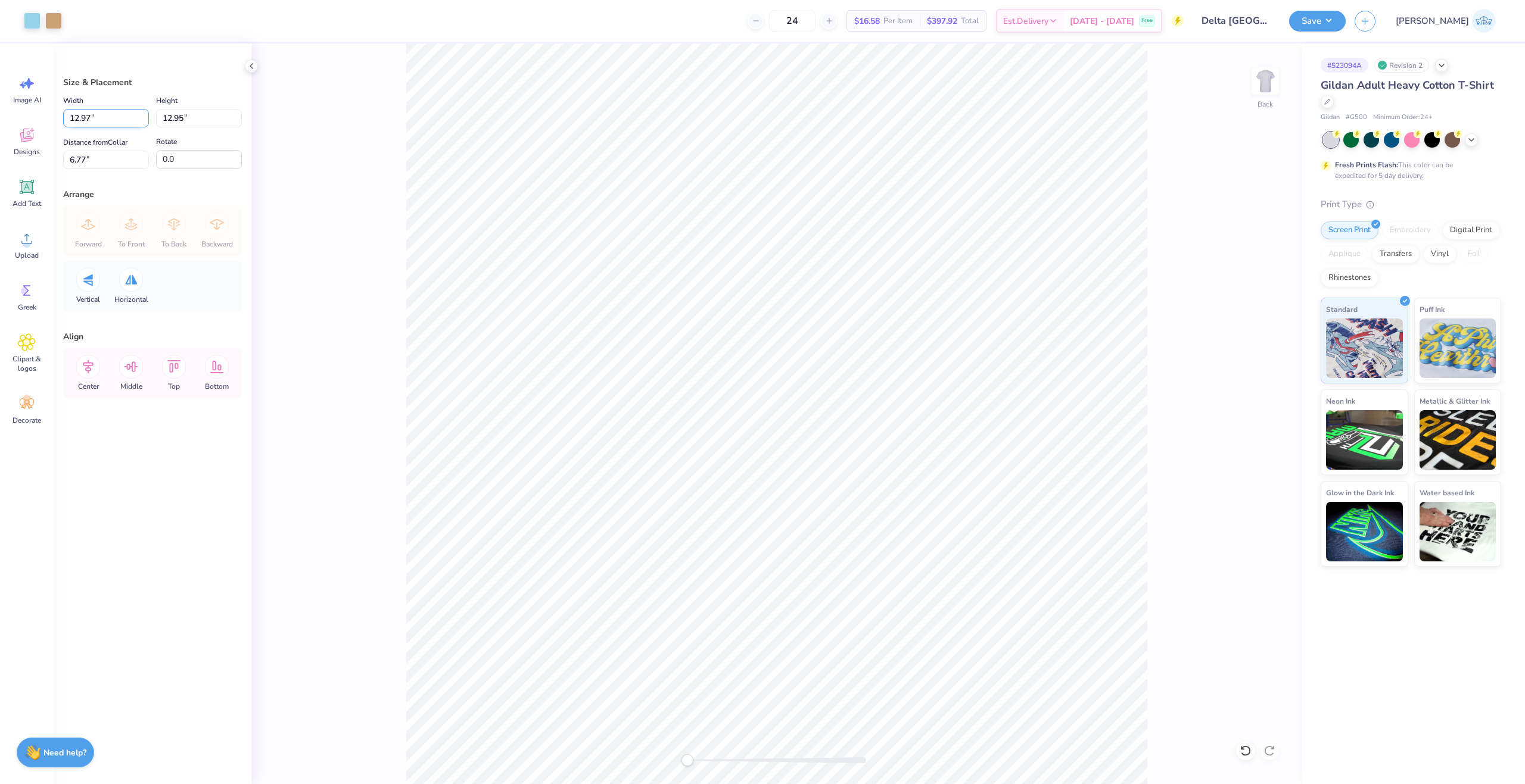
click at [91, 119] on input "12.97" at bounding box center [106, 118] width 86 height 19
type input "3.50"
click at [109, 156] on input "11.50" at bounding box center [106, 160] width 86 height 19
type input "3"
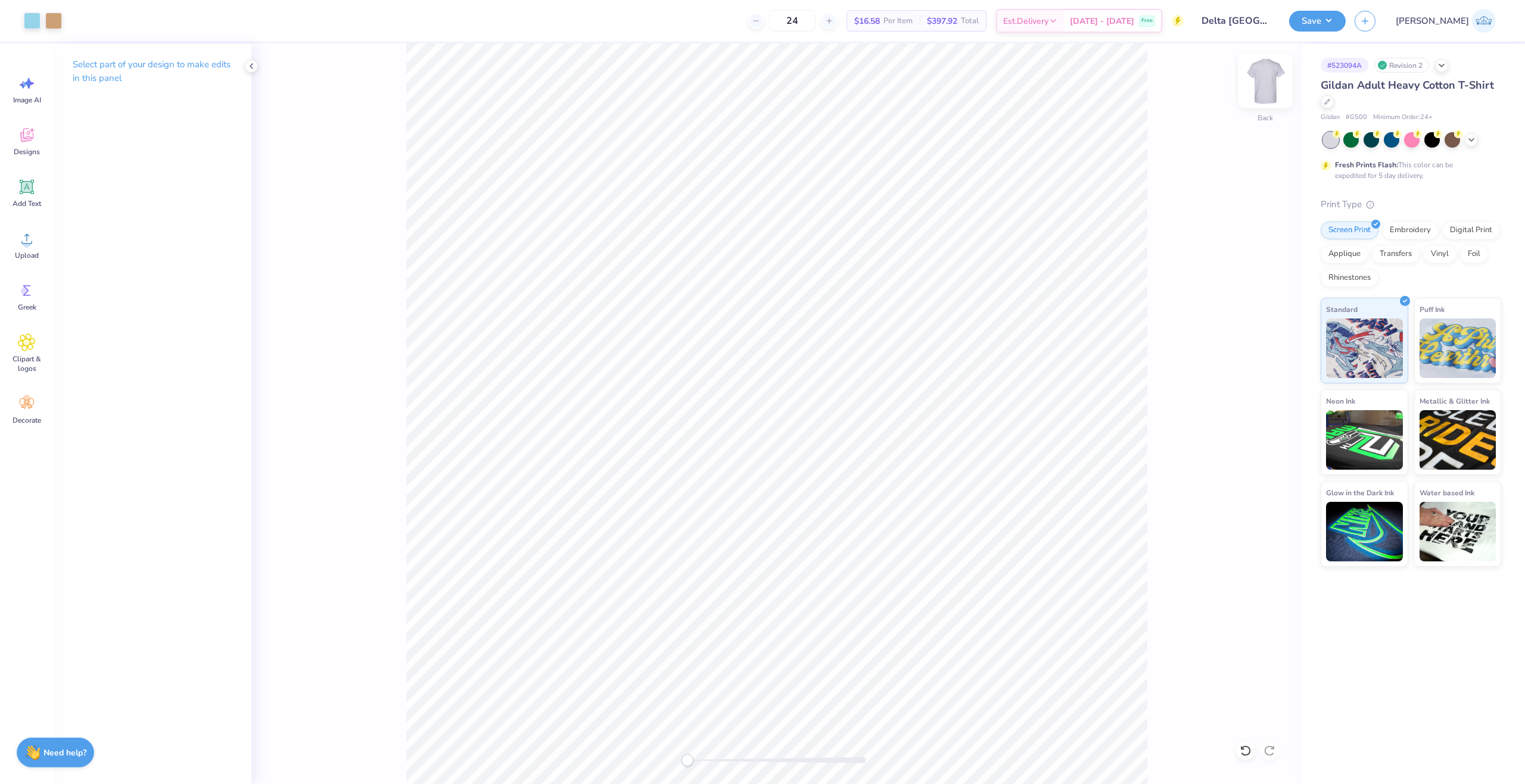
click at [1265, 85] on img at bounding box center [1265, 81] width 48 height 48
click at [4, 257] on div "Image AI Designs Add Text Upload Greek Clipart & logos Decorate" at bounding box center [26, 414] width 53 height 740
click at [21, 250] on div "Upload" at bounding box center [26, 245] width 43 height 45
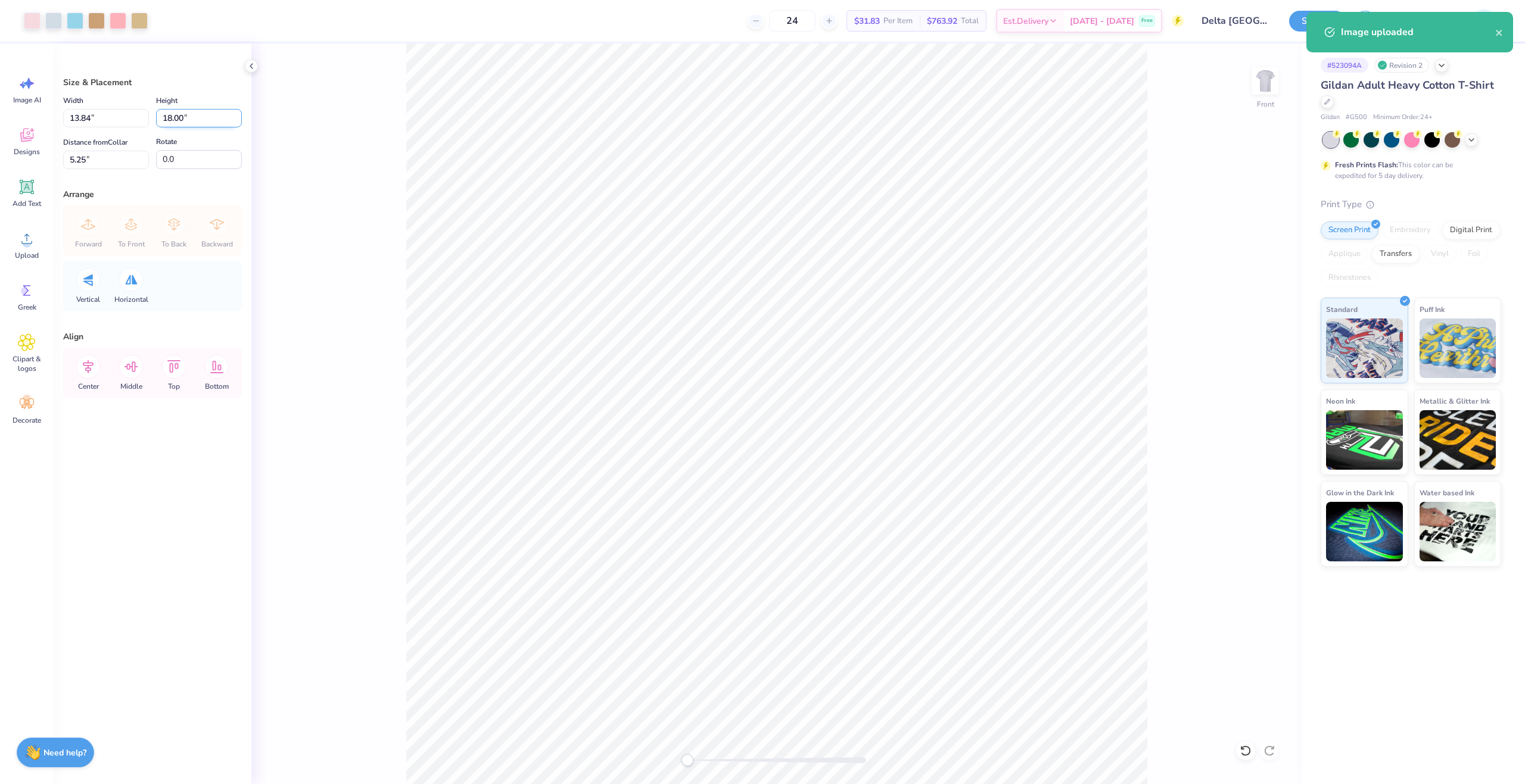
click at [191, 122] on input "18.00" at bounding box center [199, 118] width 86 height 19
type input "15"
type input "11.54"
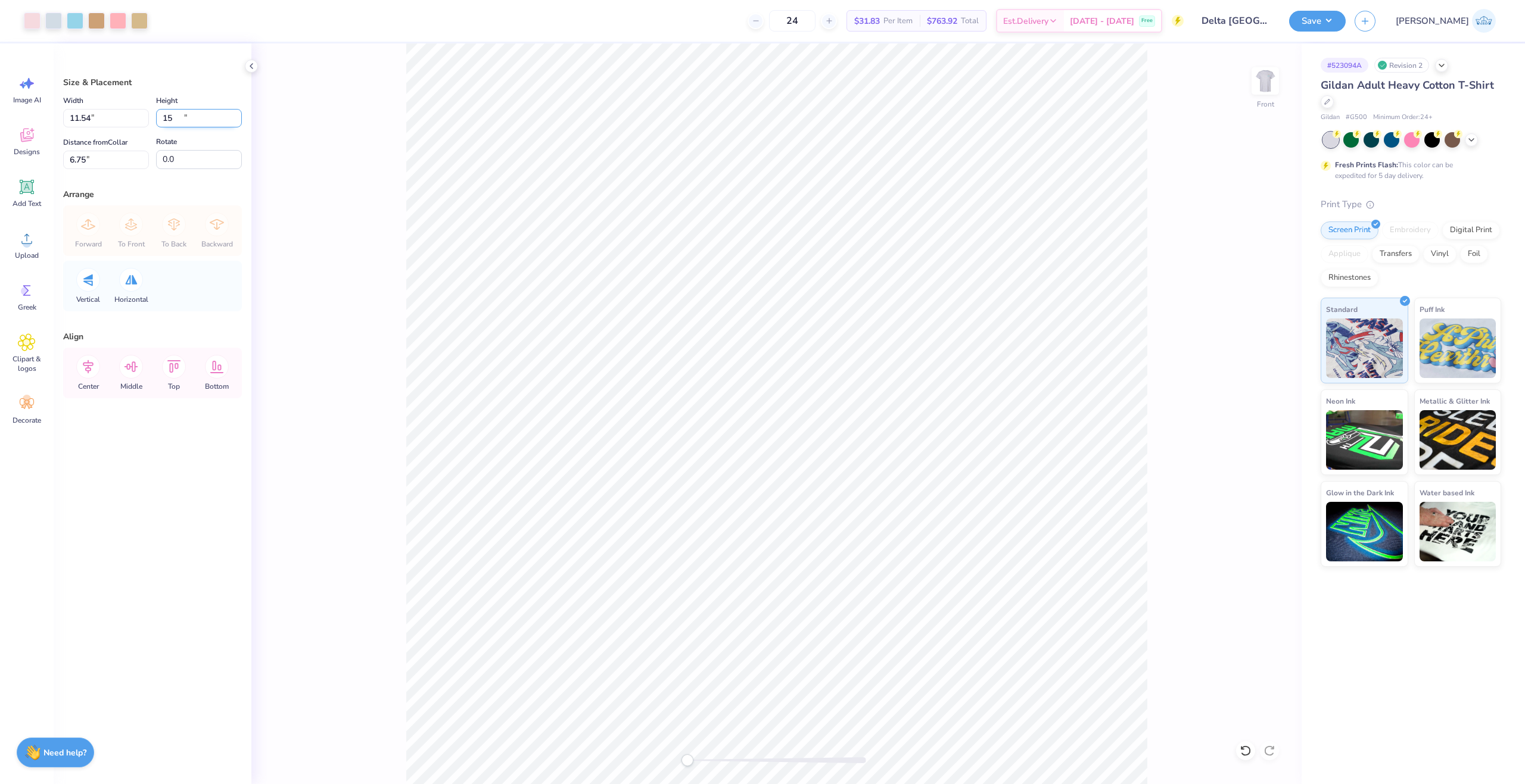
type input "15.00"
click at [70, 164] on input "6.75" at bounding box center [106, 160] width 86 height 19
type input "3"
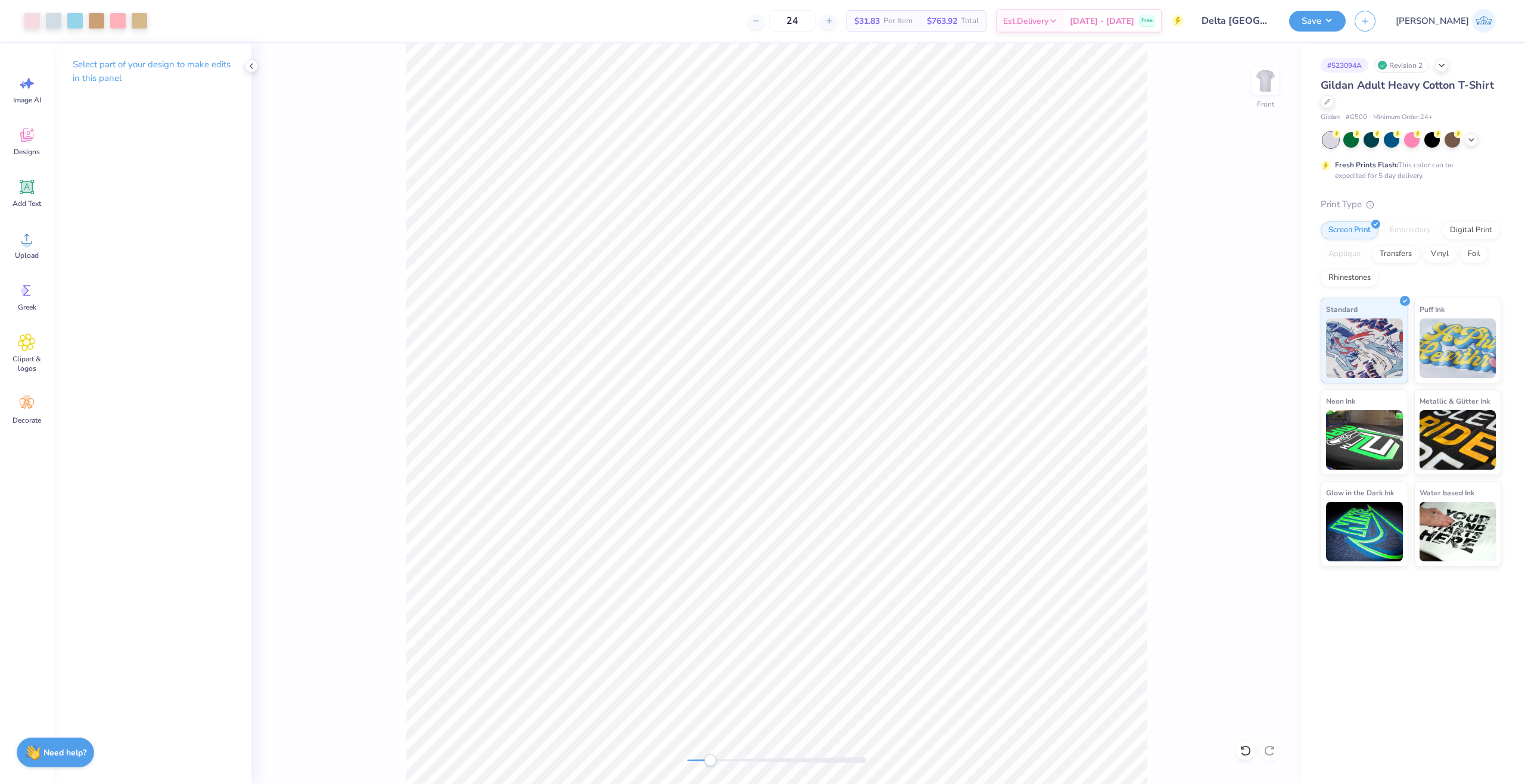
drag, startPoint x: 687, startPoint y: 764, endPoint x: 710, endPoint y: 764, distance: 23.0
click at [710, 764] on div "Accessibility label" at bounding box center [710, 760] width 12 height 12
click at [51, 22] on div at bounding box center [53, 20] width 17 height 17
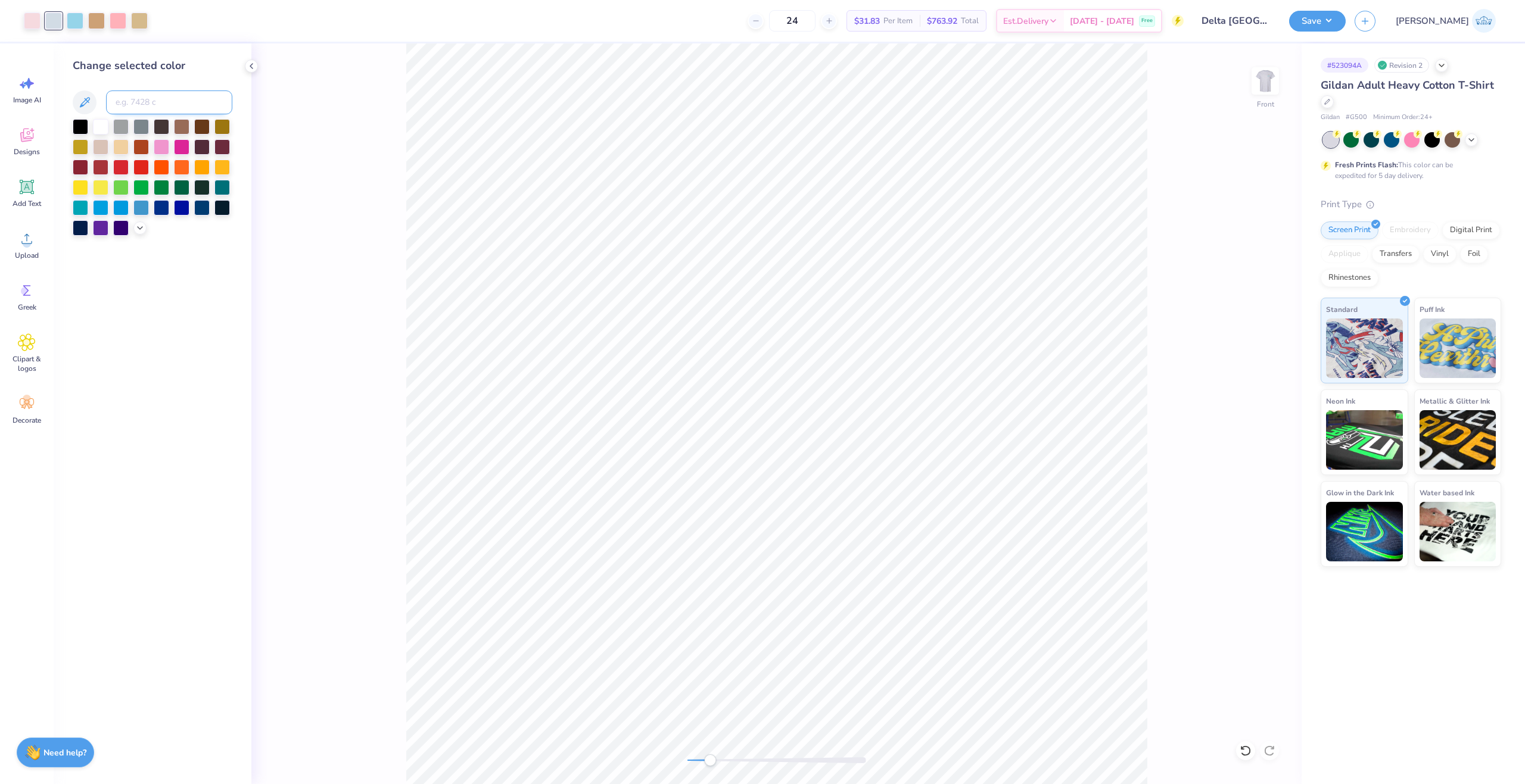
click at [135, 96] on input at bounding box center [169, 102] width 127 height 24
type input "649"
click at [635, 763] on div "Front" at bounding box center [776, 414] width 1050 height 740
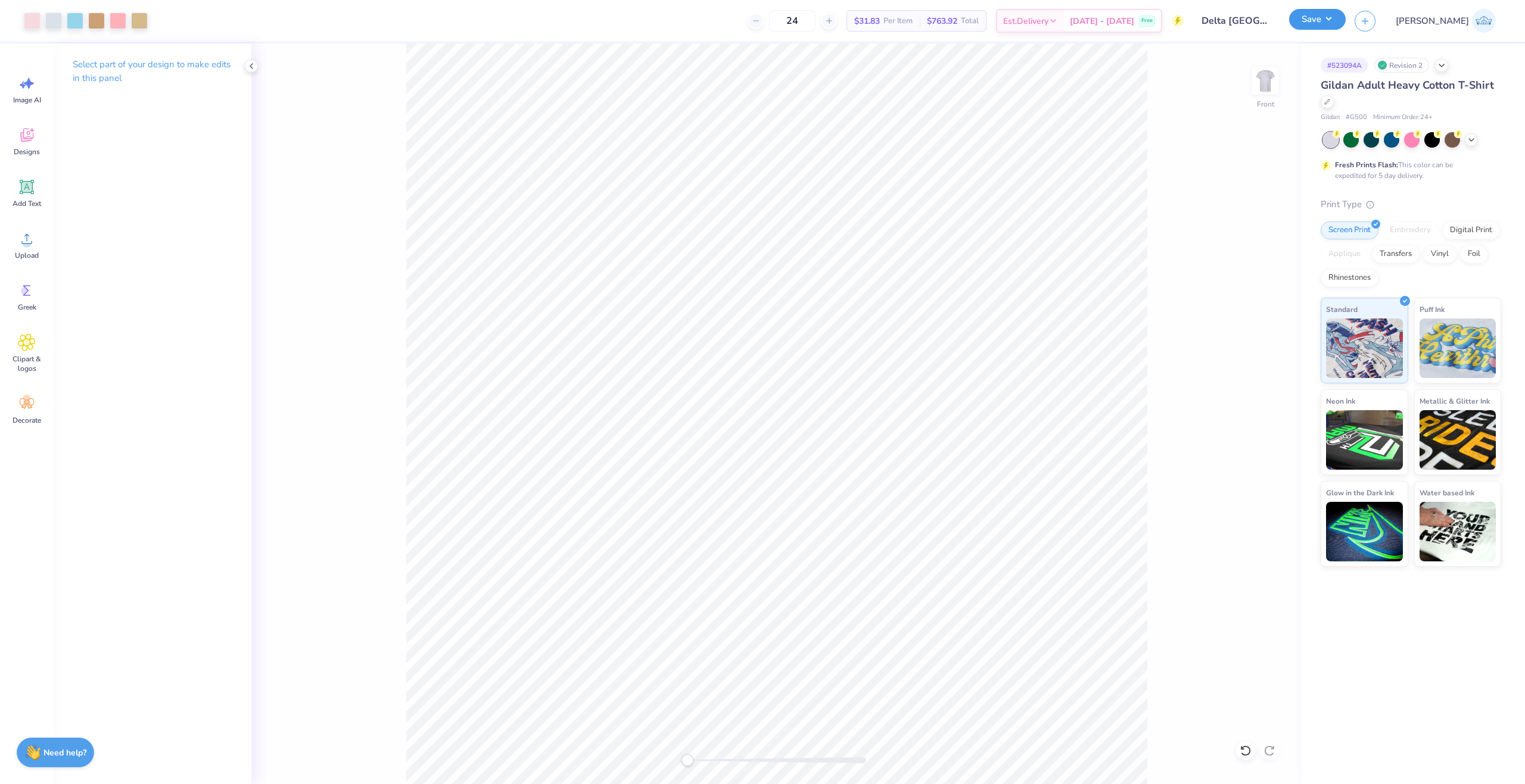
click at [1346, 20] on button "Save" at bounding box center [1317, 19] width 57 height 21
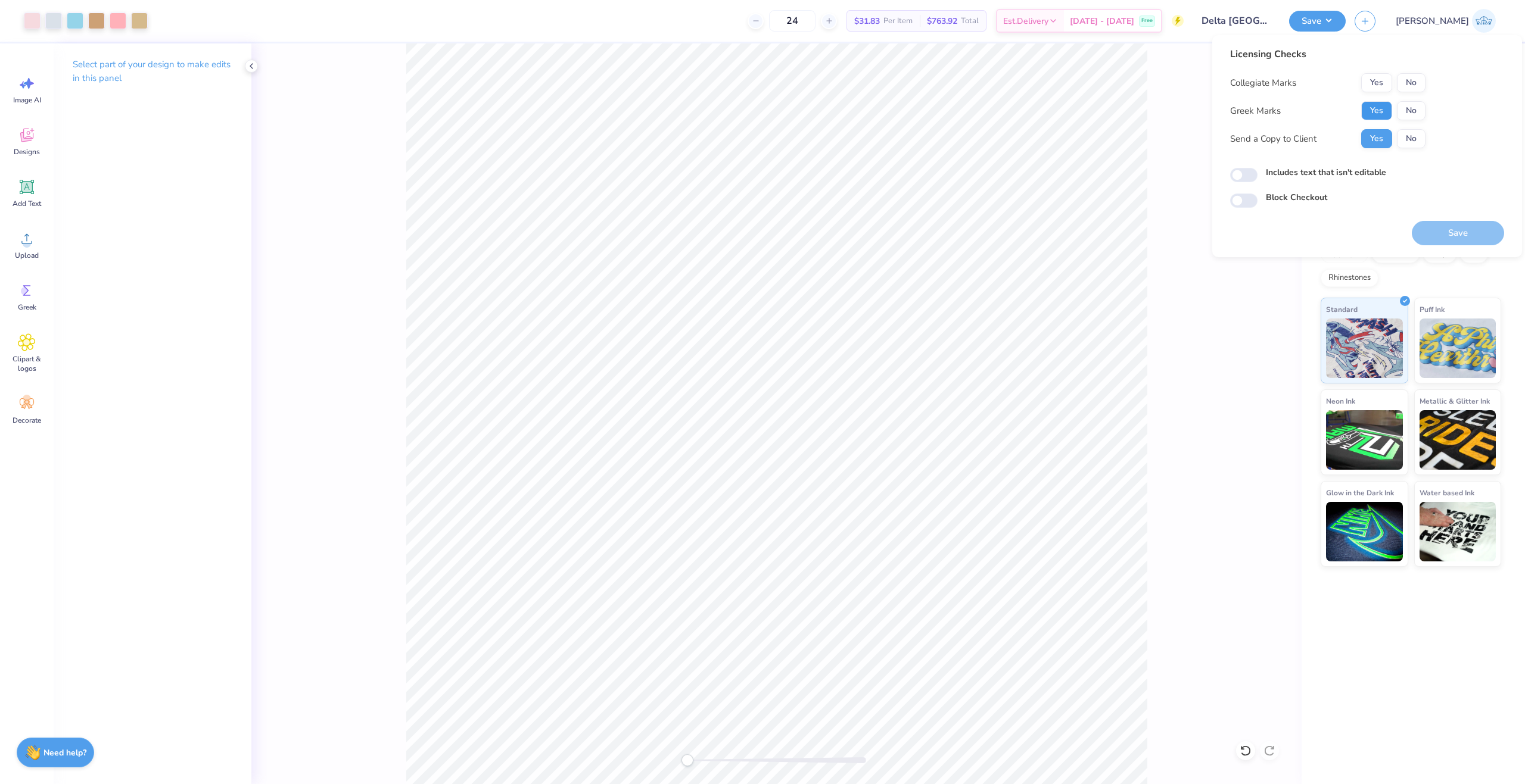
click at [1380, 105] on button "Yes" at bounding box center [1377, 111] width 31 height 19
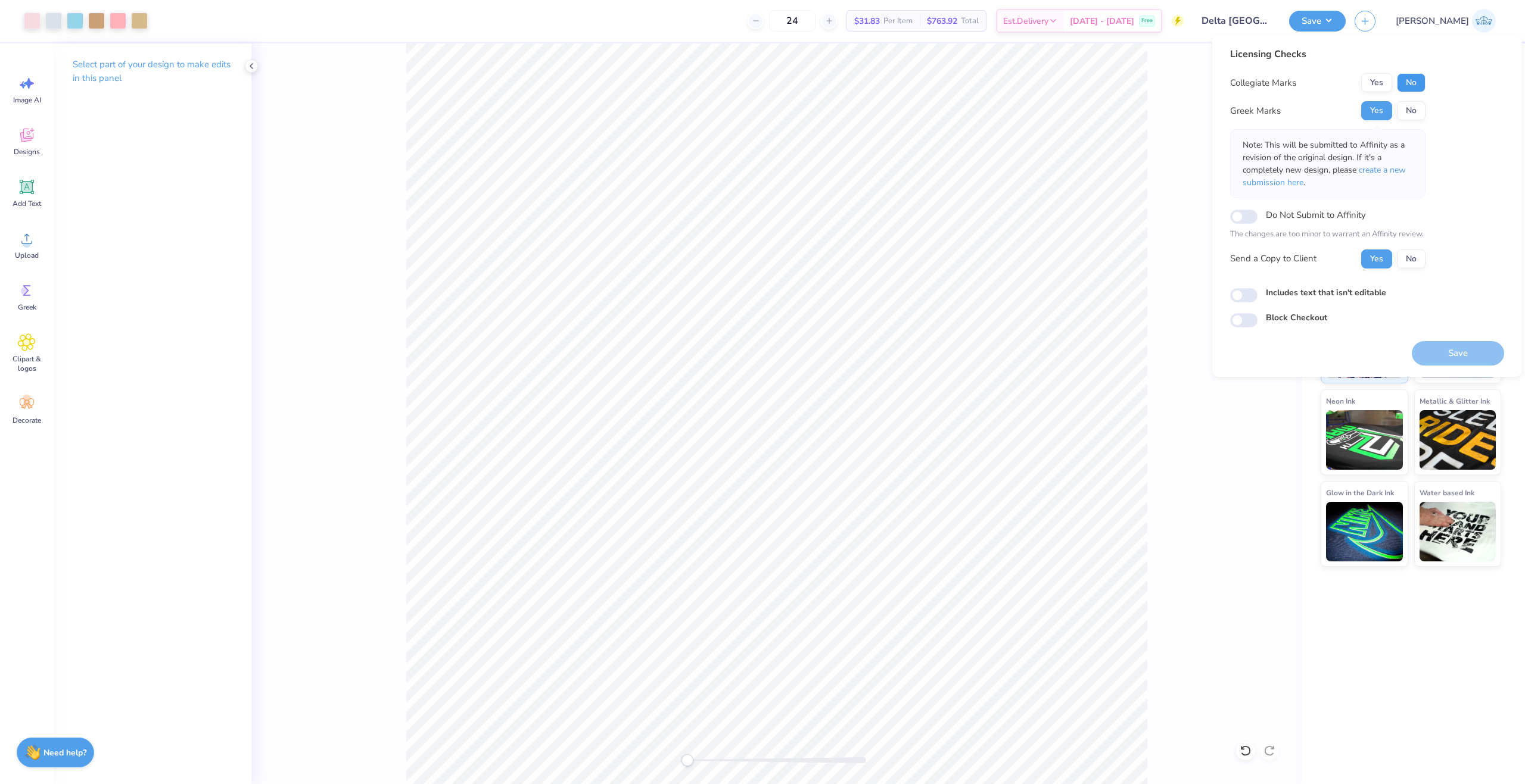
click at [1409, 80] on button "No" at bounding box center [1411, 83] width 29 height 19
click at [1240, 288] on input "Includes text that isn't editable" at bounding box center [1244, 295] width 28 height 14
checkbox input "true"
click at [1436, 349] on button "Save" at bounding box center [1458, 353] width 93 height 24
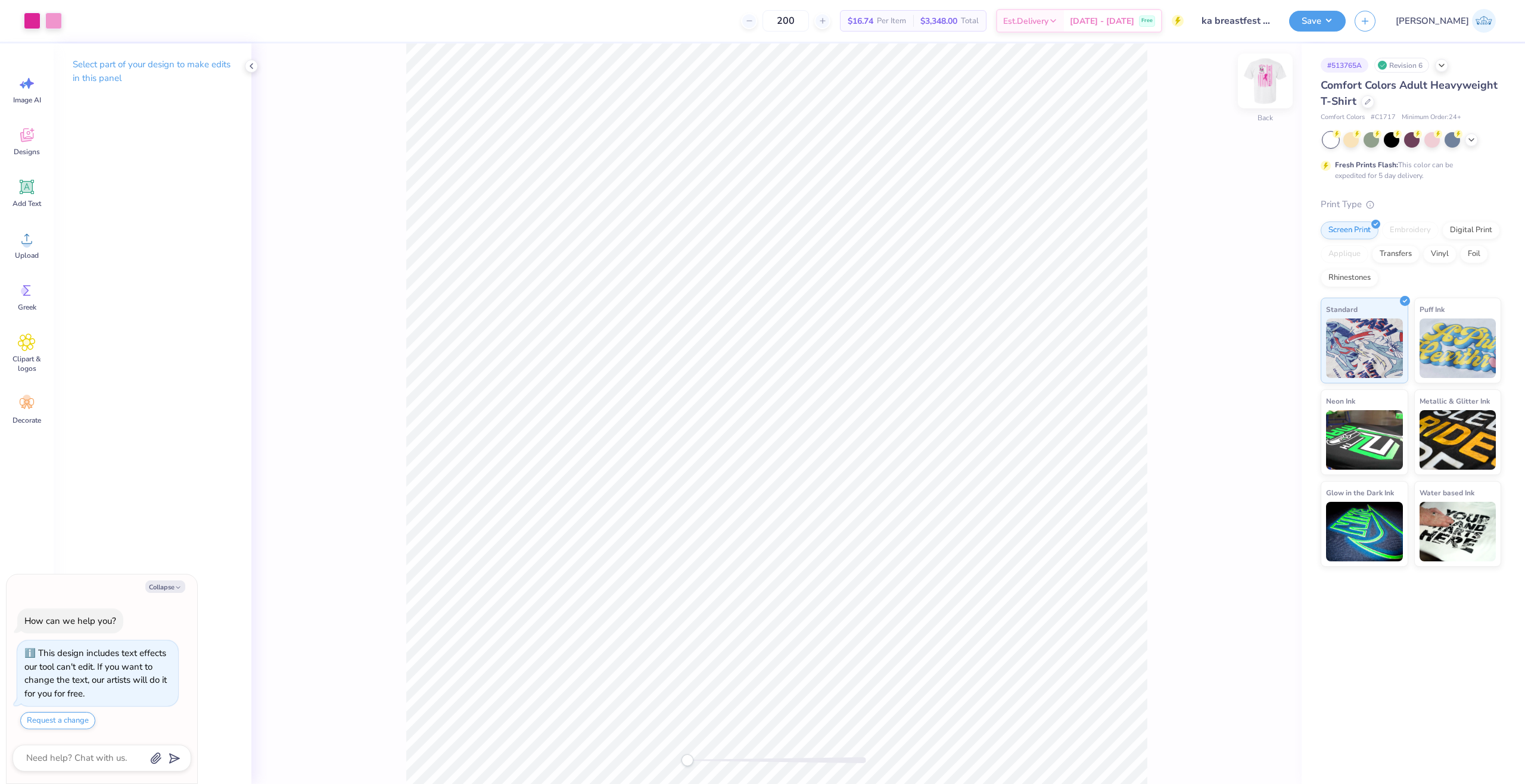
click at [1268, 86] on img at bounding box center [1265, 81] width 48 height 48
type textarea "x"
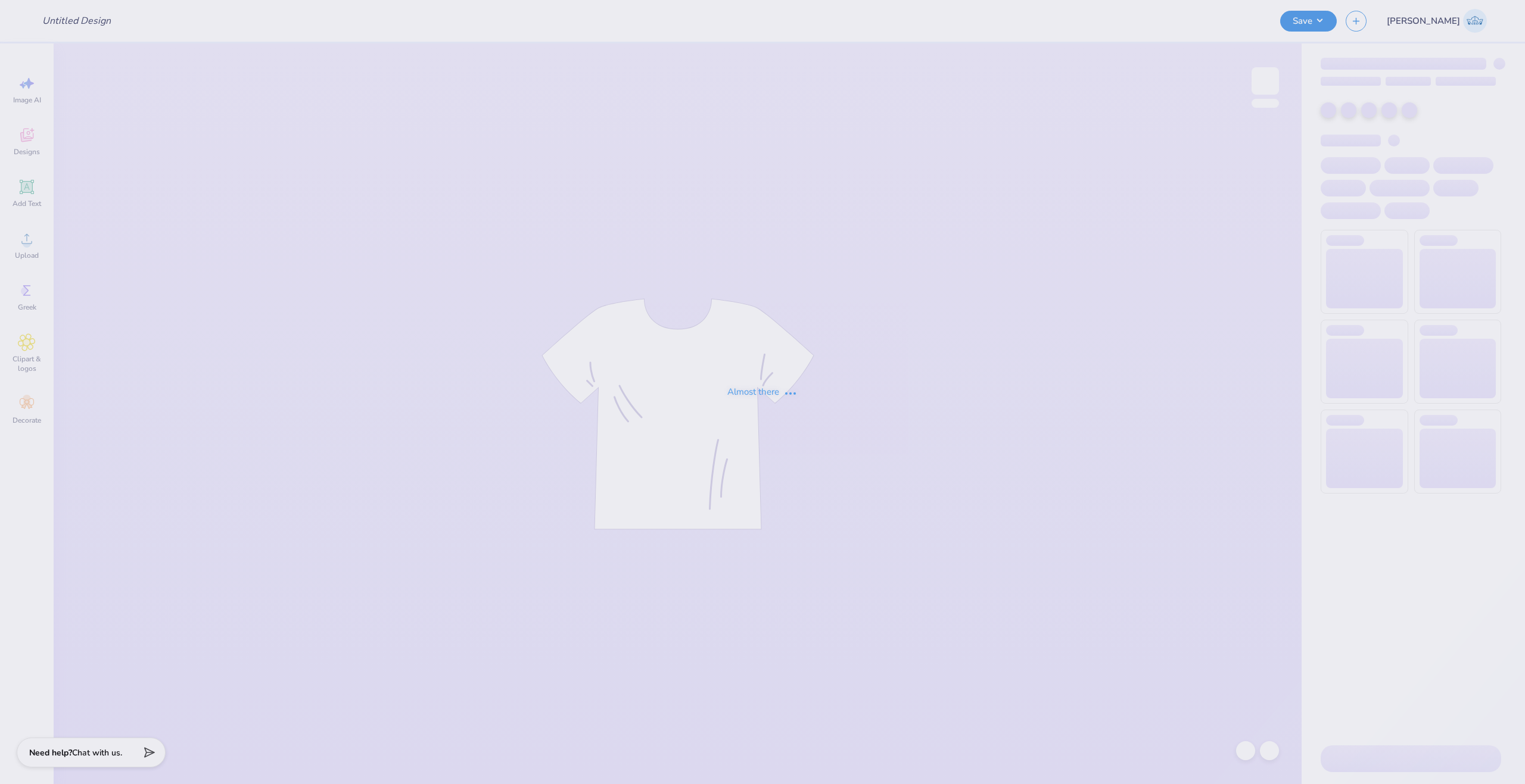
type input "ka breastfest V1"
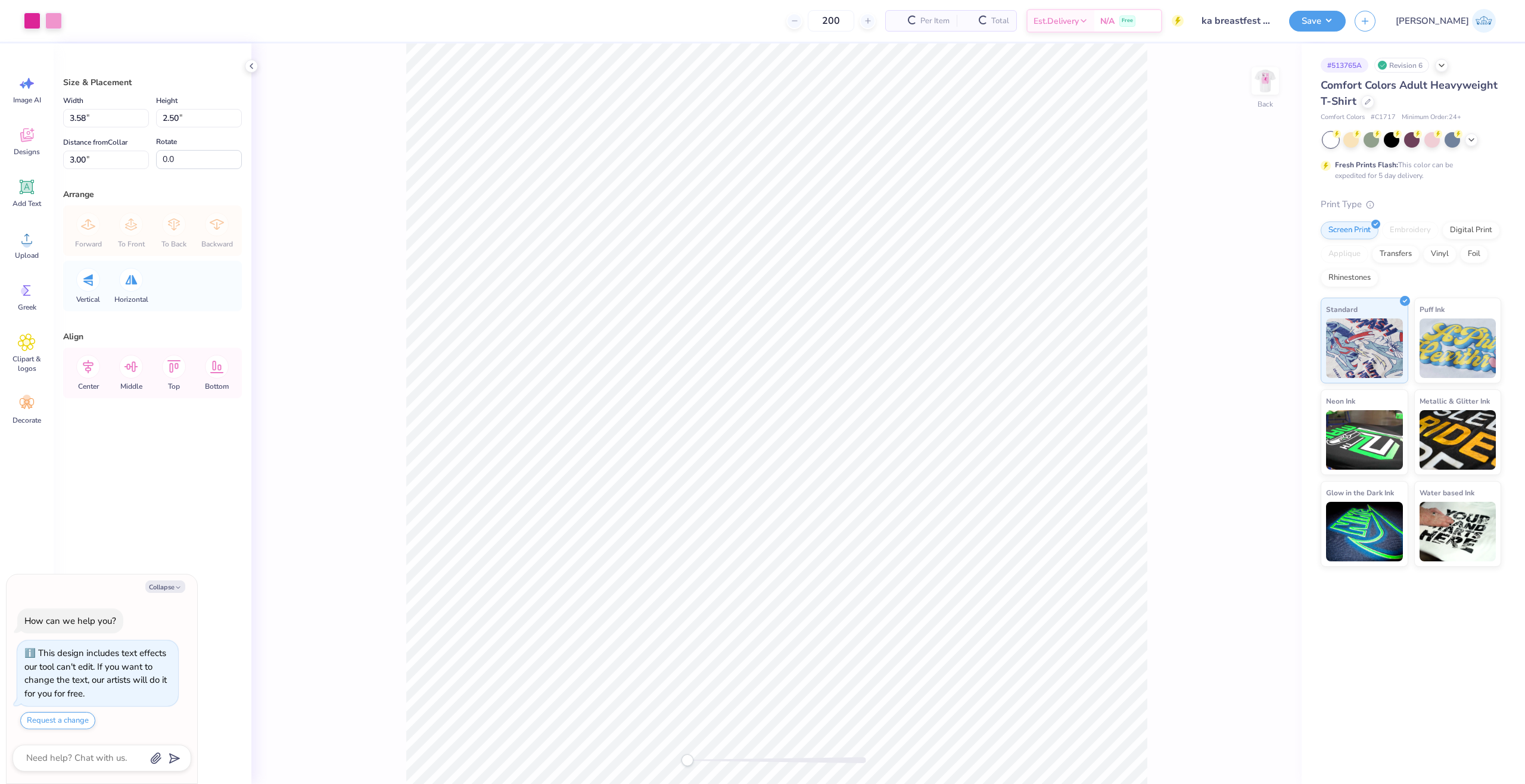
type textarea "x"
drag, startPoint x: 119, startPoint y: 120, endPoint x: 11, endPoint y: 138, distance: 109.5
click at [11, 138] on div "Art colors 200 $16.74 Per Item $3,348.00 Total Est. Delivery [DATE] - [DATE] Fr…" at bounding box center [762, 392] width 1525 height 784
type input "3.5"
type textarea "x"
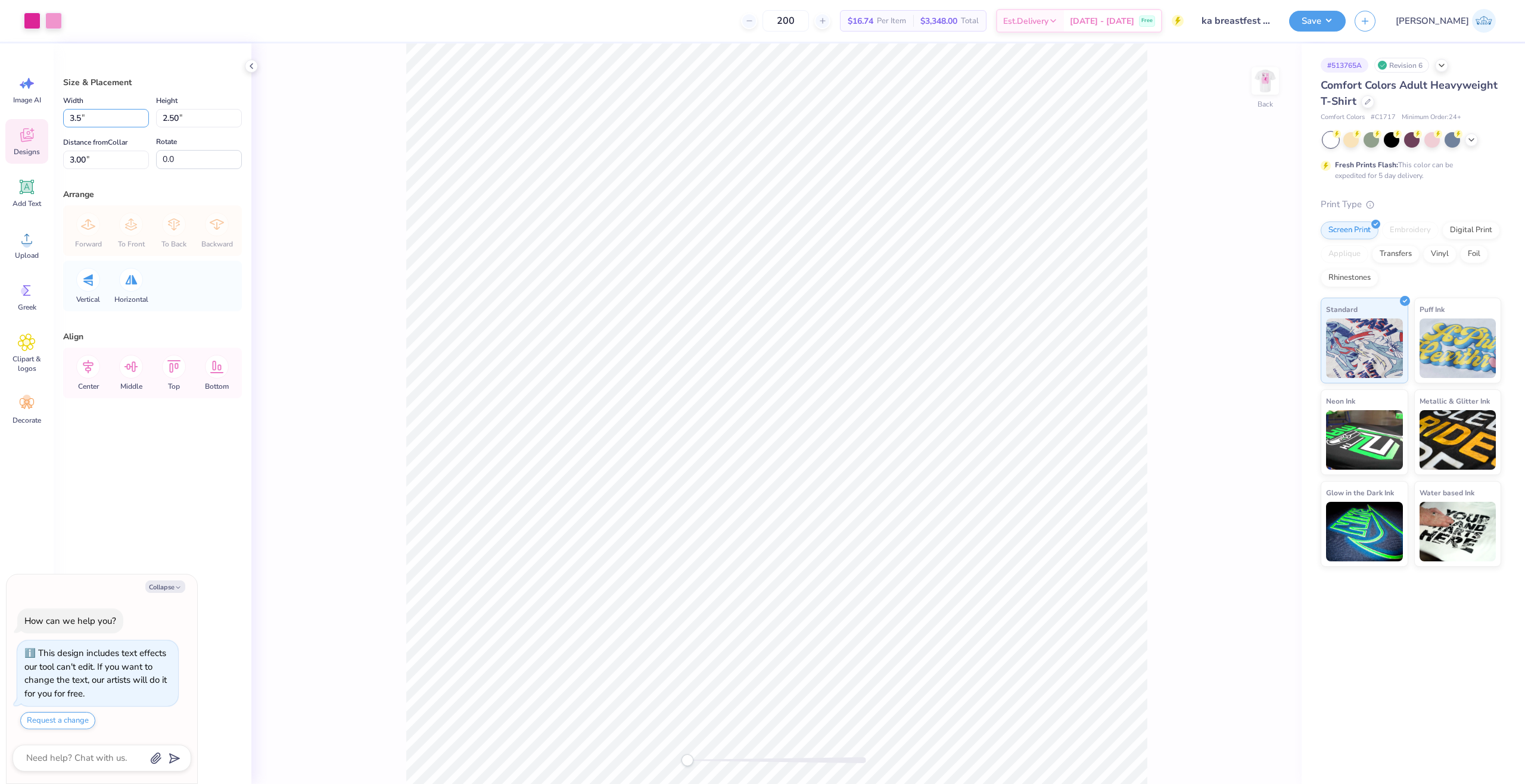
type input "3.50"
type input "2.44"
click at [69, 159] on input "3.03" at bounding box center [106, 160] width 86 height 19
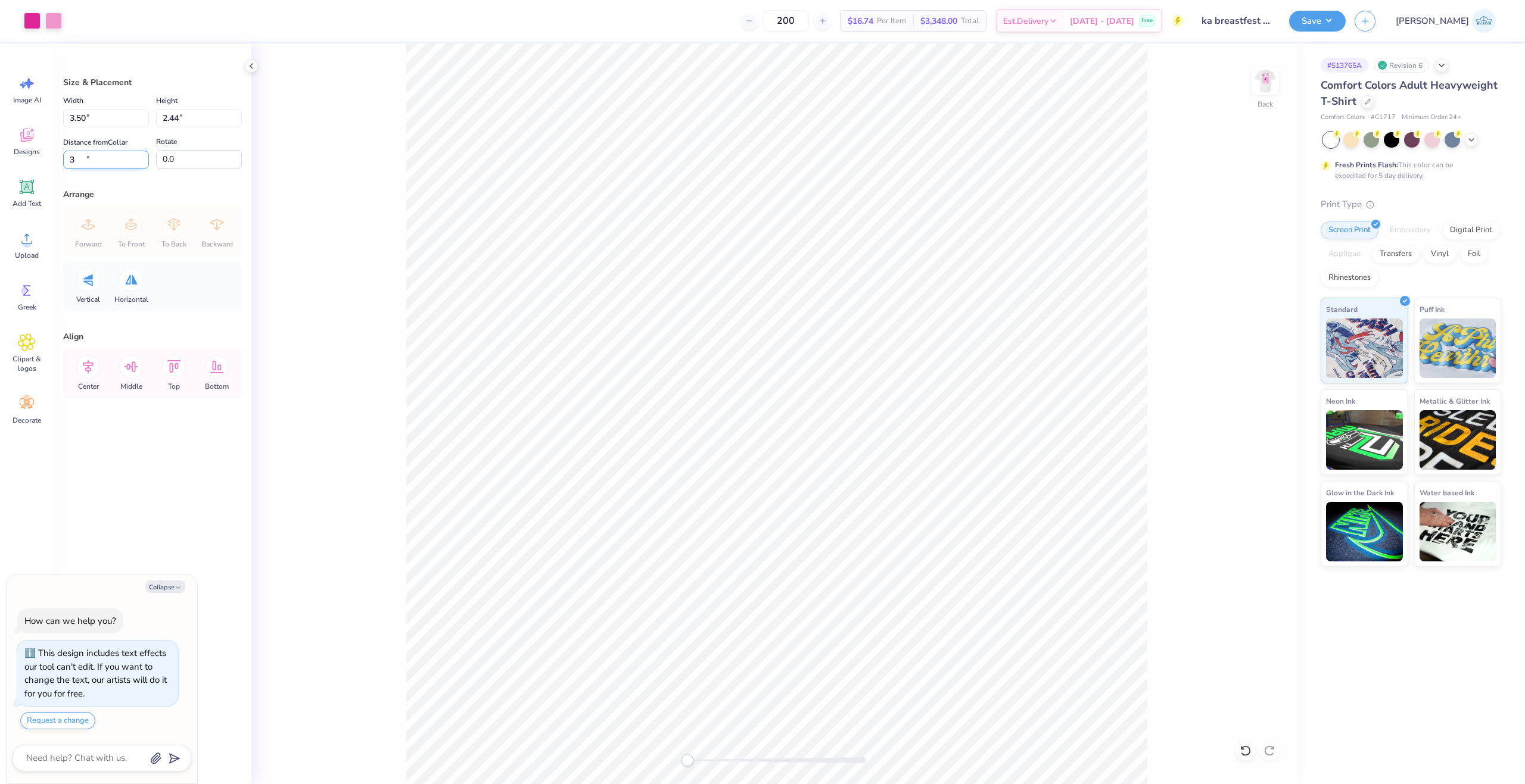
type input "3"
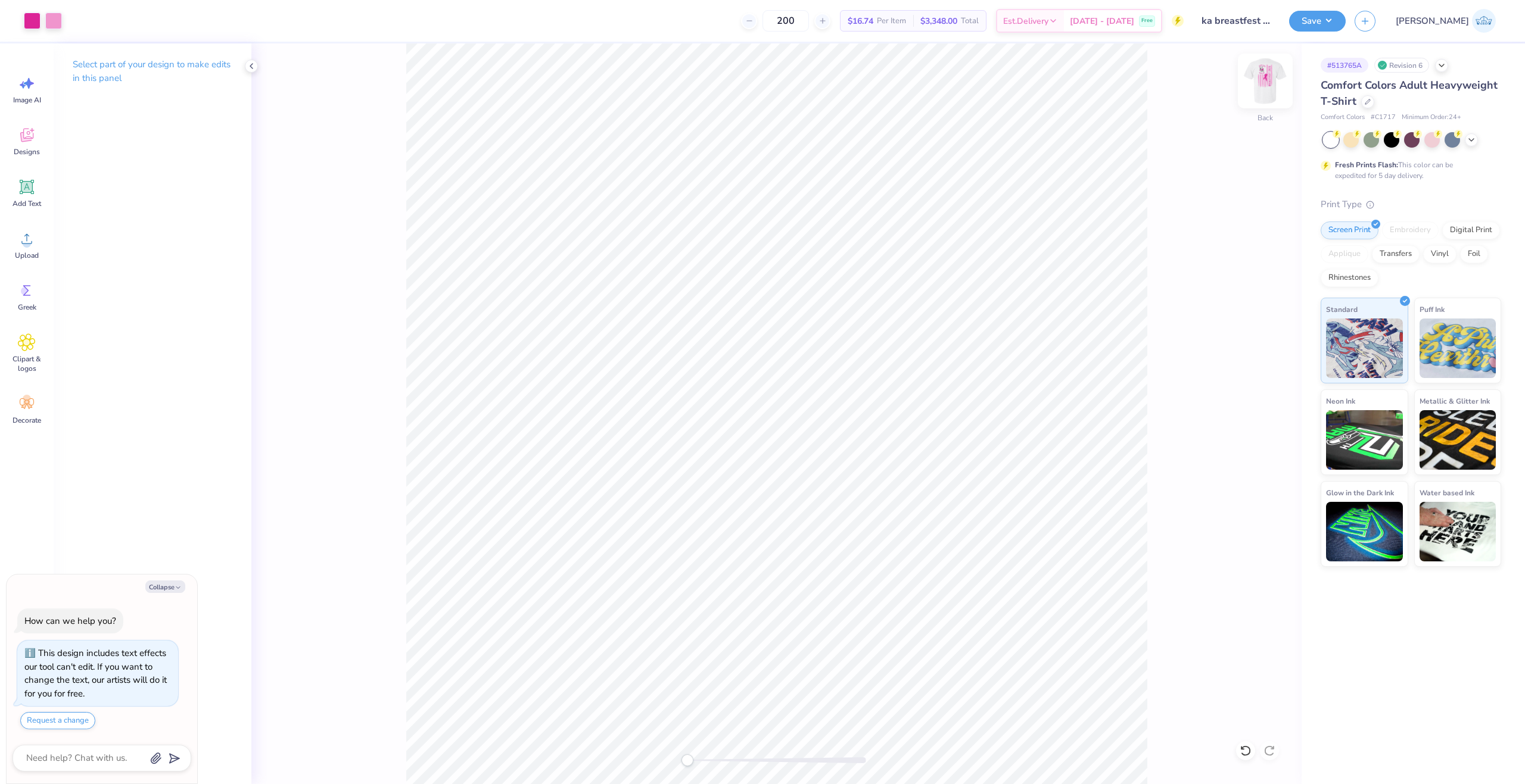
click at [1265, 94] on div at bounding box center [1265, 80] width 55 height 55
click at [35, 241] on icon at bounding box center [27, 239] width 18 height 18
click at [37, 249] on div "Upload" at bounding box center [26, 245] width 43 height 45
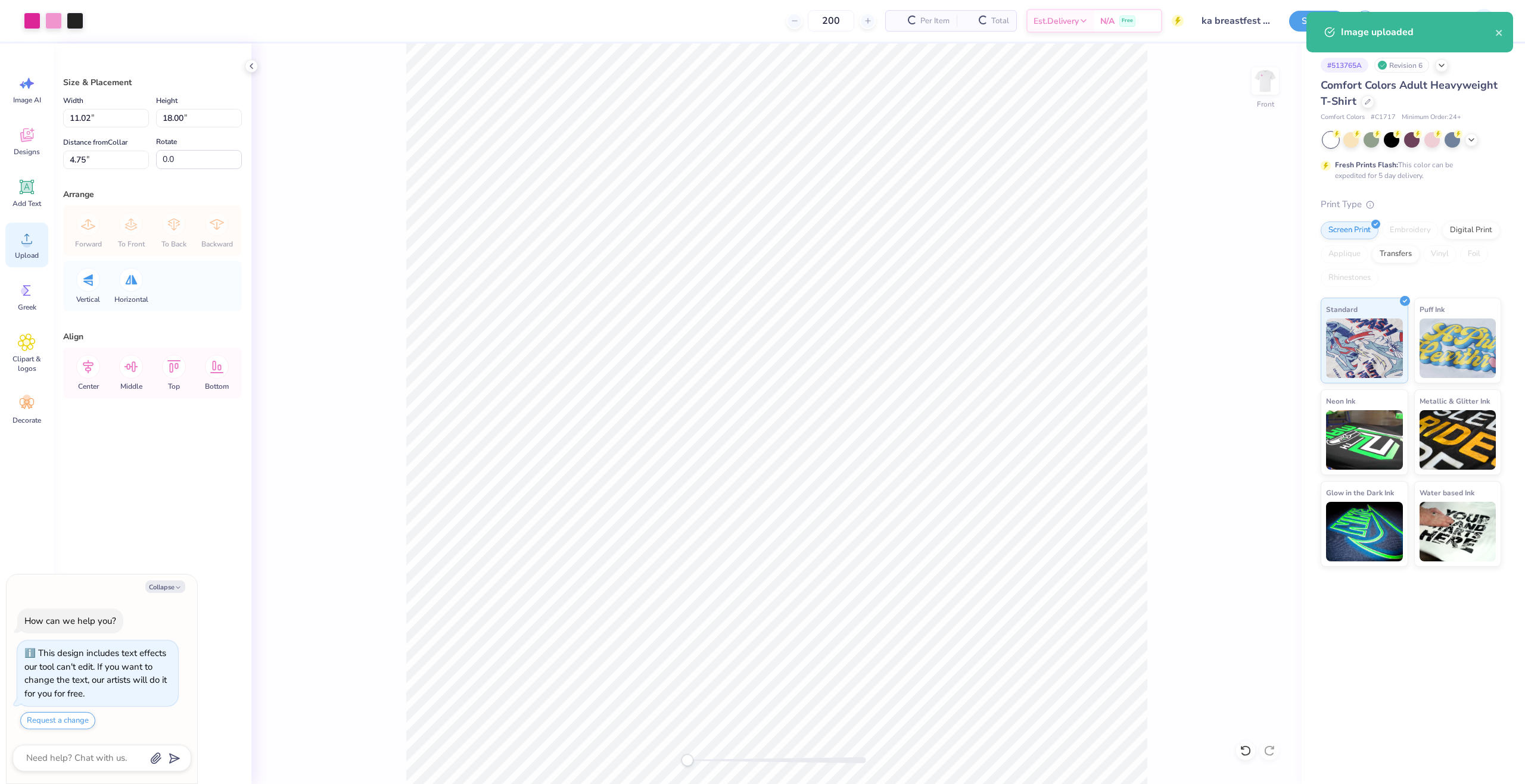
type textarea "x"
click at [188, 126] on input "18.00" at bounding box center [199, 118] width 86 height 19
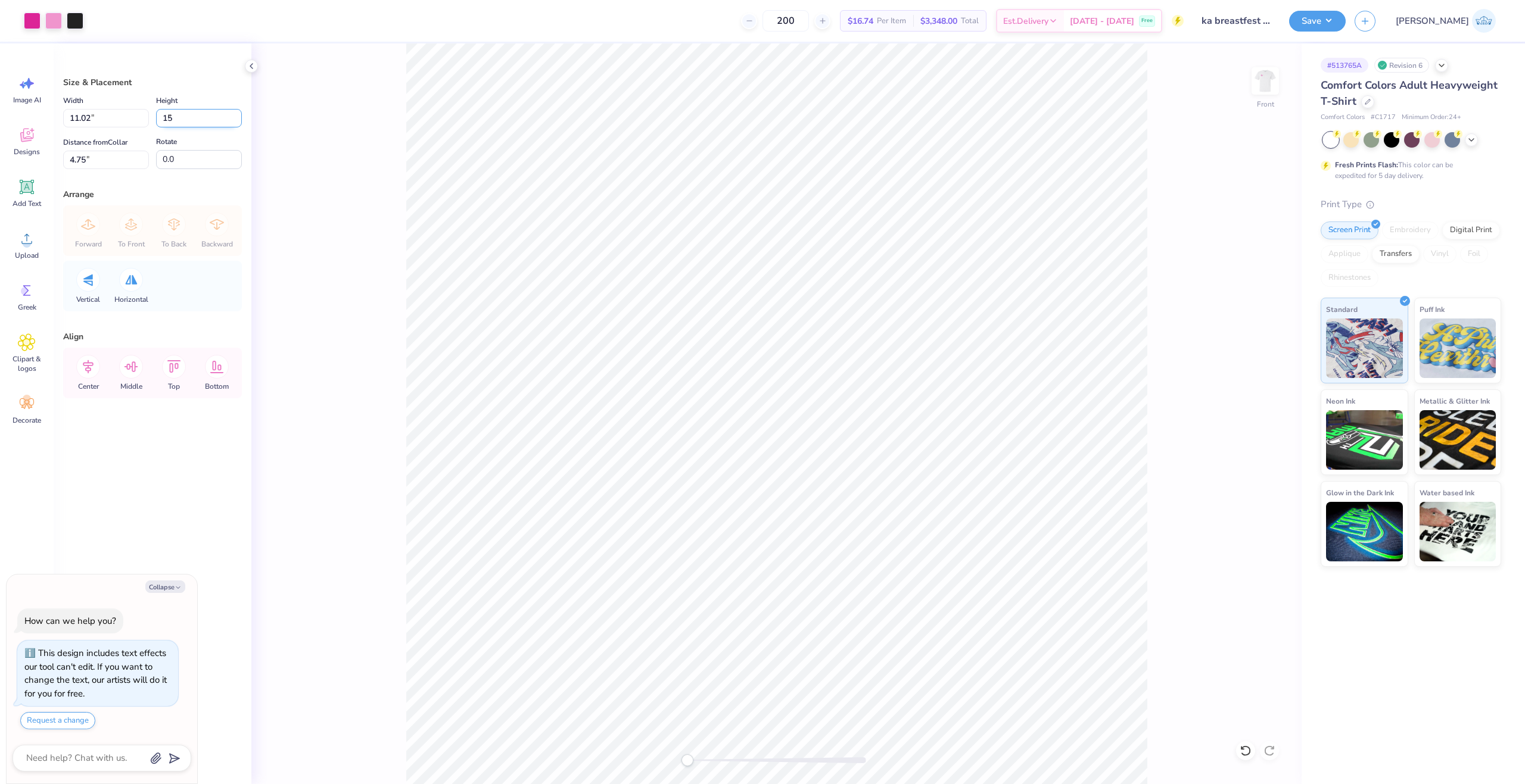
type input "15"
type textarea "x"
type input "9.18"
type input "15.00"
click at [84, 165] on input "6.25" at bounding box center [106, 160] width 86 height 19
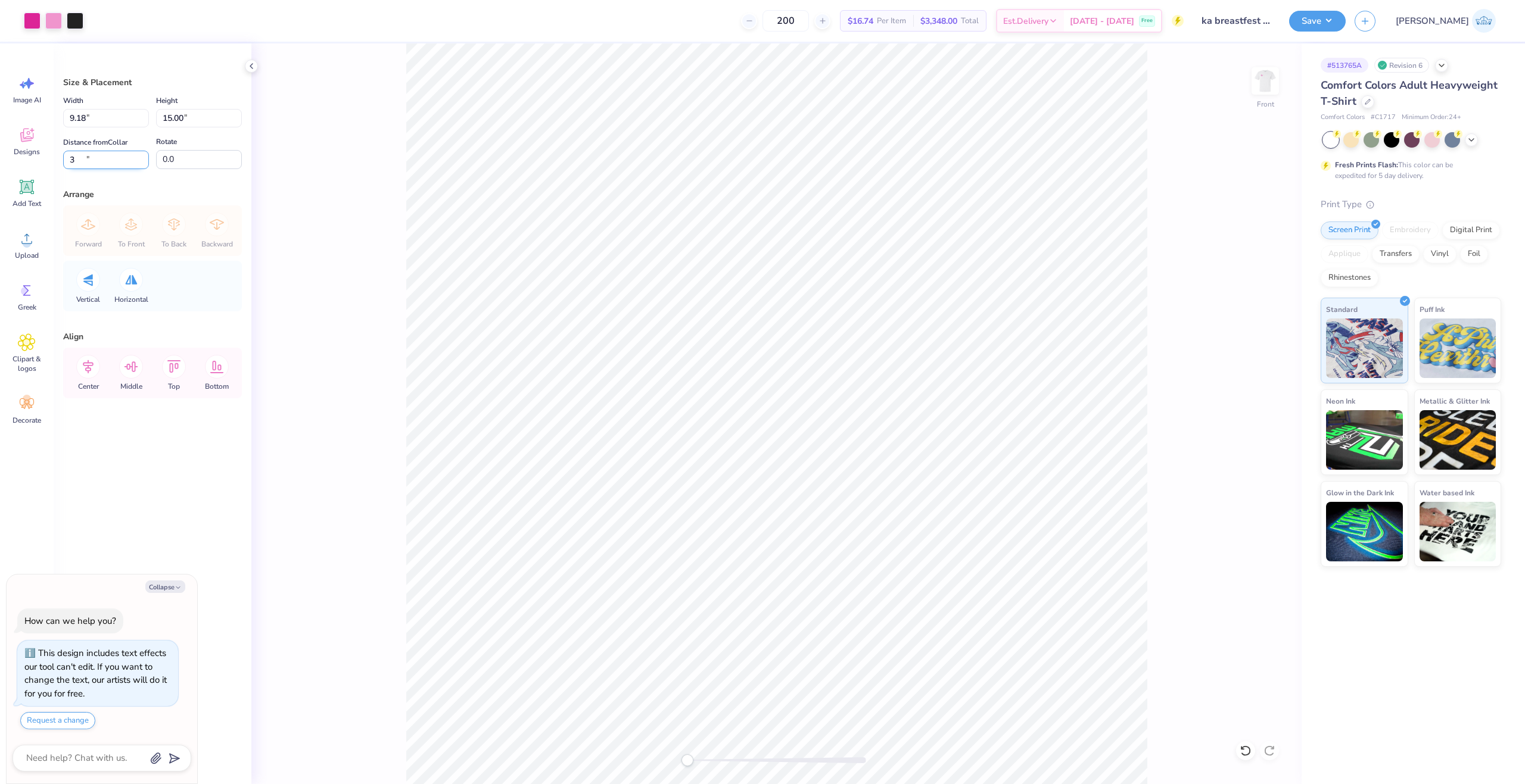
type input "3"
click at [1271, 89] on img at bounding box center [1265, 81] width 48 height 48
click at [1346, 30] on div "Save" at bounding box center [1317, 21] width 57 height 21
click at [1346, 20] on button "Save" at bounding box center [1317, 19] width 57 height 21
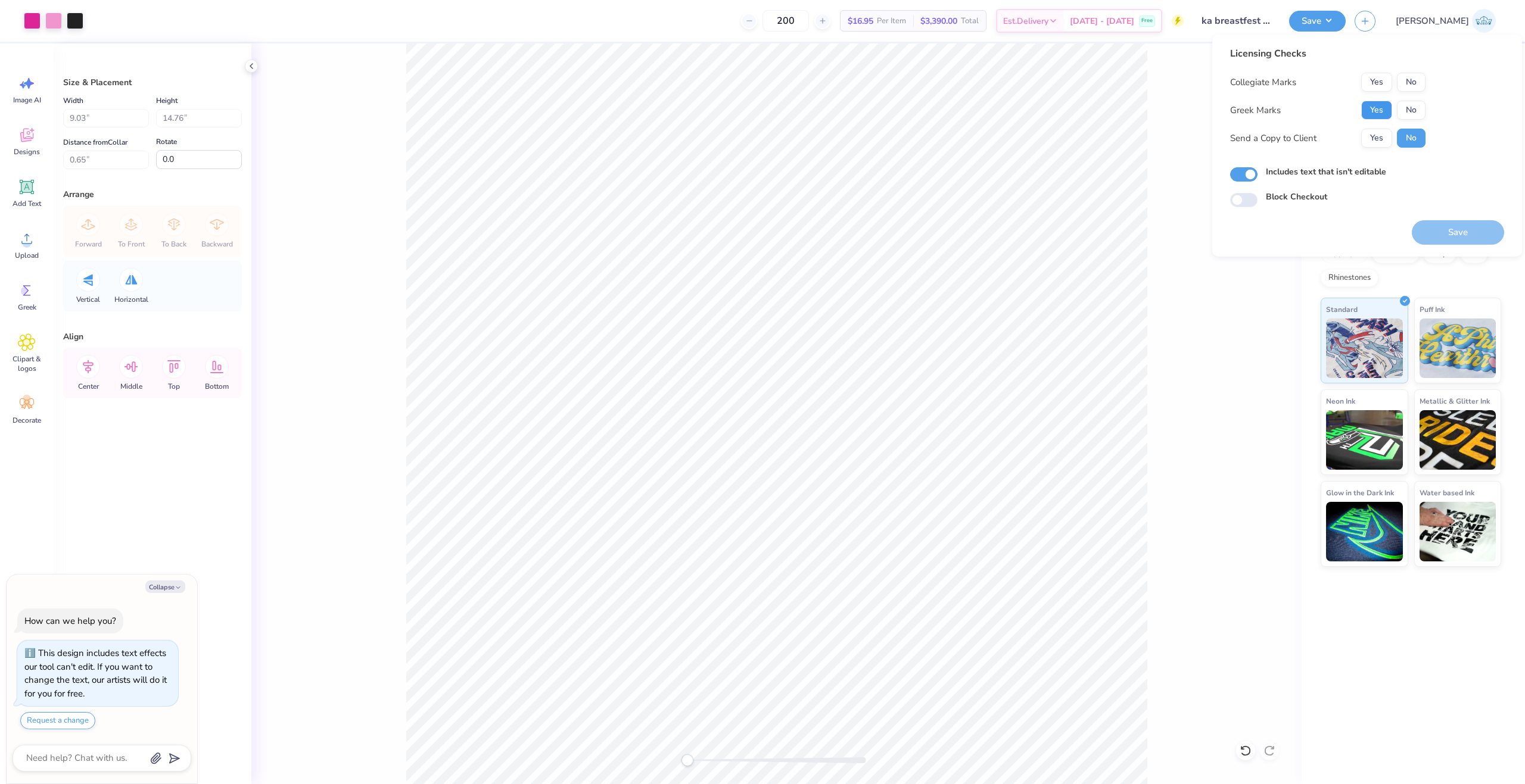
click at [1371, 103] on button "Yes" at bounding box center [1377, 110] width 31 height 19
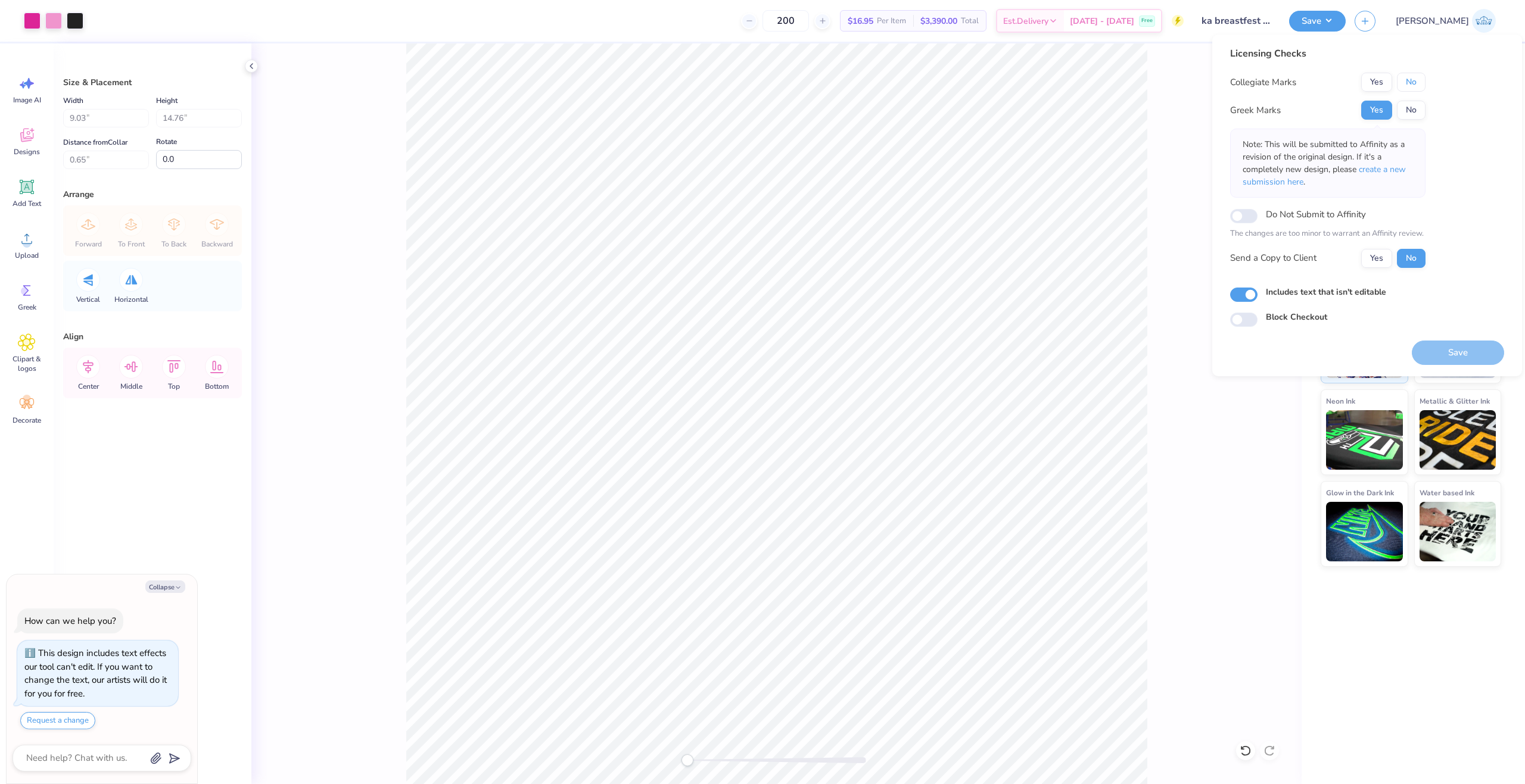
click at [1410, 81] on button "No" at bounding box center [1411, 82] width 29 height 19
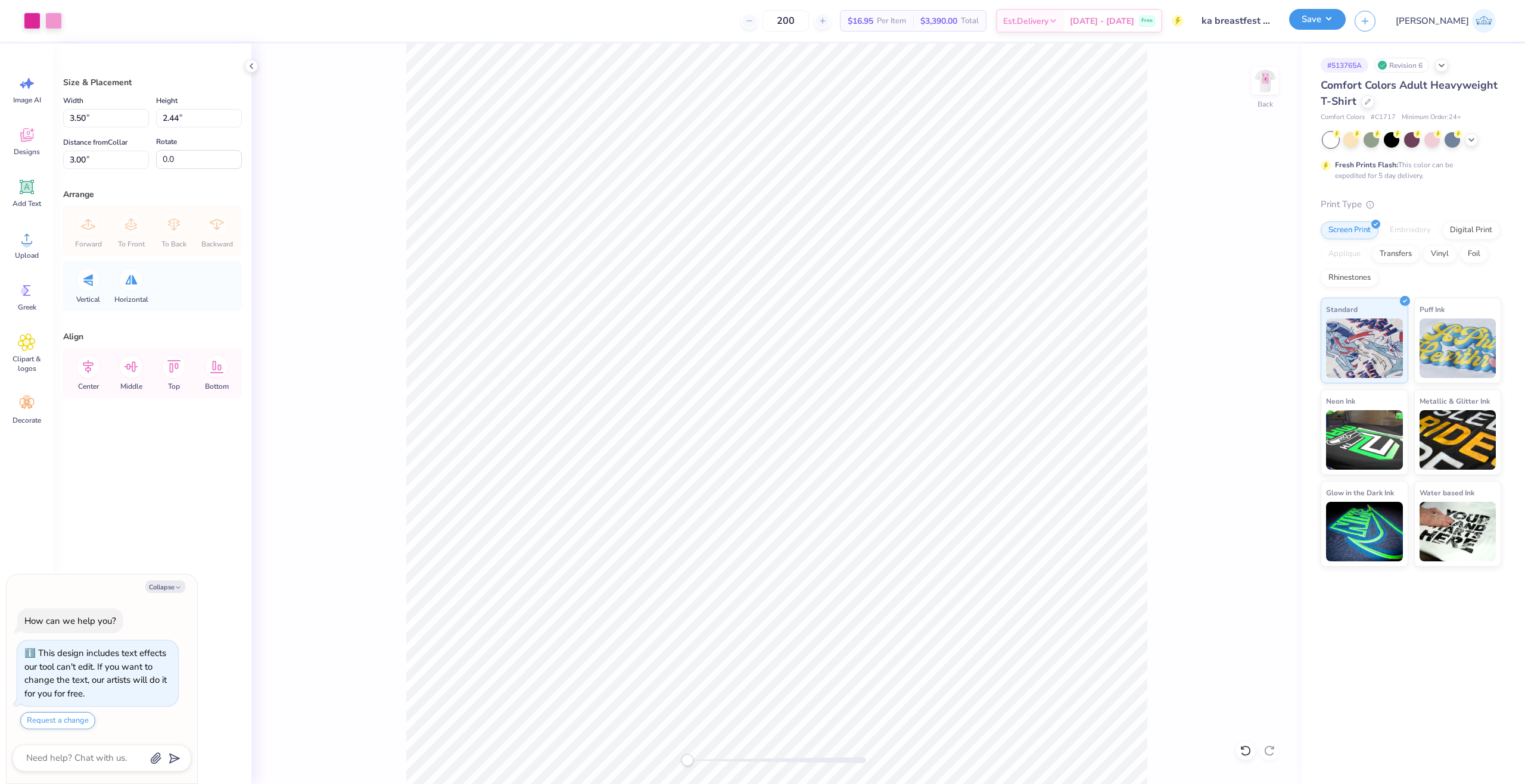
click at [1346, 23] on button "Save" at bounding box center [1317, 19] width 57 height 21
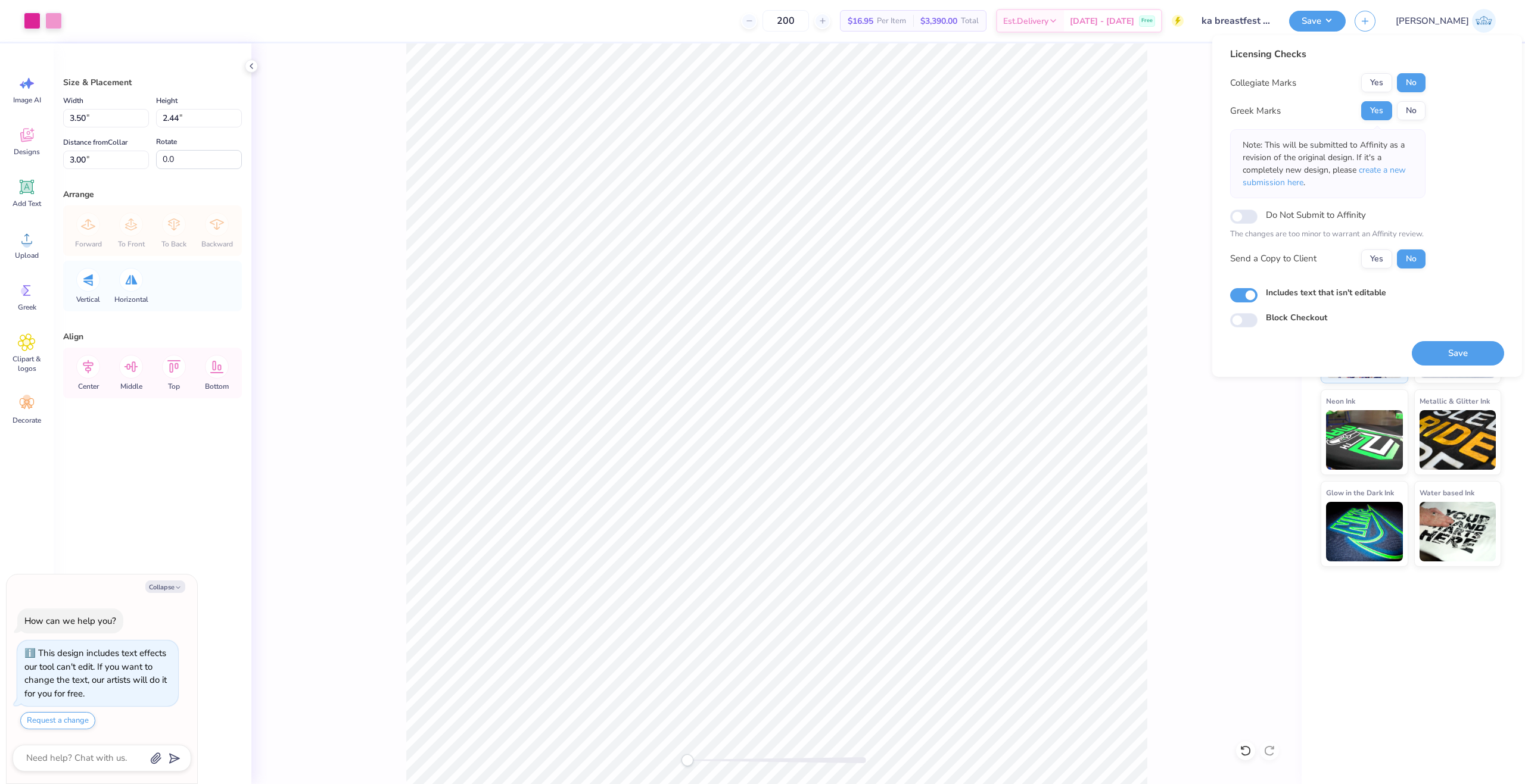
click at [1361, 257] on div "Send a Copy to Client Yes No" at bounding box center [1328, 259] width 195 height 19
click at [1375, 259] on button "Yes" at bounding box center [1377, 259] width 31 height 19
click at [1434, 347] on button "Save" at bounding box center [1458, 353] width 93 height 24
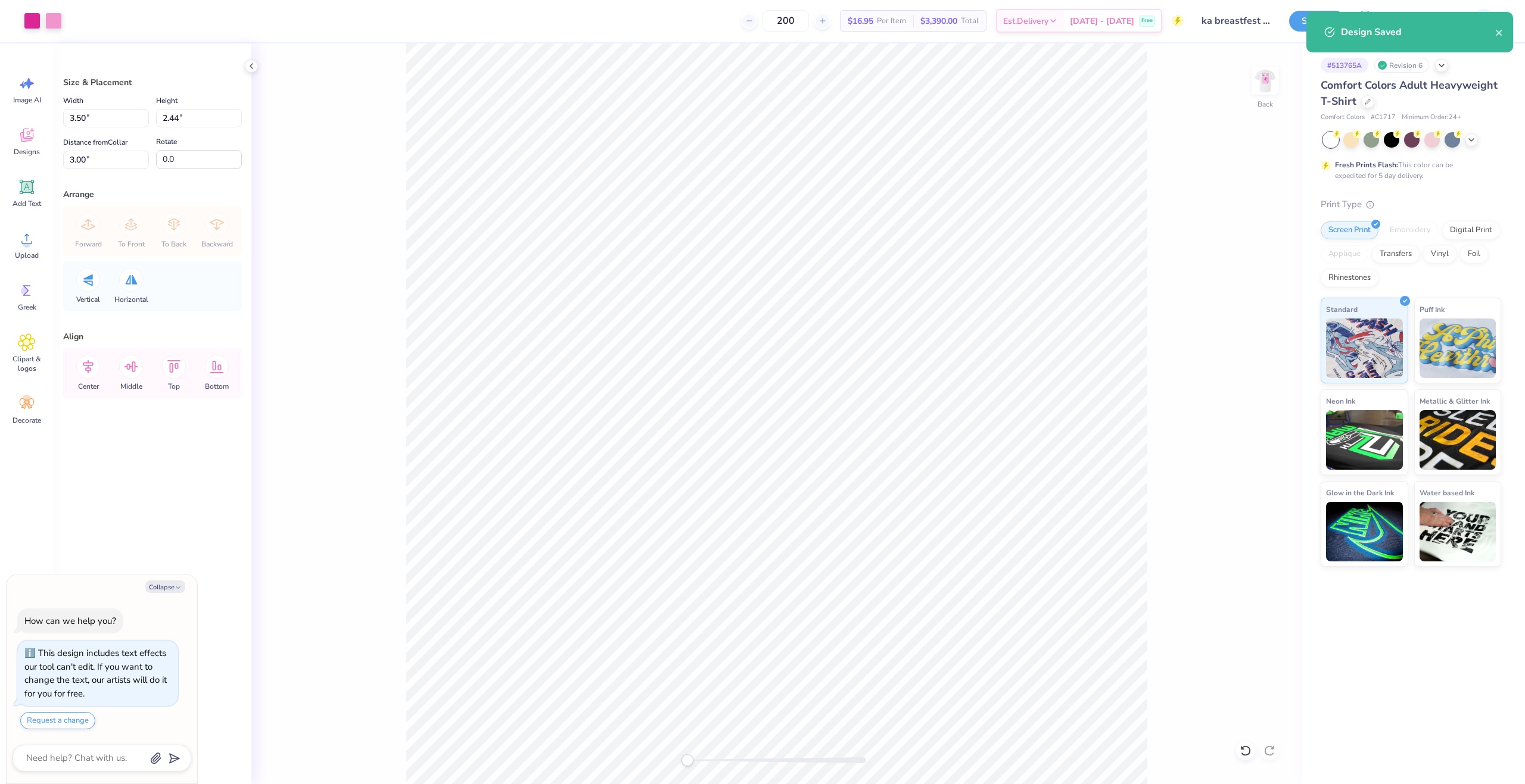
type textarea "x"
